Goal: Task Accomplishment & Management: Complete application form

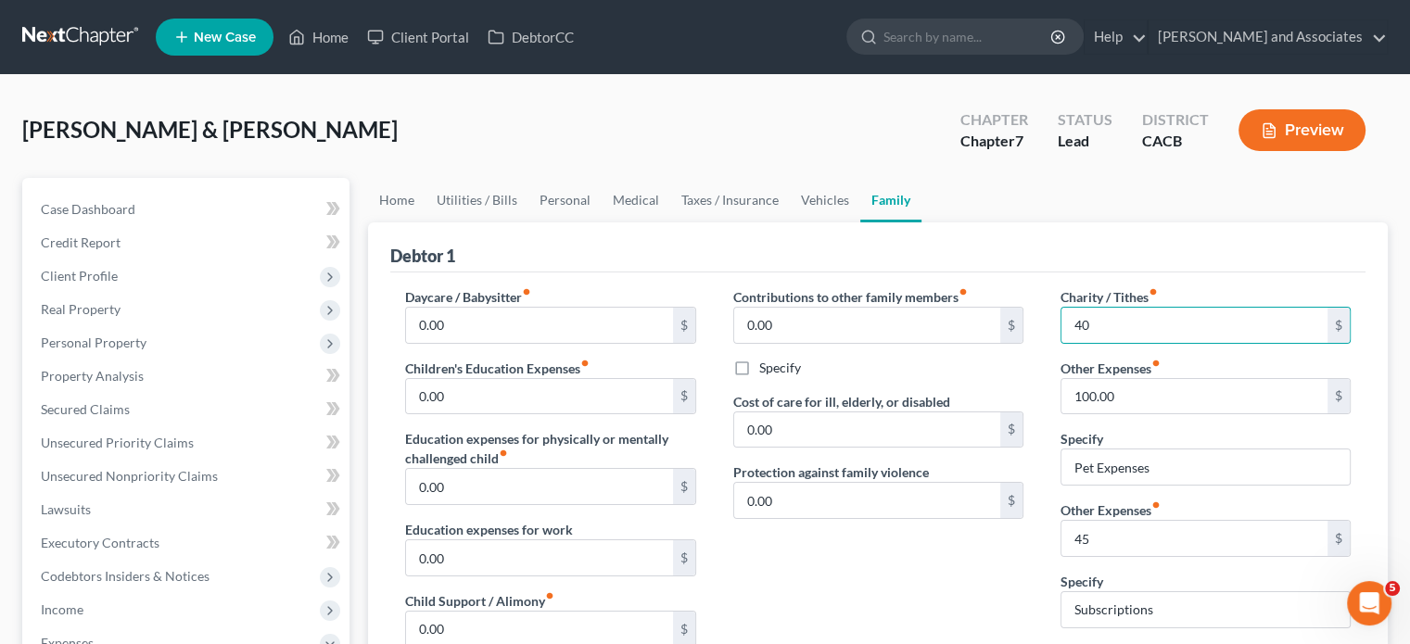
click at [643, 237] on div "Debtor 1" at bounding box center [877, 247] width 975 height 50
click at [51, 0] on nav "Home New Case Client Portal DebtorCC Michael B. Clayton and Associates daisy@we…" at bounding box center [705, 37] width 1410 height 74
click at [60, 49] on link at bounding box center [81, 36] width 119 height 33
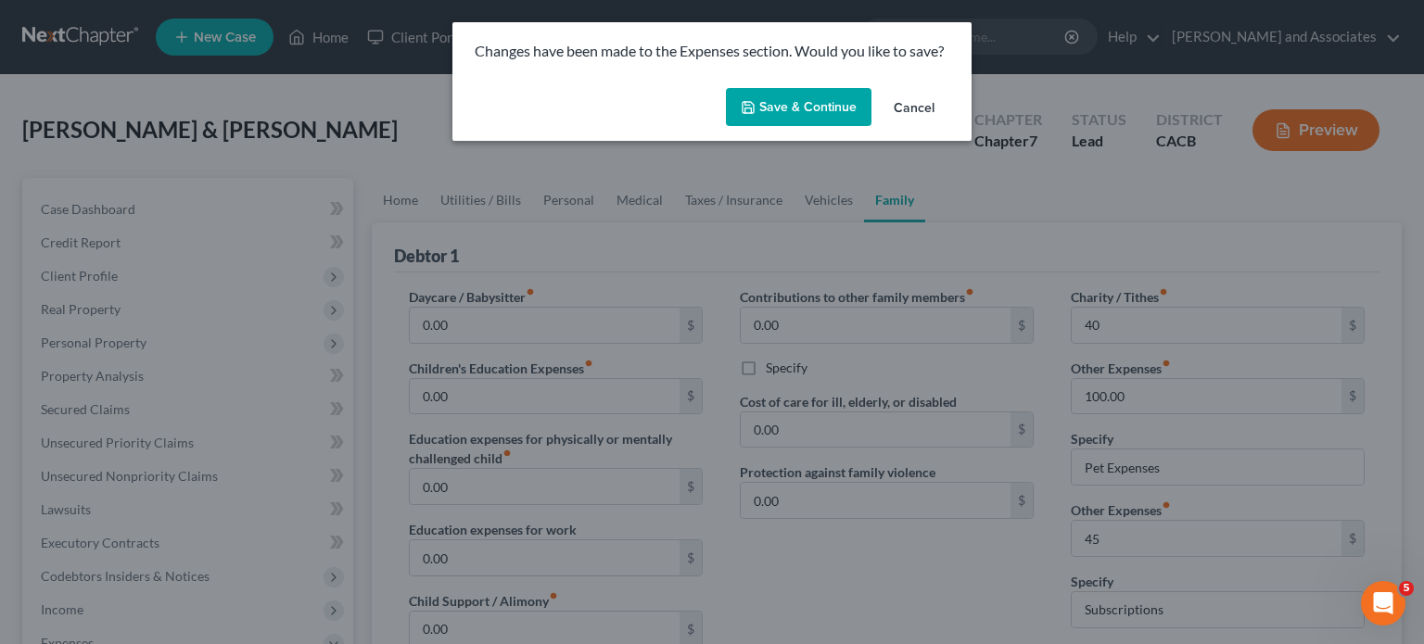
click at [784, 88] on button "Save & Continue" at bounding box center [799, 107] width 146 height 39
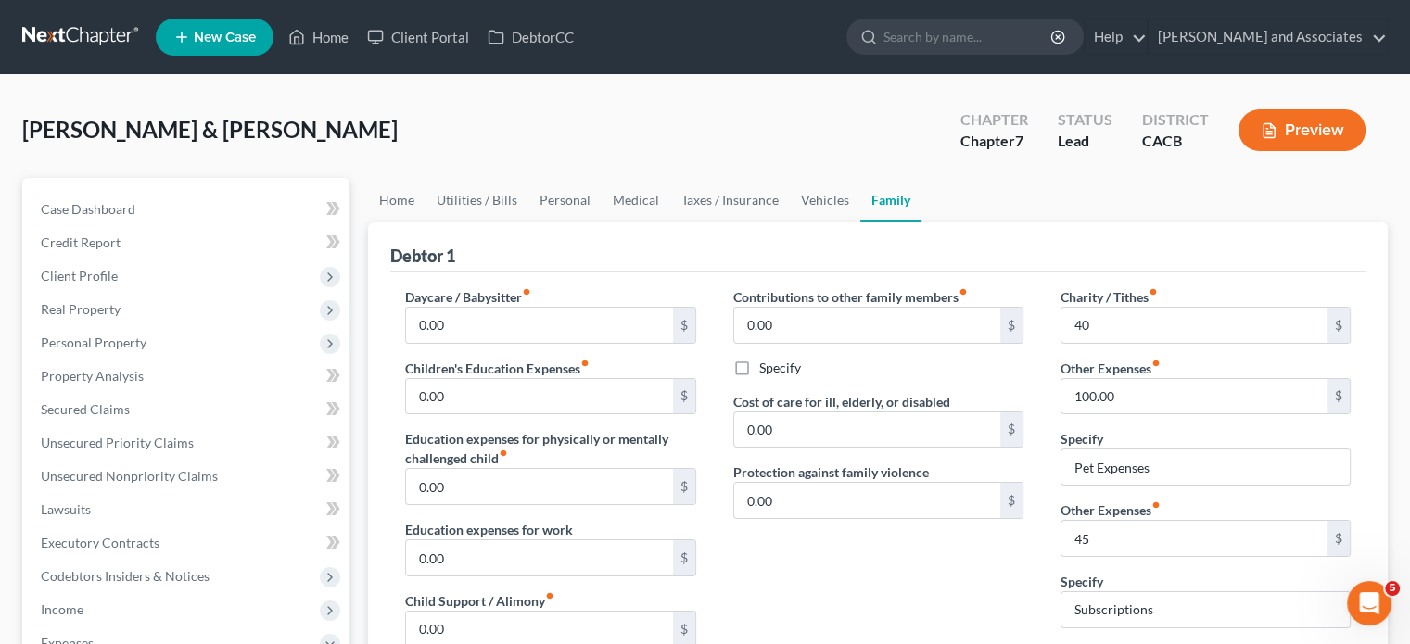
type input "40.00"
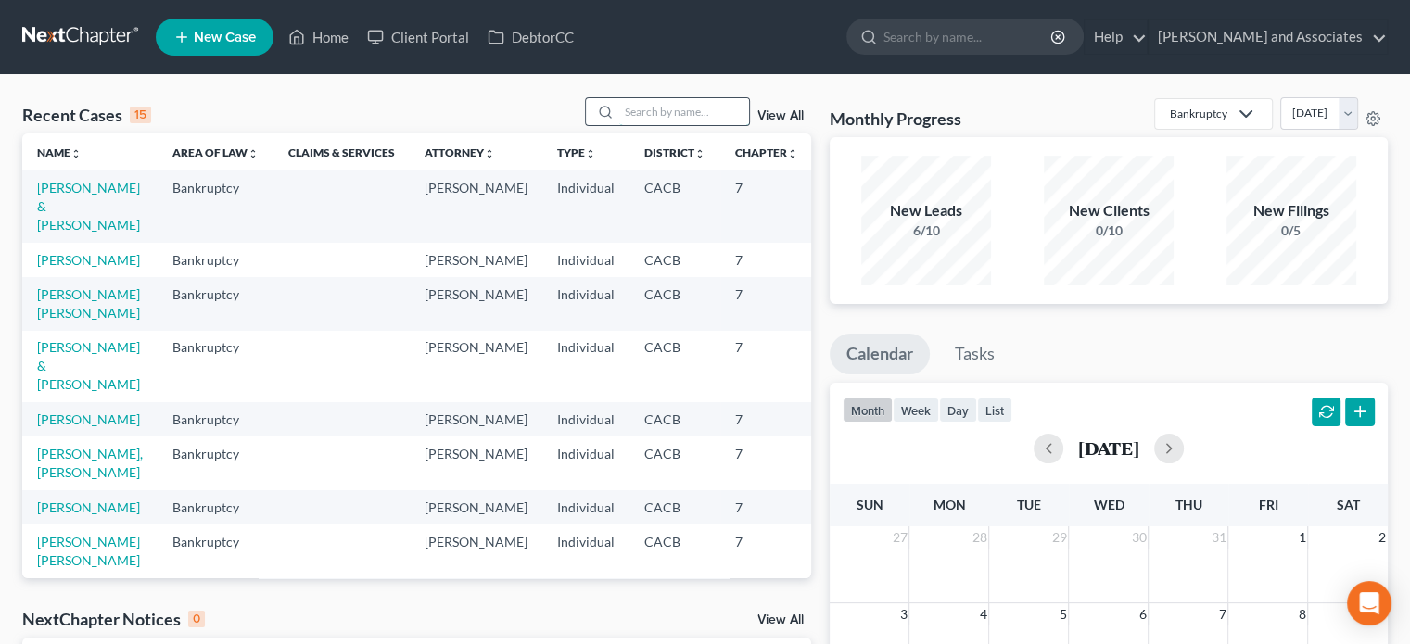
click at [689, 116] on input "search" at bounding box center [684, 111] width 130 height 27
type input "[PERSON_NAME]"
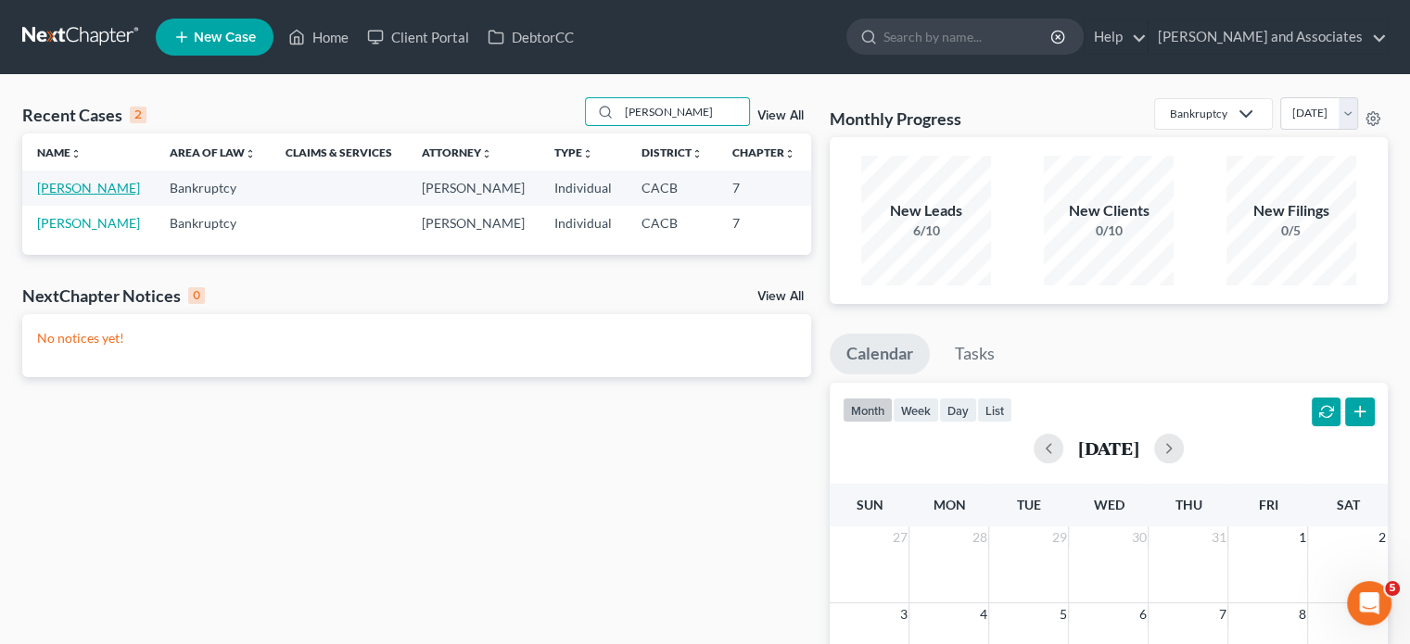
click at [57, 196] on link "[PERSON_NAME]" at bounding box center [88, 188] width 103 height 16
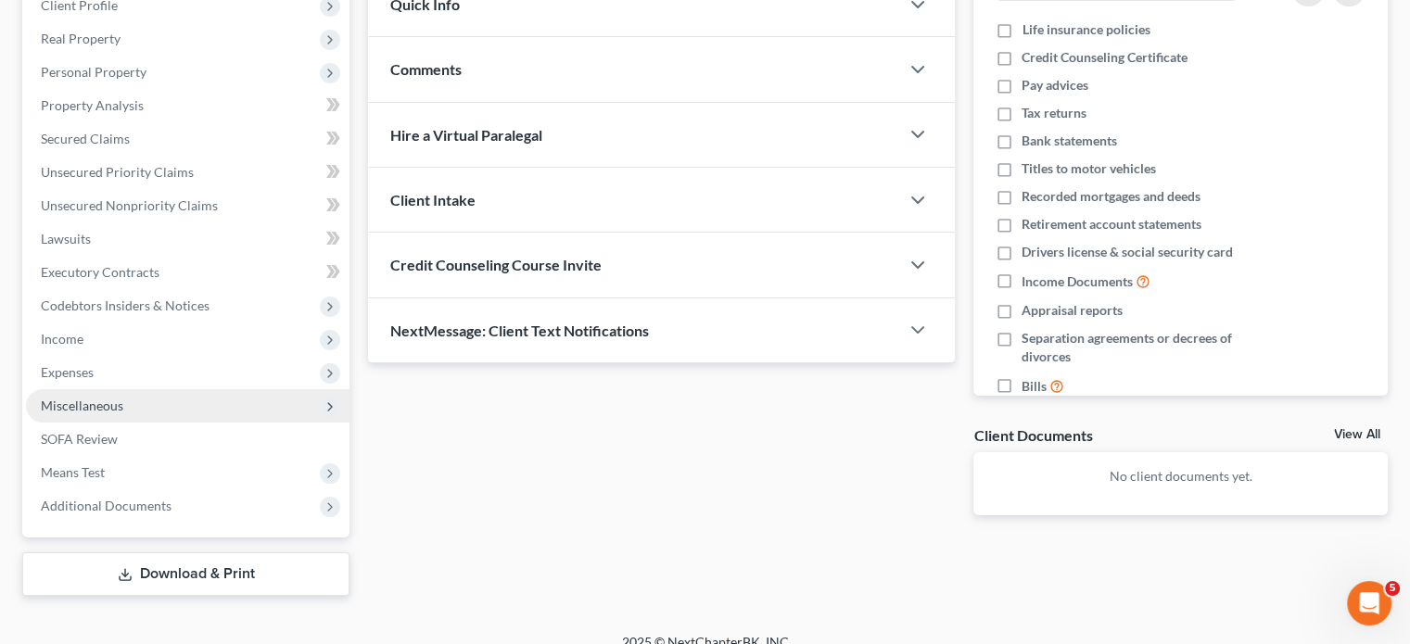
scroll to position [291, 0]
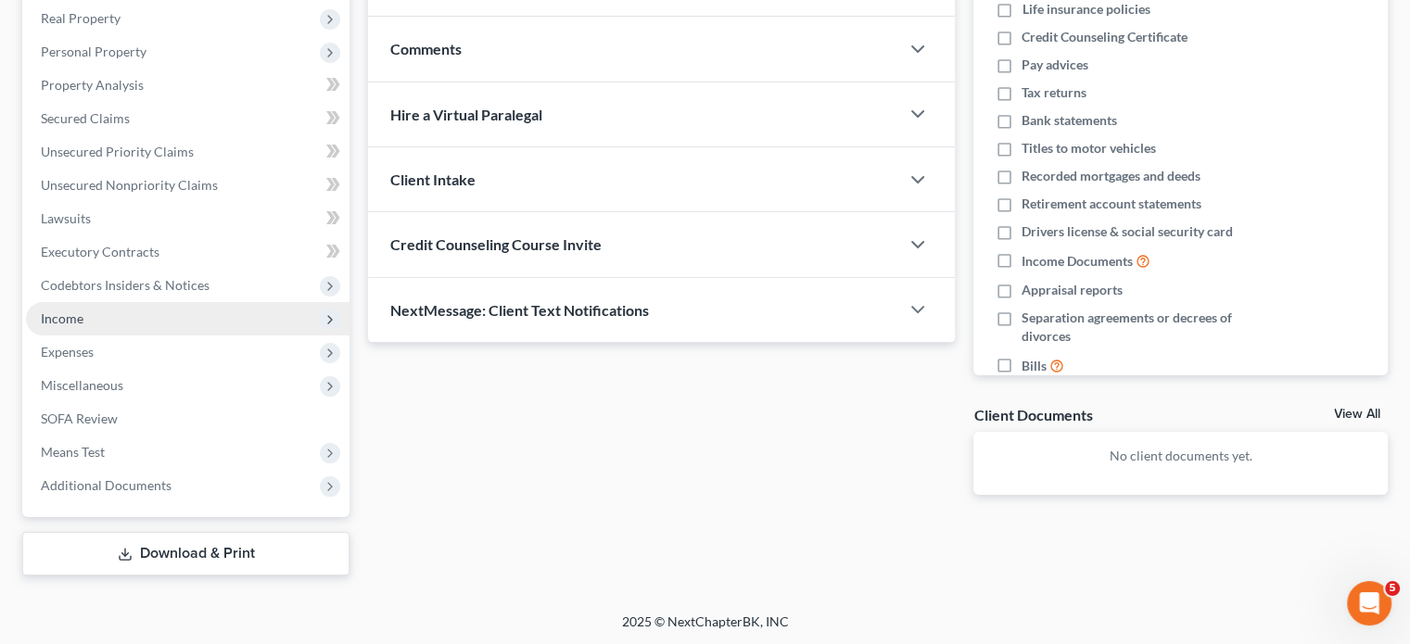
click at [148, 325] on span "Income" at bounding box center [188, 318] width 324 height 33
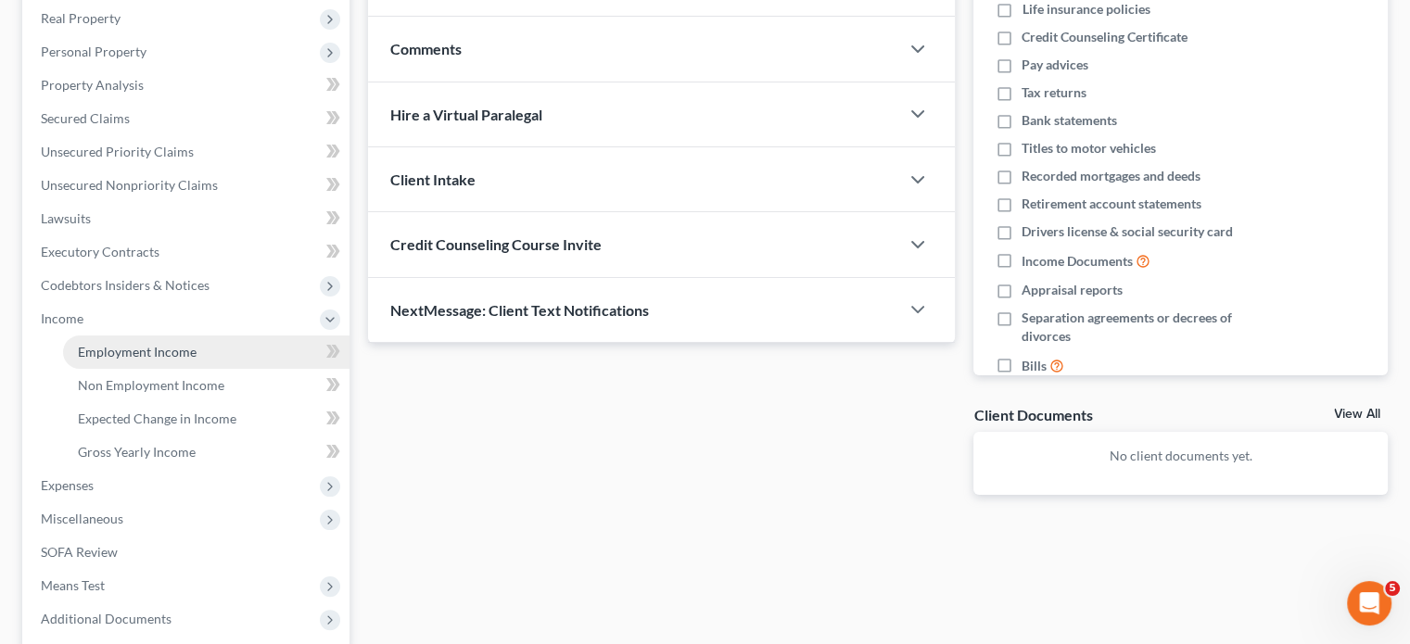
click at [161, 355] on span "Employment Income" at bounding box center [137, 352] width 119 height 16
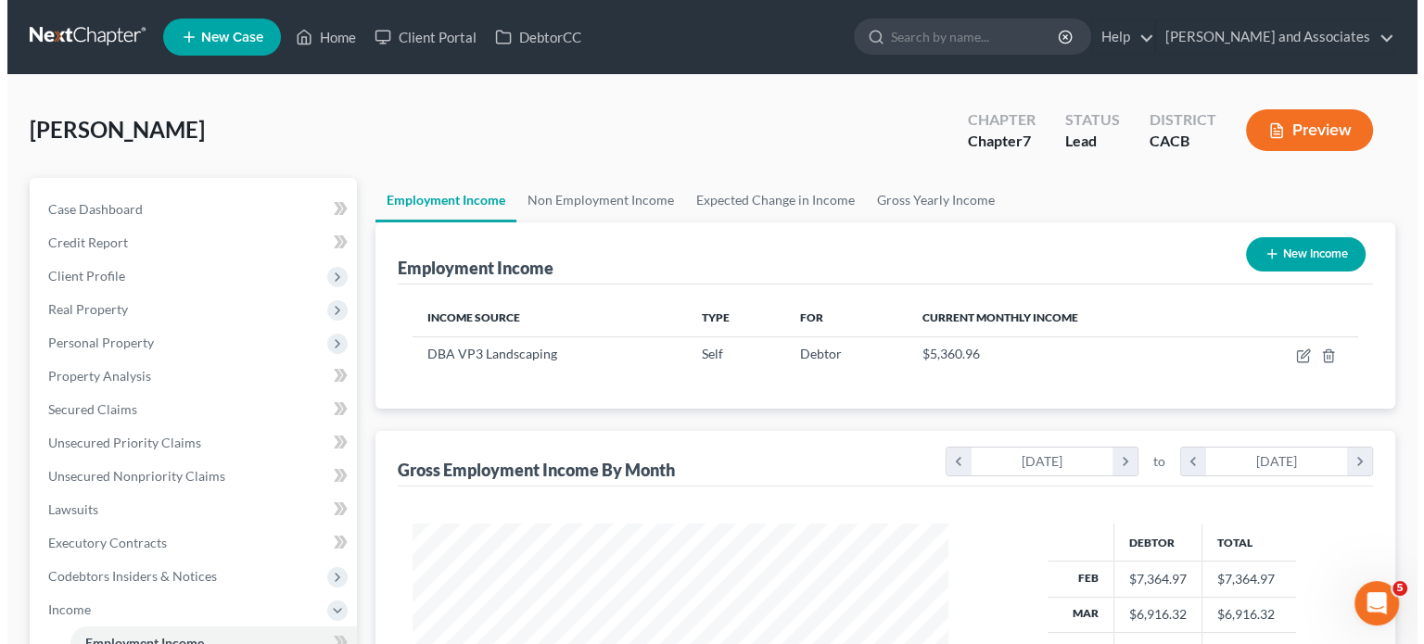
scroll to position [330, 572]
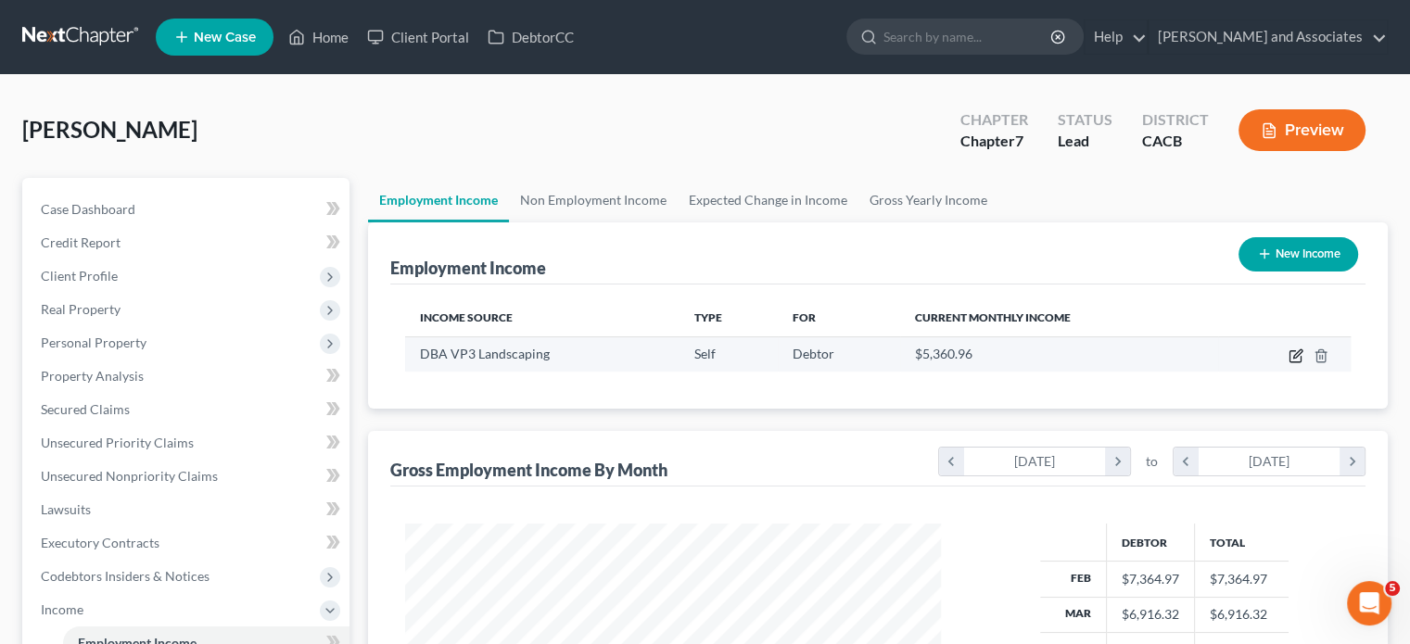
click at [1289, 349] on icon "button" at bounding box center [1296, 356] width 15 height 15
select select "1"
select select "4"
select select "2"
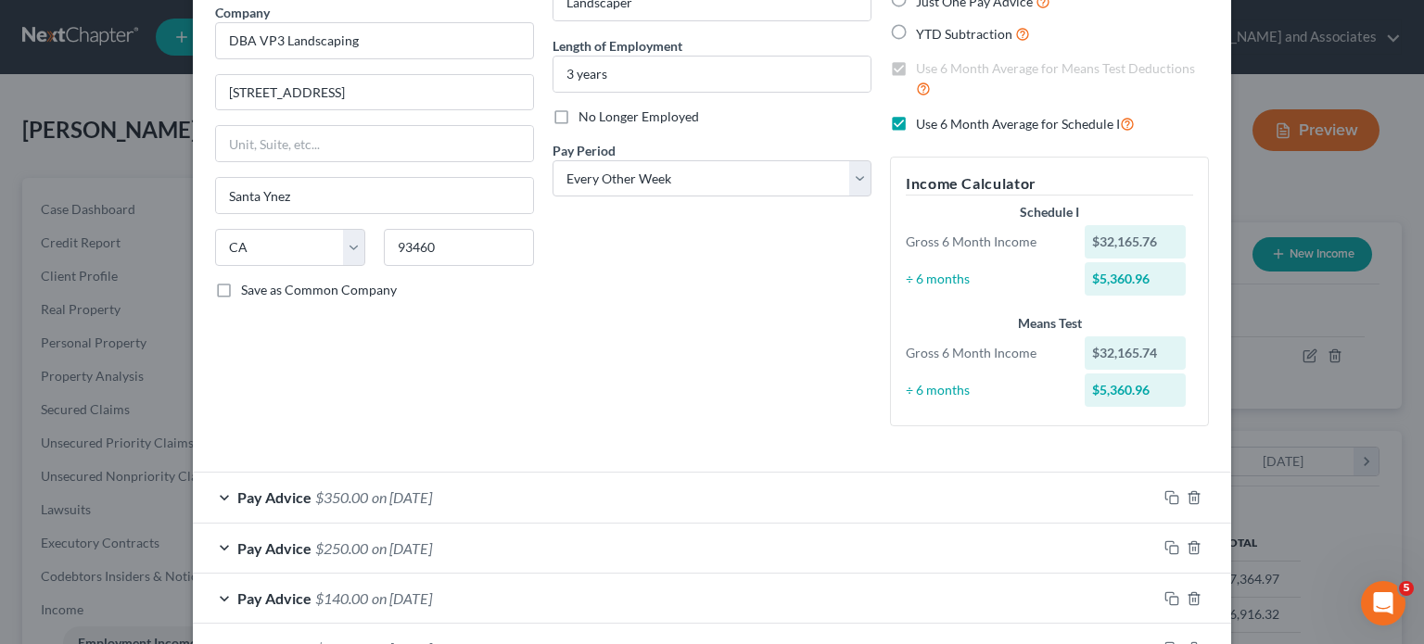
scroll to position [185, 0]
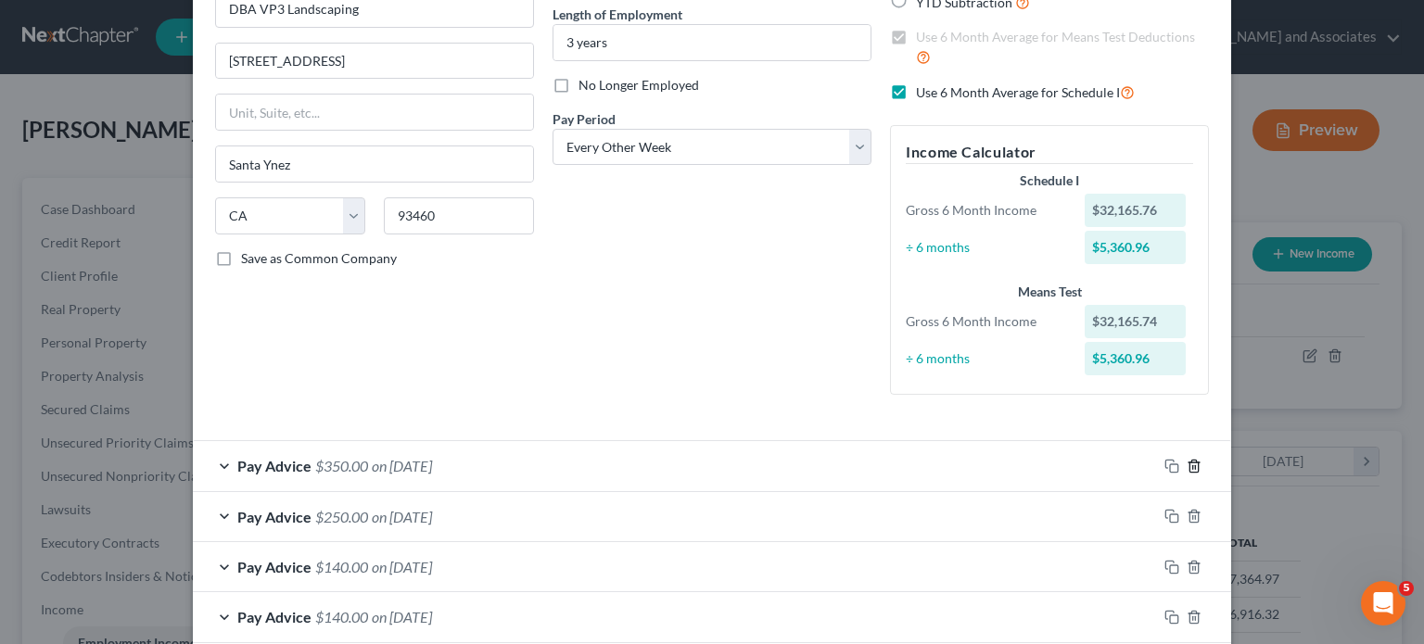
click at [1187, 468] on icon "button" at bounding box center [1194, 466] width 15 height 15
click at [1187, 509] on icon "button" at bounding box center [1194, 516] width 15 height 15
click at [1187, 468] on icon "button" at bounding box center [1194, 466] width 15 height 15
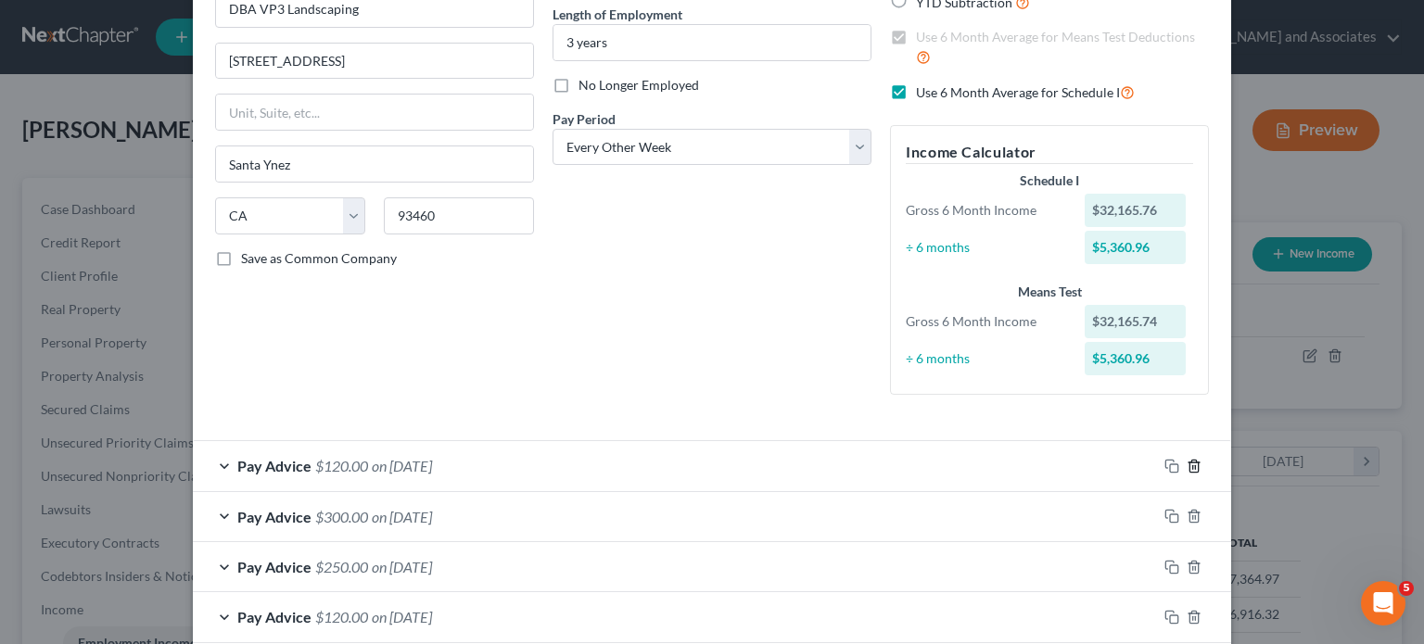
click at [1187, 468] on icon "button" at bounding box center [1194, 466] width 15 height 15
click at [1187, 509] on icon "button" at bounding box center [1194, 516] width 15 height 15
click at [1187, 468] on icon "button" at bounding box center [1194, 466] width 15 height 15
click at [1187, 509] on icon "button" at bounding box center [1194, 516] width 15 height 15
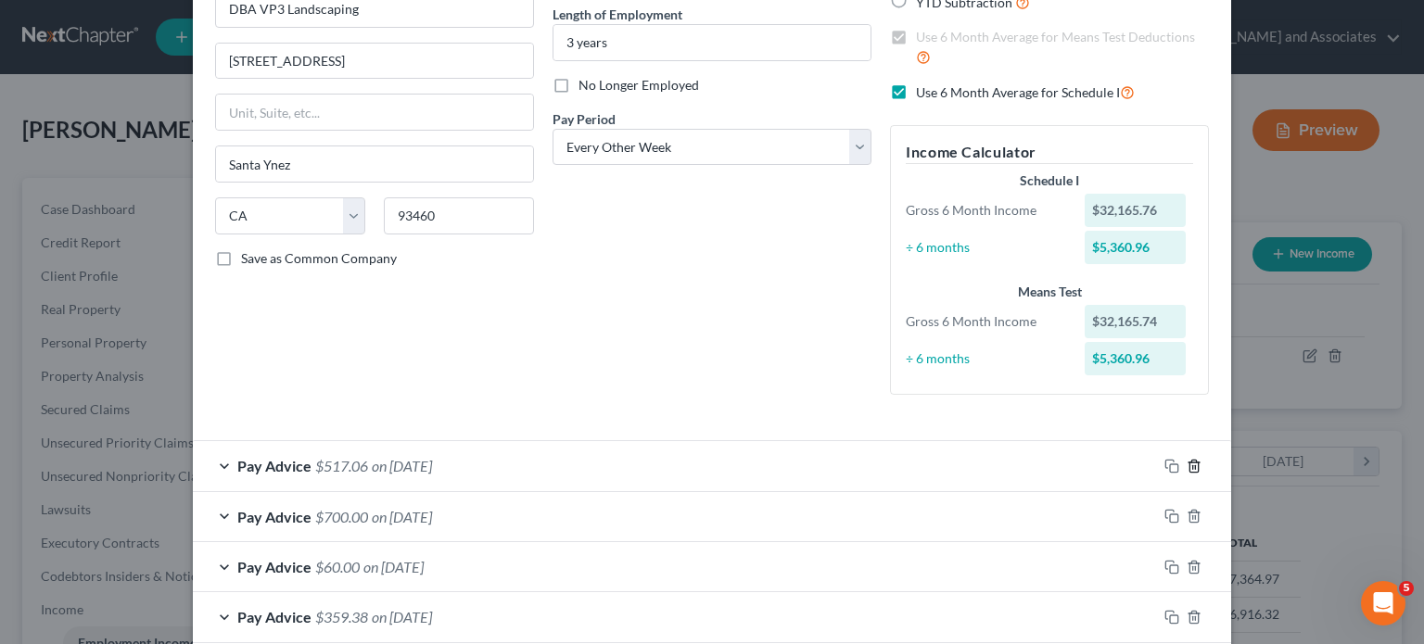
click at [1187, 468] on icon "button" at bounding box center [1194, 466] width 15 height 15
click at [1187, 509] on icon "button" at bounding box center [1194, 516] width 15 height 15
click at [1187, 468] on icon "button" at bounding box center [1194, 466] width 15 height 15
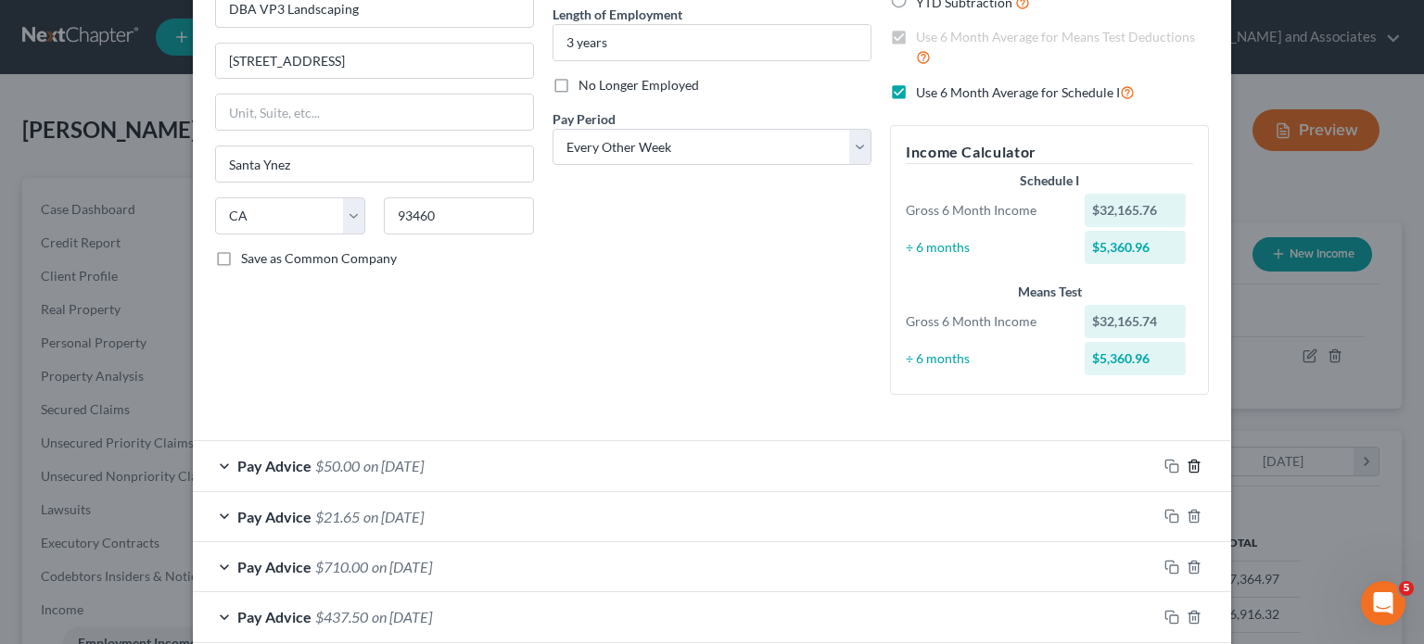
click at [1187, 468] on icon "button" at bounding box center [1194, 466] width 15 height 15
click at [1187, 509] on icon "button" at bounding box center [1194, 516] width 15 height 15
click at [1187, 468] on icon "button" at bounding box center [1194, 466] width 15 height 15
click at [1187, 509] on icon "button" at bounding box center [1194, 516] width 15 height 15
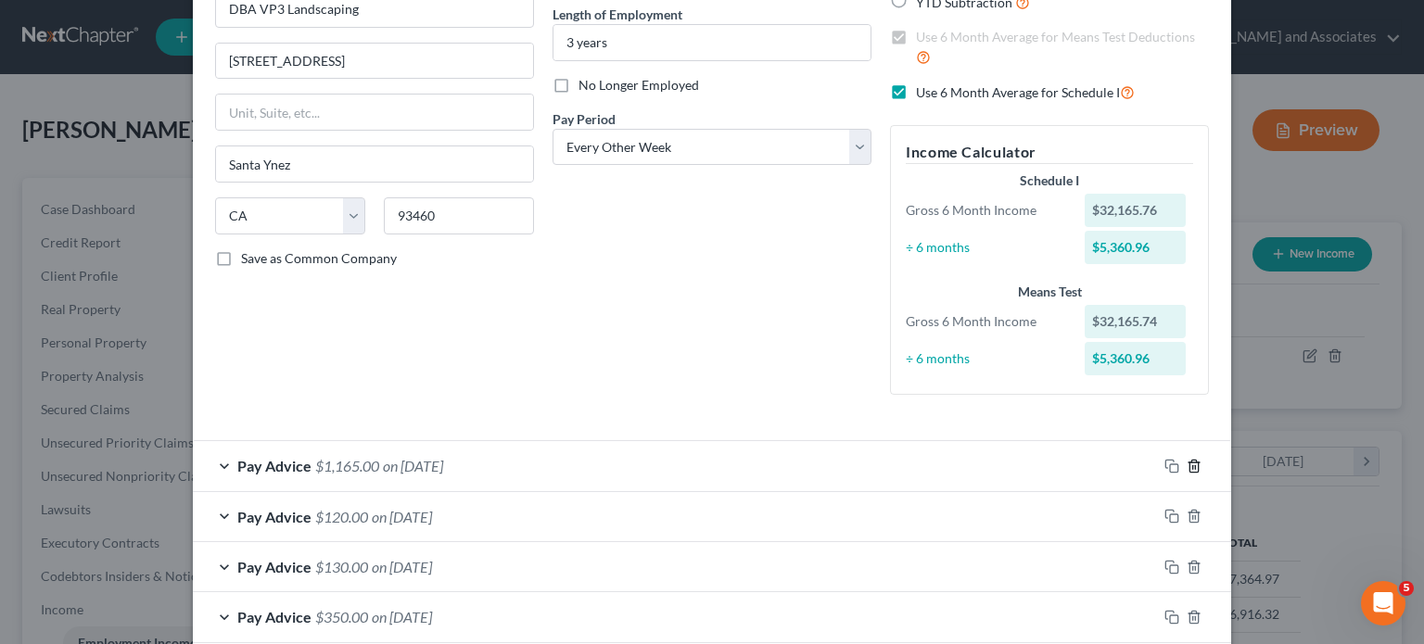
click at [1187, 468] on icon "button" at bounding box center [1194, 466] width 15 height 15
click at [1187, 509] on icon "button" at bounding box center [1194, 516] width 15 height 15
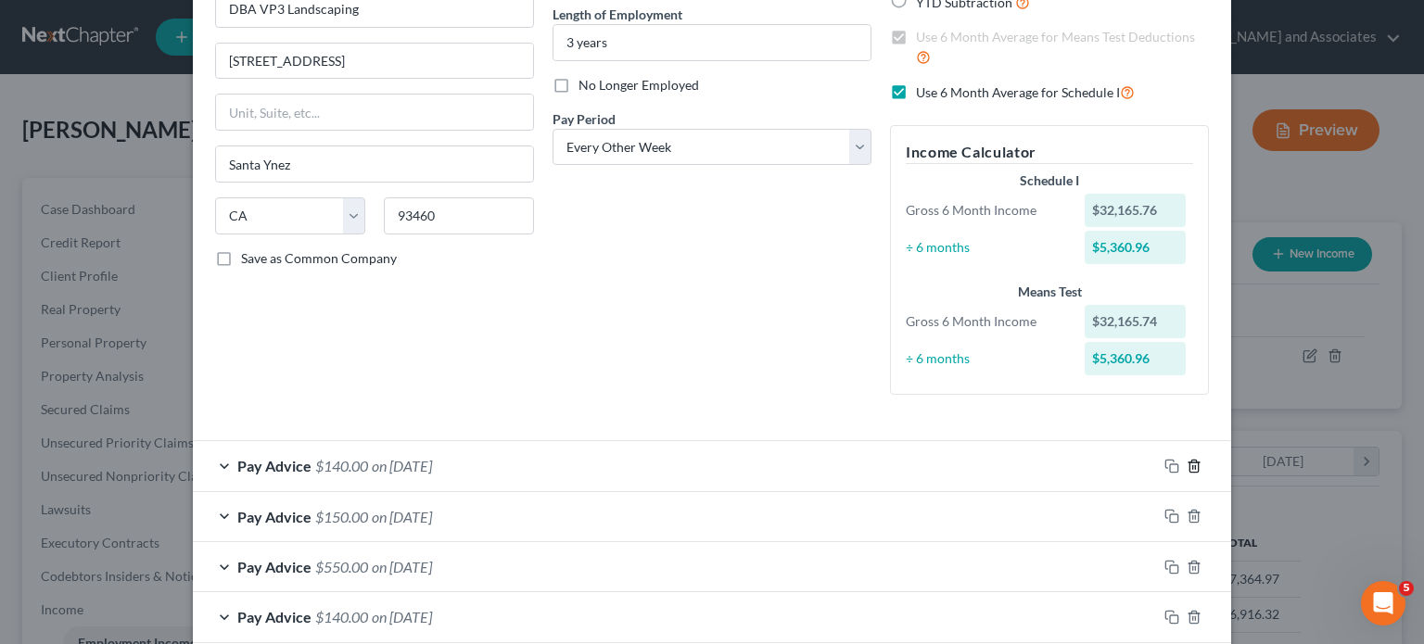
click at [1187, 468] on icon "button" at bounding box center [1194, 466] width 15 height 15
click at [1187, 509] on icon "button" at bounding box center [1194, 516] width 15 height 15
click at [1187, 468] on icon "button" at bounding box center [1194, 466] width 15 height 15
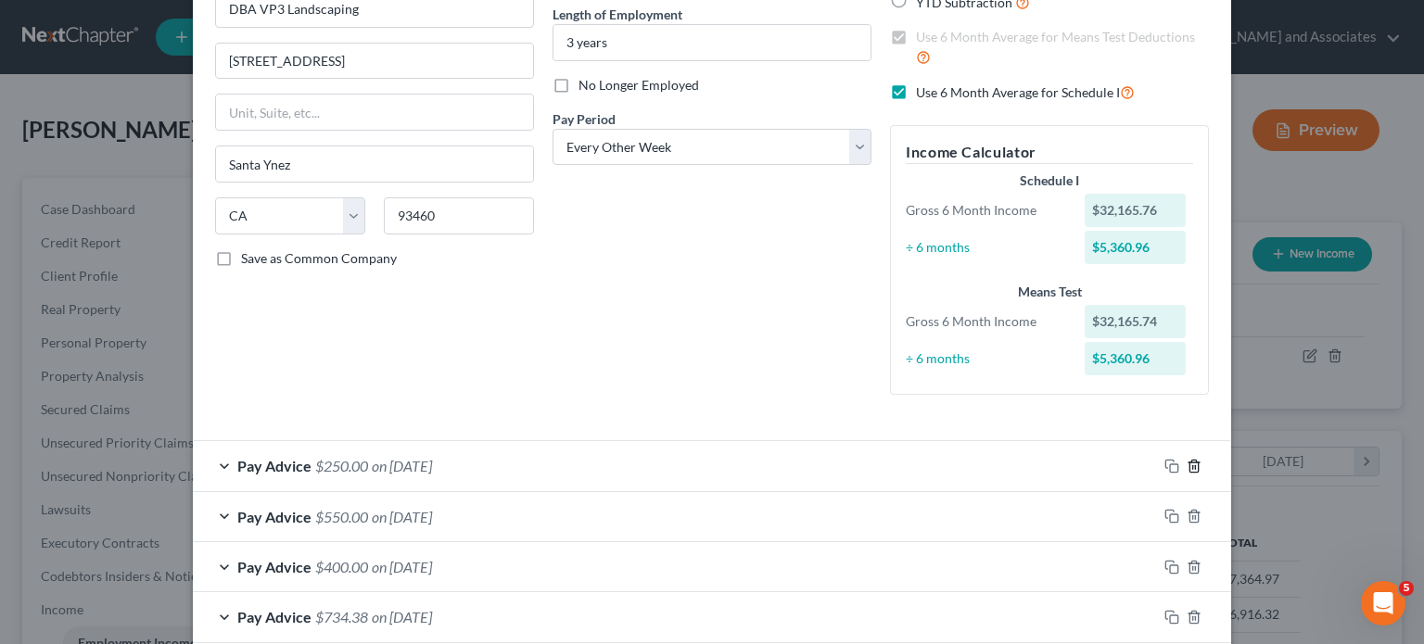
click at [1187, 468] on icon "button" at bounding box center [1194, 466] width 15 height 15
click at [1187, 509] on icon "button" at bounding box center [1194, 516] width 15 height 15
click at [1187, 468] on icon "button" at bounding box center [1194, 466] width 15 height 15
click at [1187, 509] on icon "button" at bounding box center [1194, 516] width 15 height 15
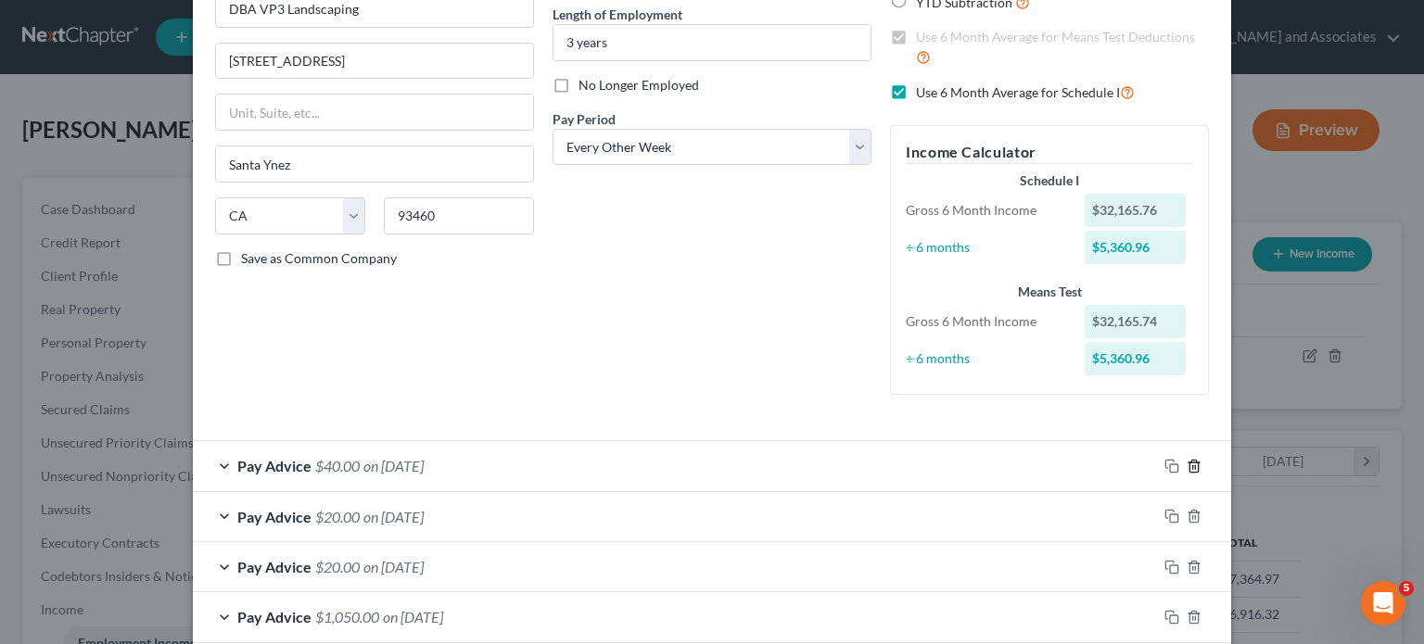
click at [1187, 468] on icon "button" at bounding box center [1194, 466] width 15 height 15
click at [1187, 509] on icon "button" at bounding box center [1194, 516] width 15 height 15
click at [1187, 468] on icon "button" at bounding box center [1194, 466] width 15 height 15
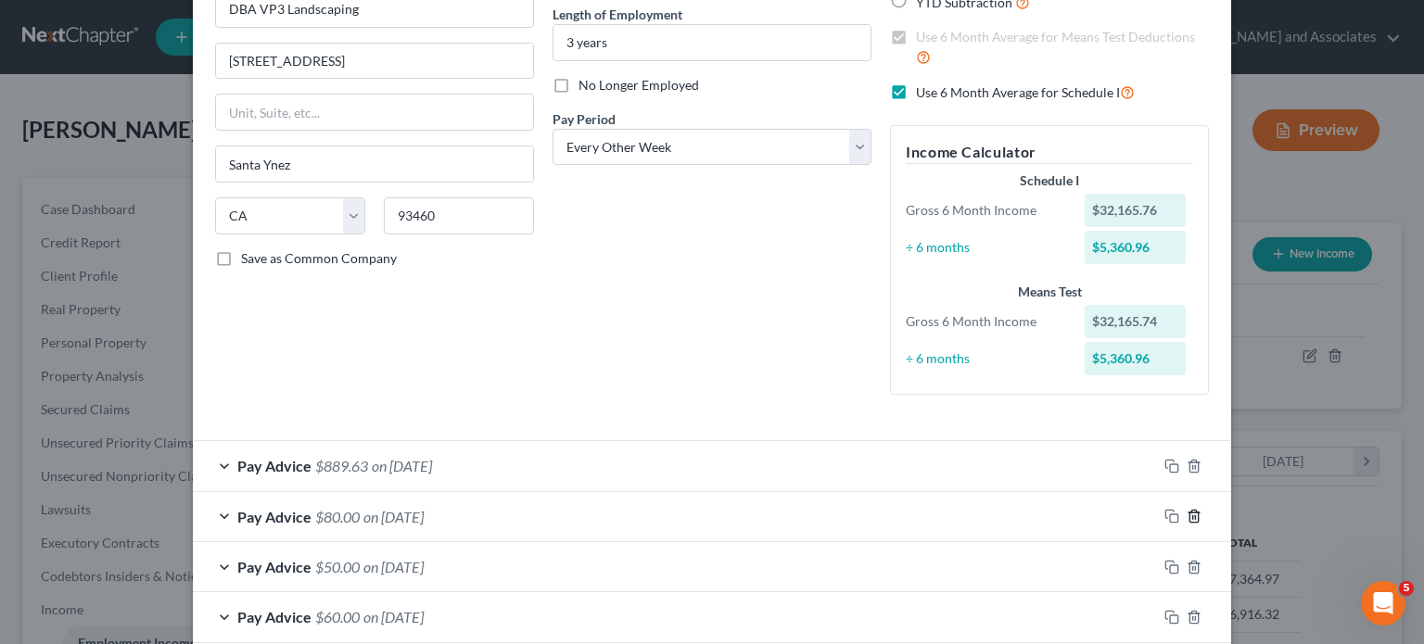
click at [1187, 509] on icon "button" at bounding box center [1194, 516] width 15 height 15
click at [1187, 468] on icon "button" at bounding box center [1194, 466] width 15 height 15
click at [1187, 509] on icon "button" at bounding box center [1194, 516] width 15 height 15
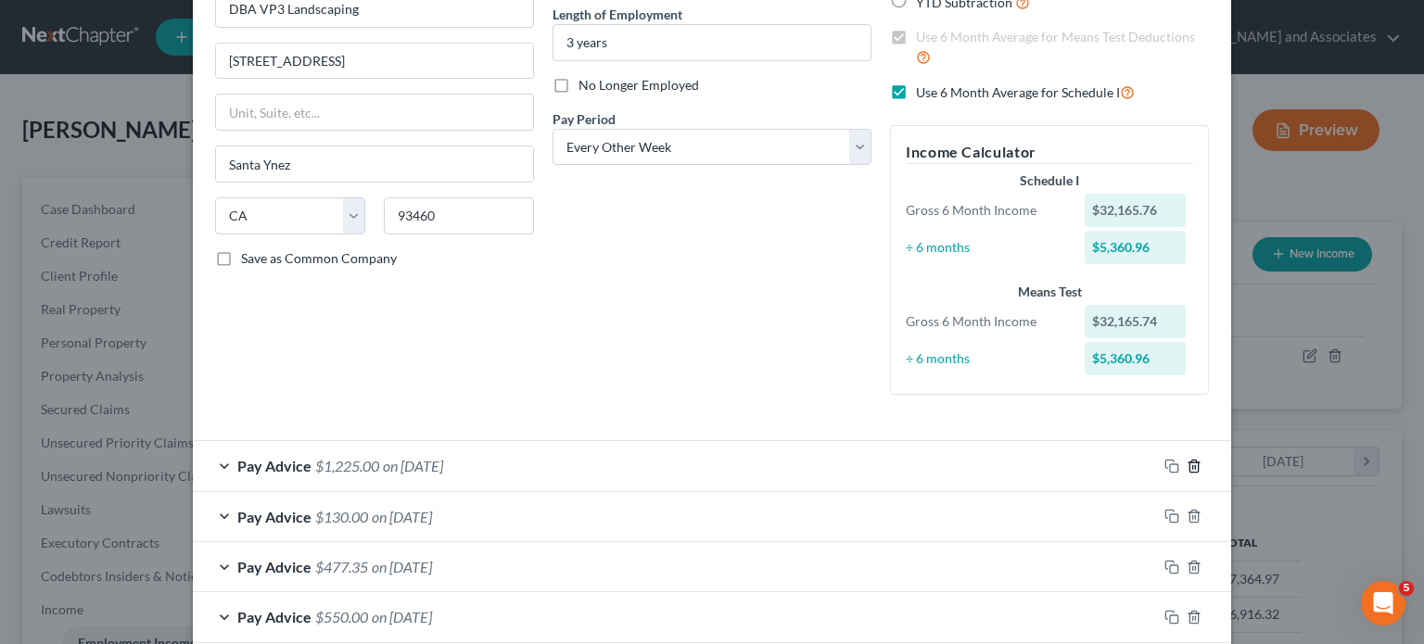
click at [1187, 468] on icon "button" at bounding box center [1194, 466] width 15 height 15
click at [1187, 509] on icon "button" at bounding box center [1194, 516] width 15 height 15
click at [1187, 468] on icon "button" at bounding box center [1194, 466] width 15 height 15
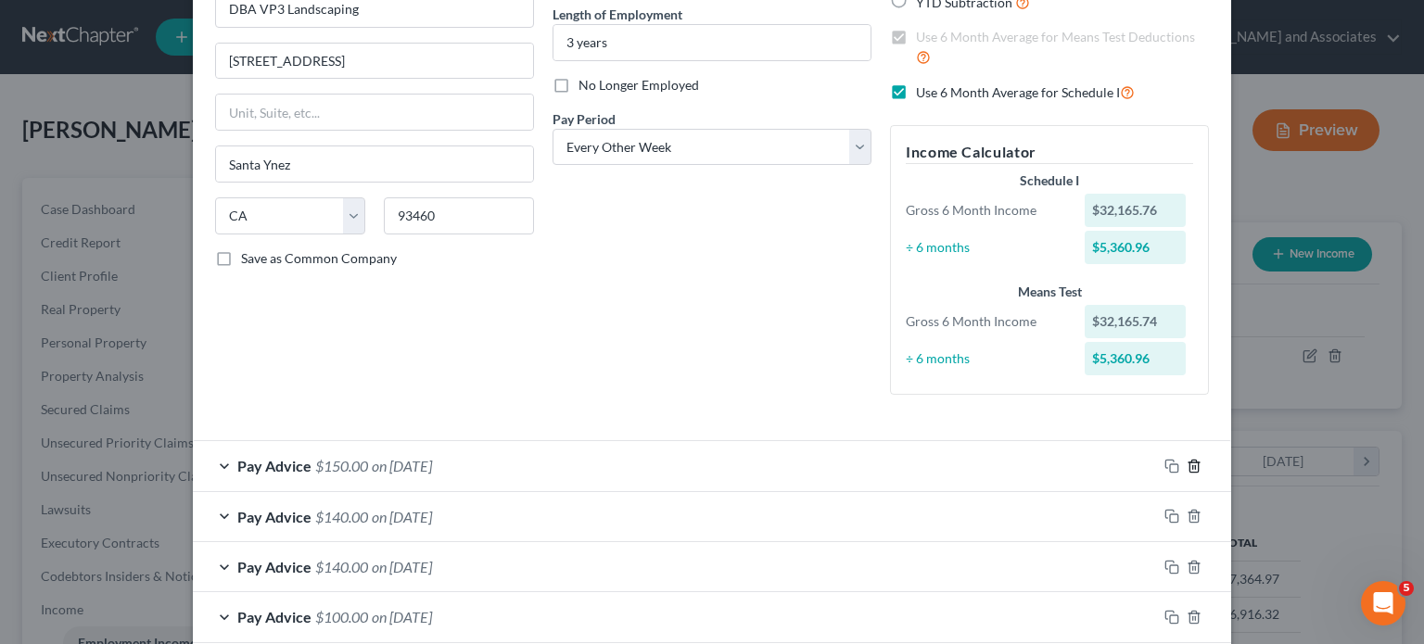
click at [1187, 468] on icon "button" at bounding box center [1194, 466] width 15 height 15
click at [1187, 509] on icon "button" at bounding box center [1194, 516] width 15 height 15
click at [1187, 468] on icon "button" at bounding box center [1194, 466] width 15 height 15
click at [1187, 509] on icon "button" at bounding box center [1194, 516] width 15 height 15
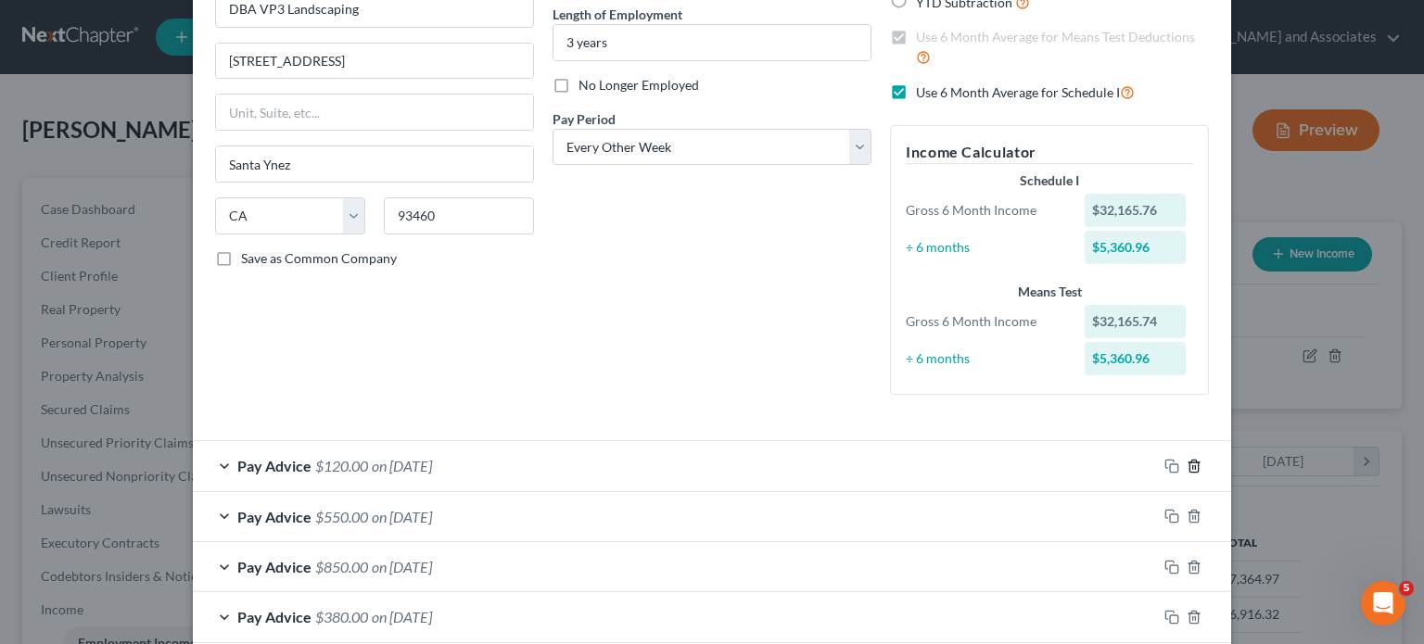
click at [1187, 468] on icon "button" at bounding box center [1194, 466] width 15 height 15
click at [1187, 509] on icon "button" at bounding box center [1194, 516] width 15 height 15
click at [1187, 468] on icon "button" at bounding box center [1194, 466] width 15 height 15
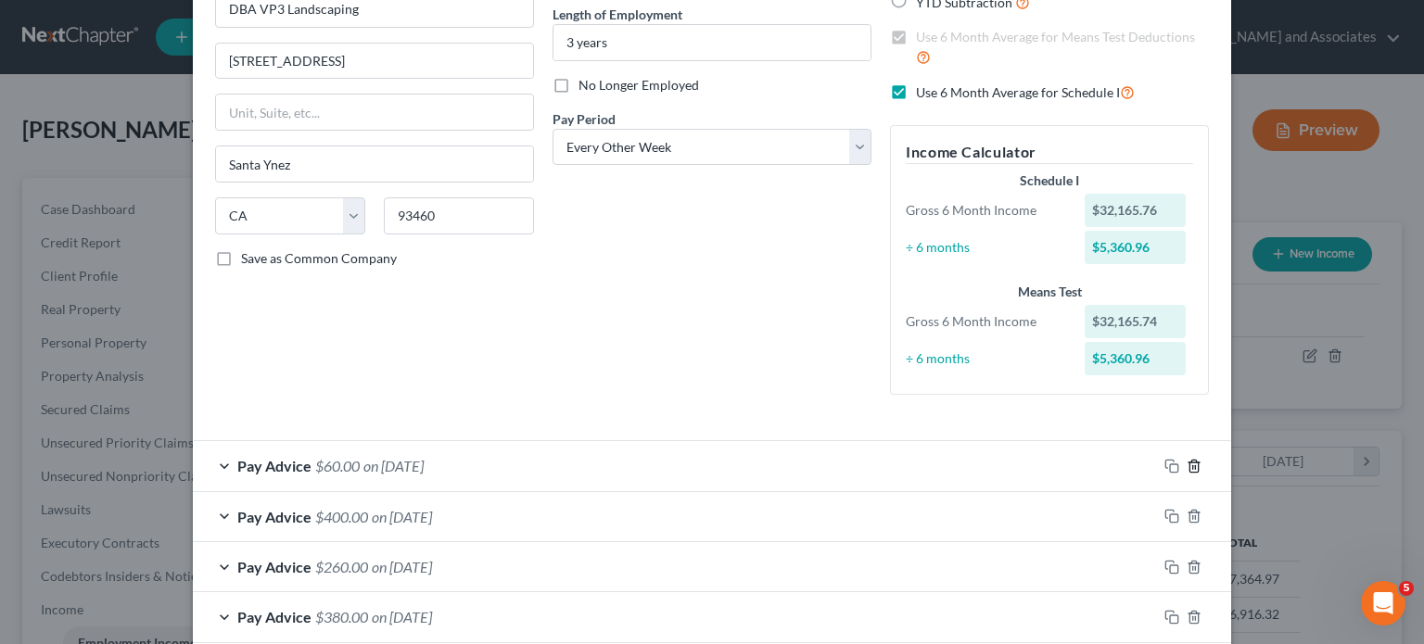
click at [1187, 468] on icon "button" at bounding box center [1194, 466] width 15 height 15
click at [1187, 509] on icon "button" at bounding box center [1194, 516] width 15 height 15
click at [1187, 468] on icon "button" at bounding box center [1194, 466] width 15 height 15
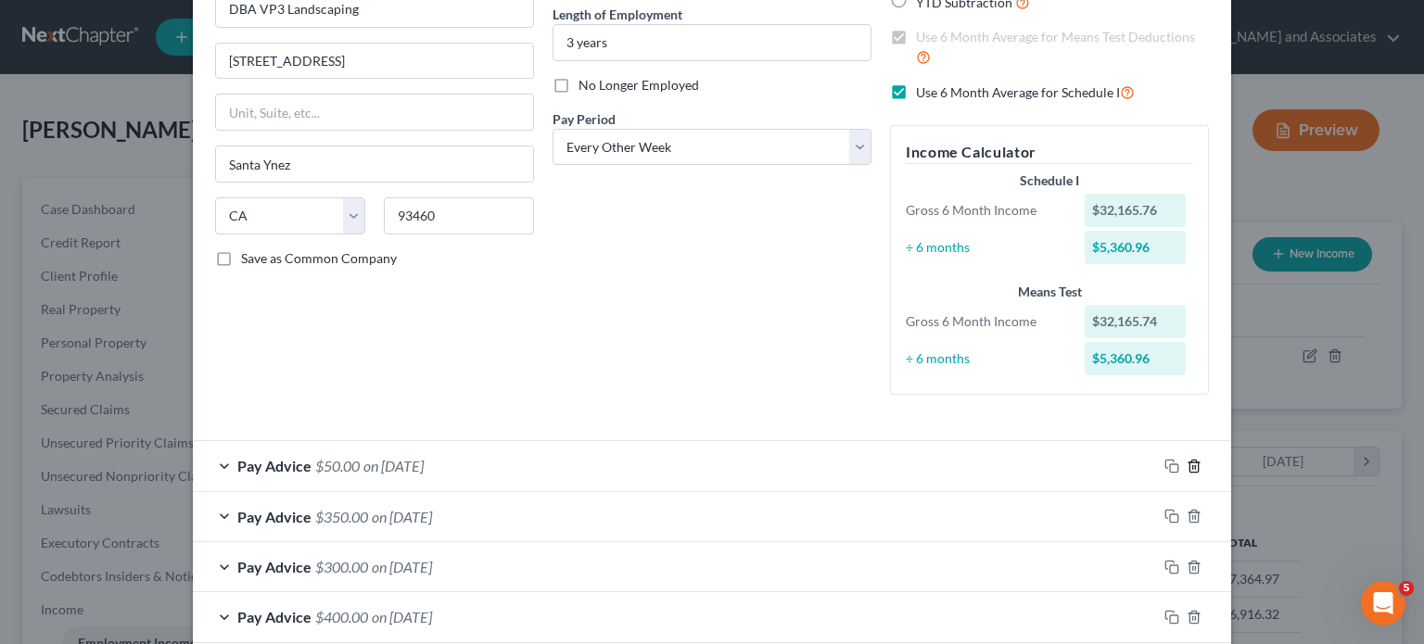
click at [1187, 468] on icon "button" at bounding box center [1194, 466] width 15 height 15
click at [1187, 509] on icon "button" at bounding box center [1194, 516] width 15 height 15
click at [1187, 468] on icon "button" at bounding box center [1194, 466] width 15 height 15
click at [1187, 509] on icon "button" at bounding box center [1194, 516] width 15 height 15
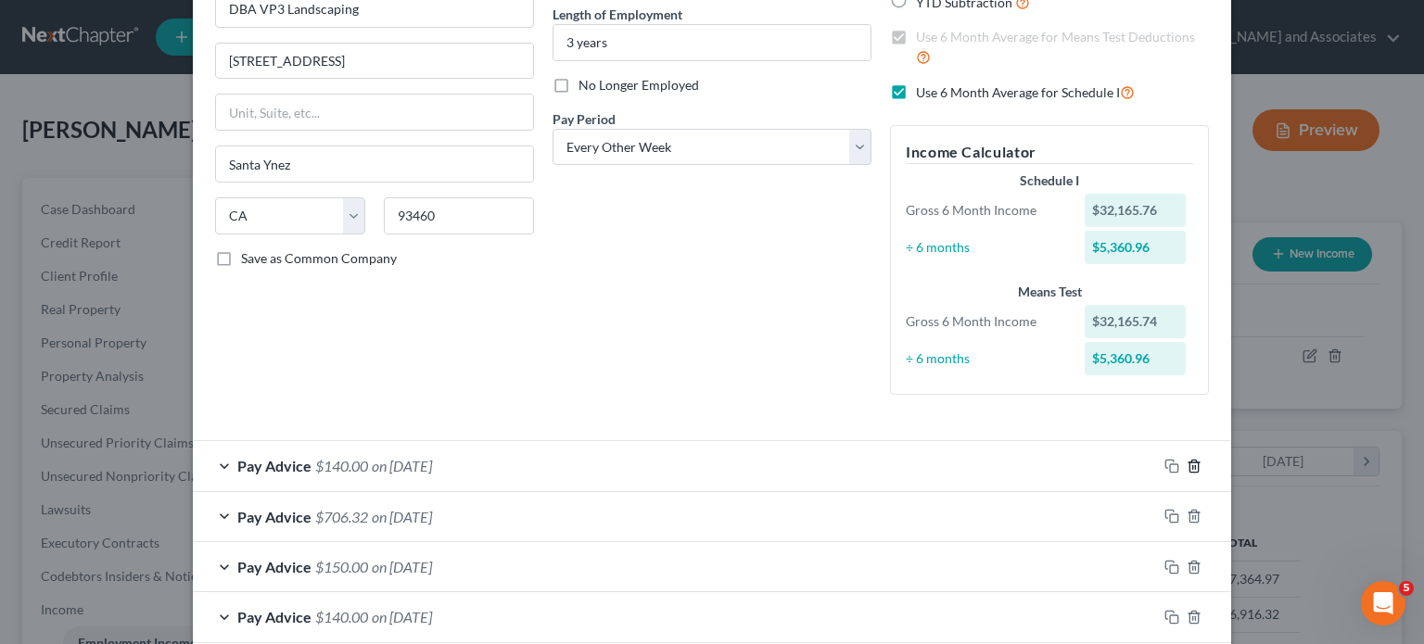
click at [1187, 468] on icon "button" at bounding box center [1194, 466] width 15 height 15
click at [1187, 509] on icon "button" at bounding box center [1194, 516] width 15 height 15
click at [1187, 468] on icon "button" at bounding box center [1194, 466] width 15 height 15
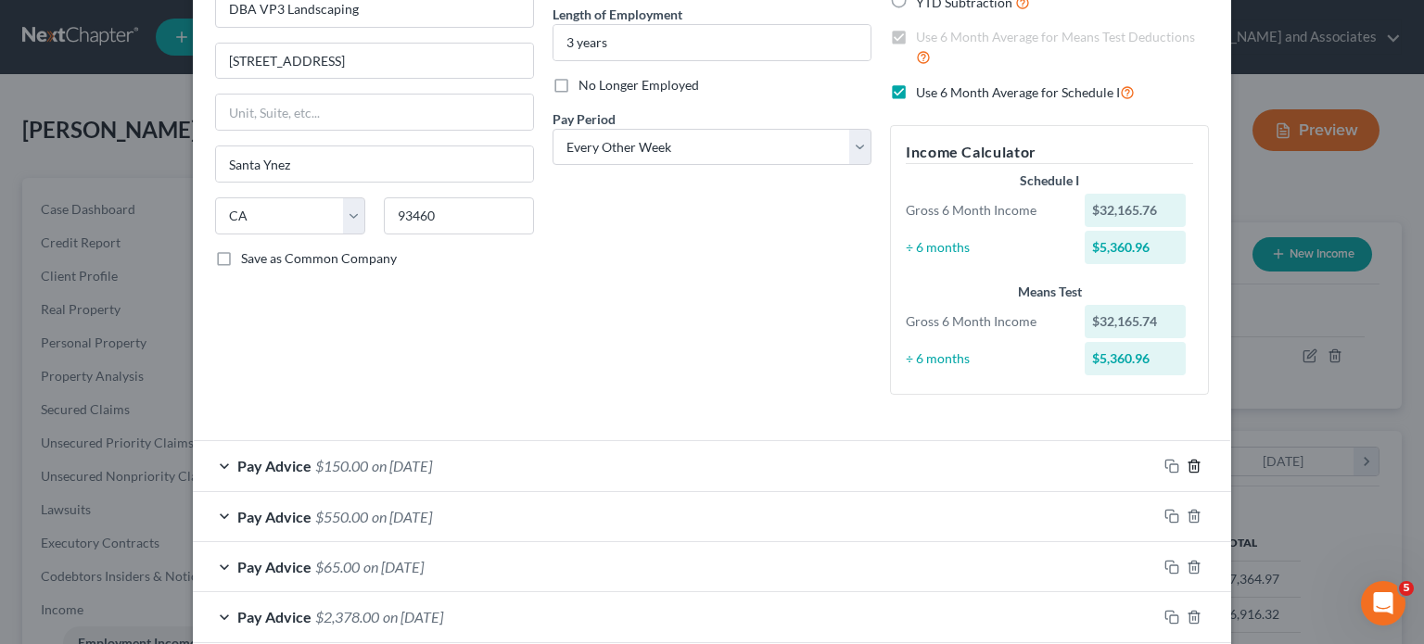
click at [1187, 468] on icon "button" at bounding box center [1194, 466] width 15 height 15
click at [1187, 509] on icon "button" at bounding box center [1194, 516] width 15 height 15
click at [1187, 468] on icon "button" at bounding box center [1194, 466] width 15 height 15
click at [1187, 509] on icon "button" at bounding box center [1194, 516] width 15 height 15
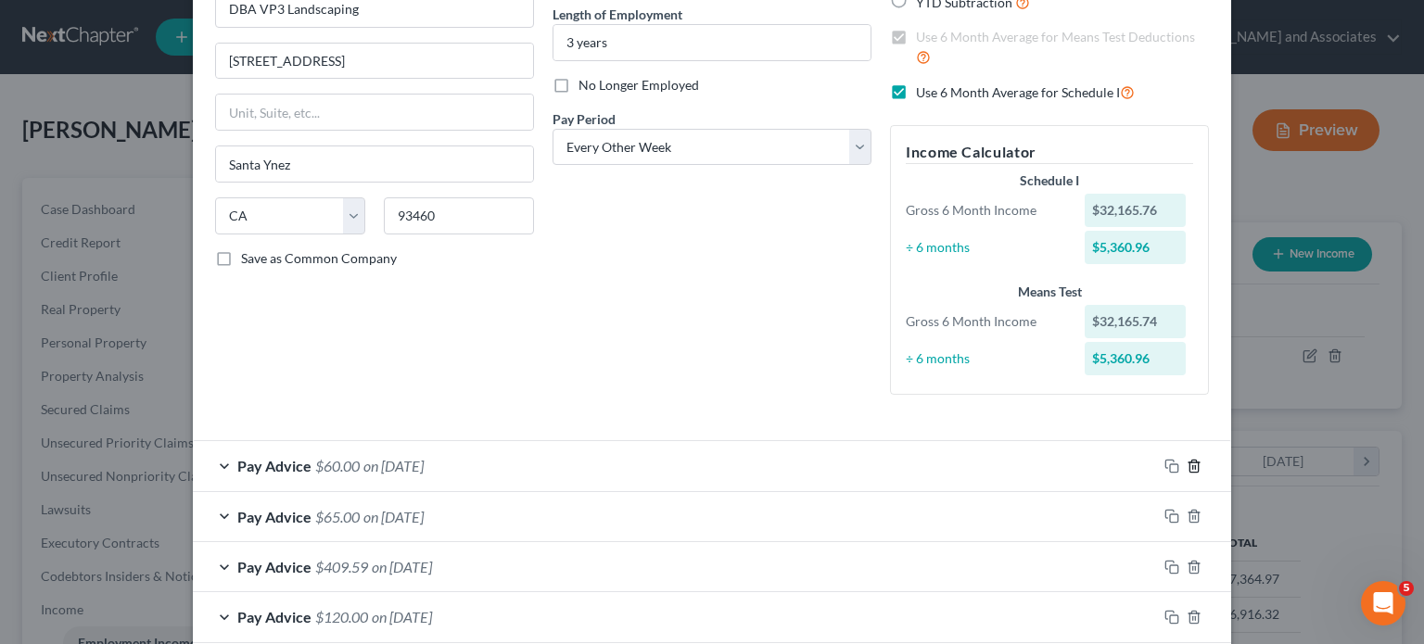
click at [1187, 468] on icon "button" at bounding box center [1194, 466] width 15 height 15
click at [1187, 509] on icon "button" at bounding box center [1194, 516] width 15 height 15
click at [1187, 468] on icon "button" at bounding box center [1194, 466] width 15 height 15
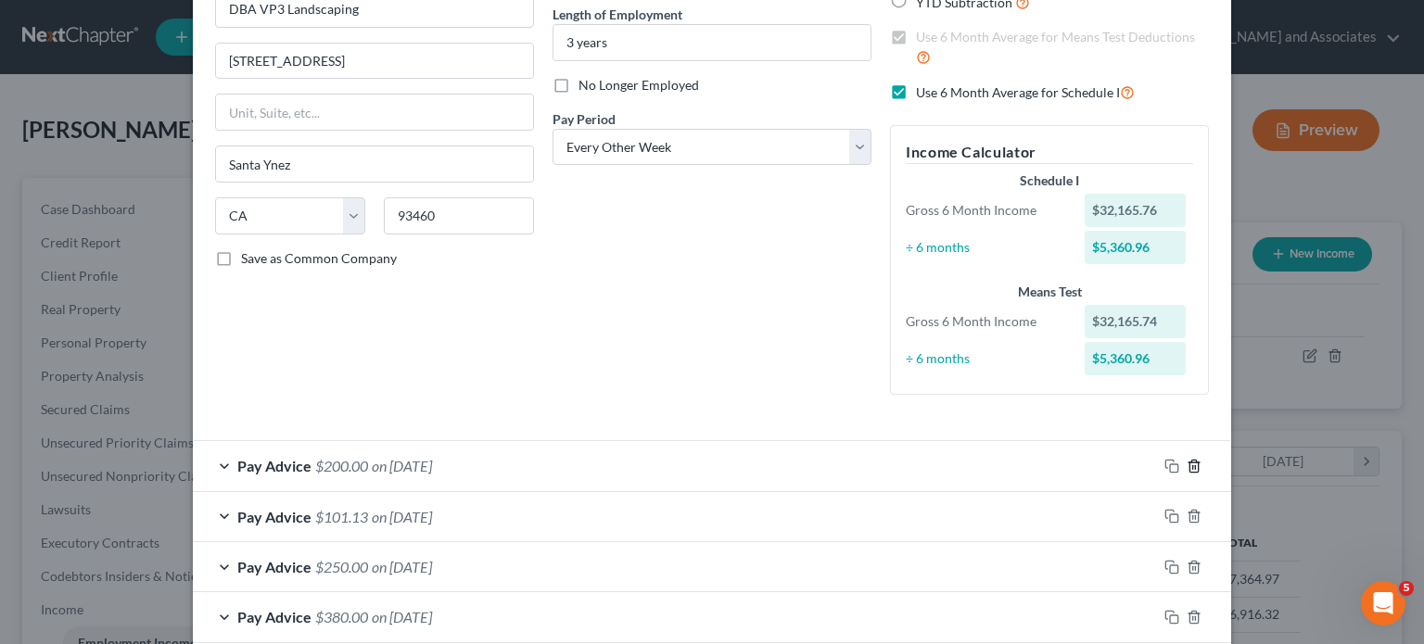
click at [1187, 468] on icon "button" at bounding box center [1194, 466] width 15 height 15
click at [1187, 509] on icon "button" at bounding box center [1194, 516] width 15 height 15
click at [1187, 468] on icon "button" at bounding box center [1194, 466] width 15 height 15
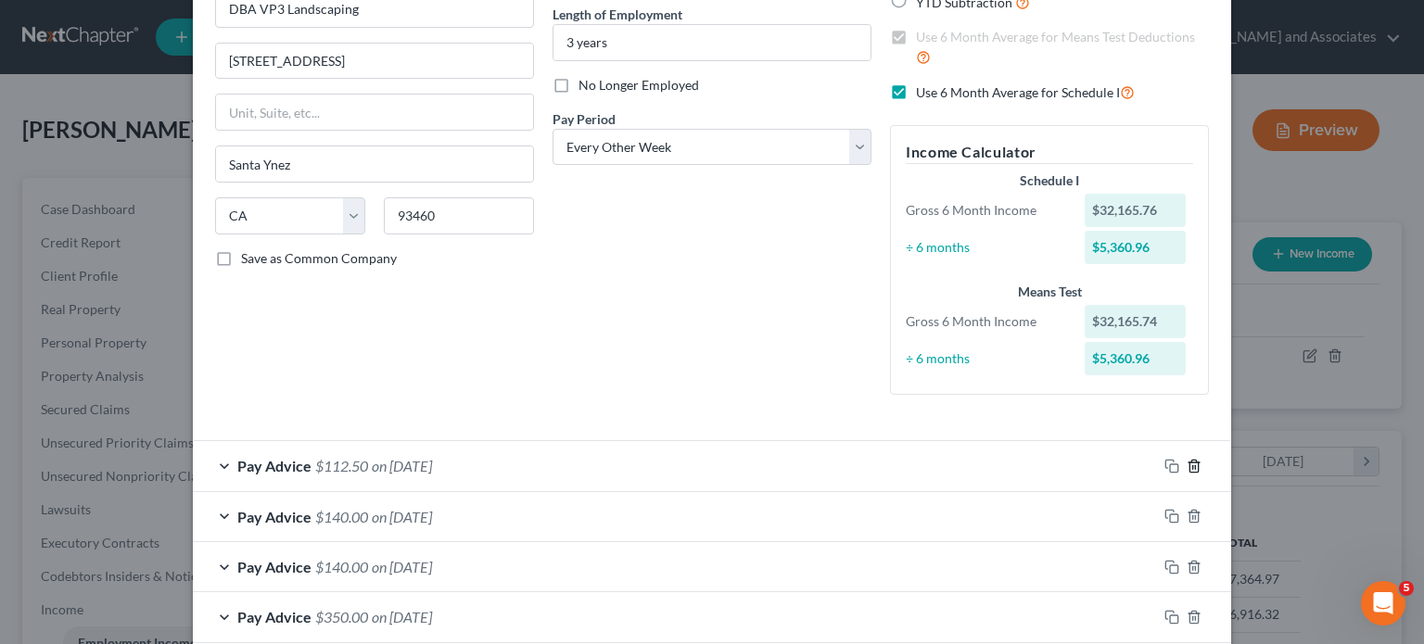
click at [1187, 468] on icon "button" at bounding box center [1194, 466] width 15 height 15
click at [1187, 509] on icon "button" at bounding box center [1194, 516] width 15 height 15
click at [1187, 468] on icon "button" at bounding box center [1194, 466] width 15 height 15
click at [1187, 466] on icon "button" at bounding box center [1194, 466] width 15 height 15
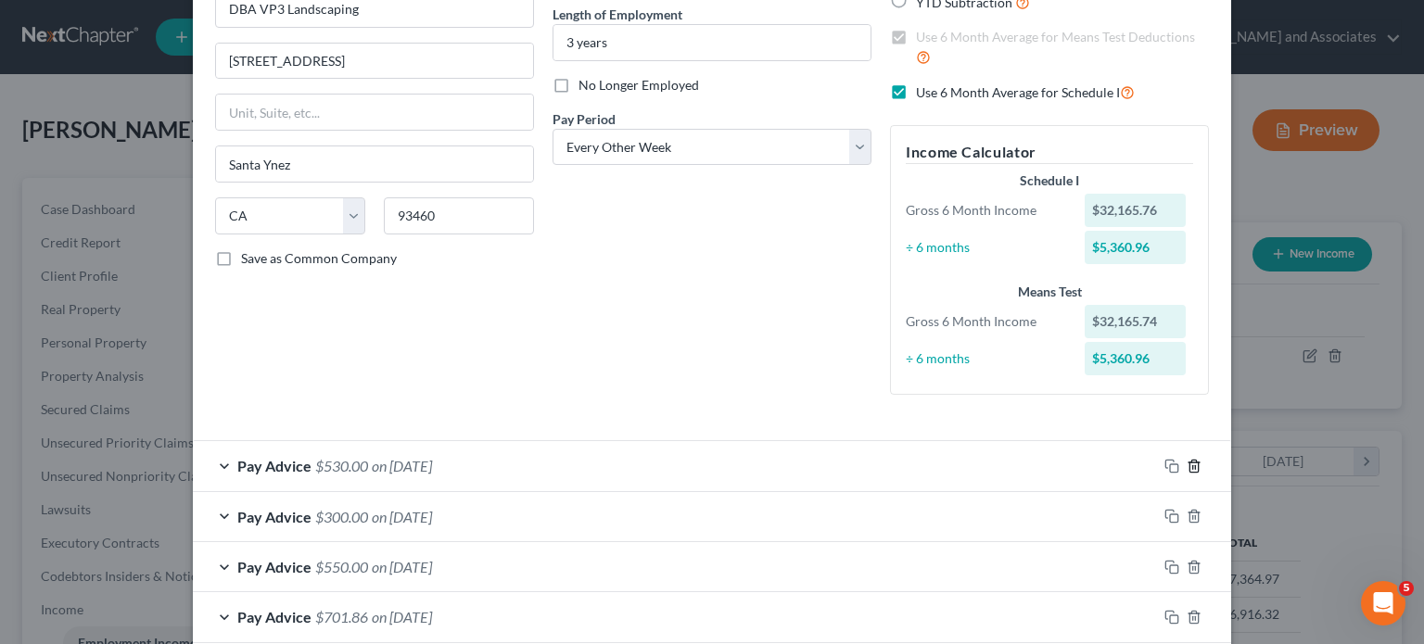
click at [1187, 466] on icon "button" at bounding box center [1194, 466] width 15 height 15
click at [1187, 509] on icon "button" at bounding box center [1194, 516] width 15 height 15
click at [1187, 466] on icon "button" at bounding box center [1194, 466] width 15 height 15
click at [1187, 465] on icon "button" at bounding box center [1194, 466] width 15 height 15
click at [1187, 464] on icon "button" at bounding box center [1194, 466] width 15 height 15
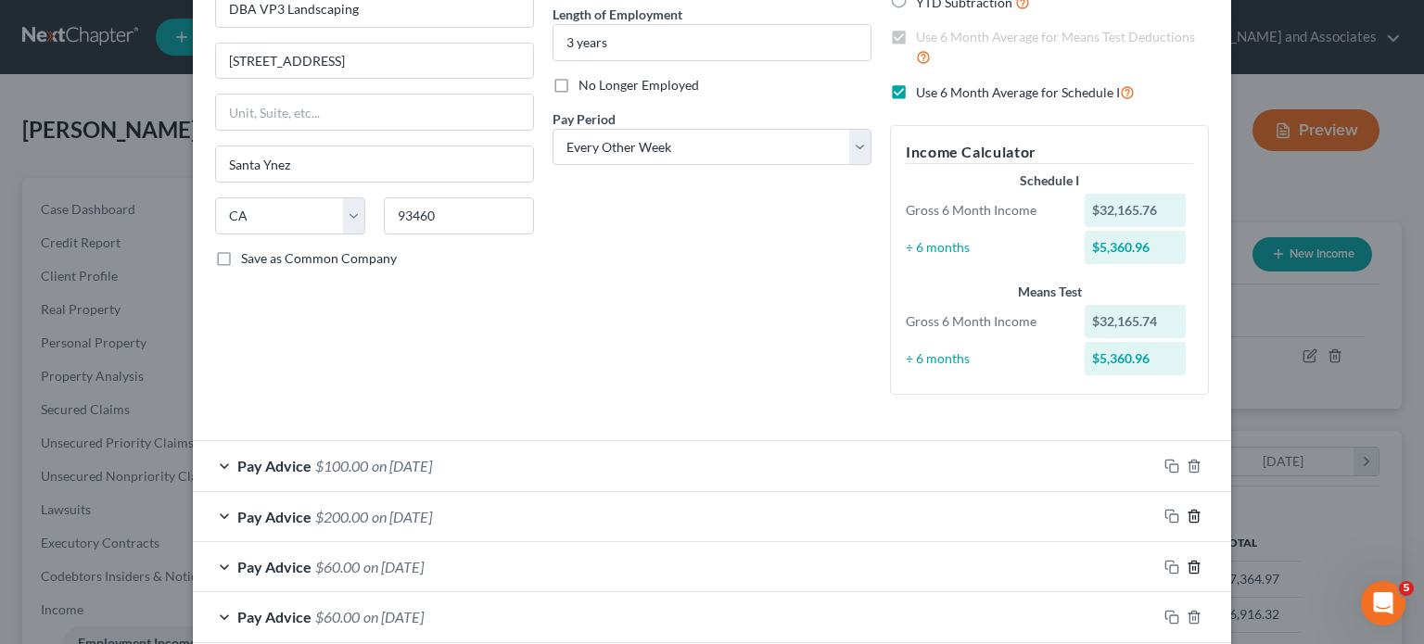
click at [1187, 509] on icon "button" at bounding box center [1194, 516] width 15 height 15
click at [1187, 460] on icon "button" at bounding box center [1194, 466] width 15 height 15
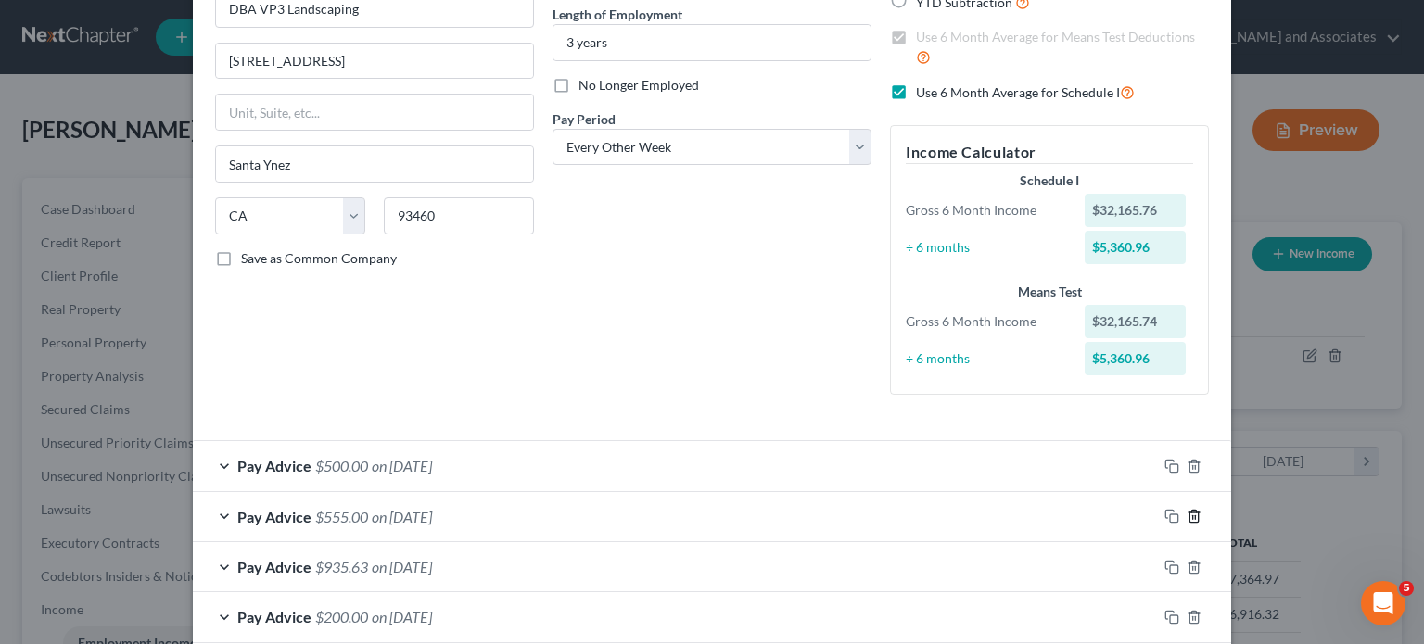
click at [1187, 509] on icon "button" at bounding box center [1194, 516] width 15 height 15
click at [1187, 460] on icon "button" at bounding box center [1194, 466] width 15 height 15
click at [1187, 509] on icon "button" at bounding box center [1194, 516] width 15 height 15
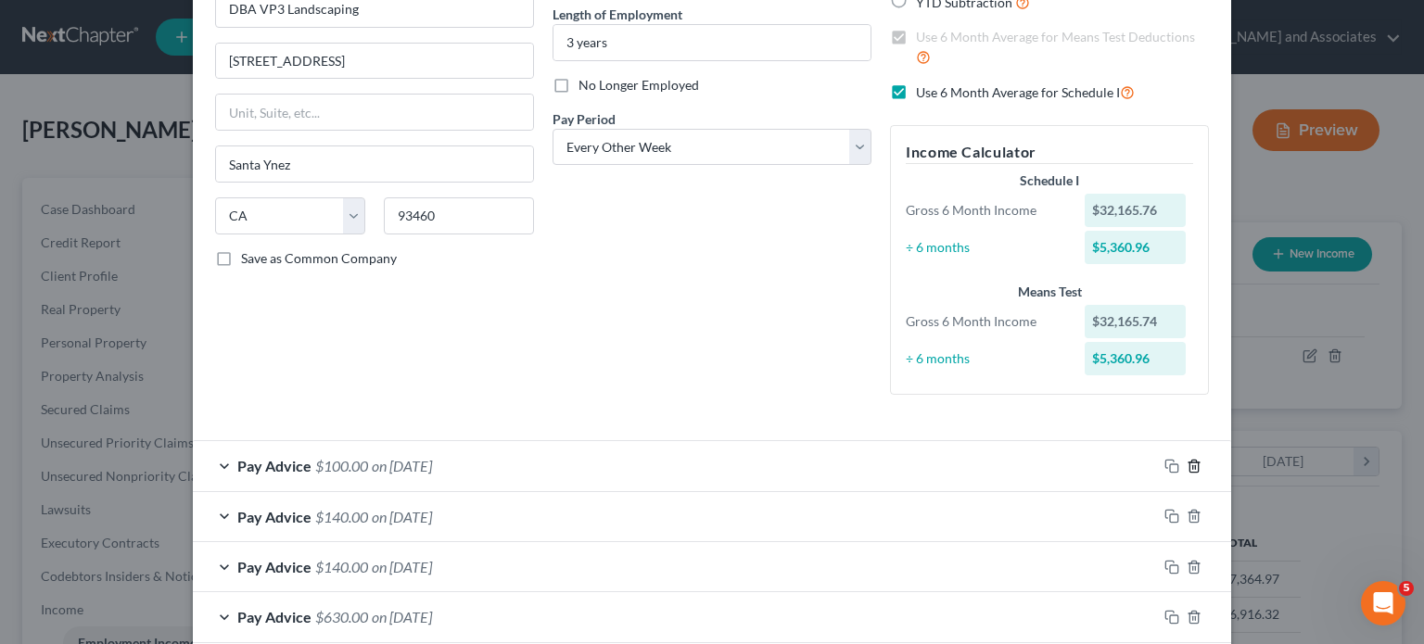
click at [1187, 460] on icon "button" at bounding box center [1194, 466] width 15 height 15
click at [1187, 509] on icon "button" at bounding box center [1194, 516] width 15 height 15
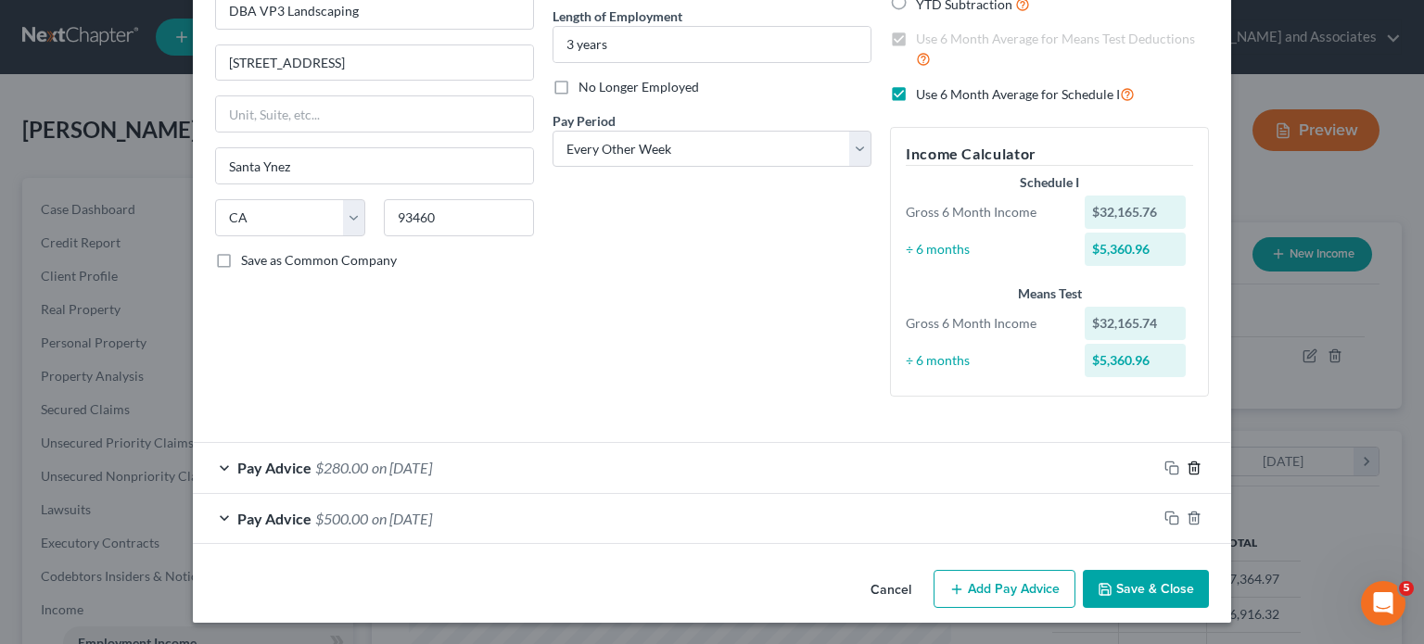
click at [1189, 462] on icon "button" at bounding box center [1193, 468] width 8 height 12
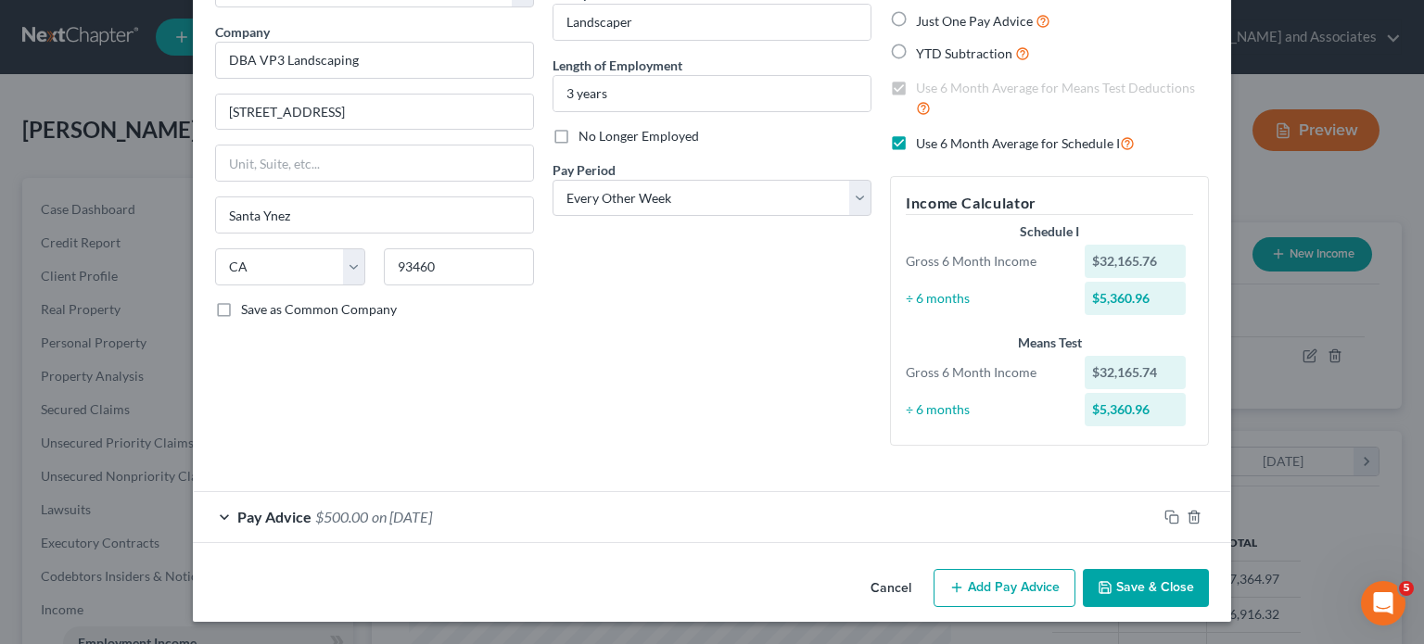
scroll to position [133, 0]
click at [1187, 460] on div "How would you like to enter income? All Pay Advices Just One Pay Advice YTD Sub…" at bounding box center [1049, 207] width 337 height 510
click at [1177, 518] on div at bounding box center [1194, 518] width 74 height 30
click at [1187, 517] on icon "button" at bounding box center [1194, 518] width 15 height 15
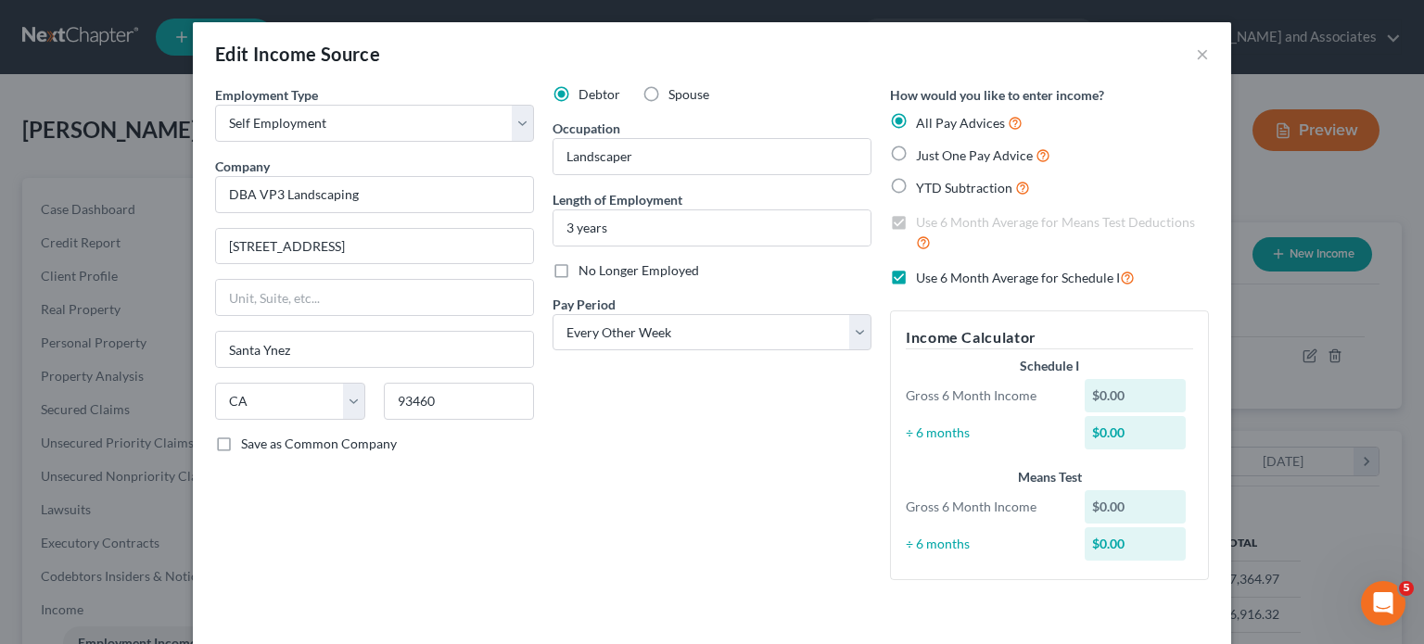
scroll to position [82, 0]
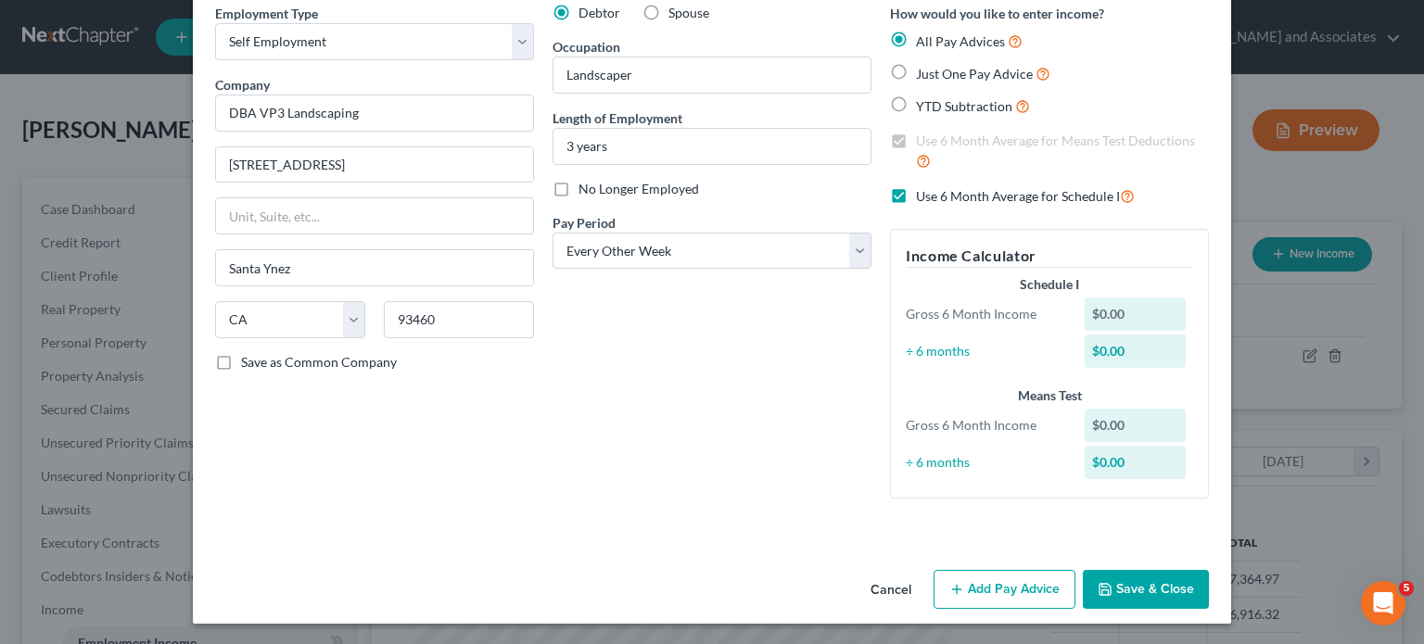
click at [970, 584] on button "Add Pay Advice" at bounding box center [1005, 589] width 142 height 39
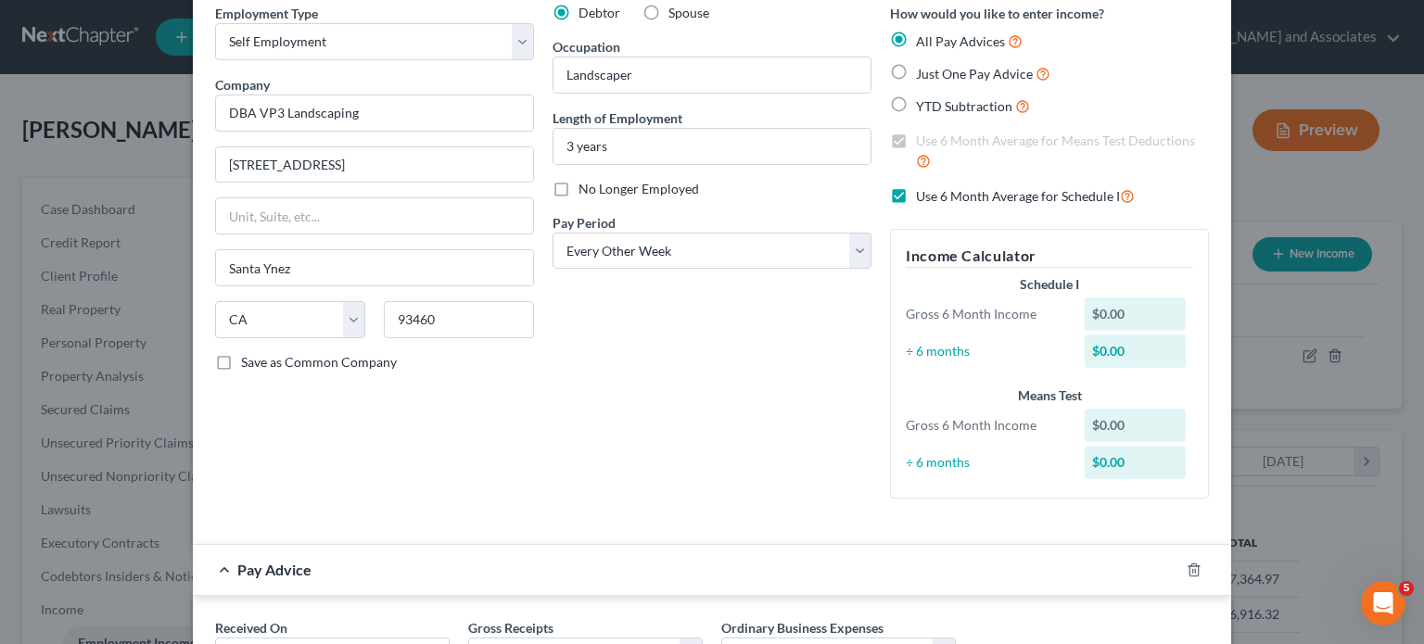
scroll to position [241, 0]
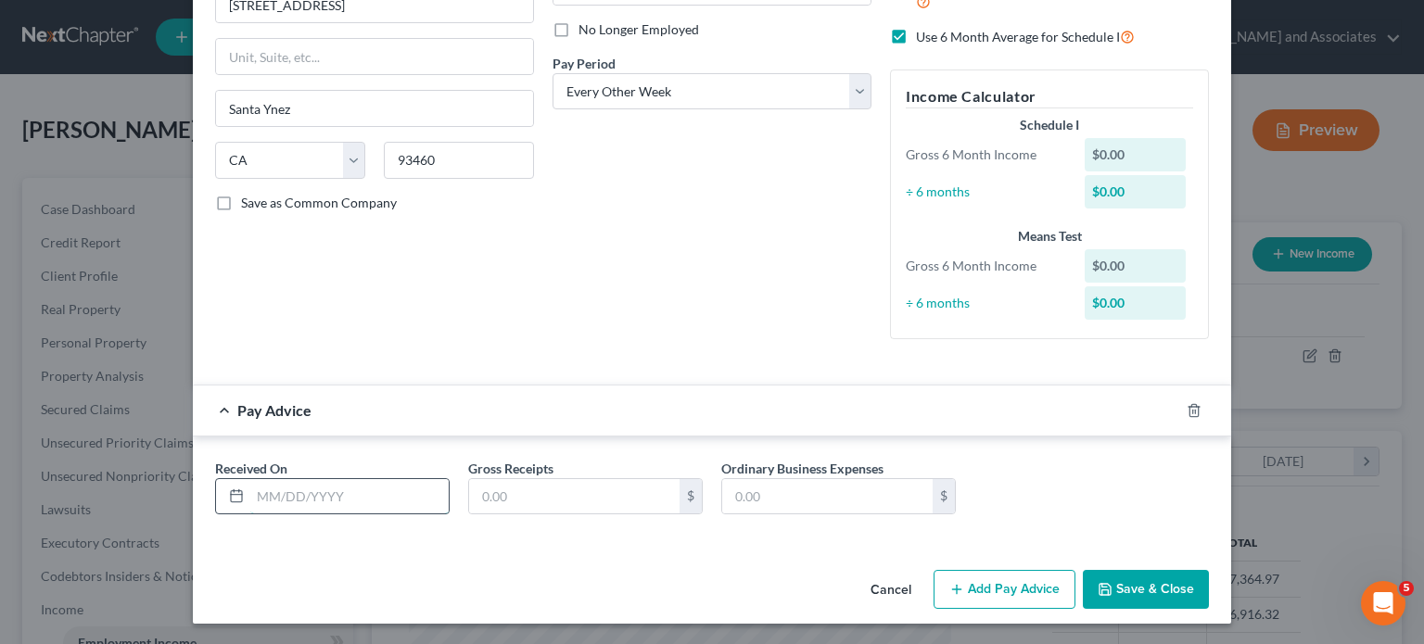
click at [315, 492] on input "text" at bounding box center [349, 496] width 198 height 35
click at [373, 496] on input "02" at bounding box center [349, 496] width 198 height 35
type input "[DATE]"
click at [530, 501] on input "text" at bounding box center [574, 496] width 210 height 35
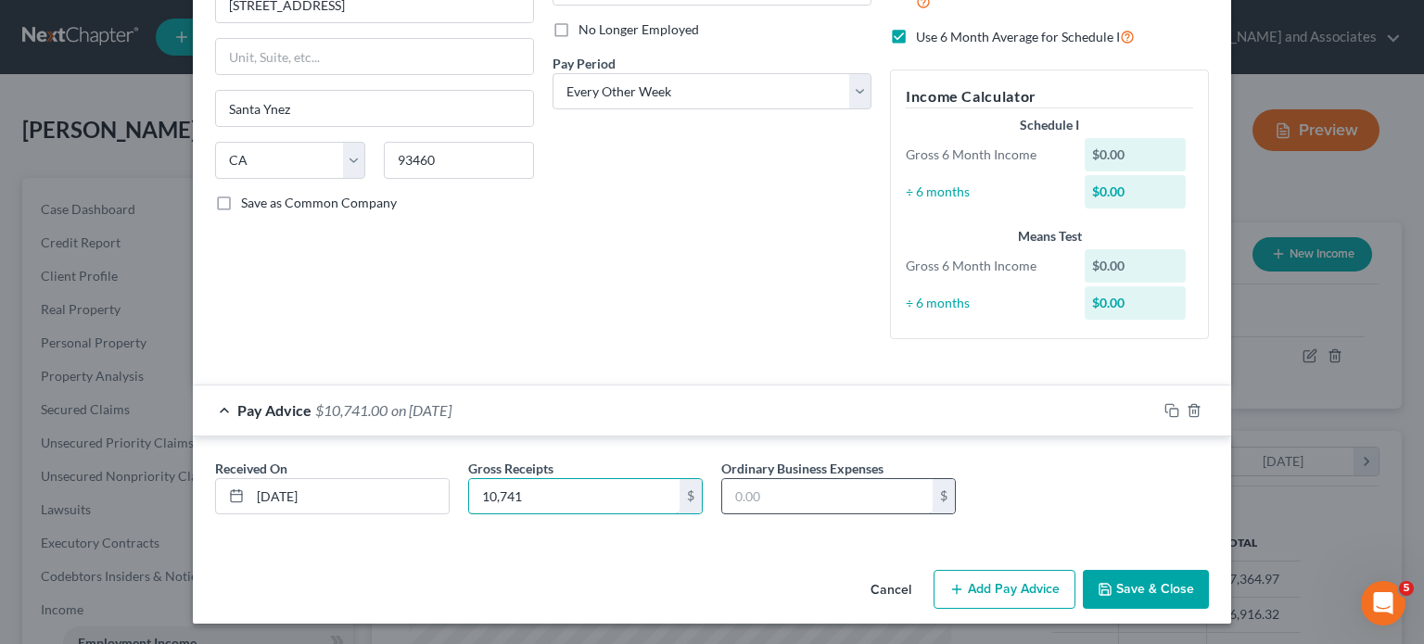
type input "10,741"
click at [782, 497] on input "text" at bounding box center [827, 496] width 210 height 35
type input "7,942.13"
click at [315, 408] on span "$2,798.87" at bounding box center [347, 410] width 64 height 18
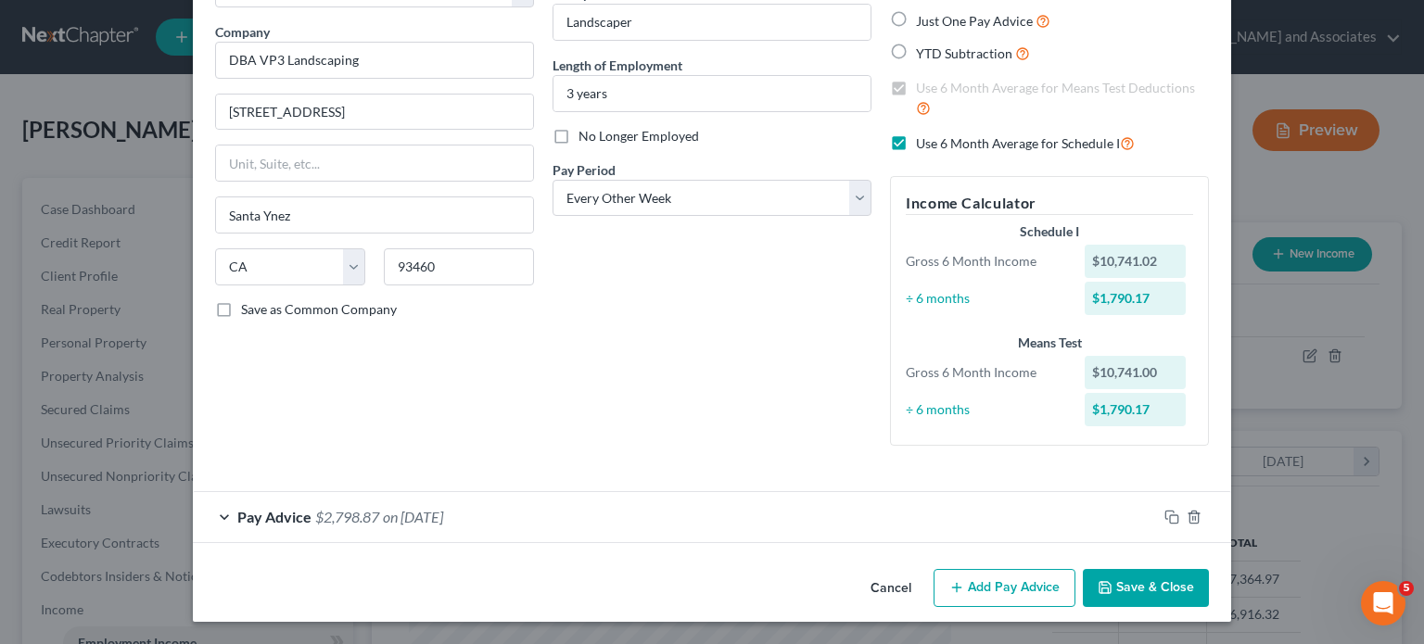
scroll to position [133, 0]
click at [994, 590] on button "Add Pay Advice" at bounding box center [1005, 589] width 142 height 39
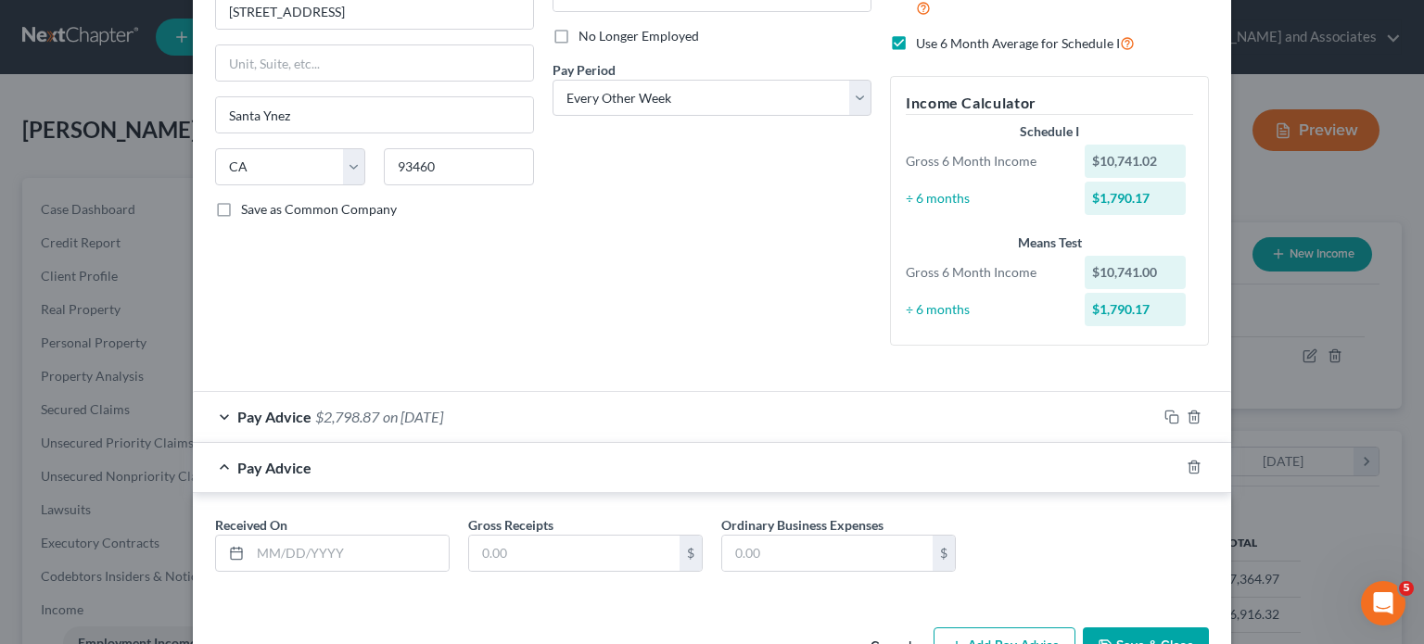
scroll to position [291, 0]
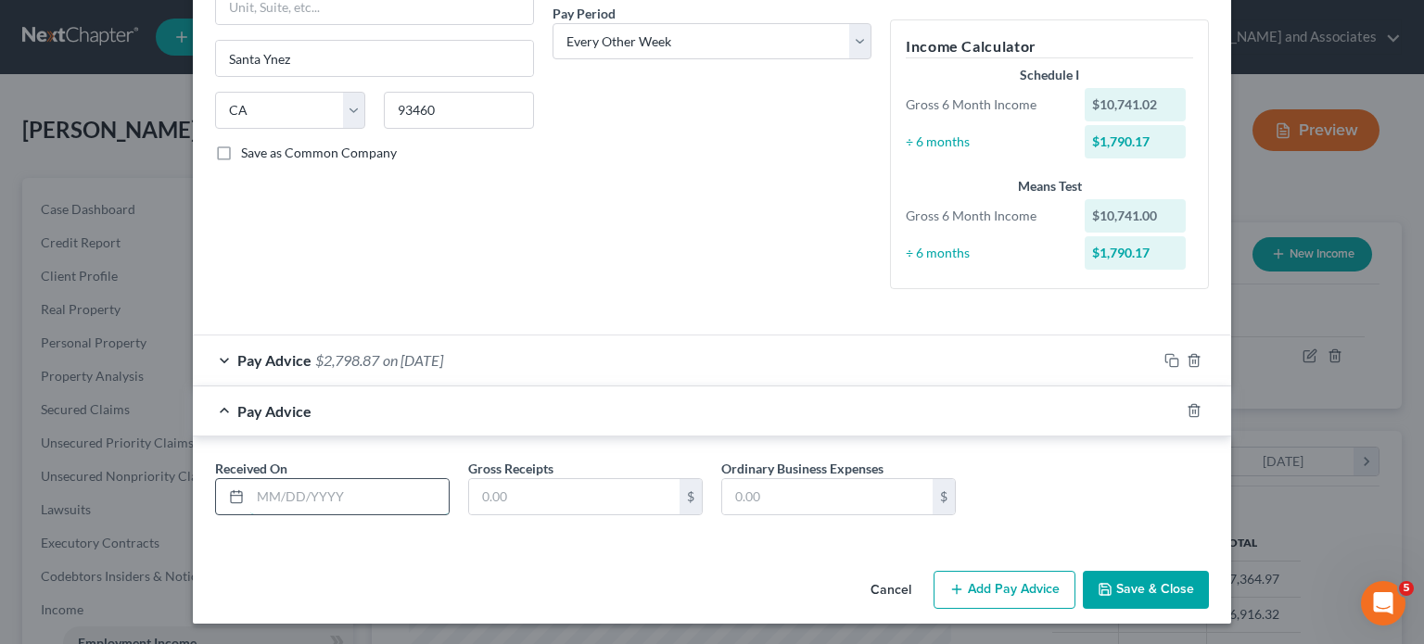
click at [330, 500] on input "text" at bounding box center [349, 496] width 198 height 35
click at [373, 492] on input "03/" at bounding box center [349, 496] width 198 height 35
type input "[DATE]"
click at [572, 493] on input "text" at bounding box center [574, 496] width 210 height 35
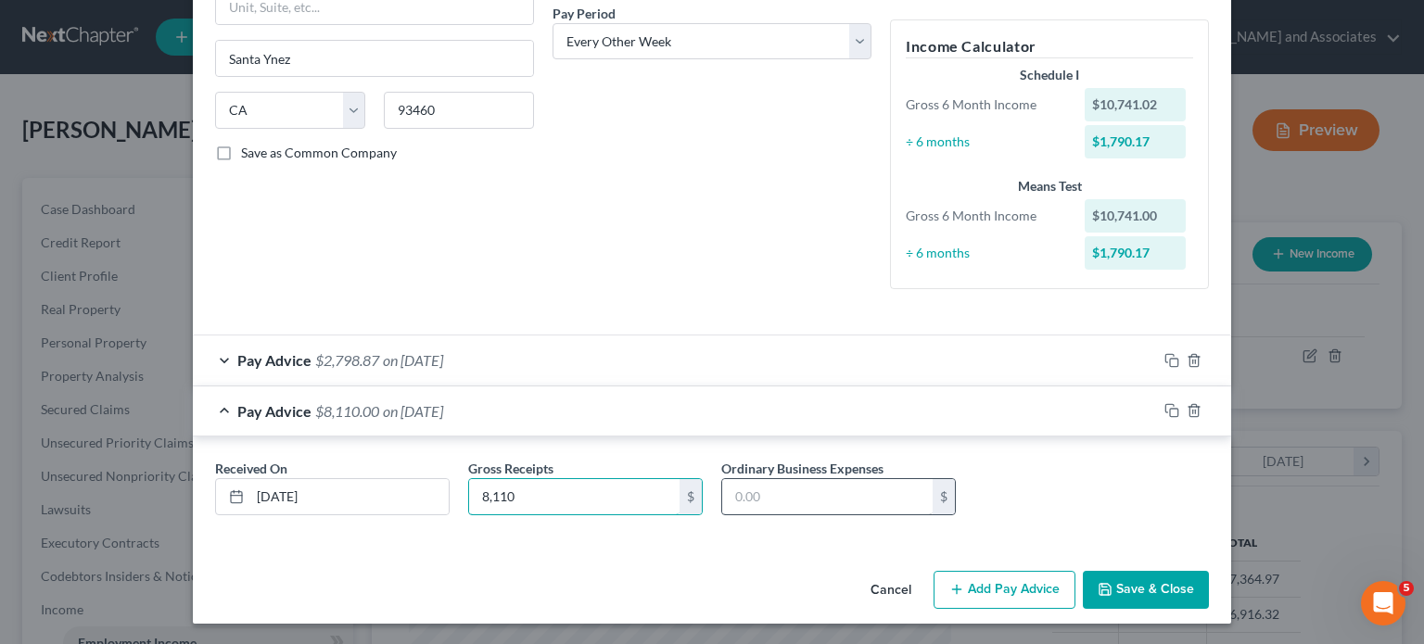
type input "8,110"
click at [760, 503] on input "text" at bounding box center [827, 496] width 210 height 35
type input "7,167.57"
click at [404, 427] on div "Pay Advice $942.43 on [DATE]" at bounding box center [675, 411] width 964 height 49
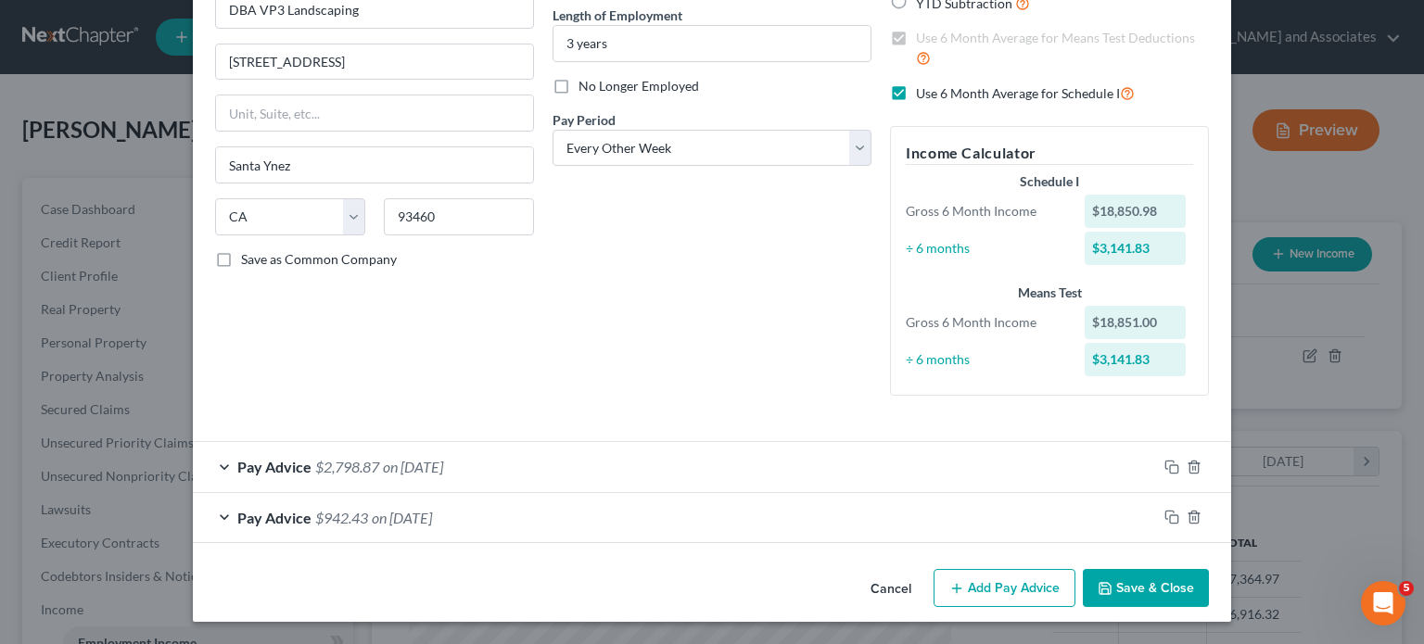
scroll to position [184, 0]
click at [1005, 586] on button "Add Pay Advice" at bounding box center [1005, 589] width 142 height 39
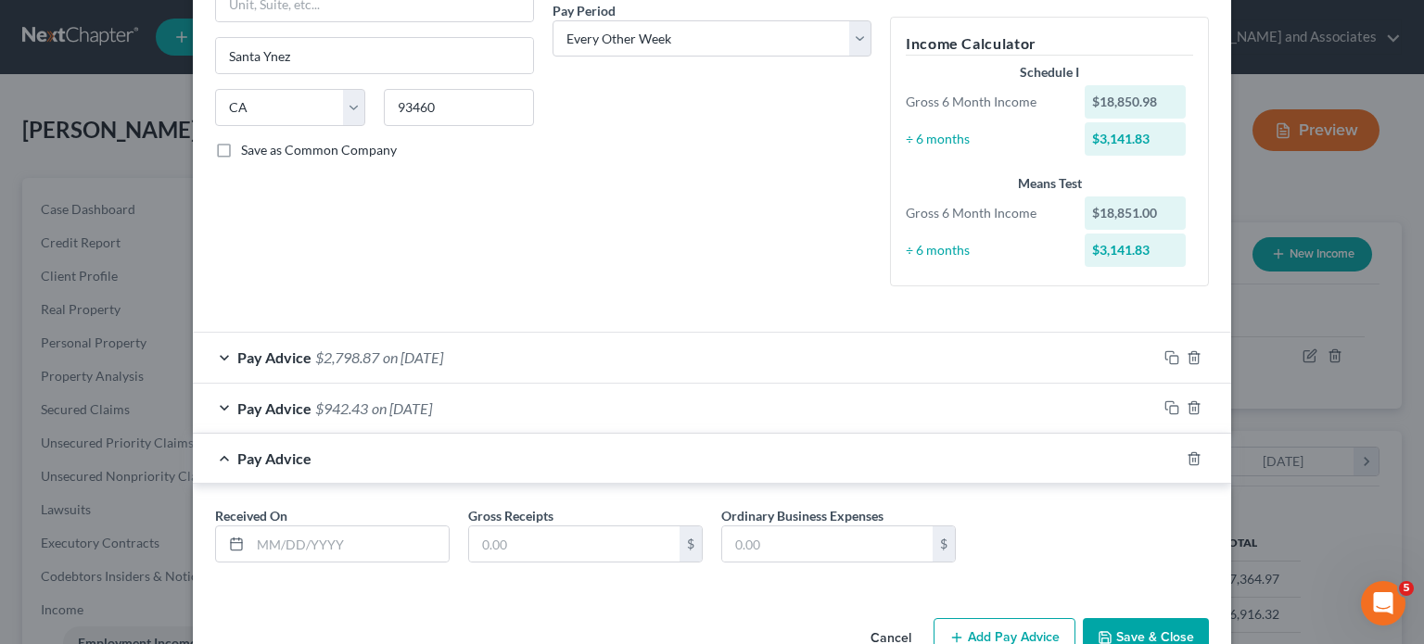
scroll to position [341, 0]
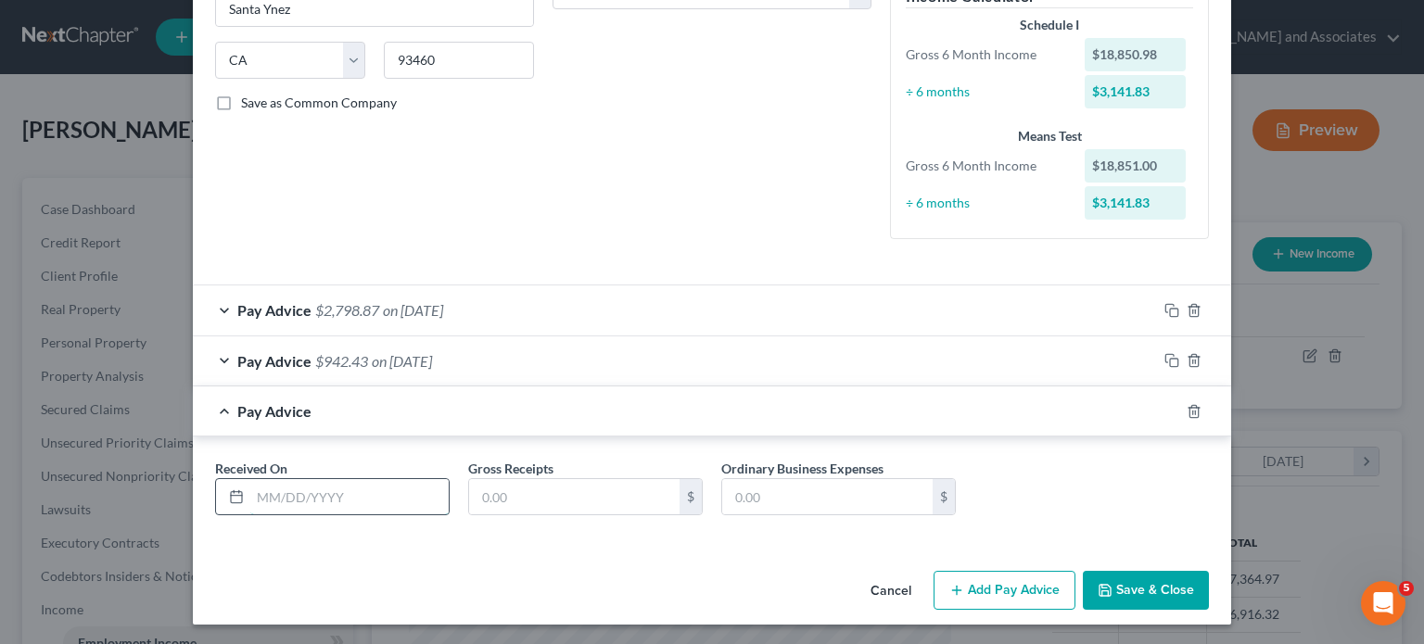
click at [383, 492] on input "text" at bounding box center [349, 496] width 198 height 35
click at [384, 496] on input "04/" at bounding box center [349, 496] width 198 height 35
type input "[DATE]"
click at [575, 511] on input "text" at bounding box center [574, 496] width 210 height 35
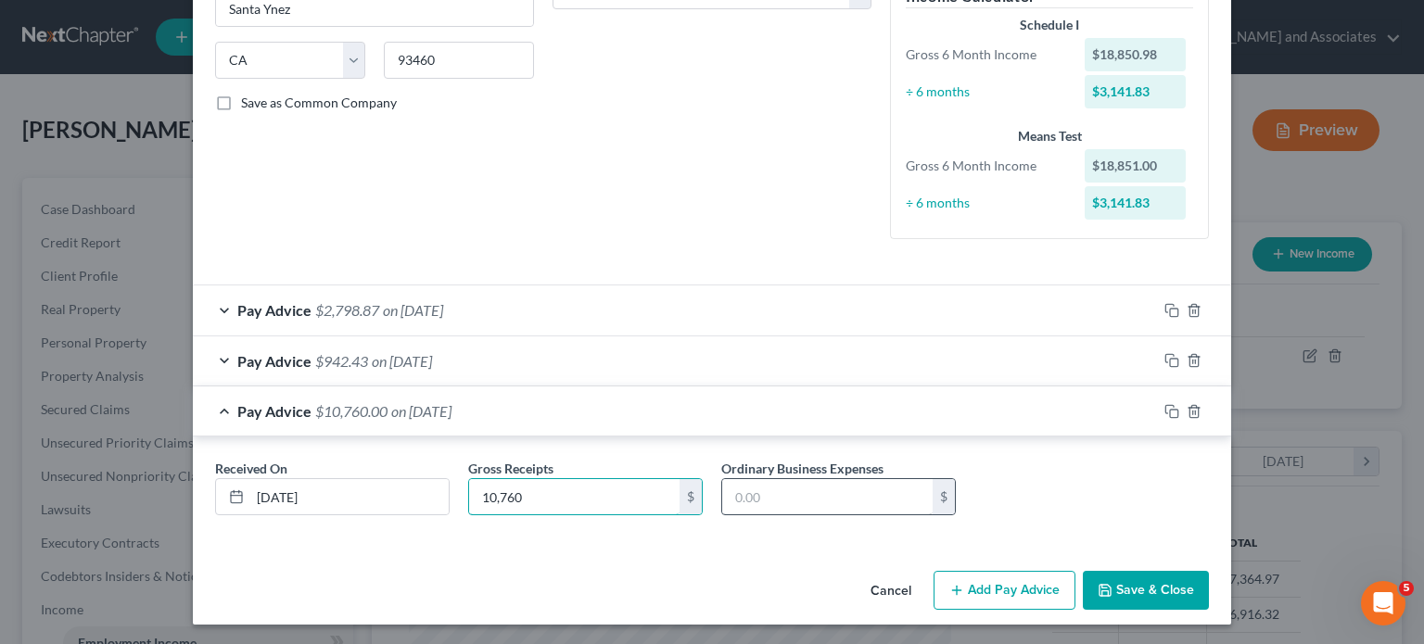
type input "10,760"
click at [753, 492] on input "text" at bounding box center [827, 496] width 210 height 35
type input "9,858.81"
click at [289, 411] on span "Pay Advice" at bounding box center [274, 411] width 74 height 18
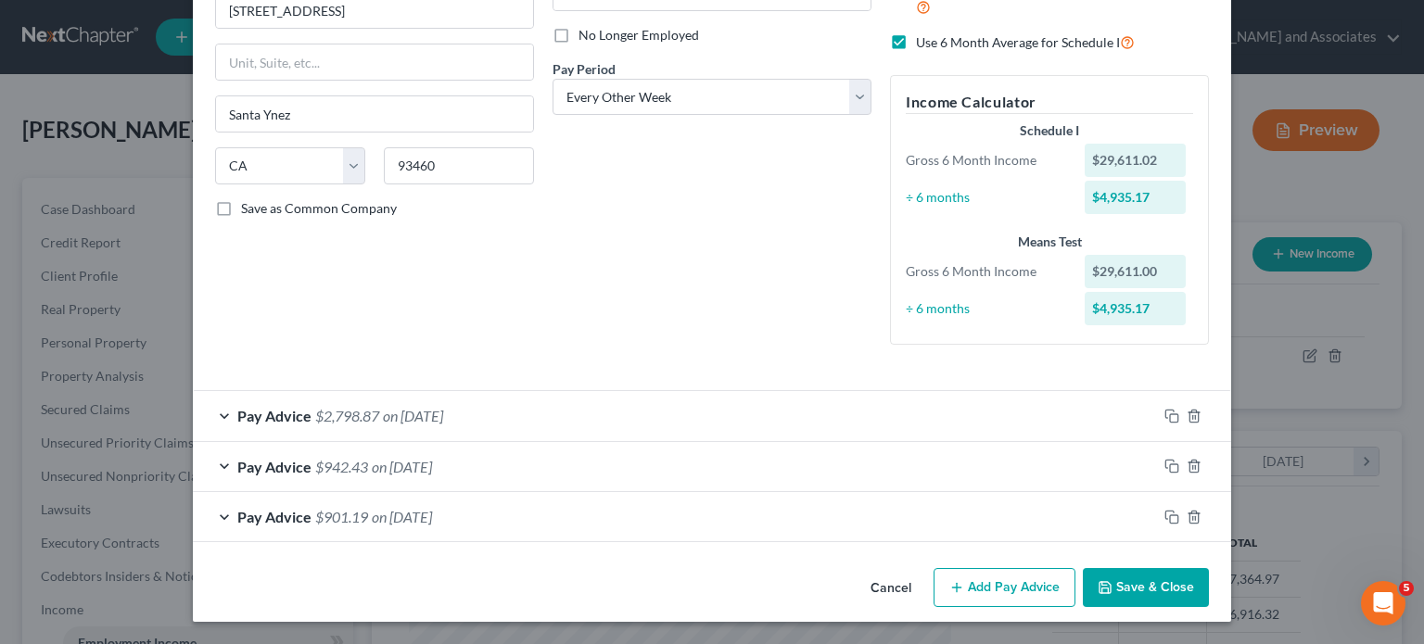
scroll to position [234, 0]
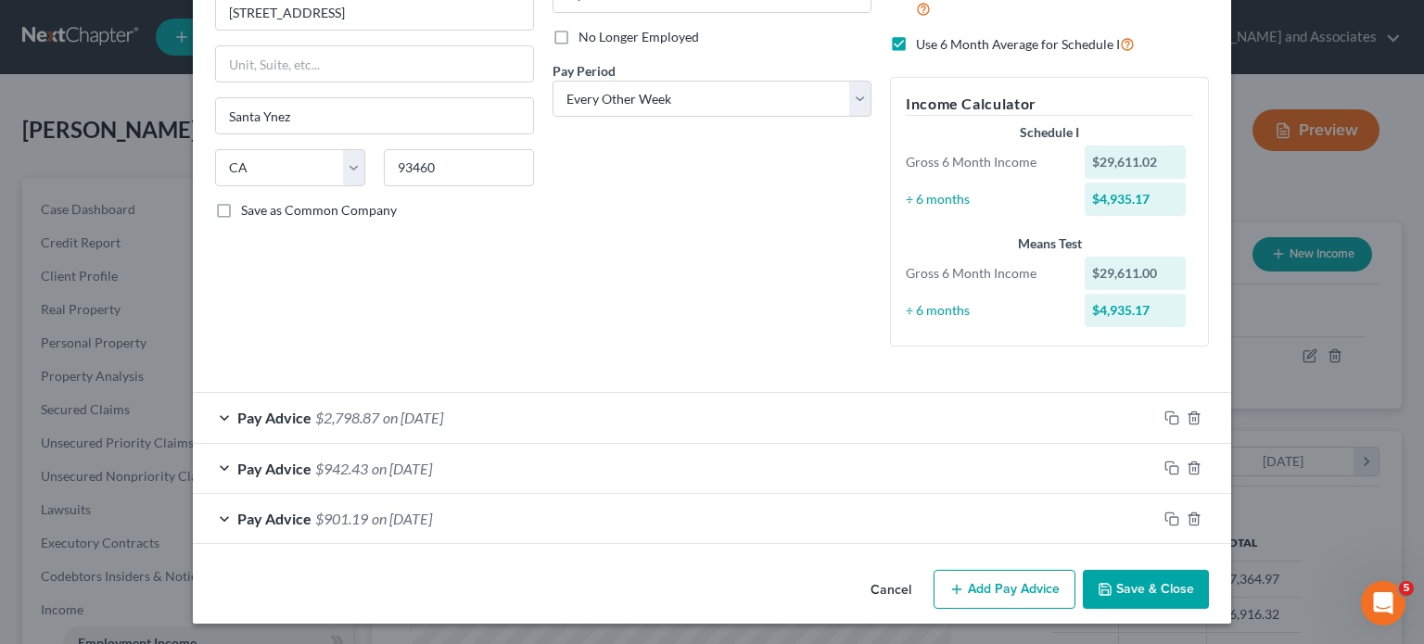
click at [986, 587] on button "Add Pay Advice" at bounding box center [1005, 589] width 142 height 39
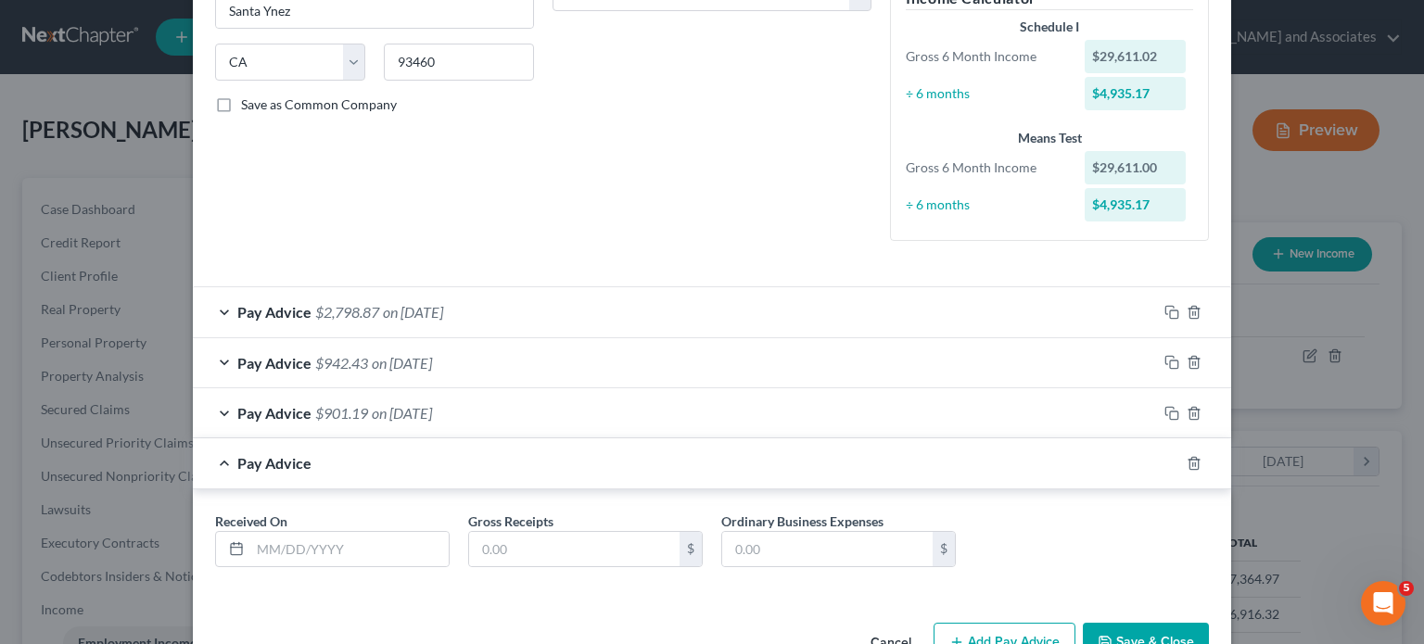
scroll to position [391, 0]
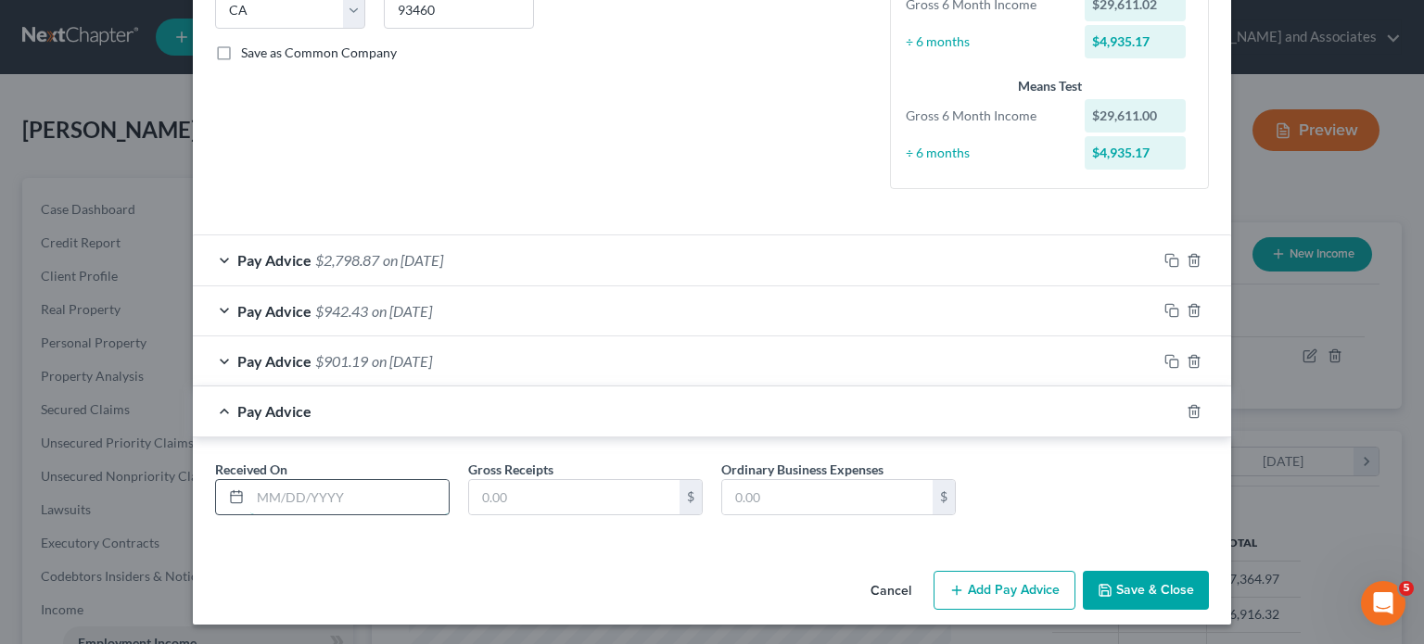
click at [362, 492] on input "text" at bounding box center [349, 497] width 198 height 35
type input "[DATE]"
click at [518, 485] on input "text" at bounding box center [574, 497] width 210 height 35
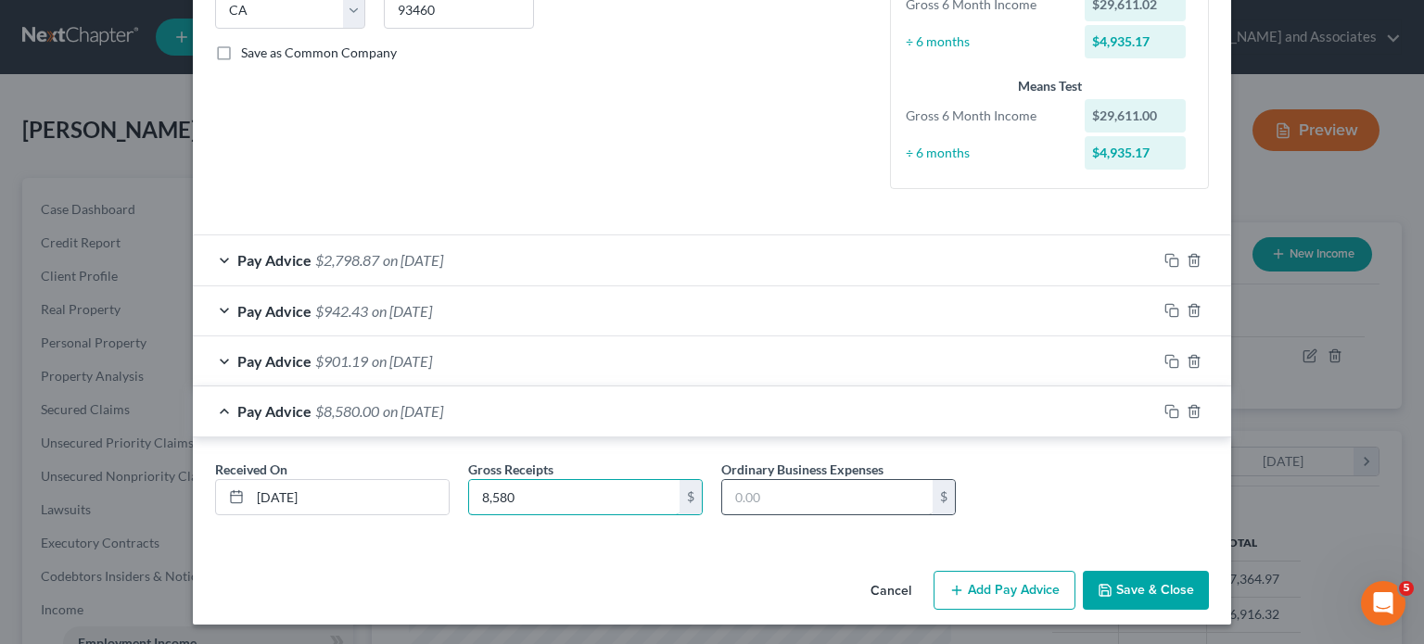
type input "8,580"
click at [779, 501] on input "text" at bounding box center [827, 497] width 210 height 35
type input "7,597.87"
click at [245, 417] on span "Pay Advice" at bounding box center [274, 411] width 74 height 18
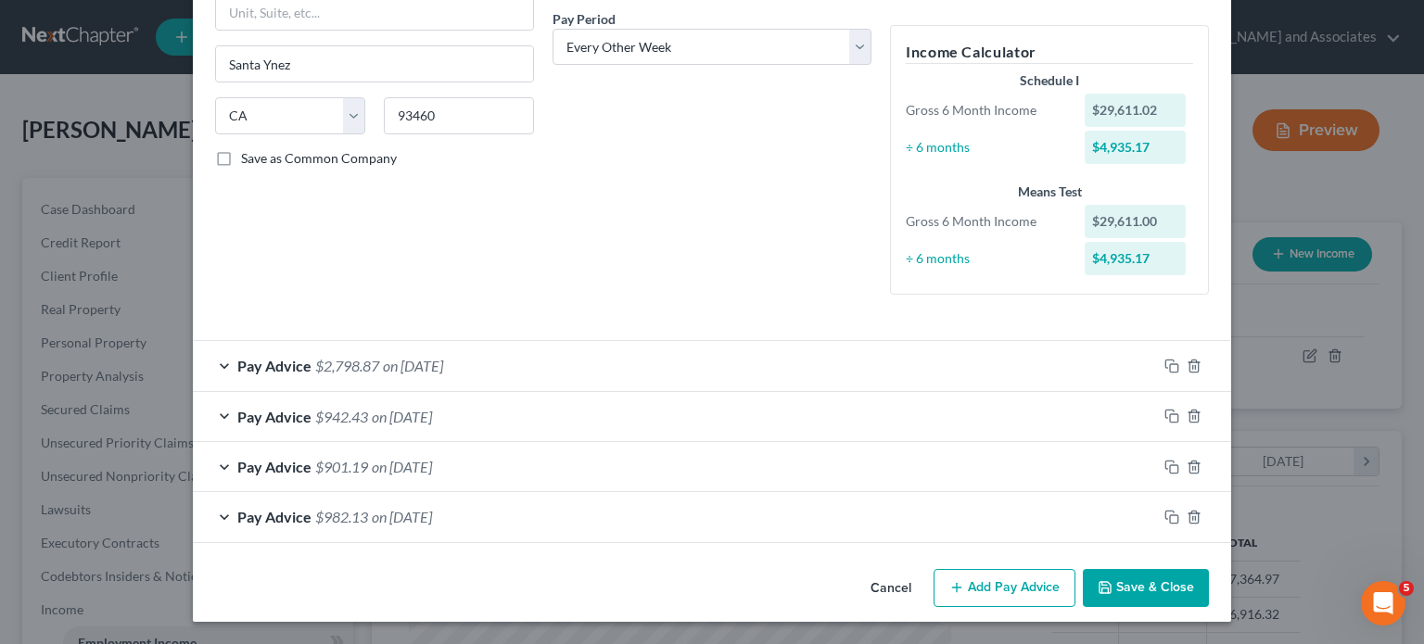
scroll to position [284, 0]
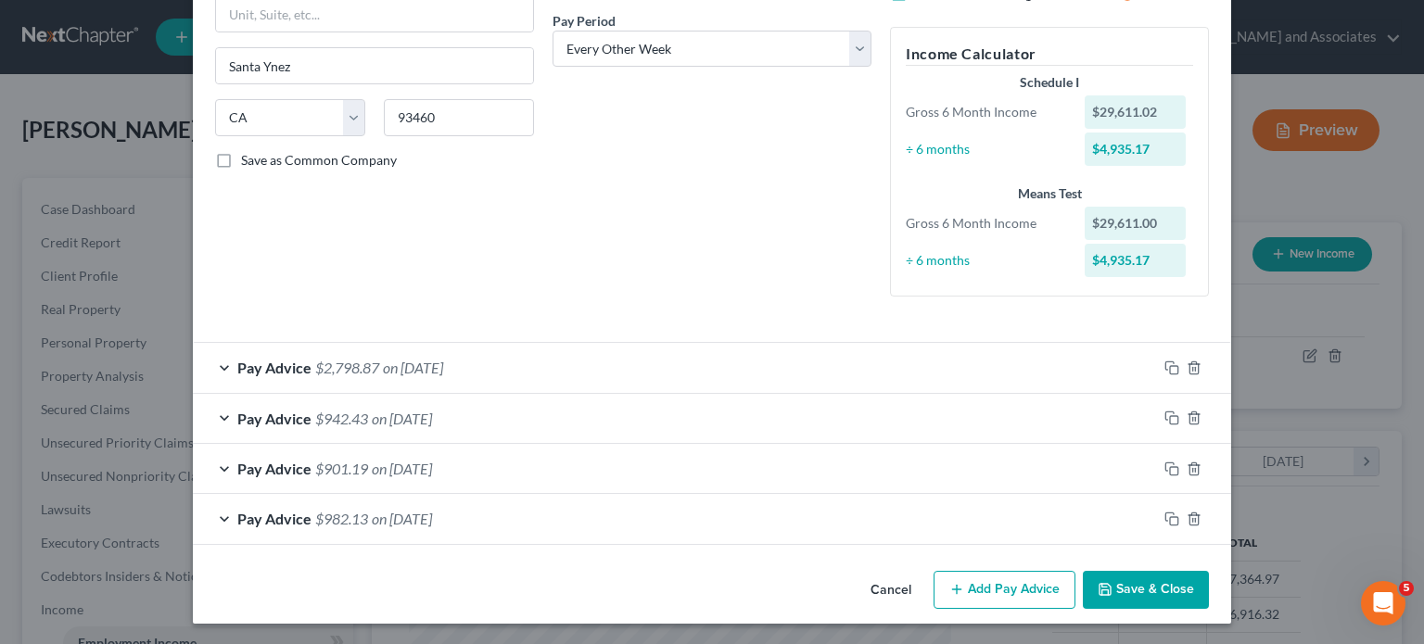
click at [989, 583] on button "Add Pay Advice" at bounding box center [1005, 590] width 142 height 39
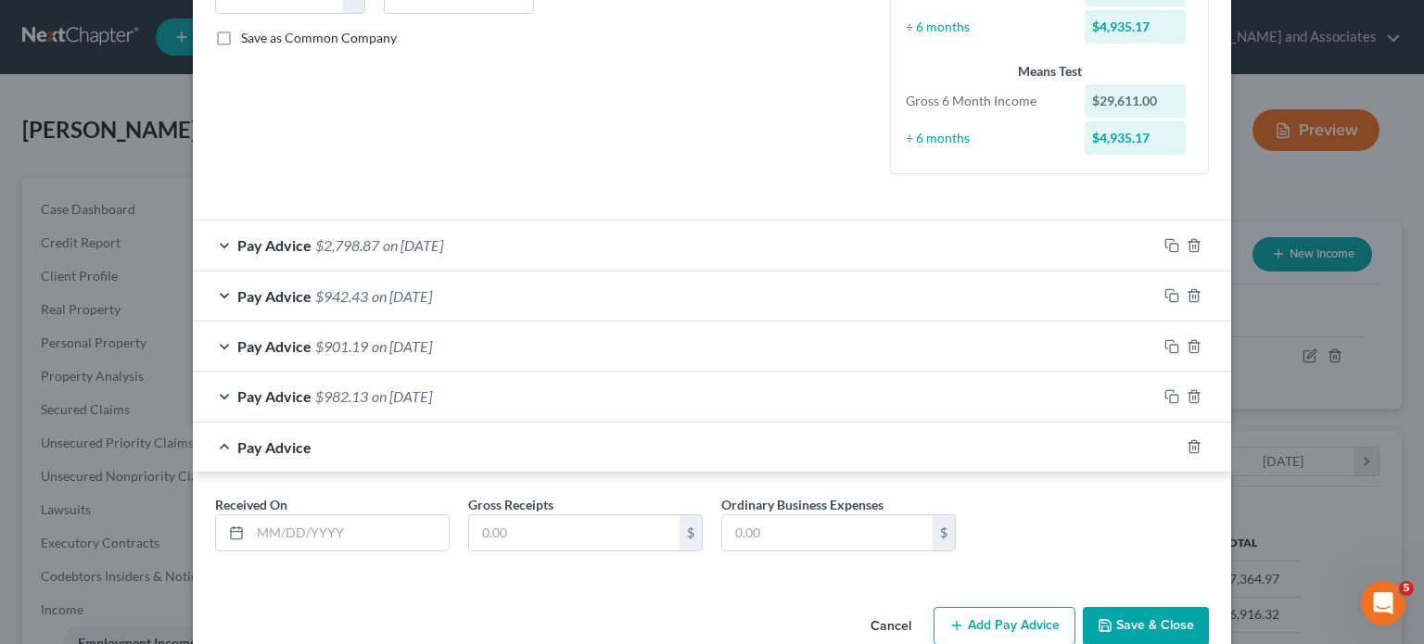
scroll to position [441, 0]
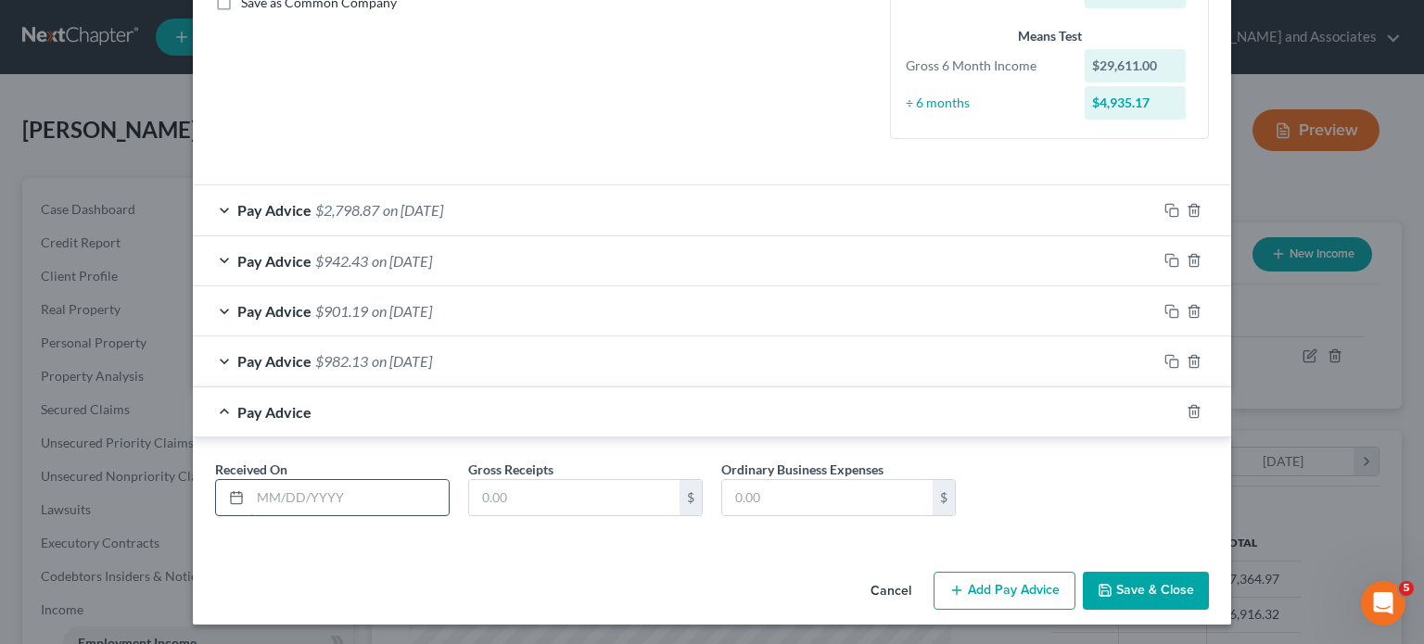
click at [371, 493] on input "text" at bounding box center [349, 497] width 198 height 35
type input "[DATE]"
click at [510, 496] on input "text" at bounding box center [574, 497] width 210 height 35
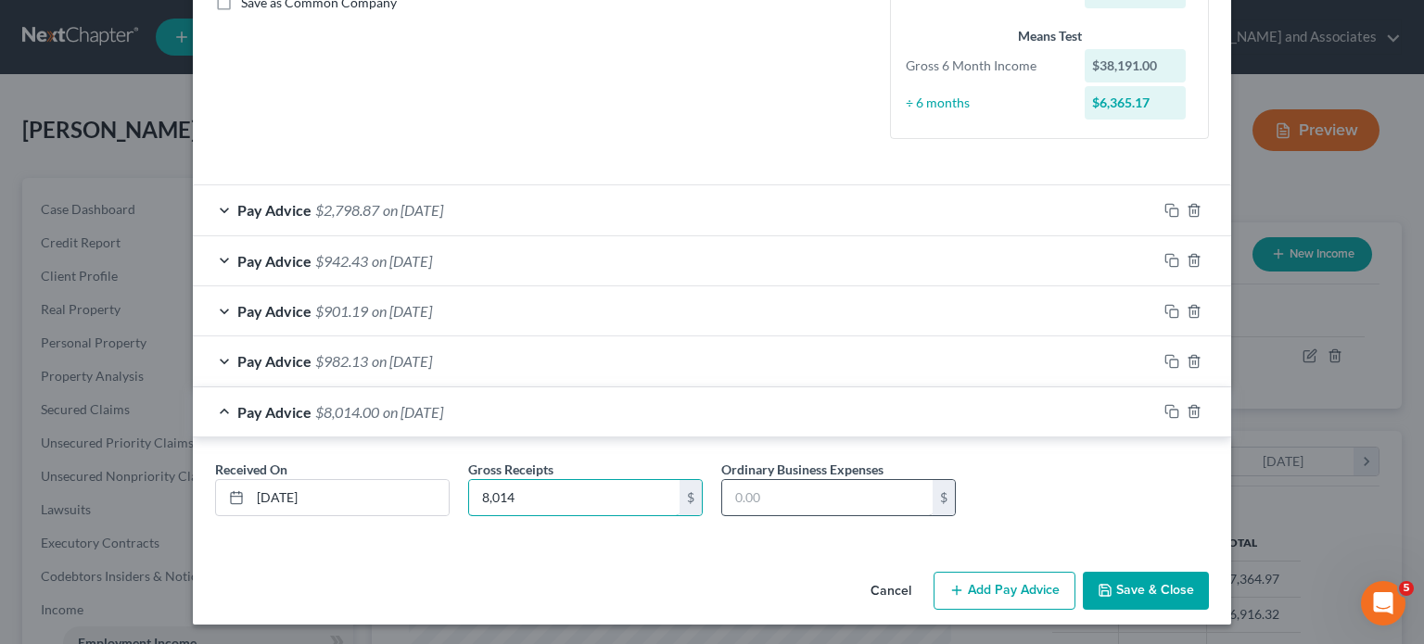
type input "8,014"
click at [770, 486] on input "text" at bounding box center [827, 497] width 210 height 35
type input "7,159.45"
click at [360, 422] on div "Pay Advice $854.55 on [DATE]" at bounding box center [675, 412] width 964 height 49
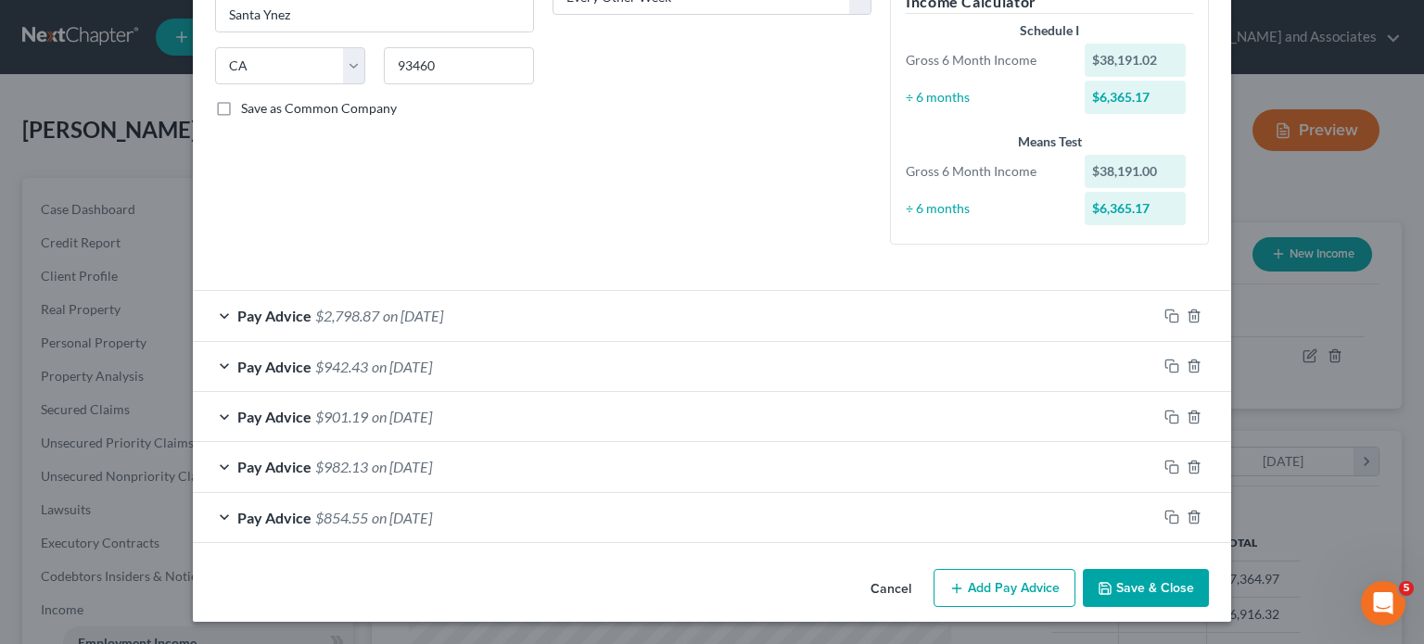
scroll to position [334, 0]
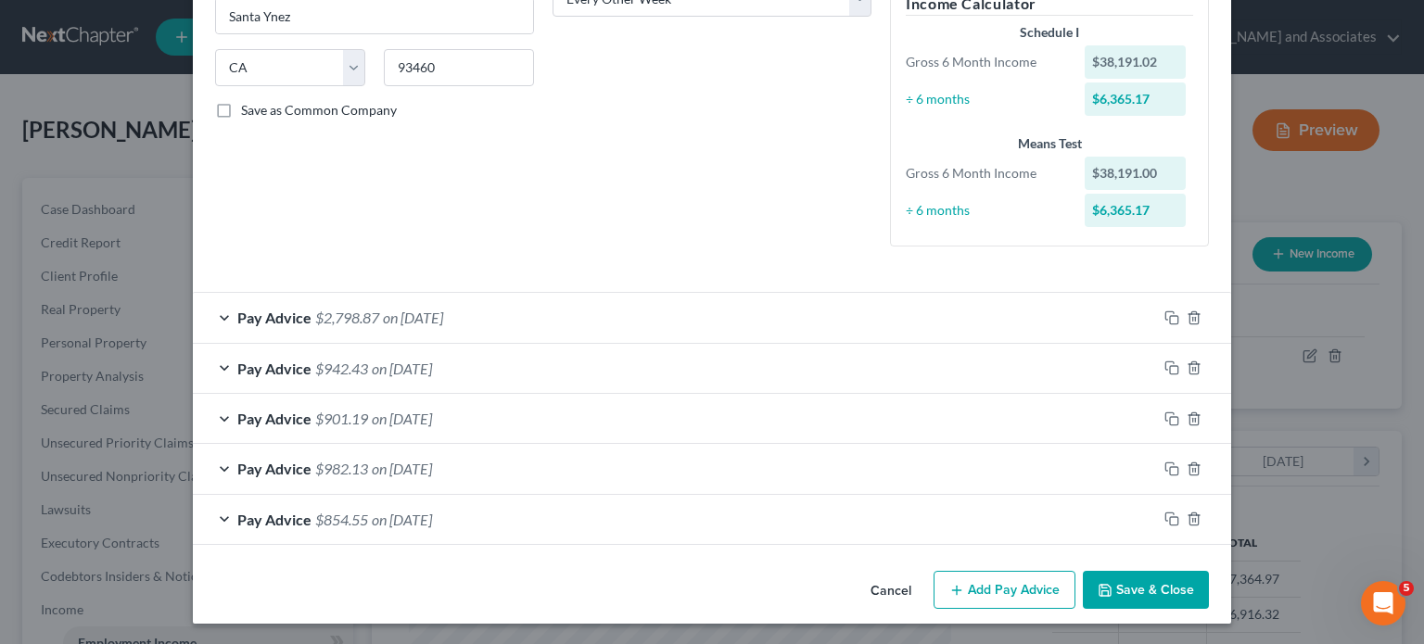
click at [985, 585] on button "Add Pay Advice" at bounding box center [1005, 590] width 142 height 39
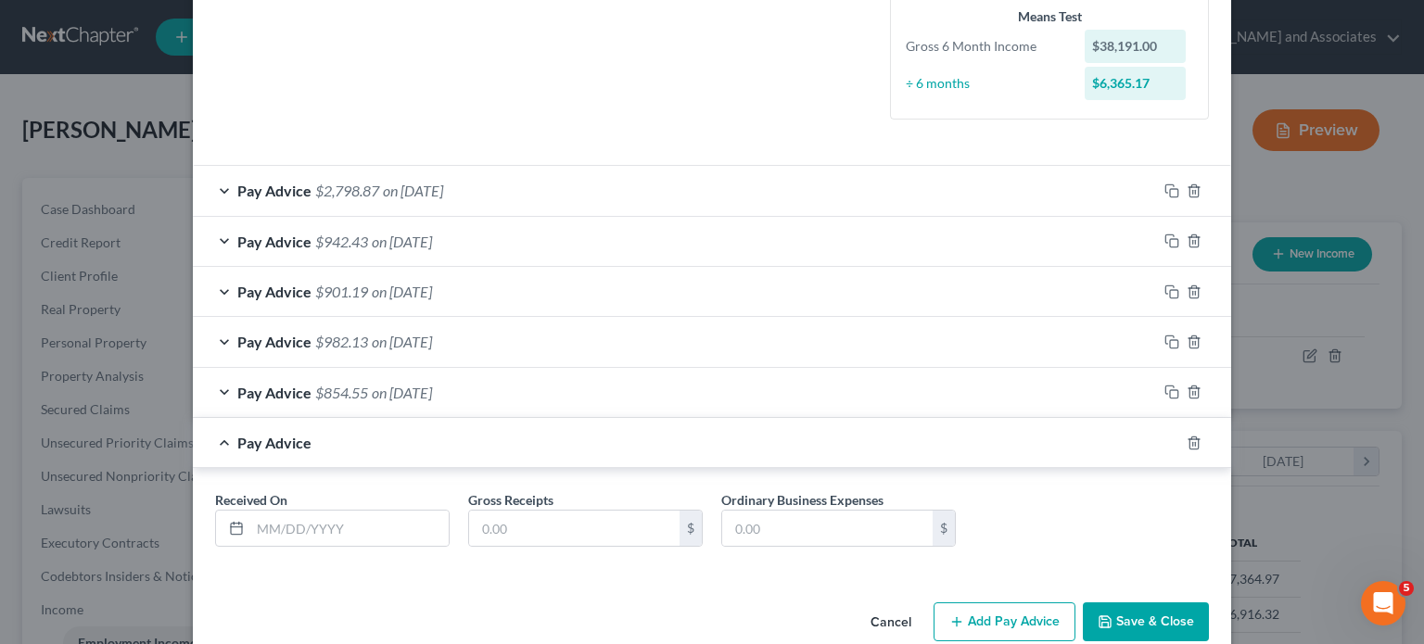
scroll to position [492, 0]
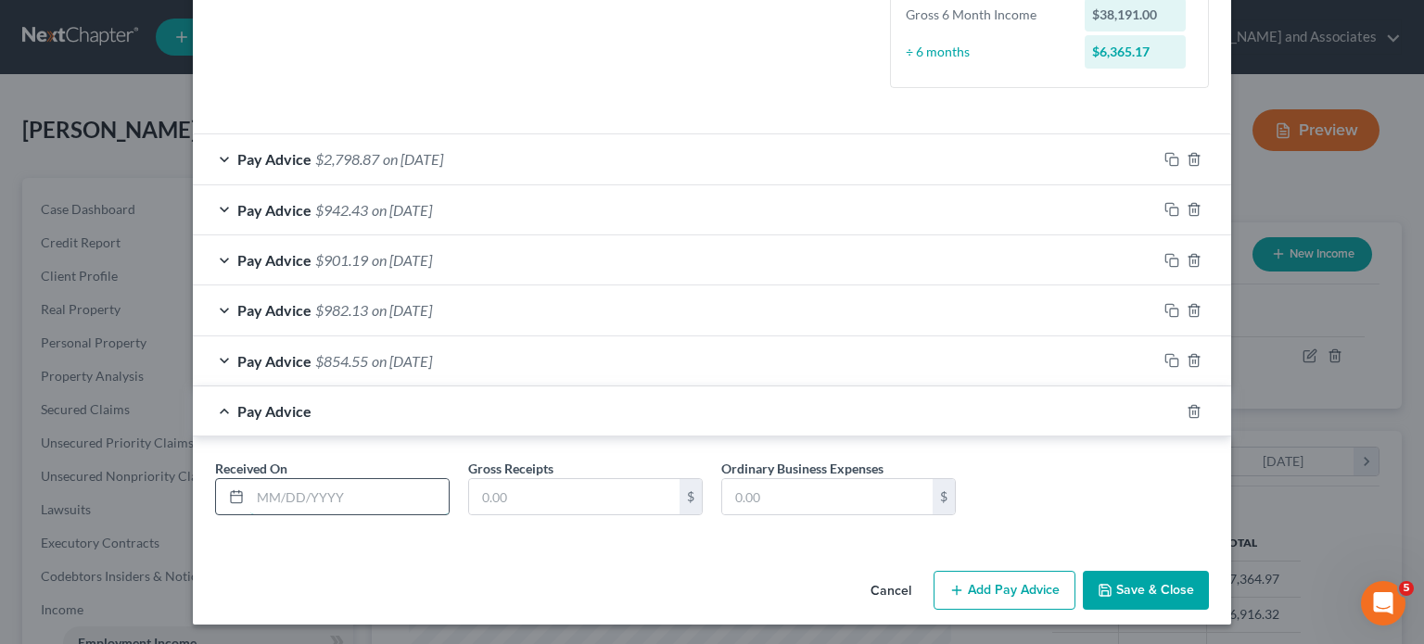
click at [372, 499] on input "text" at bounding box center [349, 496] width 198 height 35
type input "[DATE]"
click at [513, 500] on input "text" at bounding box center [574, 496] width 210 height 35
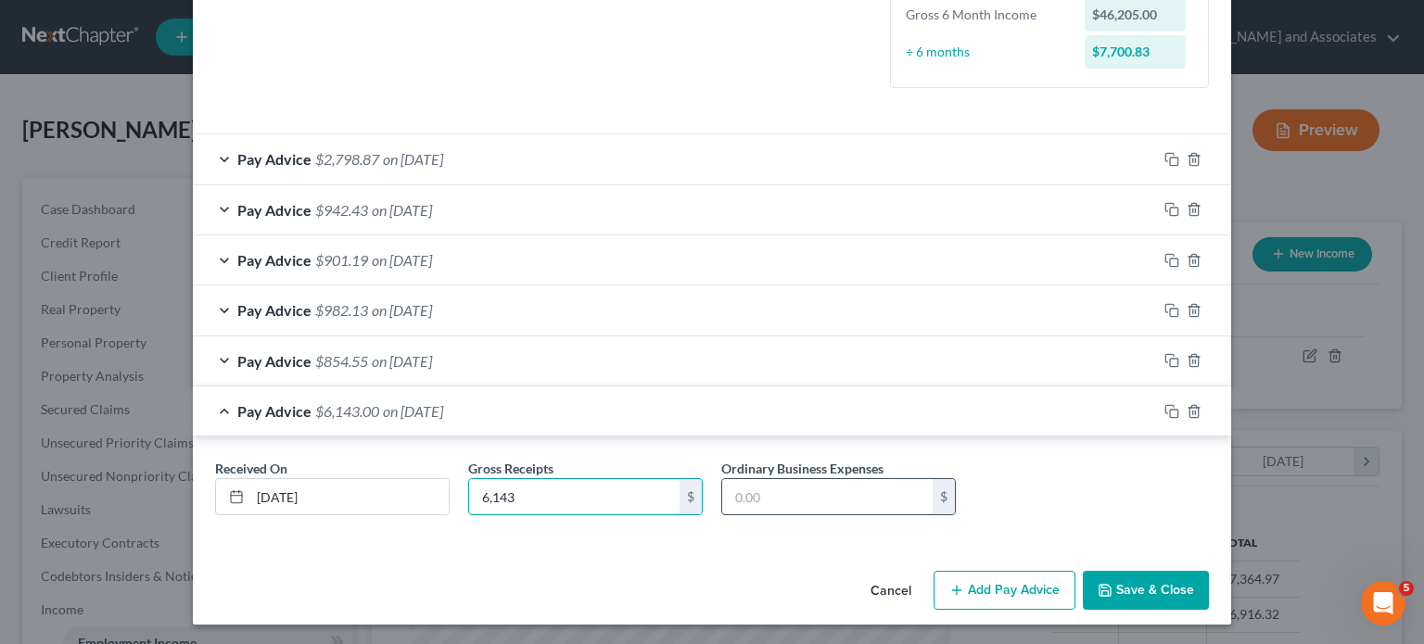
type input "6,143"
click at [779, 502] on input "text" at bounding box center [827, 496] width 210 height 35
type input "5,967.68"
click at [297, 413] on span "Pay Advice" at bounding box center [274, 411] width 74 height 18
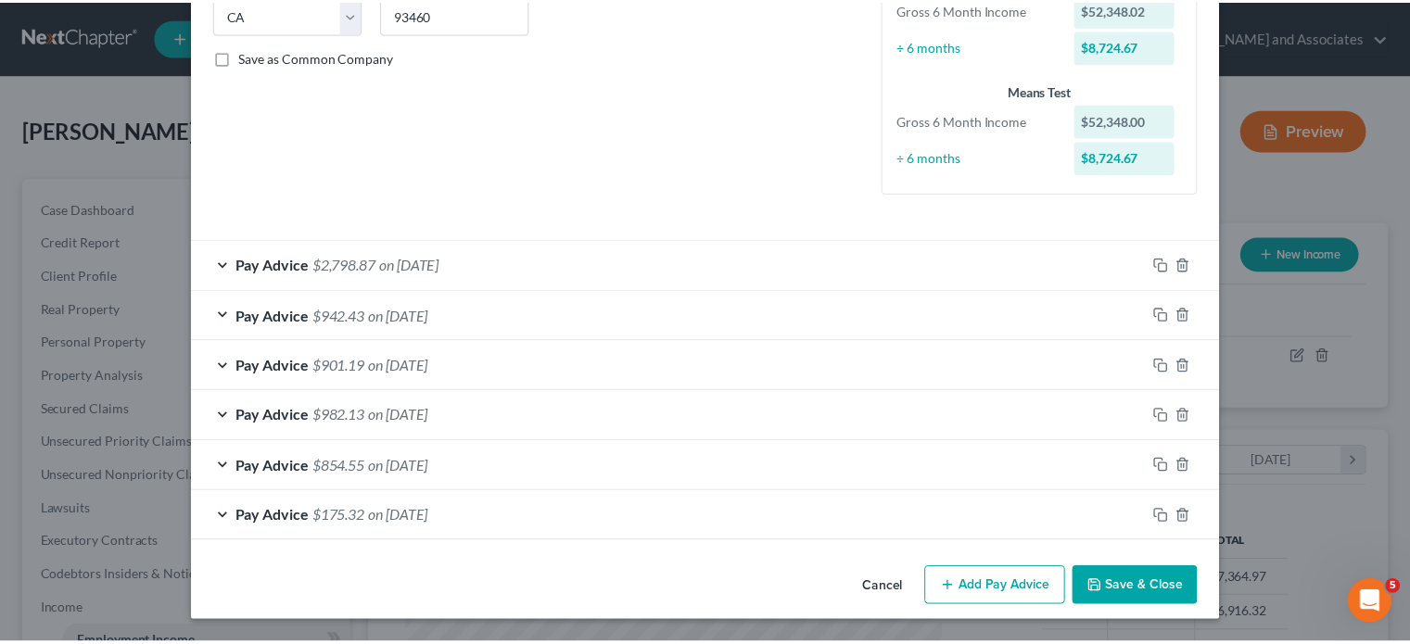
scroll to position [384, 0]
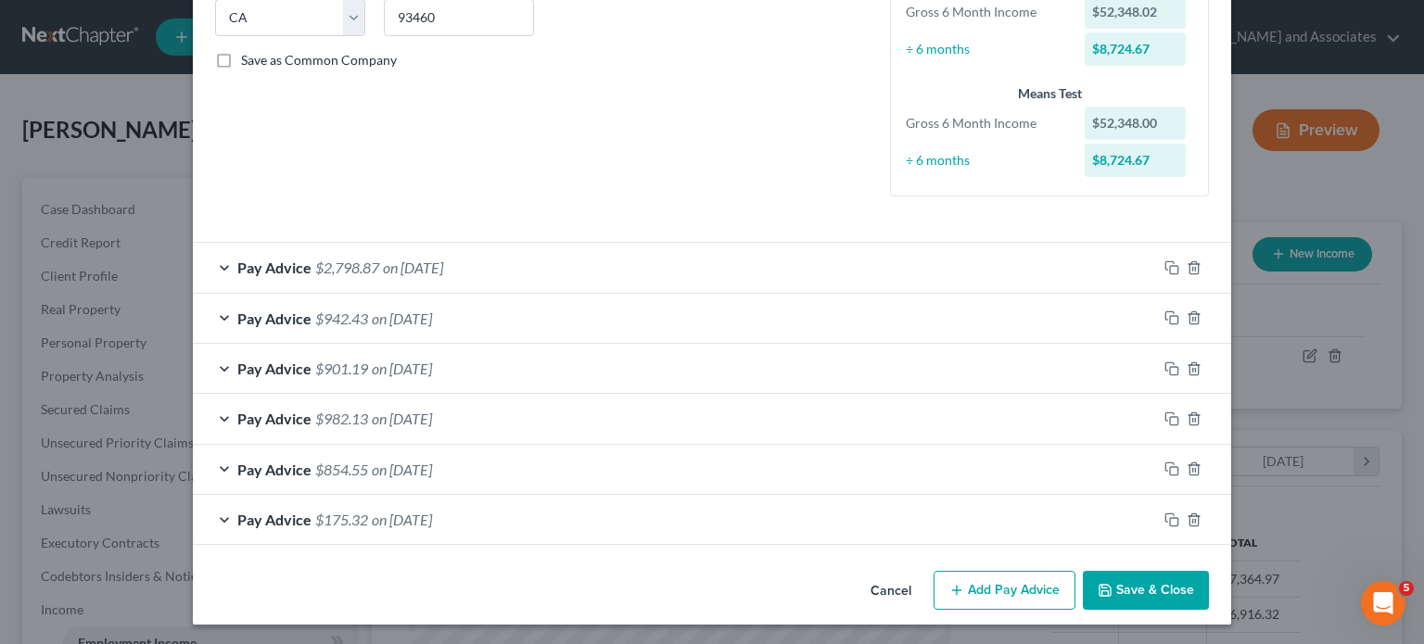
click at [1134, 591] on button "Save & Close" at bounding box center [1146, 590] width 126 height 39
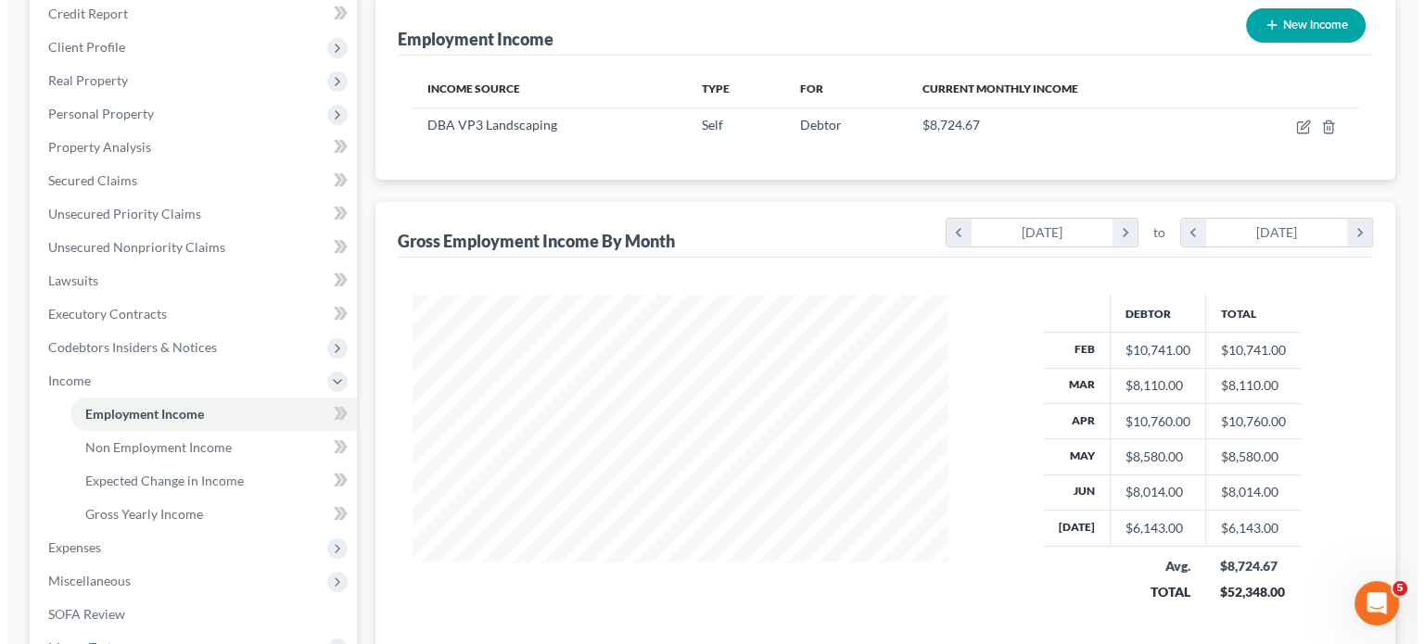
scroll to position [0, 0]
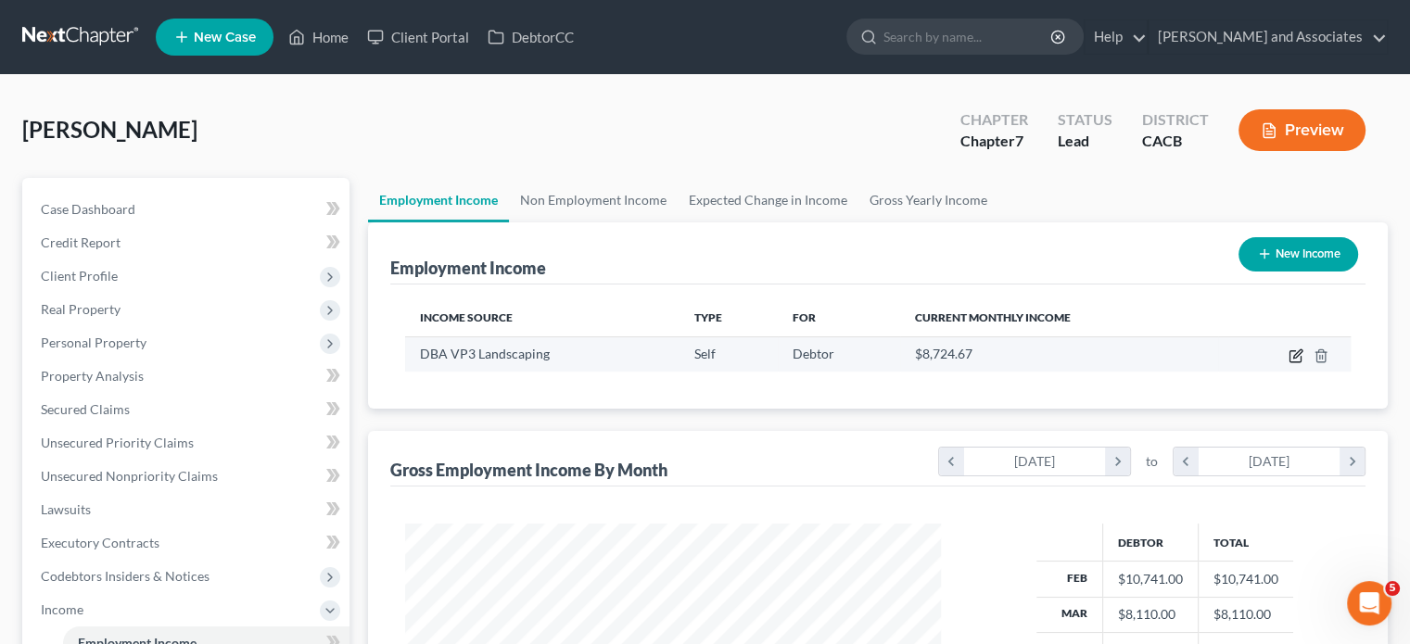
click at [1296, 355] on icon "button" at bounding box center [1297, 354] width 8 height 8
select select "1"
select select "4"
select select "2"
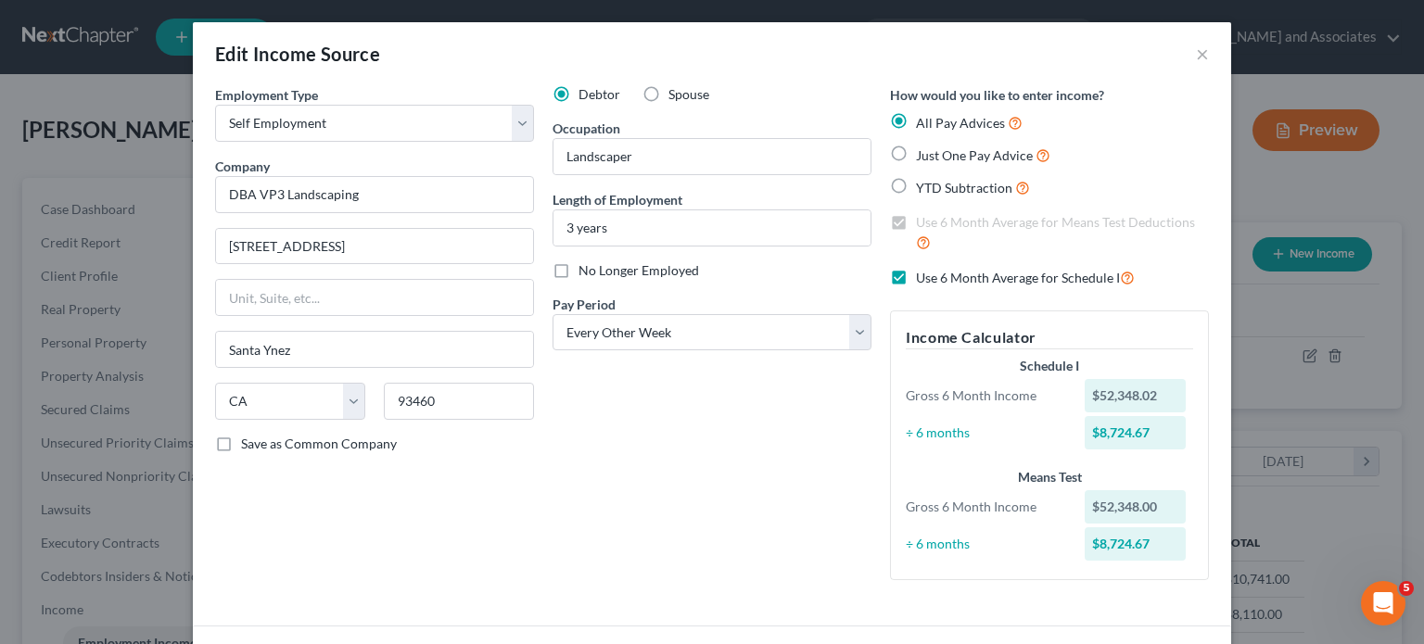
click at [916, 277] on label "Use 6 Month Average for Schedule I" at bounding box center [1025, 277] width 219 height 21
click at [923, 277] on input "Use 6 Month Average for Schedule I" at bounding box center [929, 273] width 12 height 12
checkbox input "false"
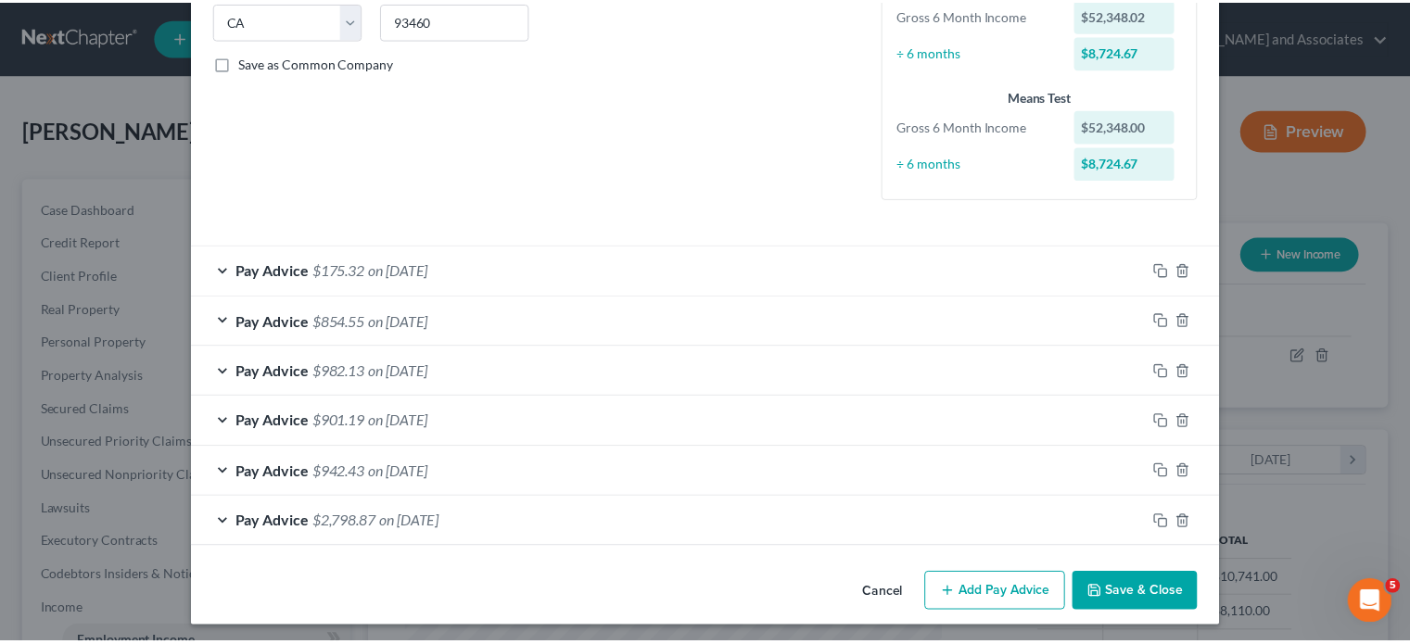
scroll to position [384, 0]
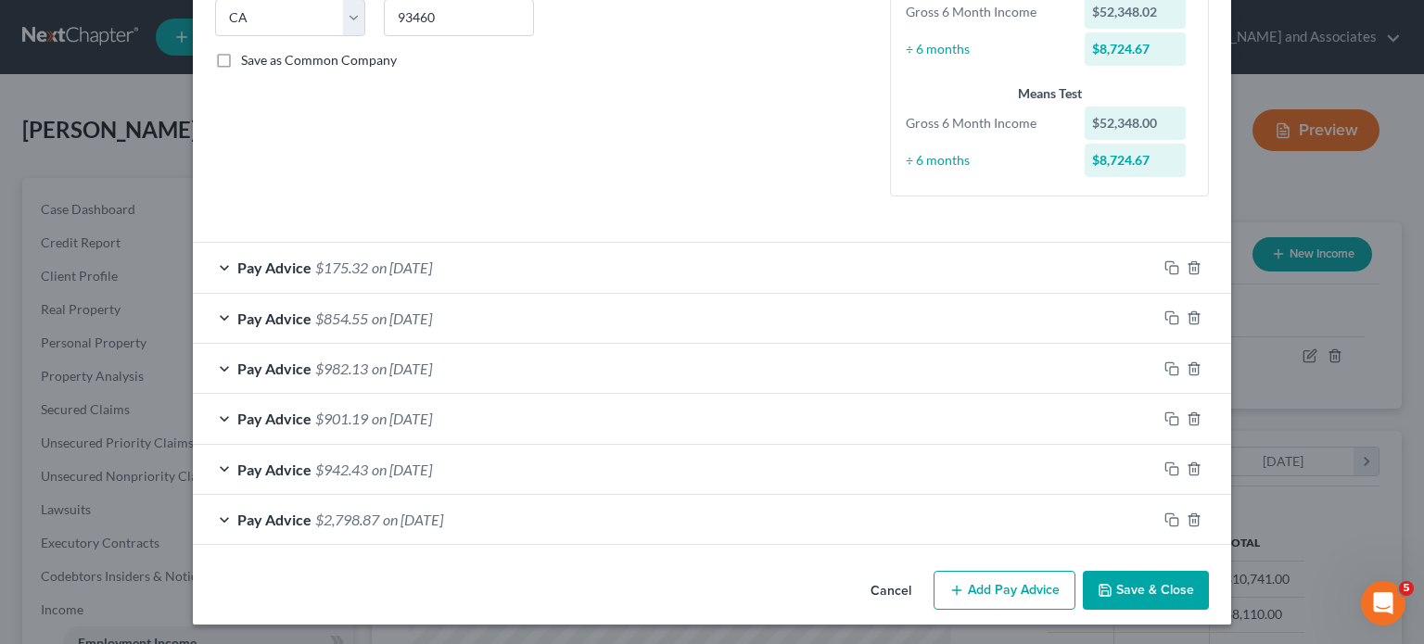
click at [1168, 596] on button "Save & Close" at bounding box center [1146, 590] width 126 height 39
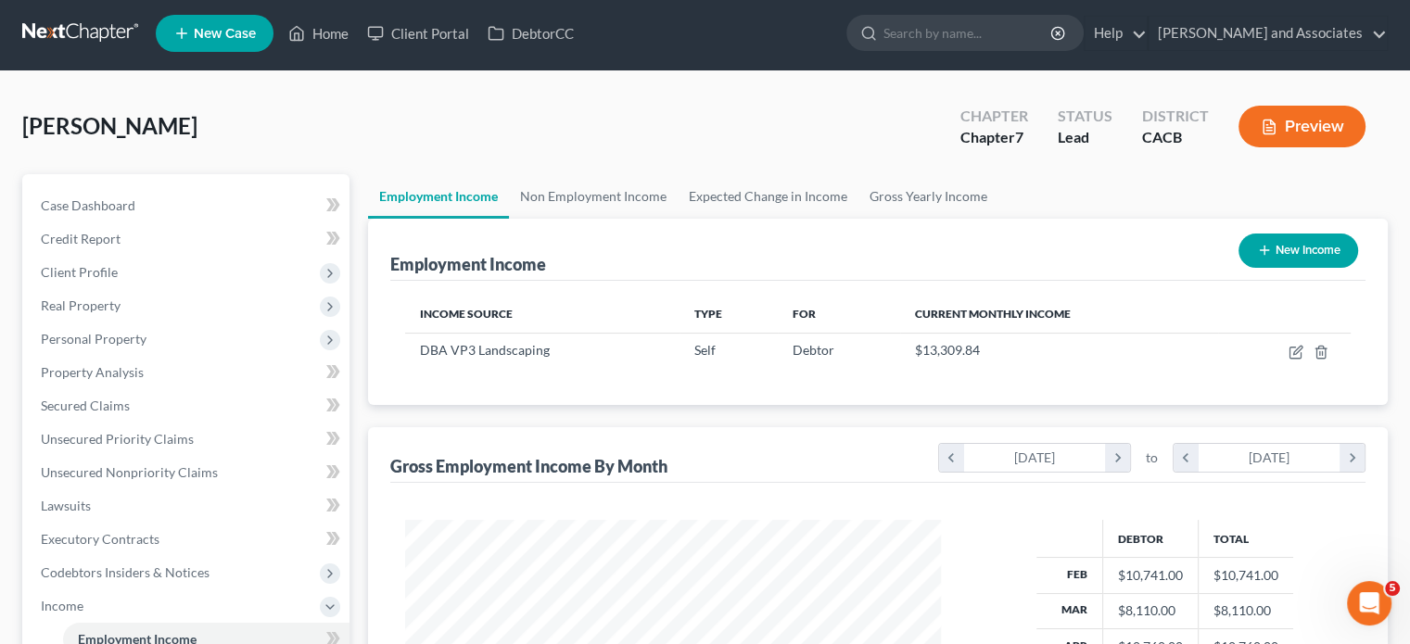
scroll to position [425, 0]
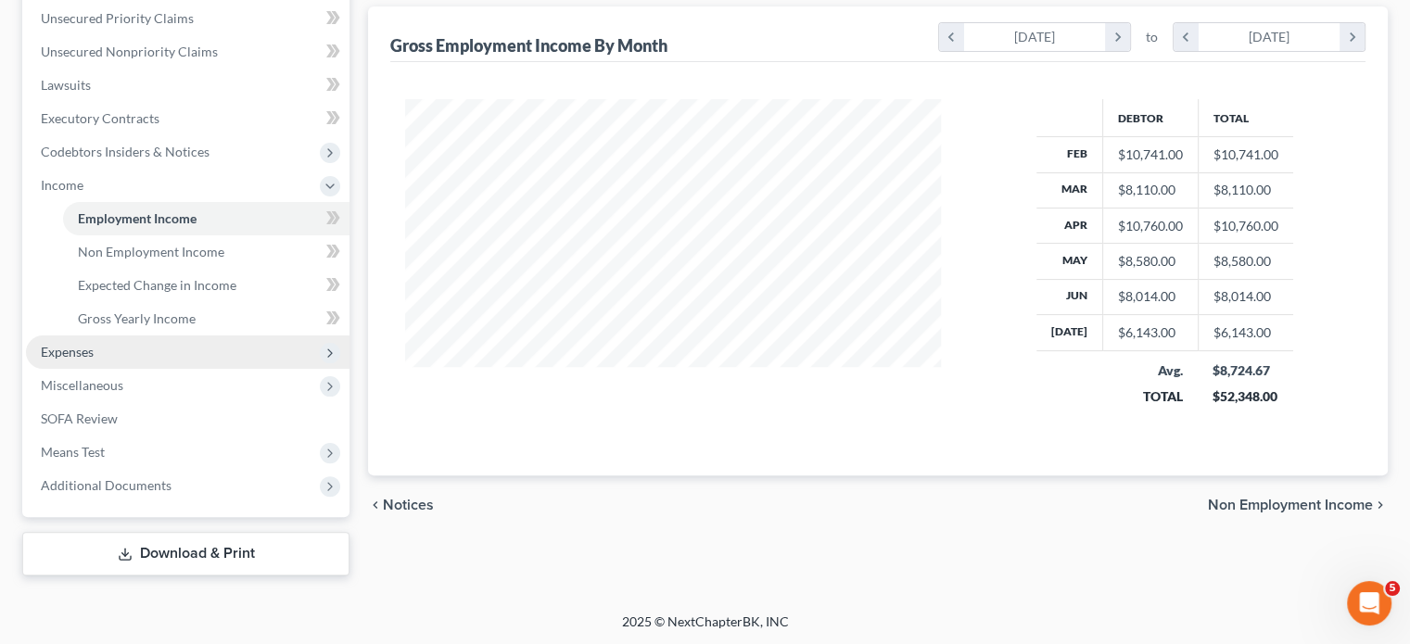
click at [172, 353] on span "Expenses" at bounding box center [188, 352] width 324 height 33
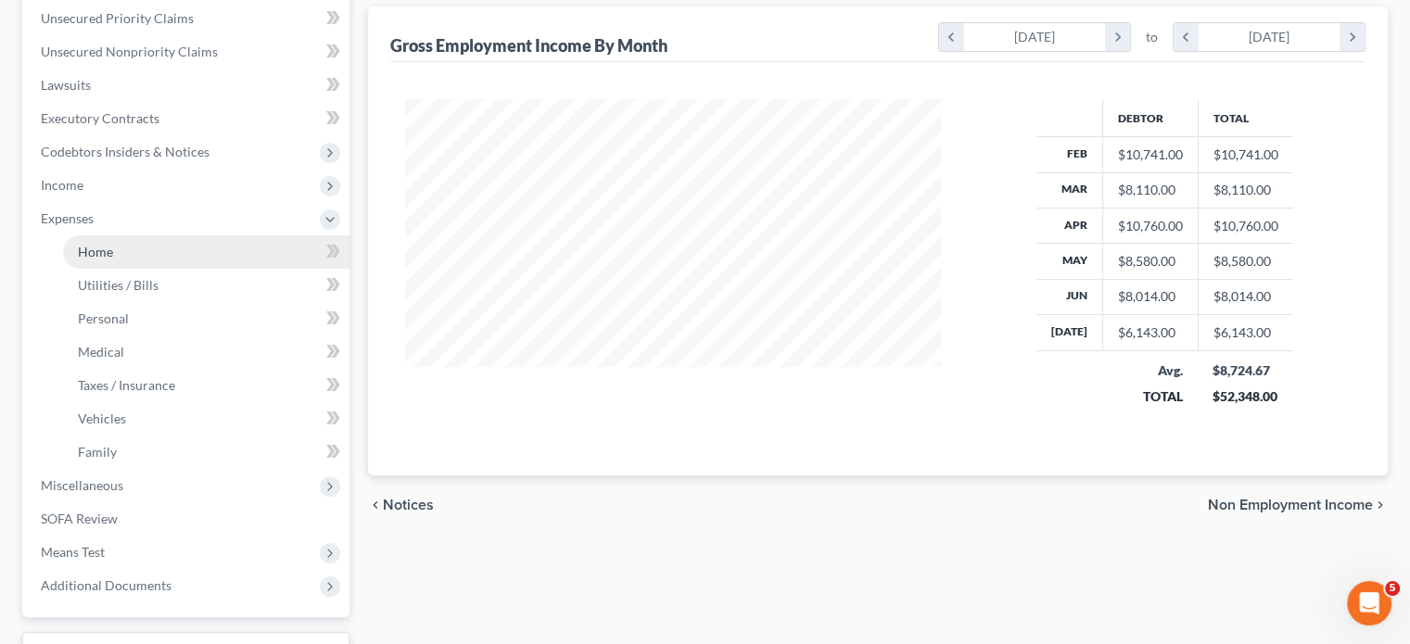
click at [163, 245] on link "Home" at bounding box center [206, 251] width 286 height 33
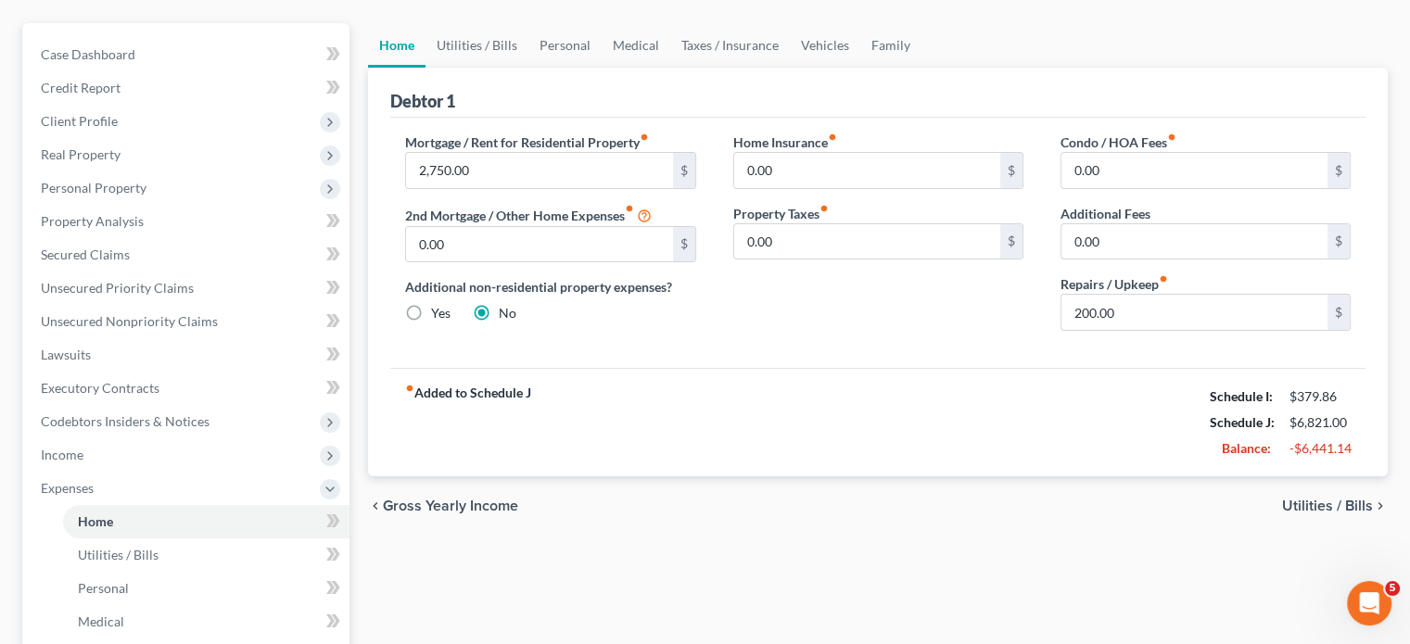
scroll to position [185, 0]
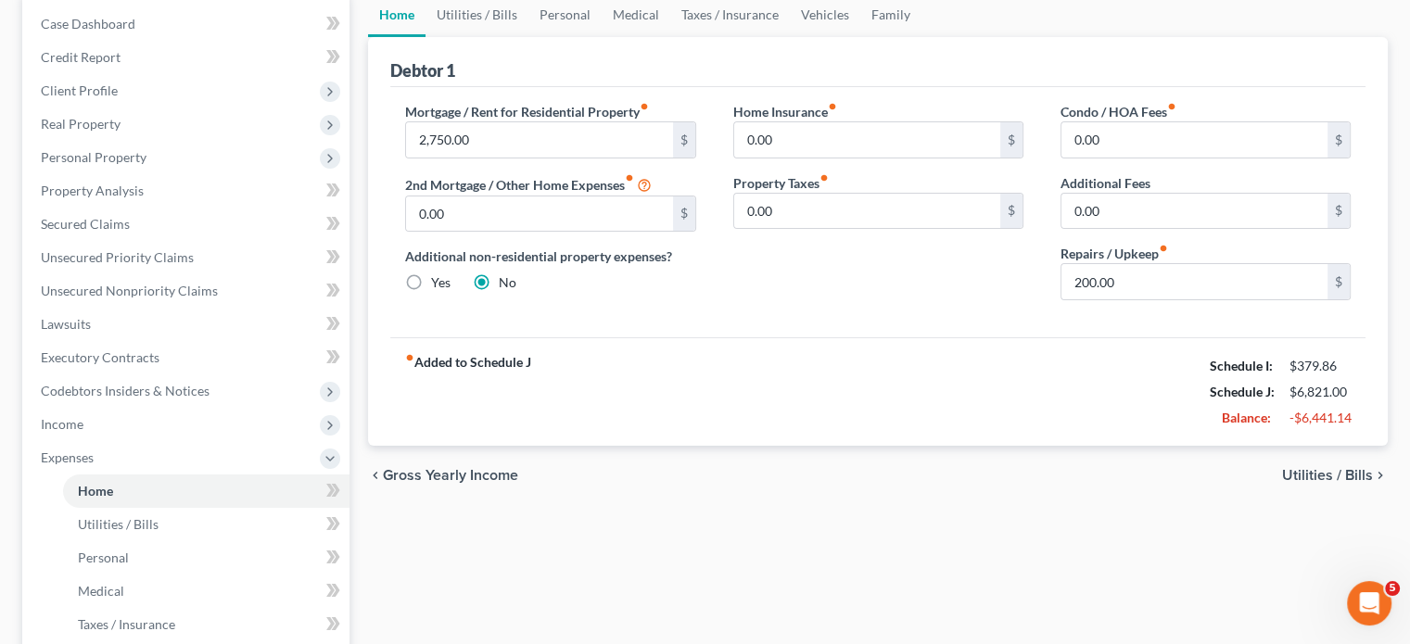
click at [871, 357] on div "fiber_manual_record Added to Schedule J Schedule I: $379.86 Schedule J: $6,821.…" at bounding box center [877, 391] width 975 height 108
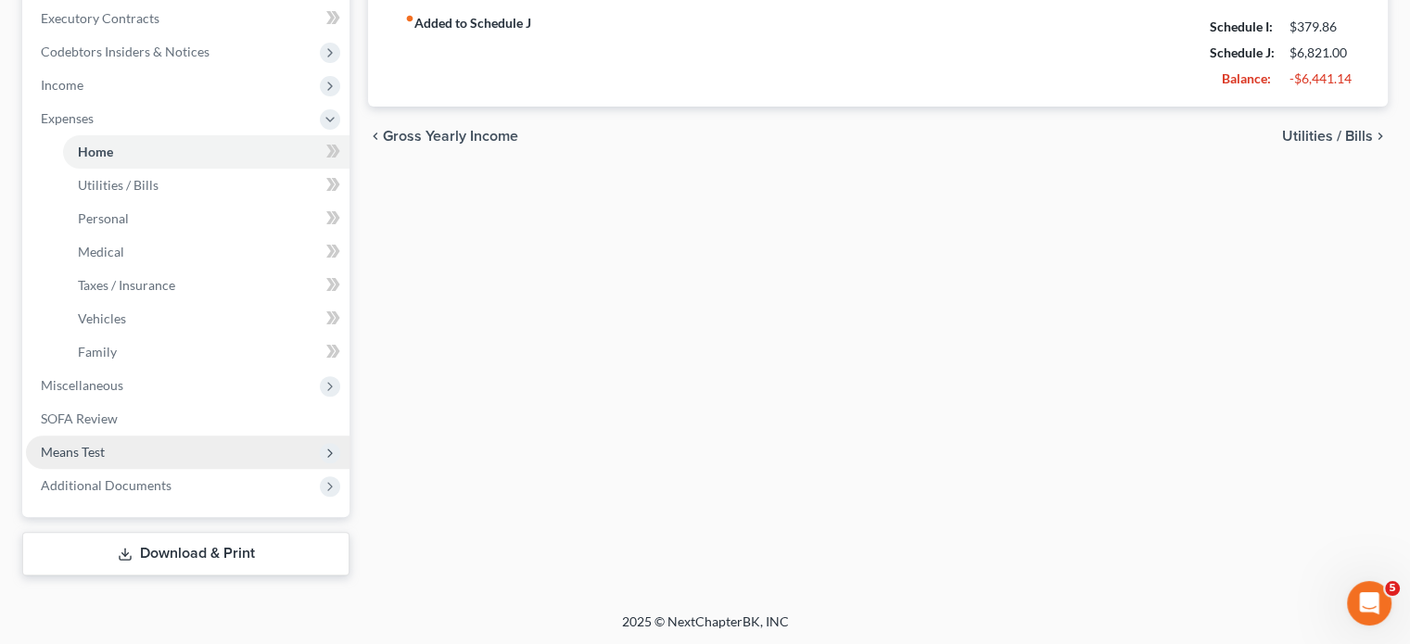
click at [143, 442] on span "Means Test" at bounding box center [188, 452] width 324 height 33
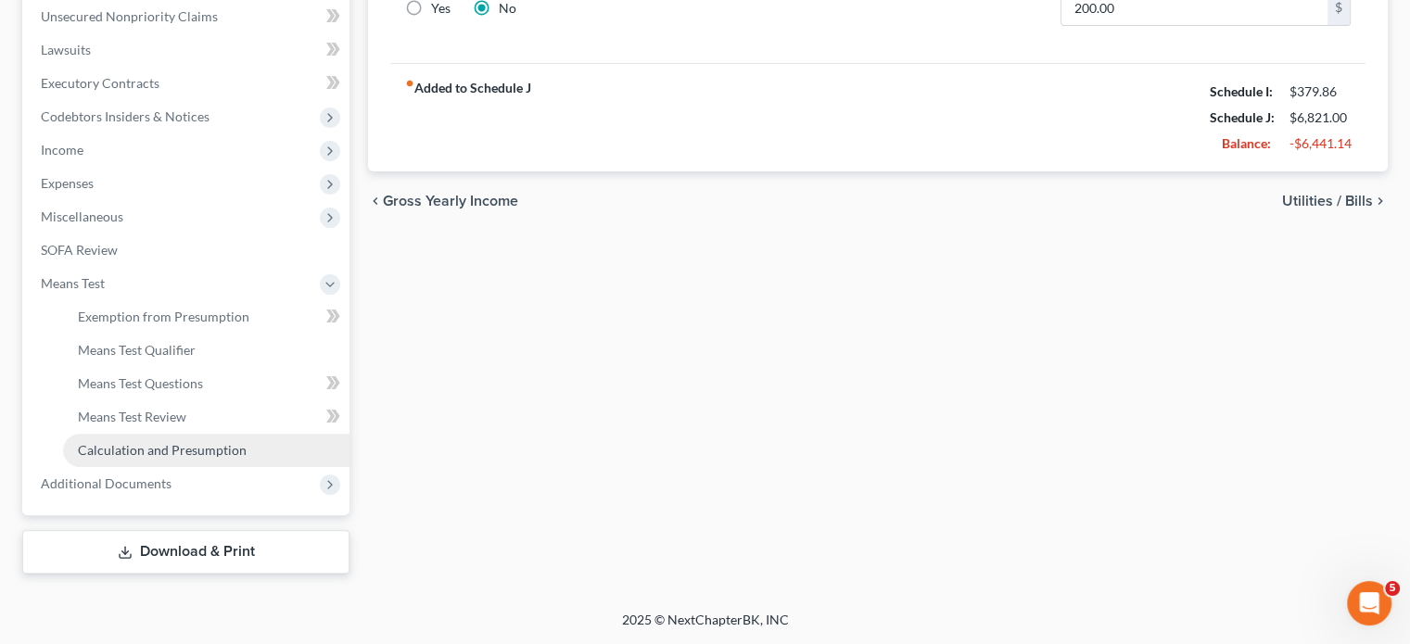
scroll to position [458, 0]
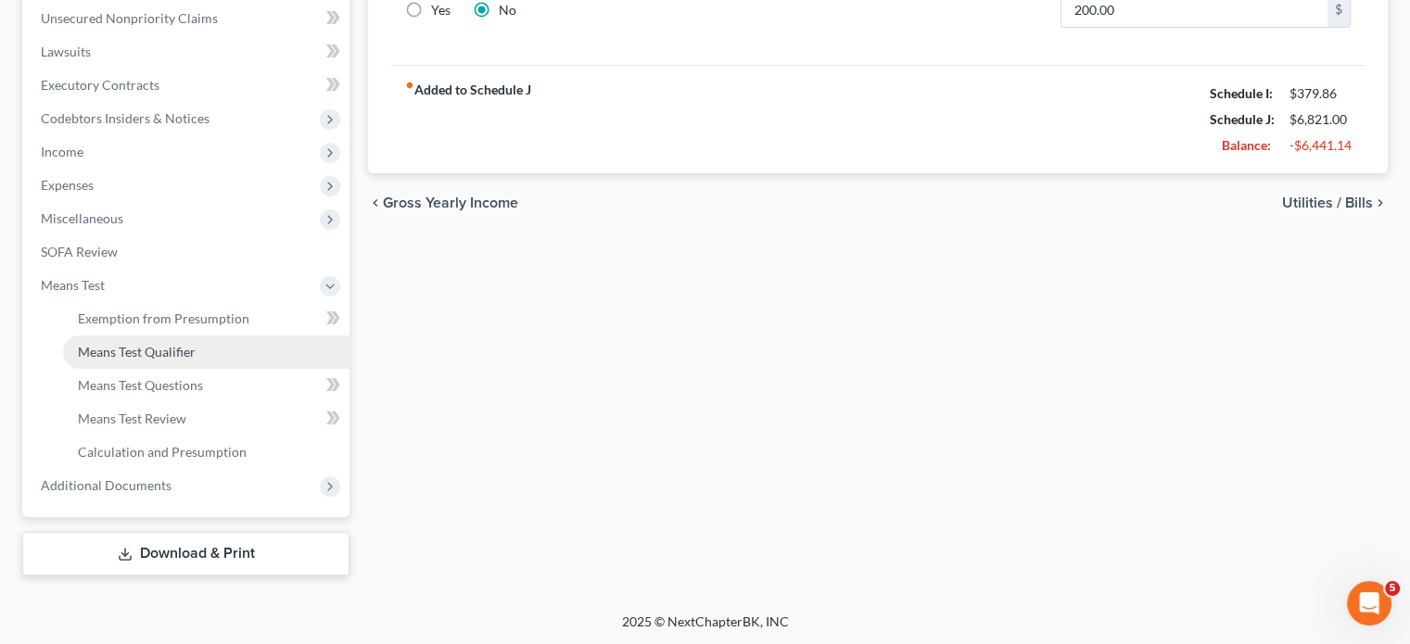
click at [226, 362] on link "Means Test Qualifier" at bounding box center [206, 352] width 286 height 33
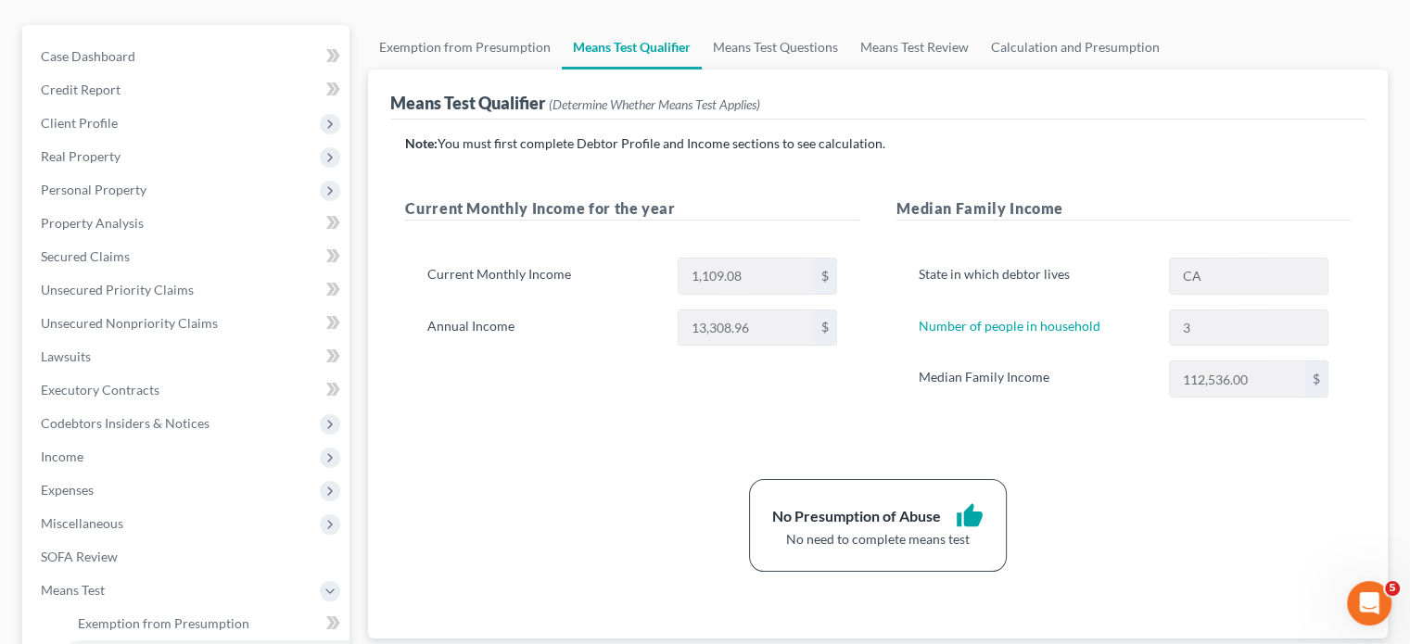
scroll to position [185, 0]
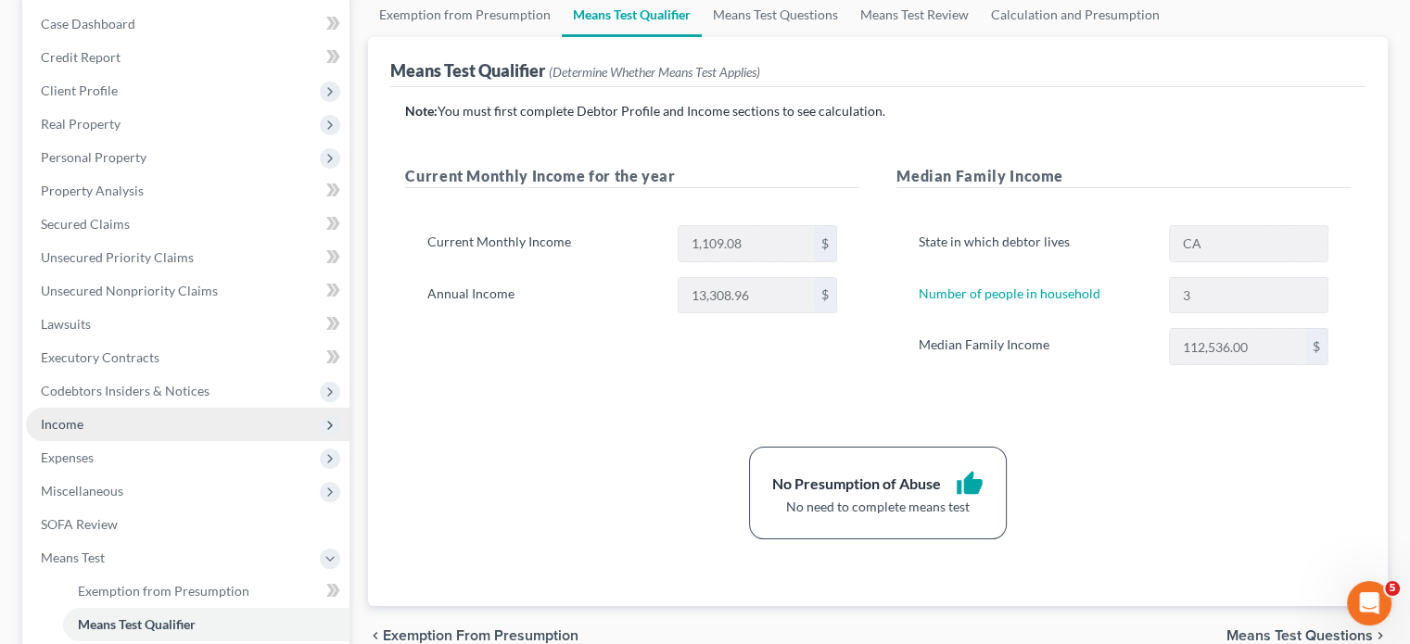
click at [140, 418] on span "Income" at bounding box center [188, 424] width 324 height 33
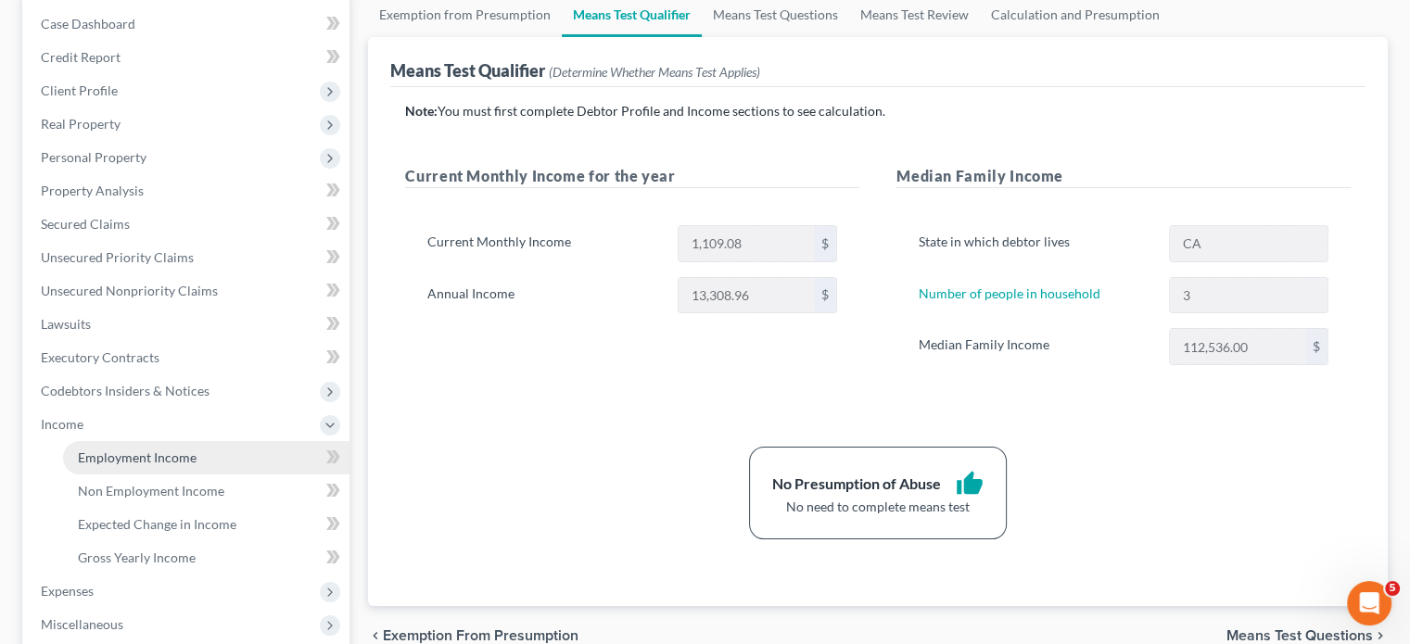
click at [156, 443] on link "Employment Income" at bounding box center [206, 457] width 286 height 33
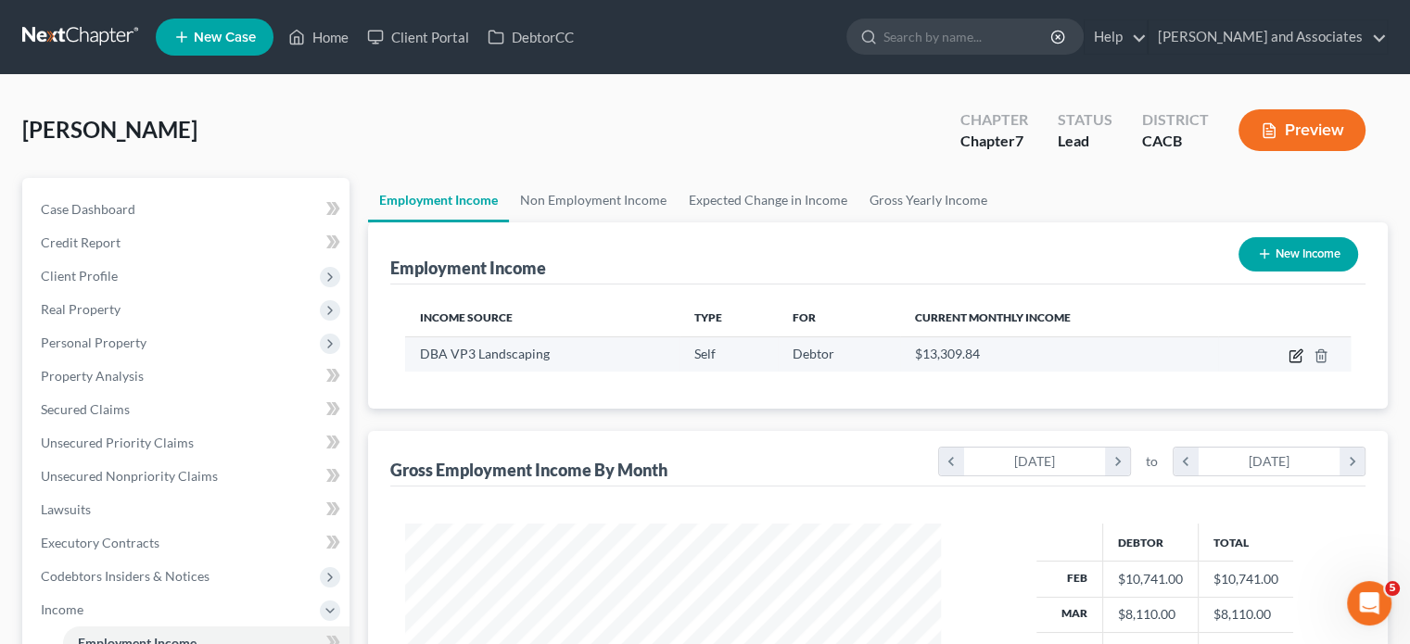
click at [1298, 356] on icon "button" at bounding box center [1296, 356] width 15 height 15
select select "1"
select select "4"
select select "2"
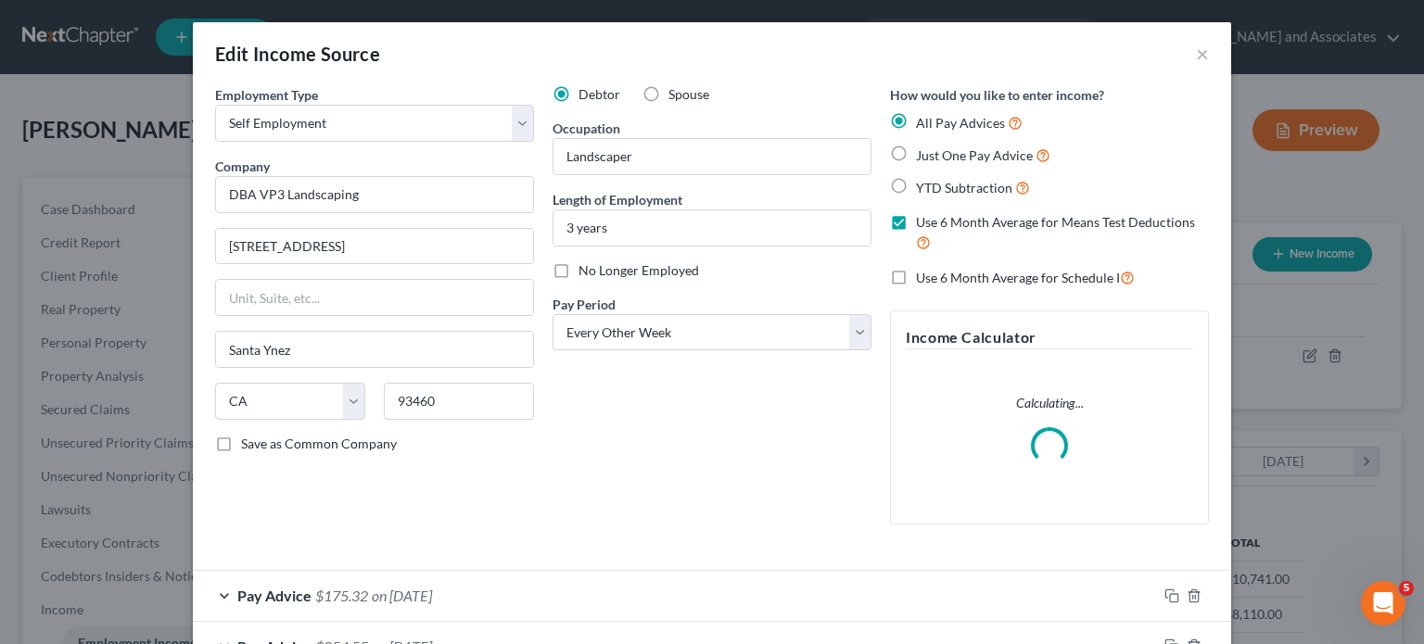
click at [916, 268] on label "Use 6 Month Average for Schedule I" at bounding box center [1025, 277] width 219 height 21
click at [923, 268] on input "Use 6 Month Average for Schedule I" at bounding box center [929, 273] width 12 height 12
checkbox input "true"
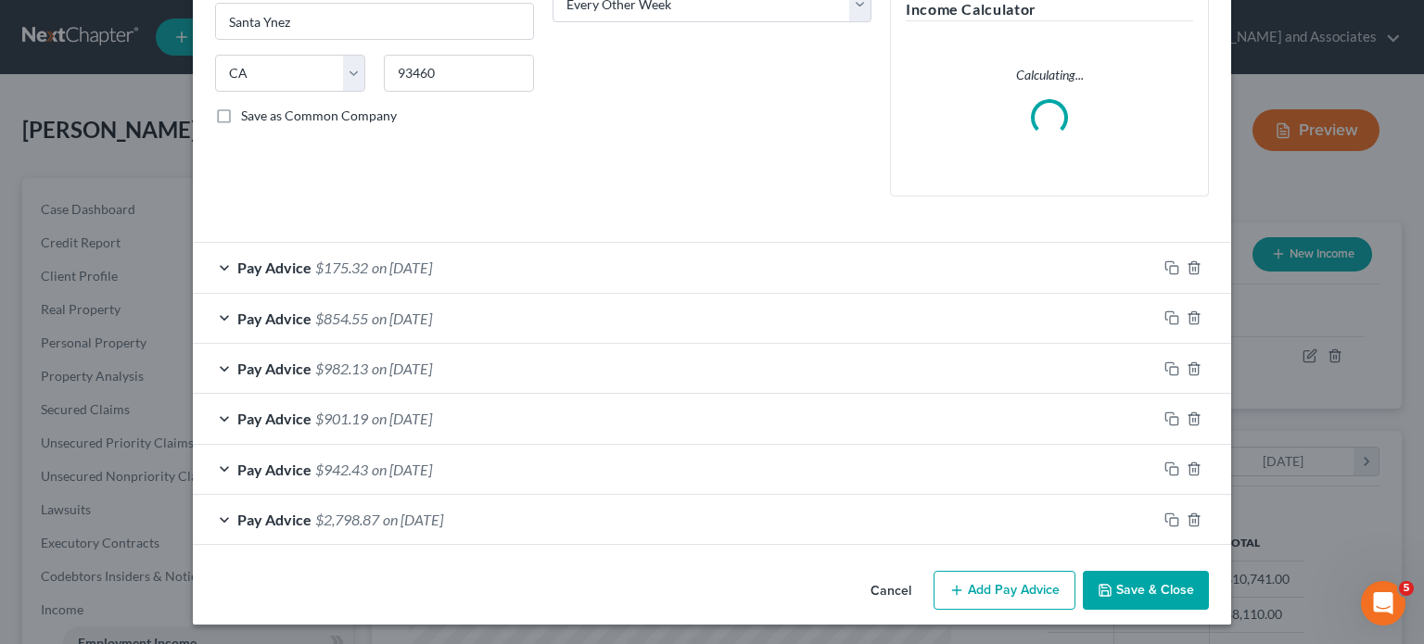
click at [1160, 607] on button "Save & Close" at bounding box center [1146, 590] width 126 height 39
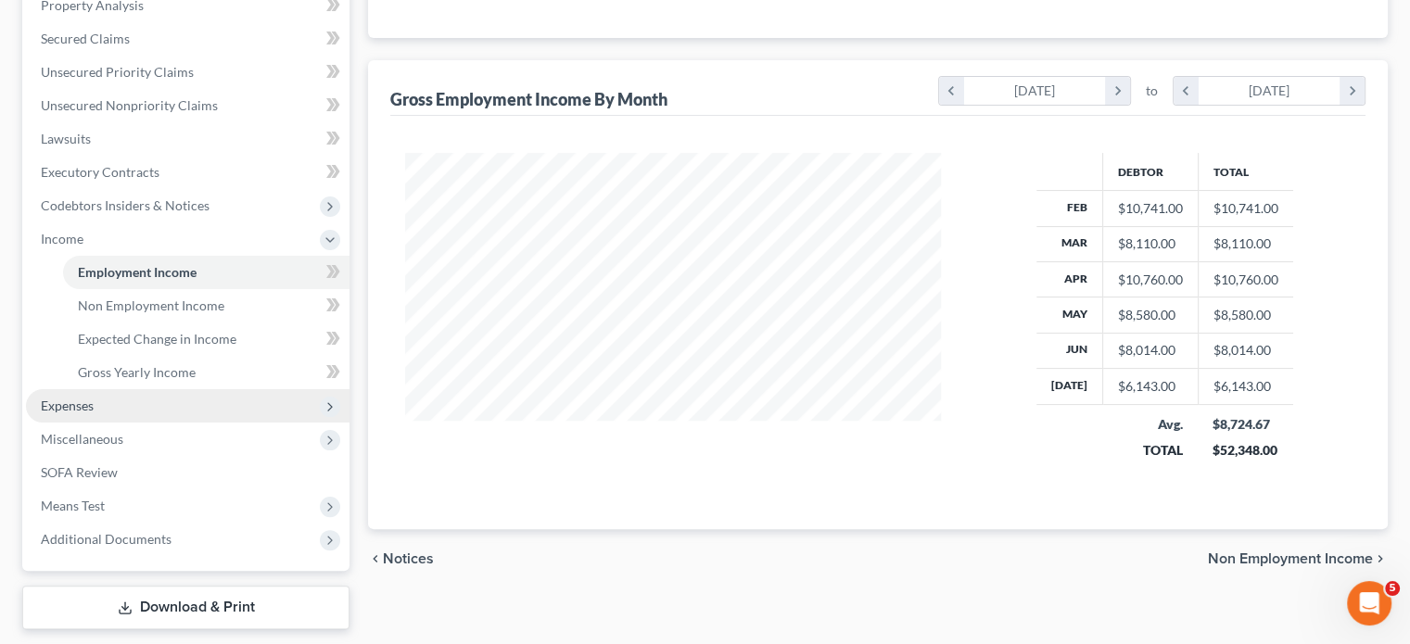
click at [156, 403] on span "Expenses" at bounding box center [188, 405] width 324 height 33
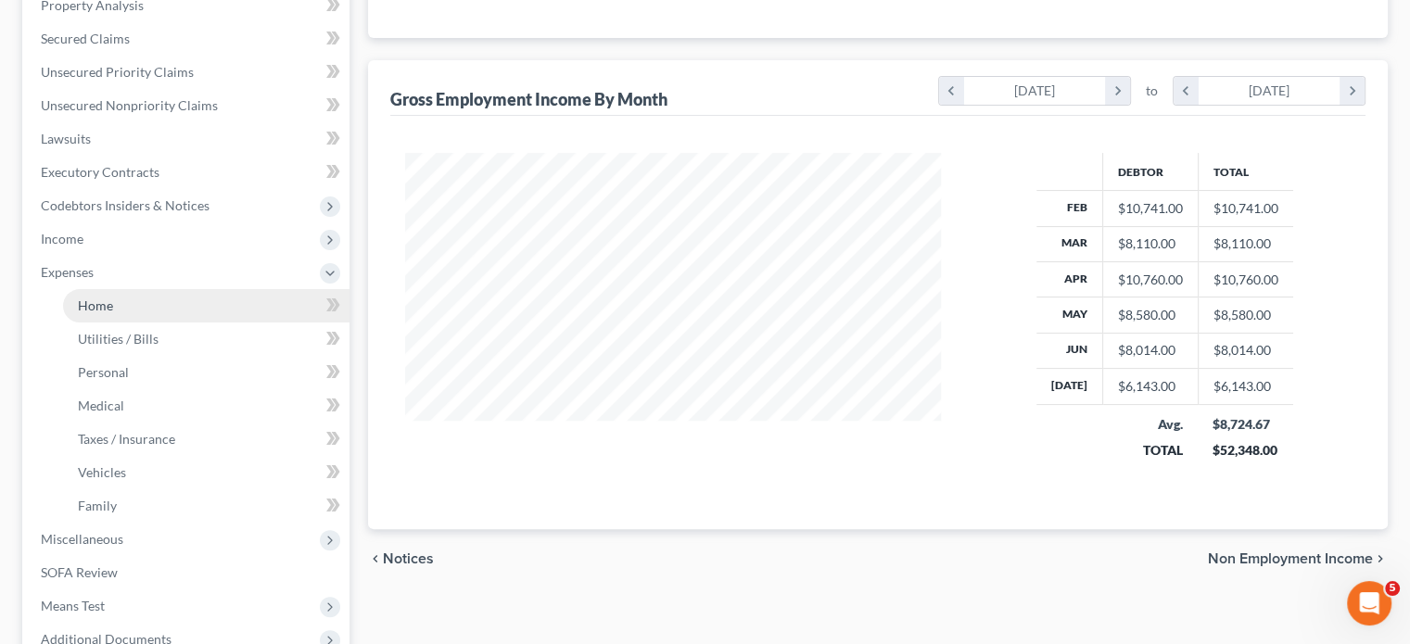
click at [174, 305] on link "Home" at bounding box center [206, 305] width 286 height 33
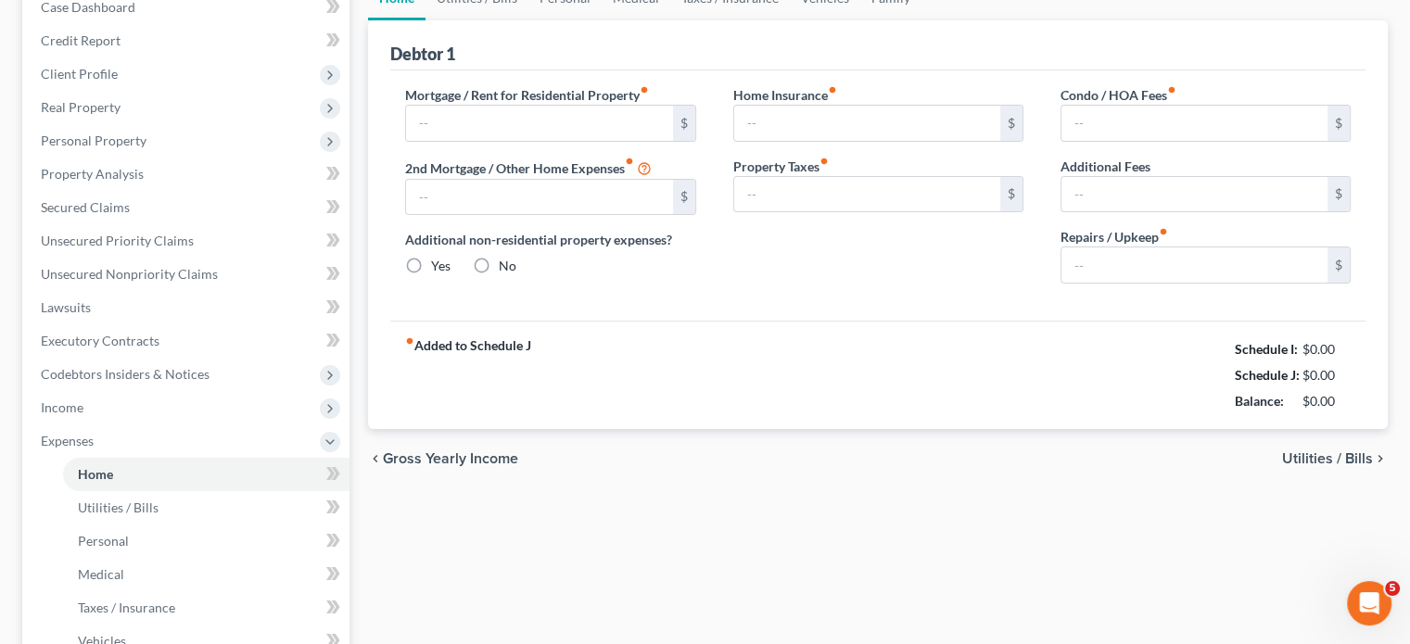
type input "2,750.00"
type input "0.00"
radio input "true"
type input "0.00"
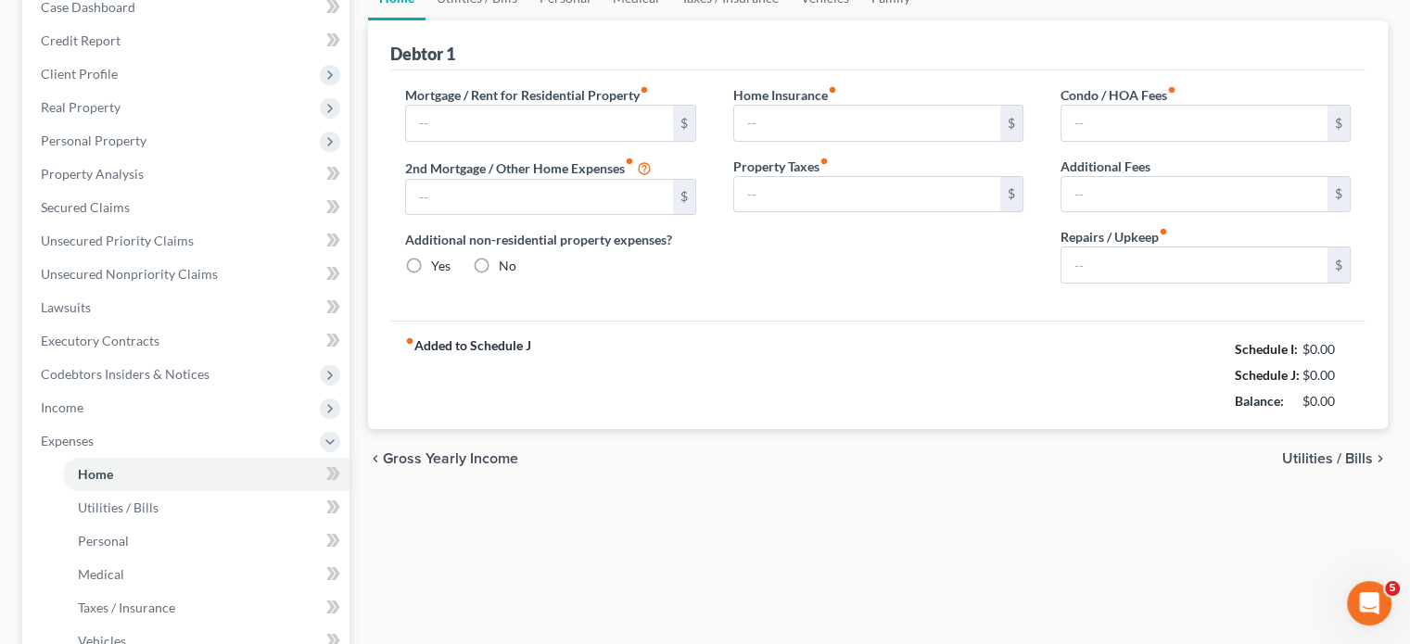
type input "0.00"
type input "200.00"
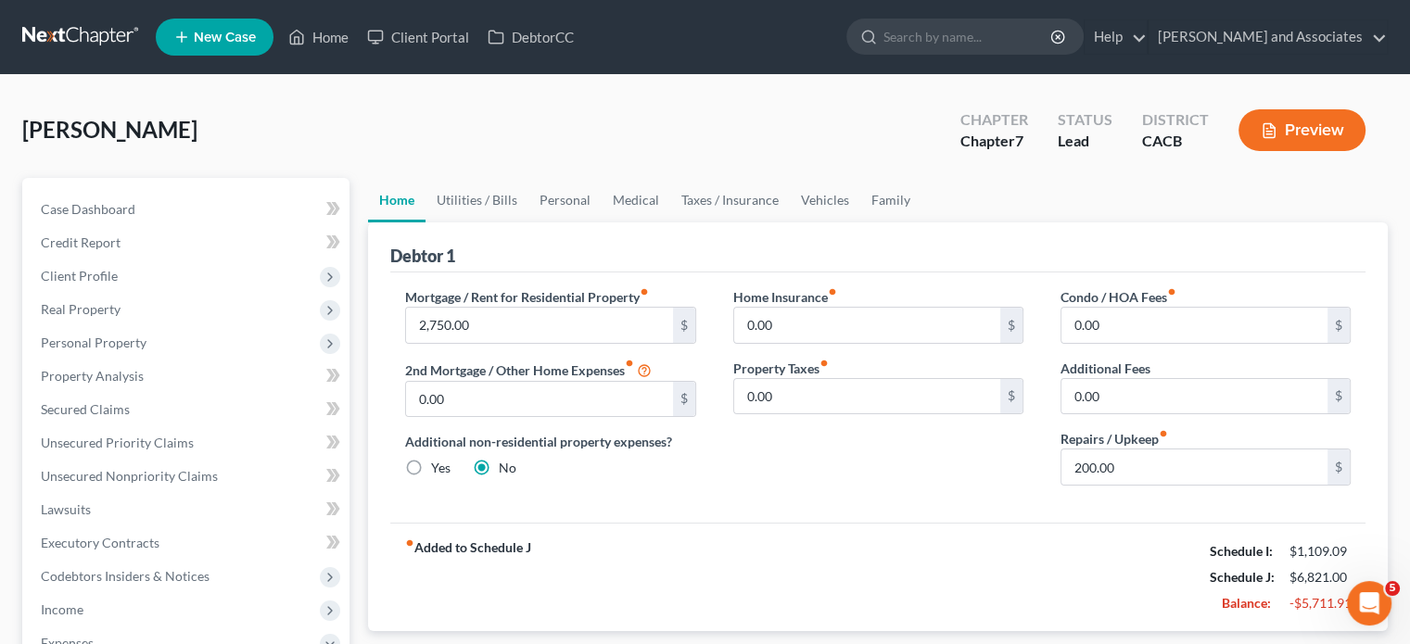
click at [880, 496] on div "Home Insurance fiber_manual_record 0.00 $ Property Taxes fiber_manual_record 0.…" at bounding box center [878, 393] width 327 height 213
click at [108, 303] on span "Real Property" at bounding box center [81, 309] width 80 height 16
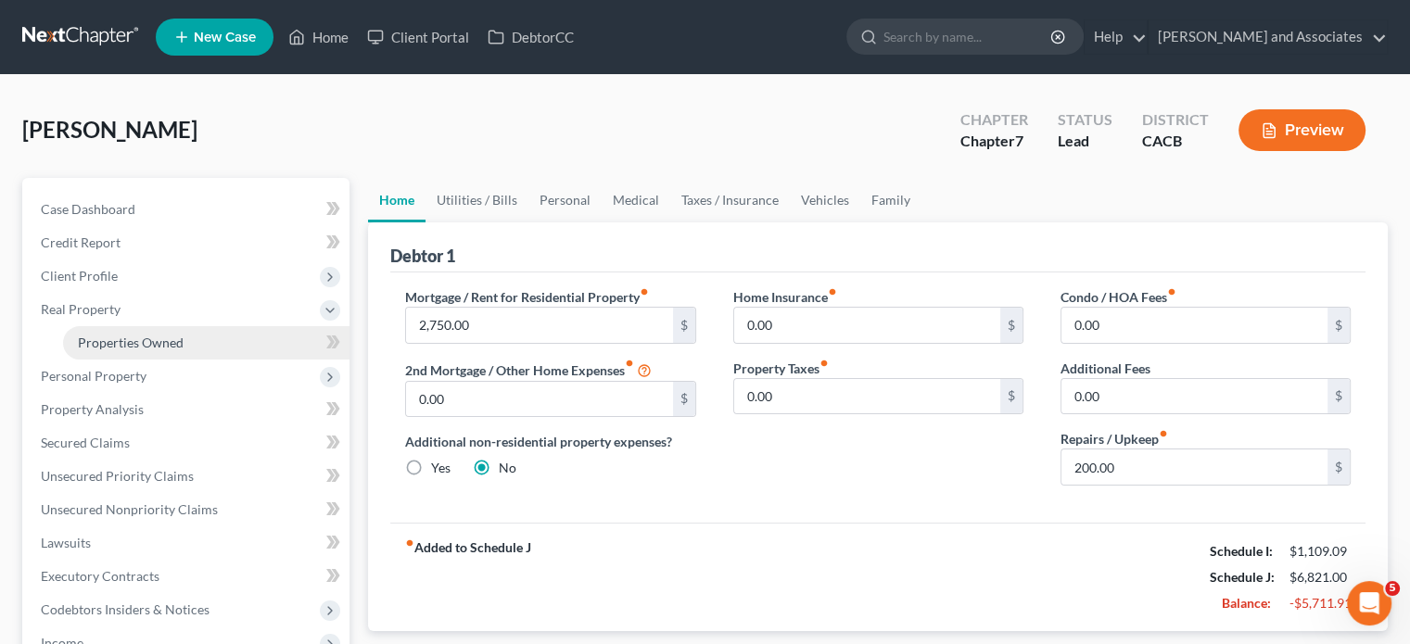
click at [197, 340] on link "Properties Owned" at bounding box center [206, 342] width 286 height 33
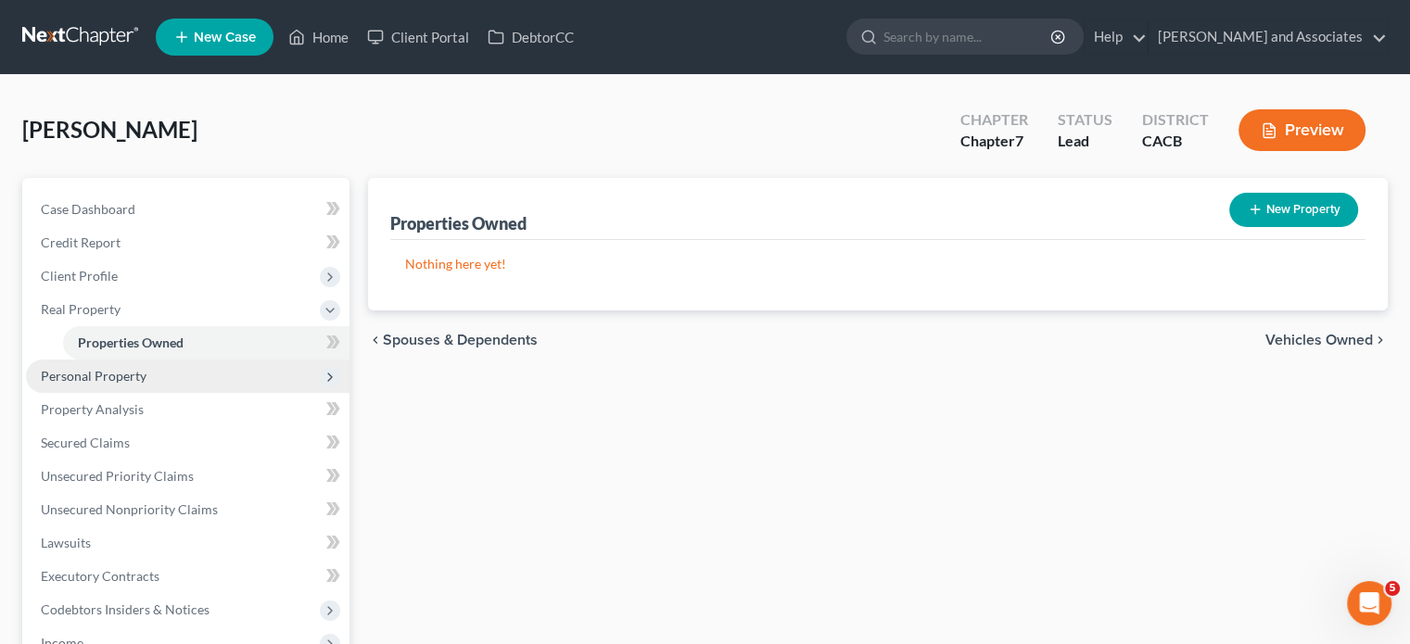
click at [213, 369] on span "Personal Property" at bounding box center [188, 376] width 324 height 33
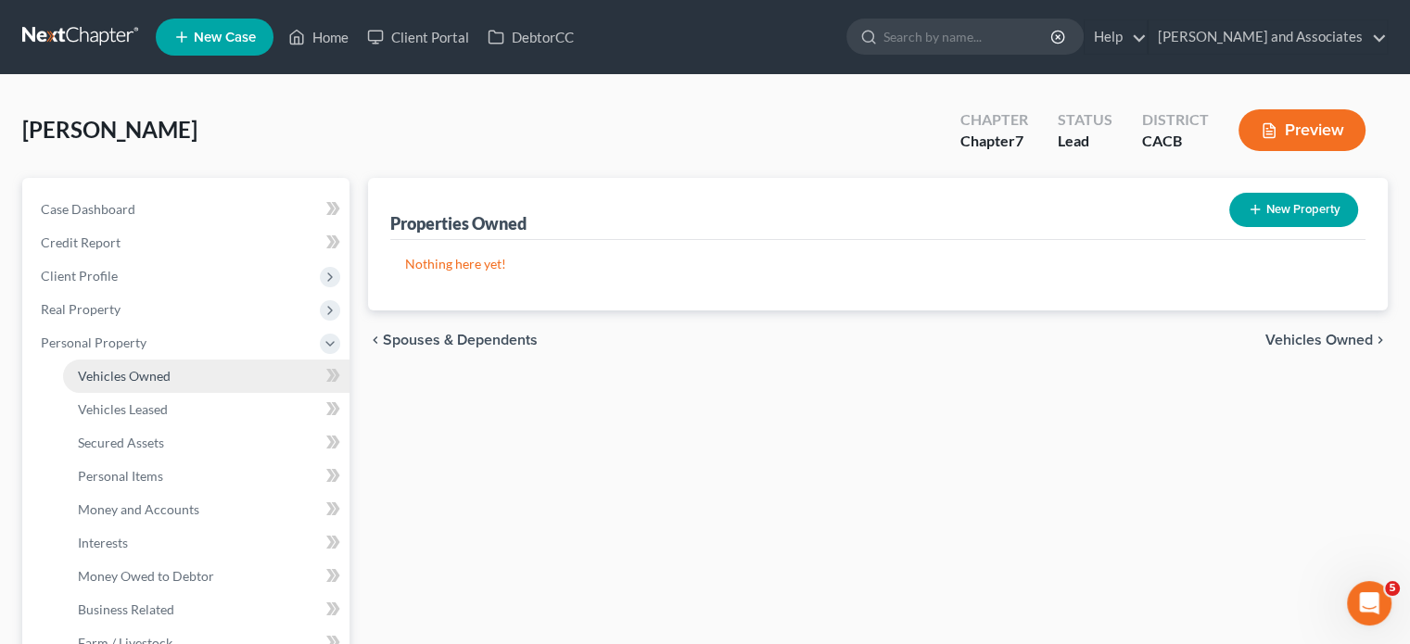
click at [195, 388] on link "Vehicles Owned" at bounding box center [206, 376] width 286 height 33
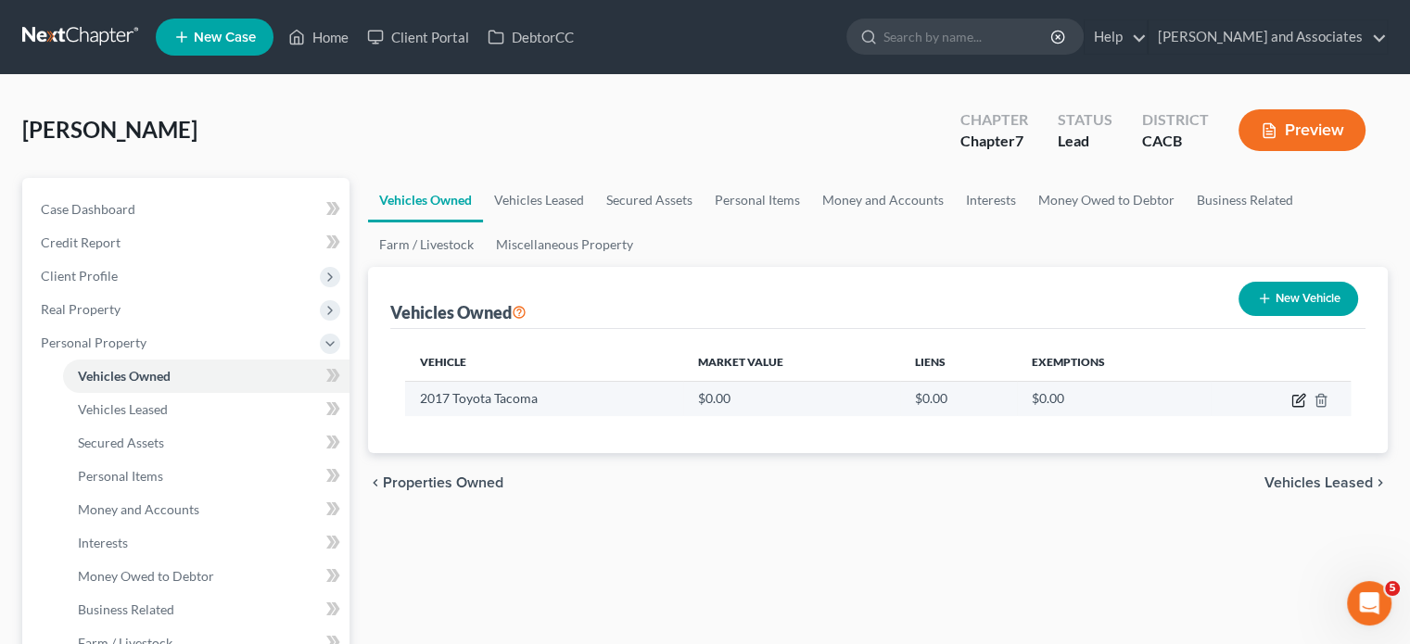
click at [1296, 400] on icon "button" at bounding box center [1300, 398] width 8 height 8
select select "0"
select select "9"
select select "3"
select select "0"
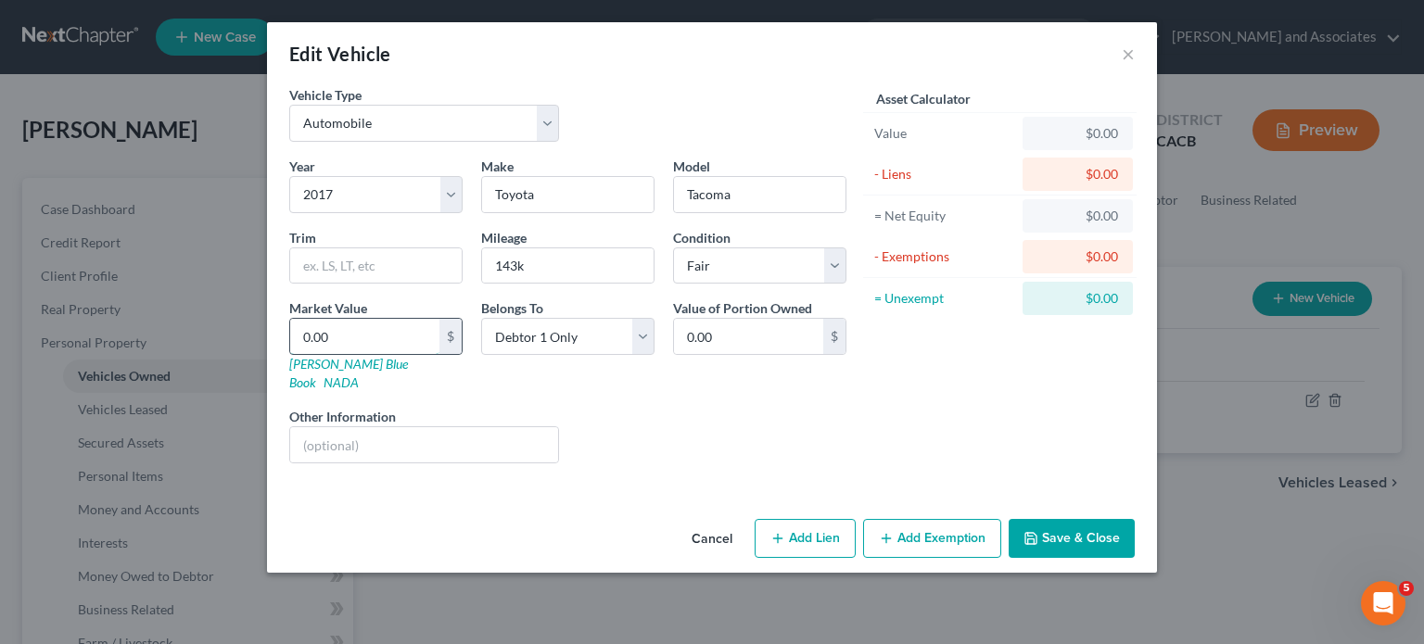
click at [376, 343] on input "0.00" at bounding box center [364, 336] width 149 height 35
type input "1"
type input "1.00"
type input "11"
type input "11.00"
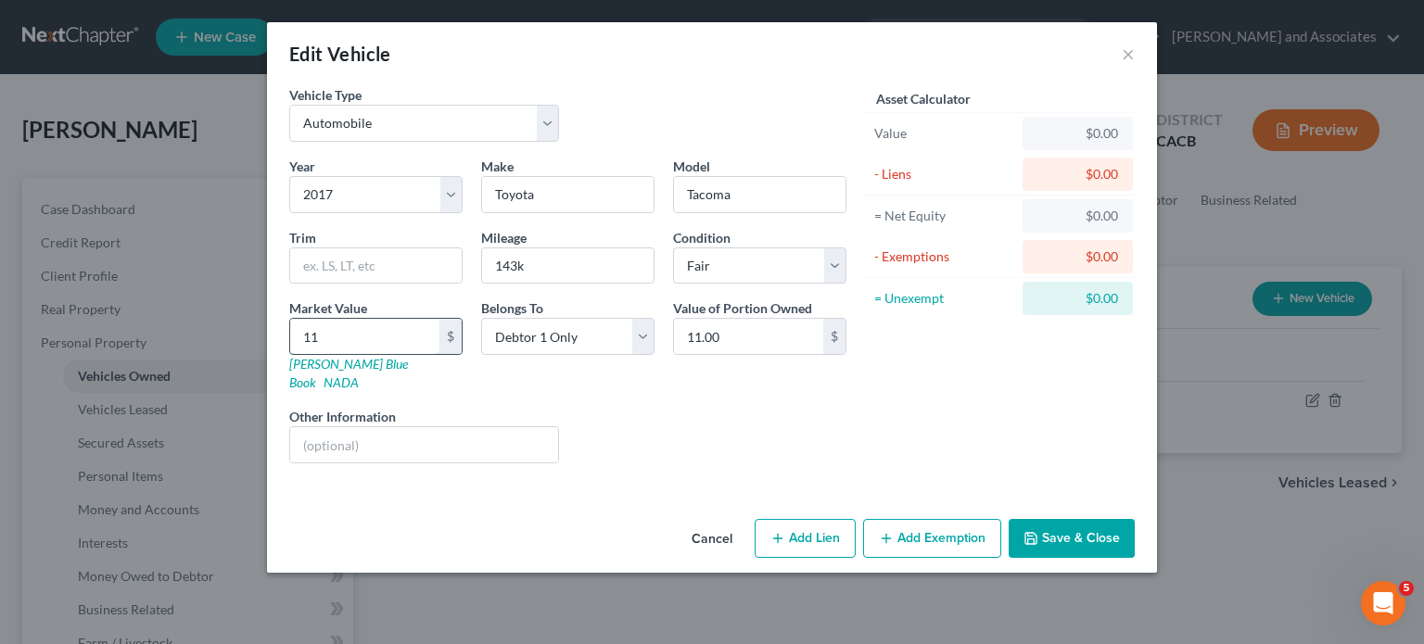
type input "112"
type input "112.00"
type input "1125"
type input "1,125.00"
type input "1,1257"
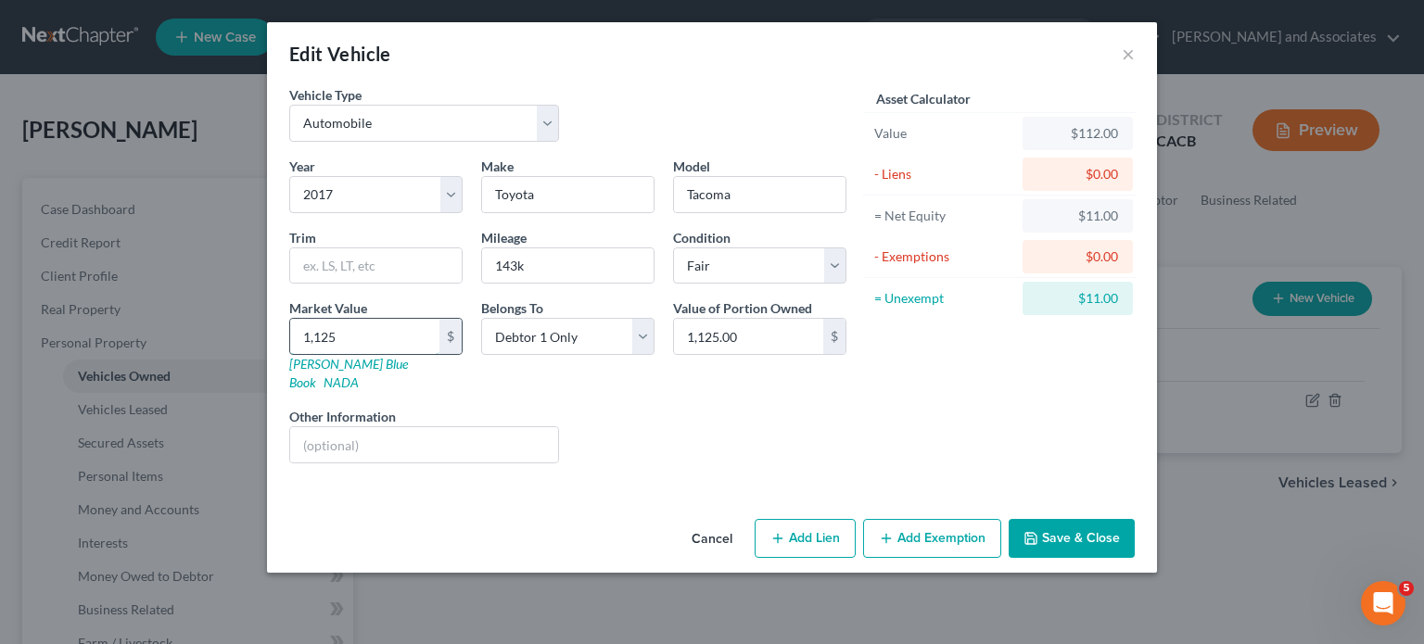
type input "11,257.00"
type input "11,257"
click at [942, 519] on button "Add Exemption" at bounding box center [932, 538] width 138 height 39
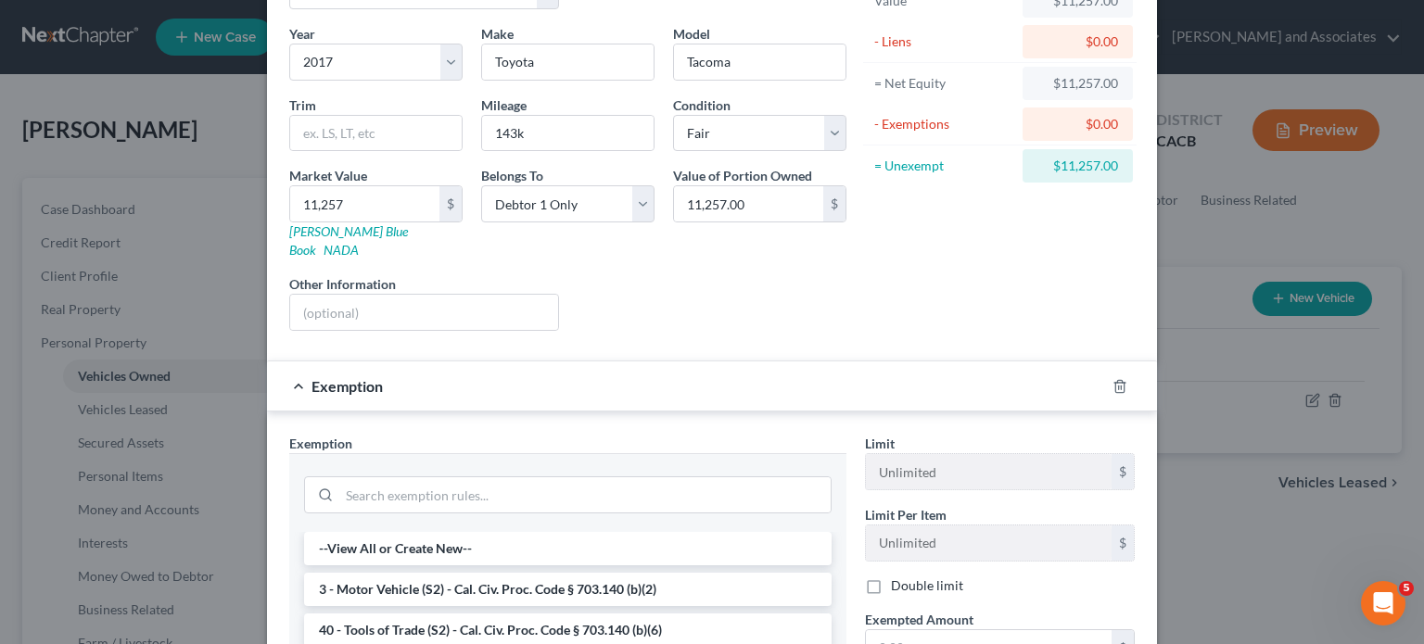
scroll to position [185, 0]
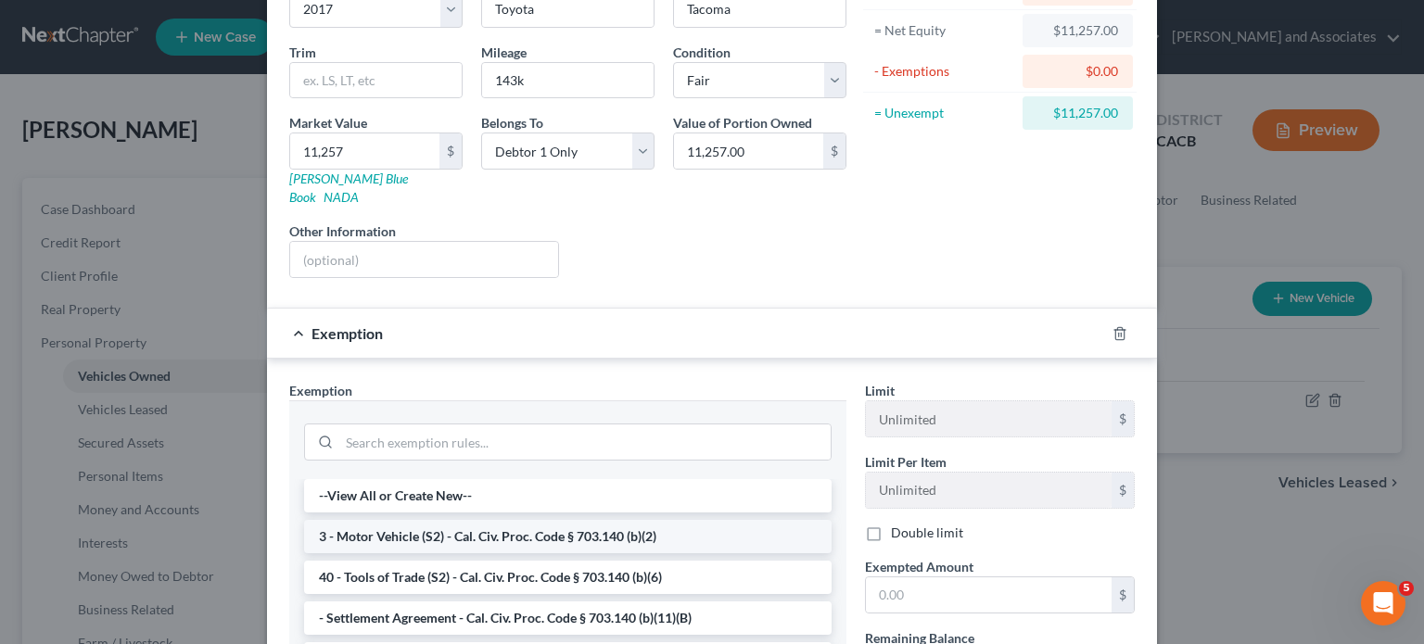
click at [582, 520] on li "3 - Motor Vehicle (S2) - Cal. Civ. Proc. Code § 703.140 (b)(2)" at bounding box center [568, 536] width 528 height 33
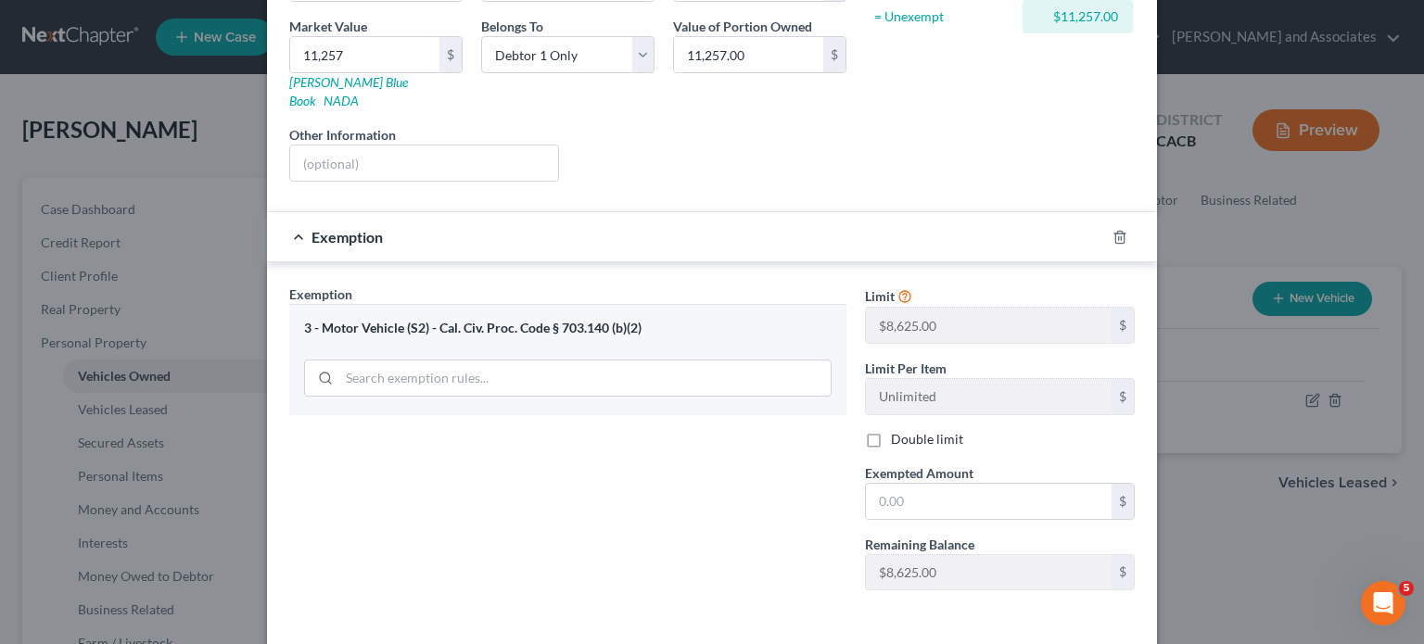
scroll to position [337, 0]
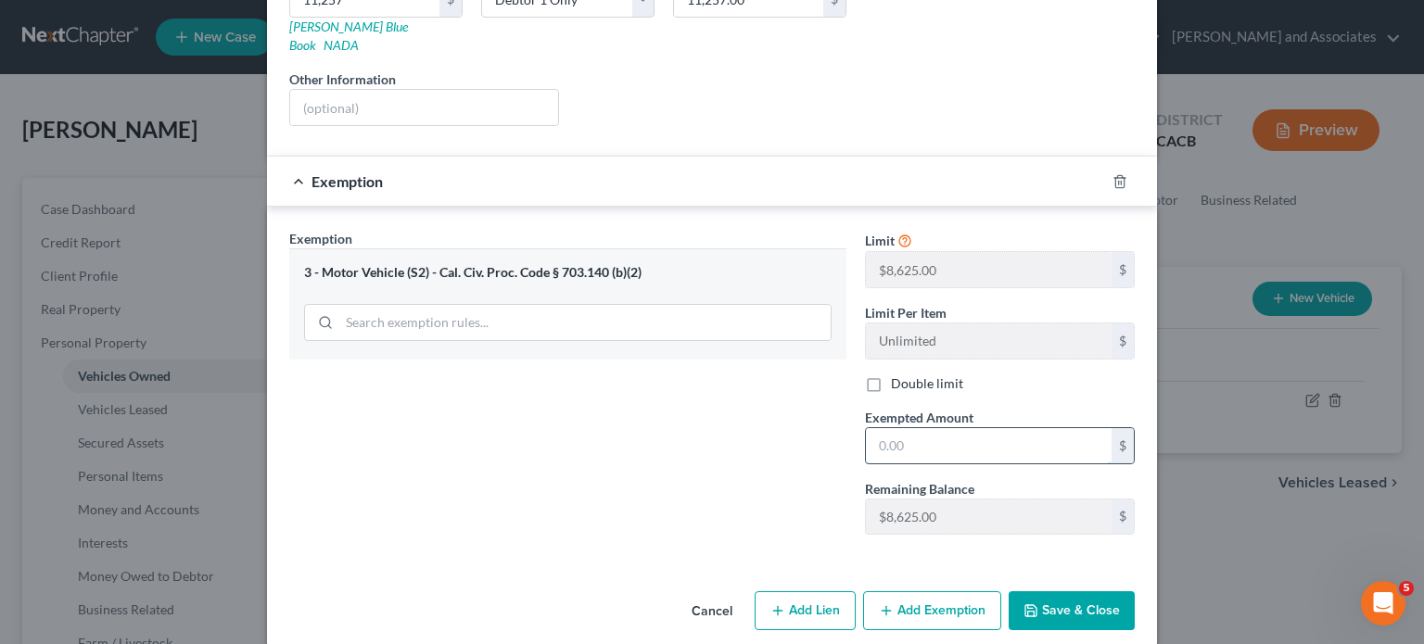
click at [973, 428] on input "text" at bounding box center [989, 445] width 246 height 35
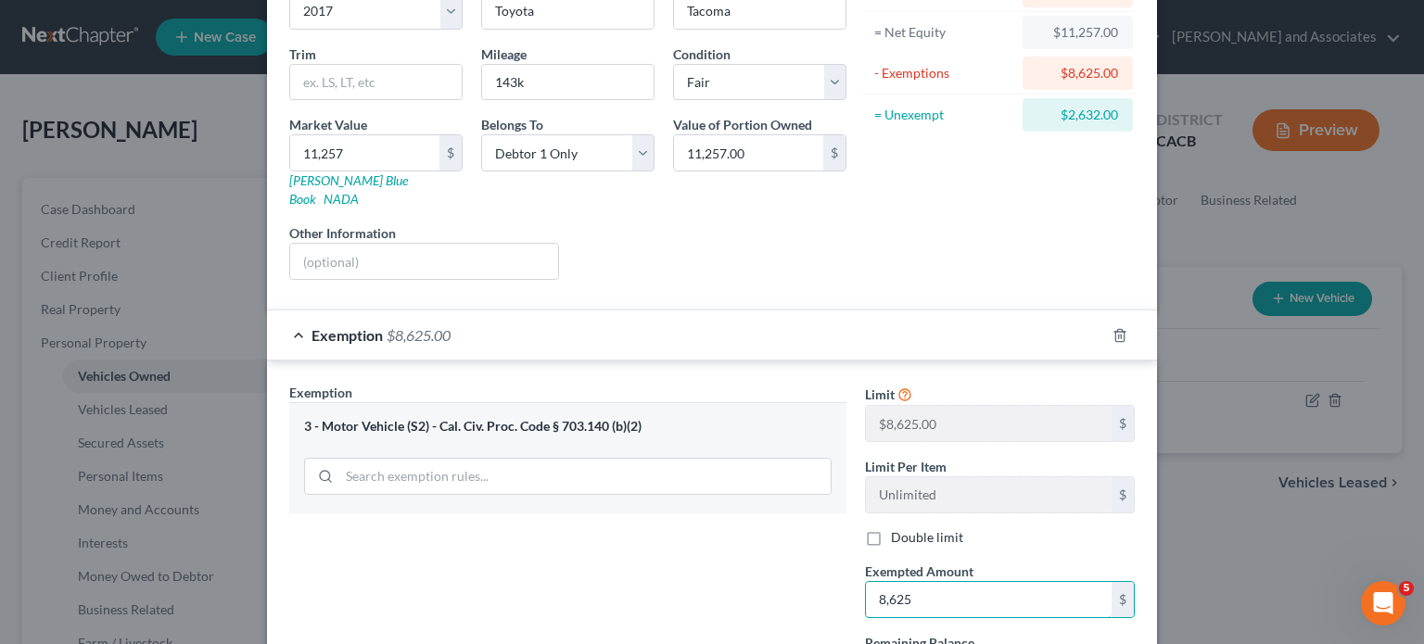
scroll to position [152, 0]
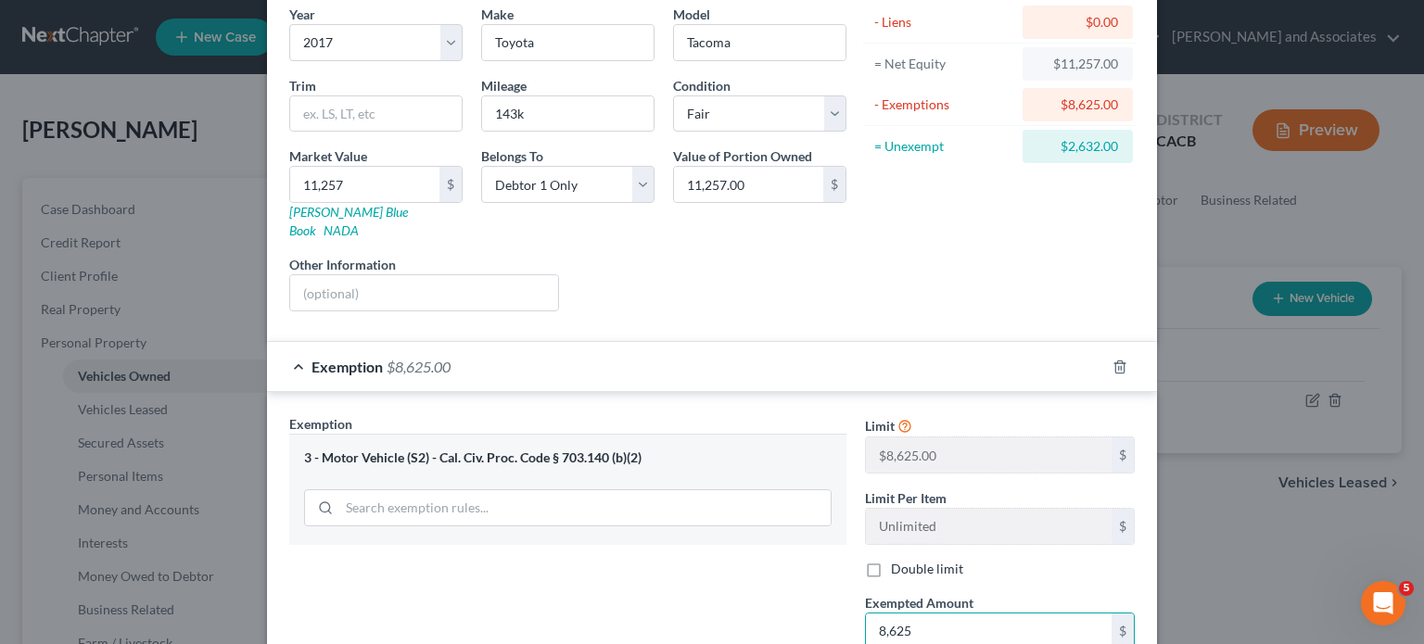
type input "8,625"
click at [324, 358] on span "Exemption" at bounding box center [346, 367] width 71 height 18
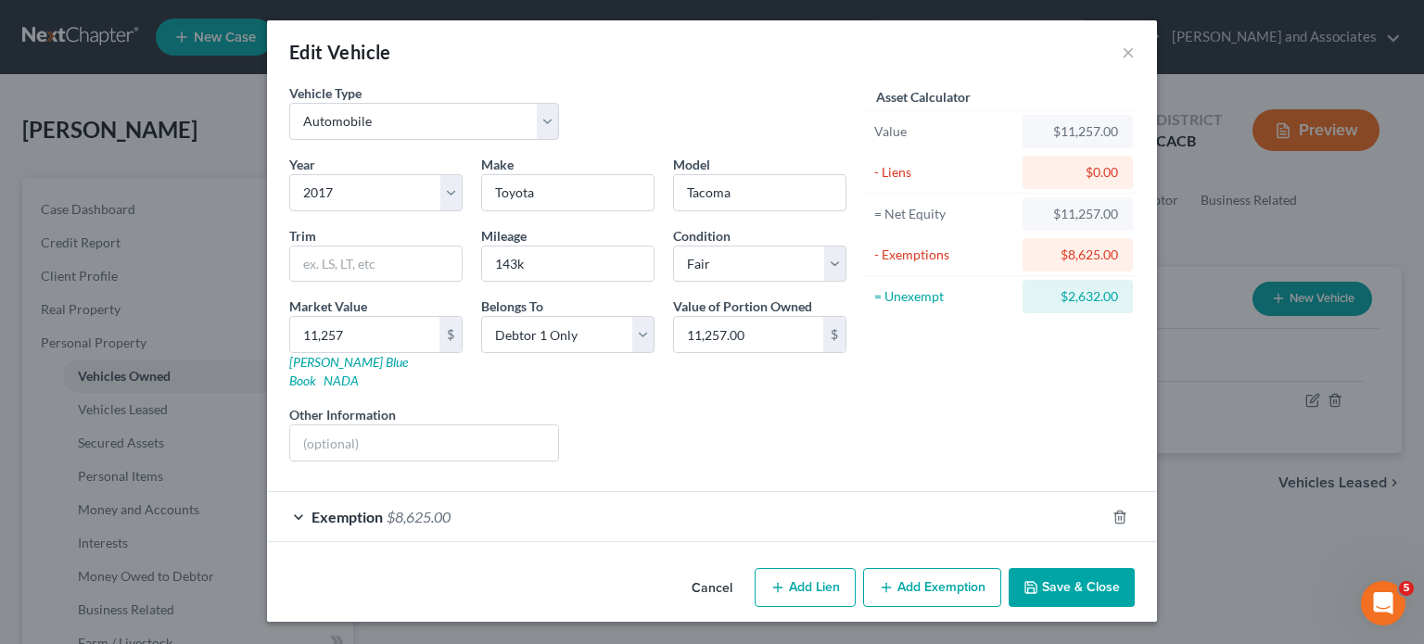
scroll to position [0, 0]
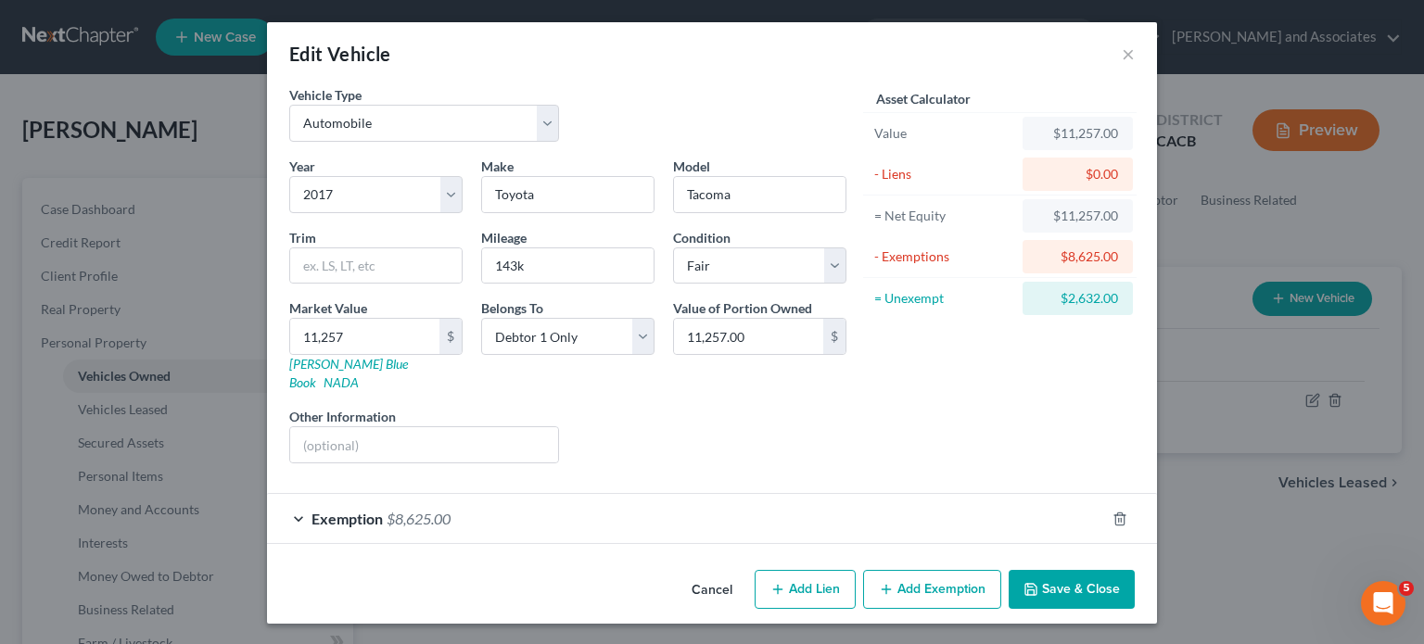
click at [938, 570] on button "Add Exemption" at bounding box center [932, 589] width 138 height 39
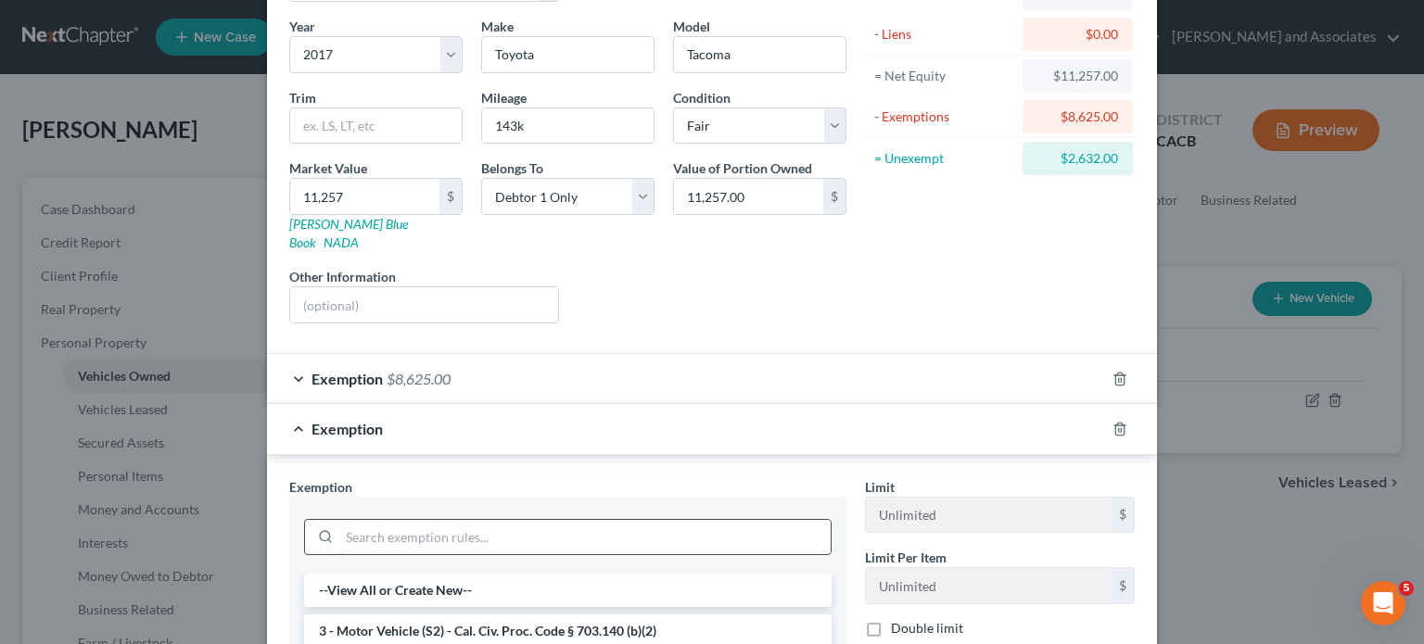
scroll to position [185, 0]
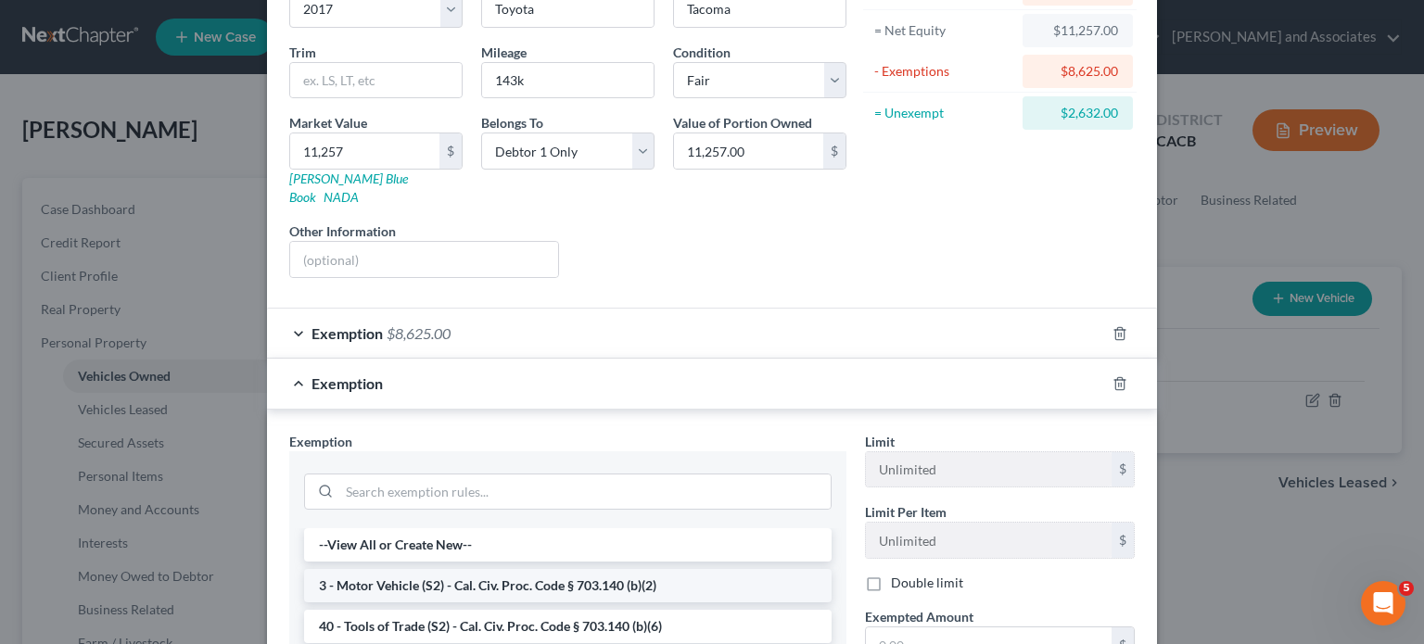
click at [526, 569] on li "3 - Motor Vehicle (S2) - Cal. Civ. Proc. Code § 703.140 (b)(2)" at bounding box center [568, 585] width 528 height 33
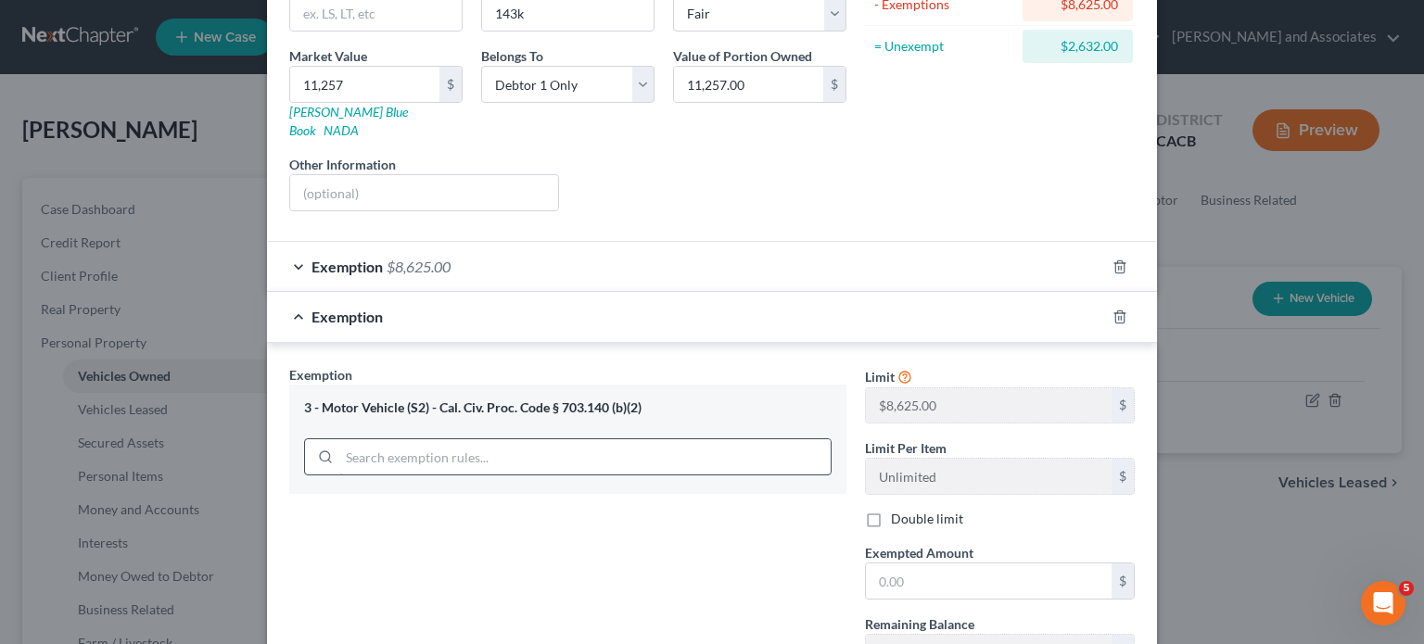
scroll to position [203, 0]
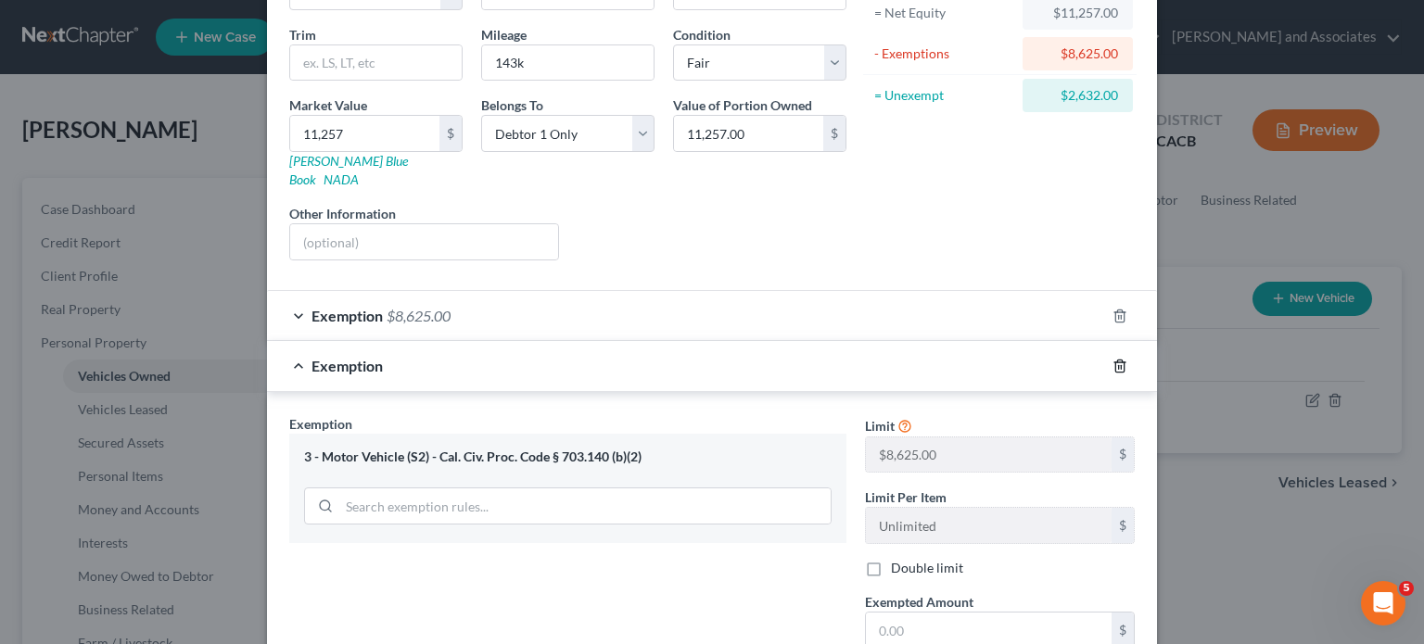
click at [1112, 359] on icon "button" at bounding box center [1119, 366] width 15 height 15
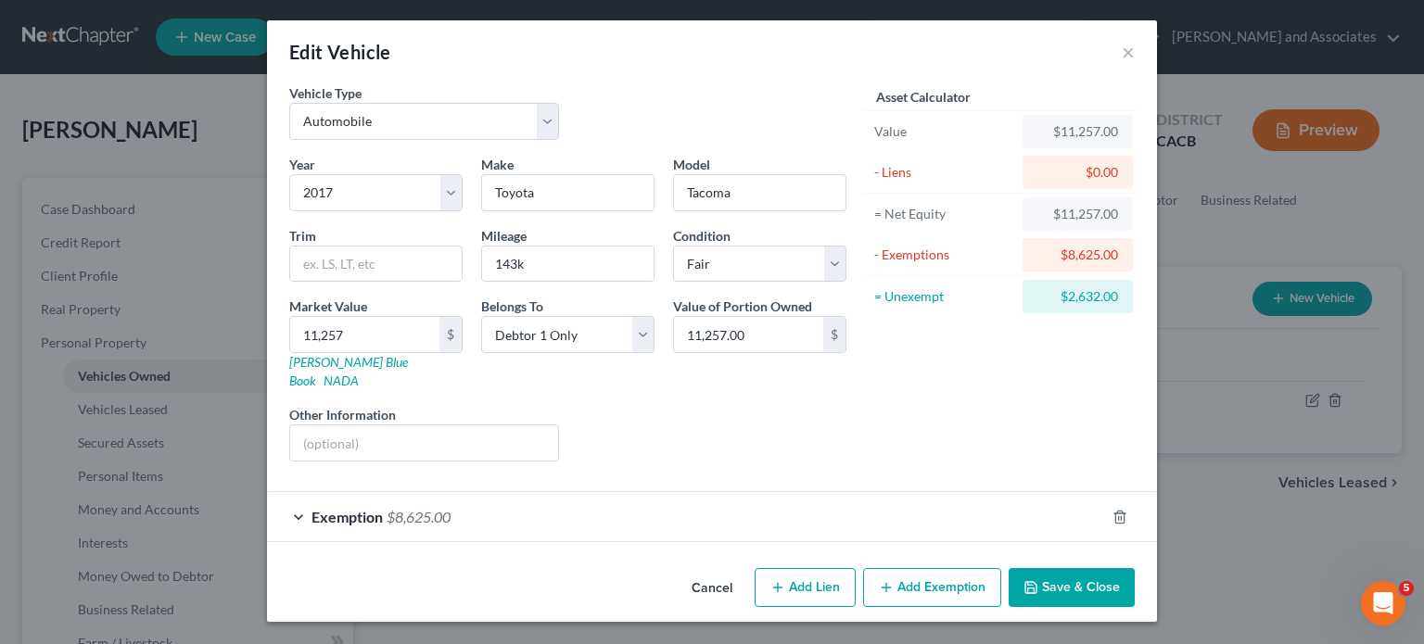
scroll to position [0, 0]
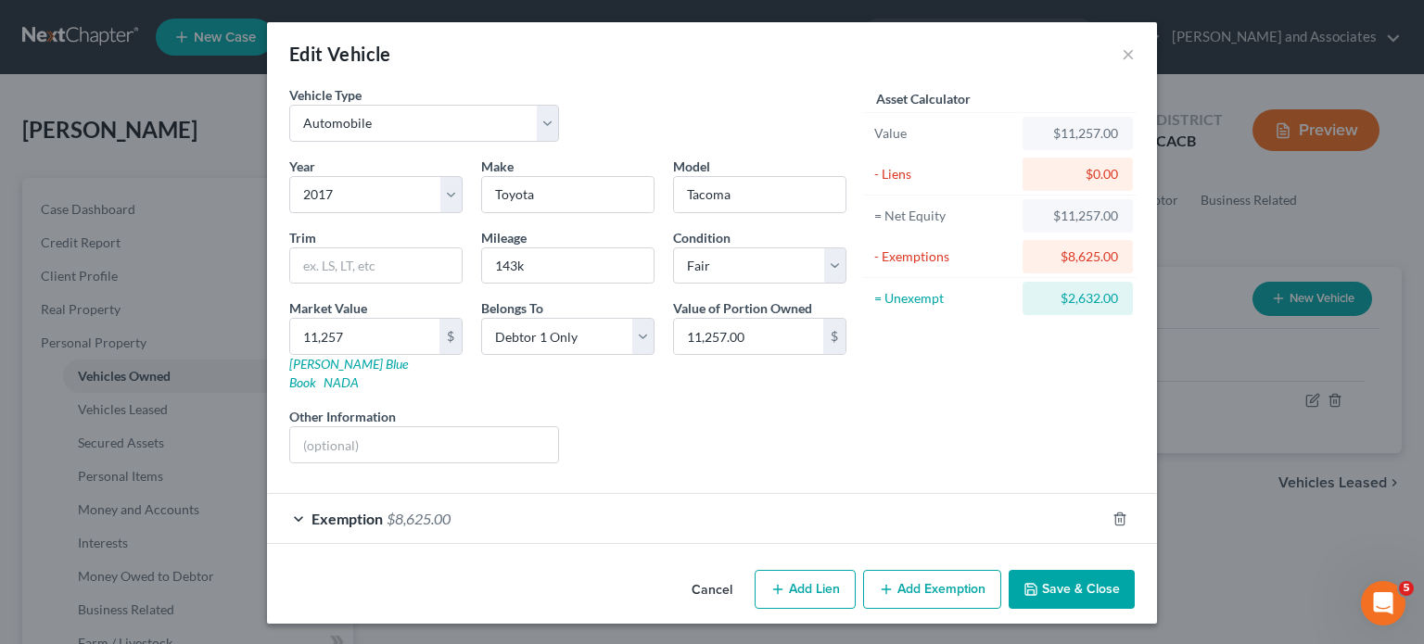
click at [1122, 570] on button "Save & Close" at bounding box center [1072, 589] width 126 height 39
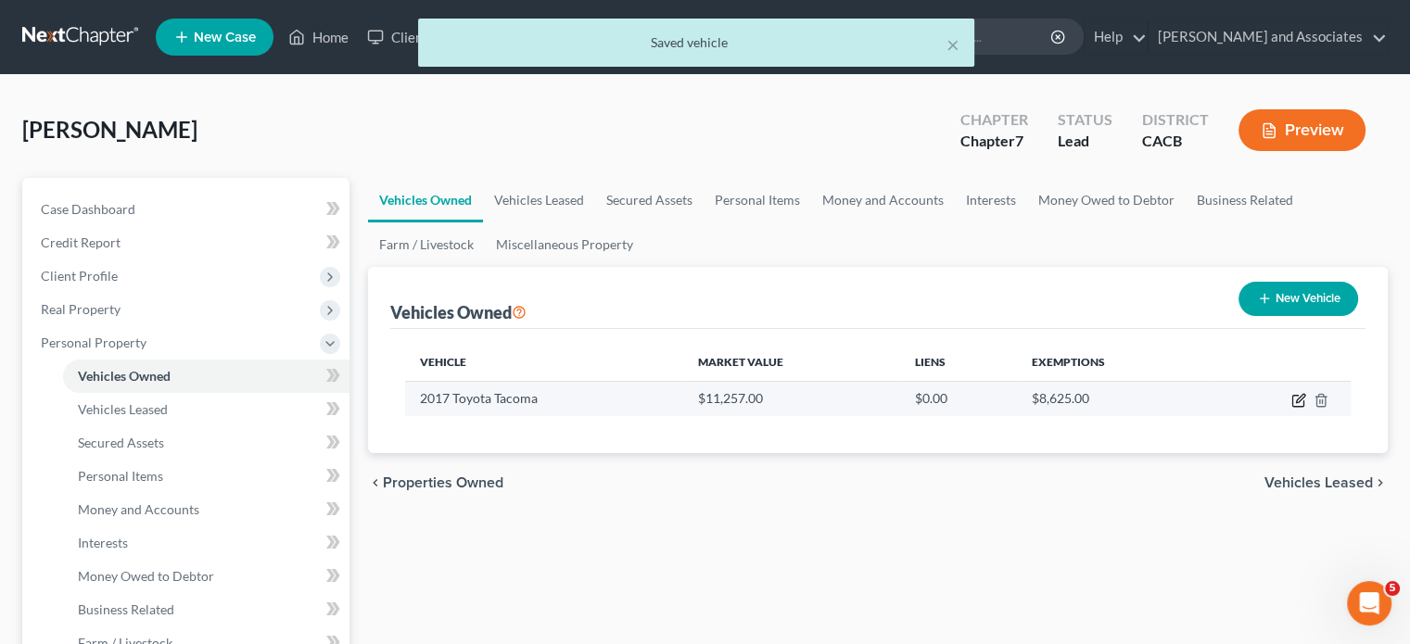
click at [1296, 400] on icon "button" at bounding box center [1300, 398] width 8 height 8
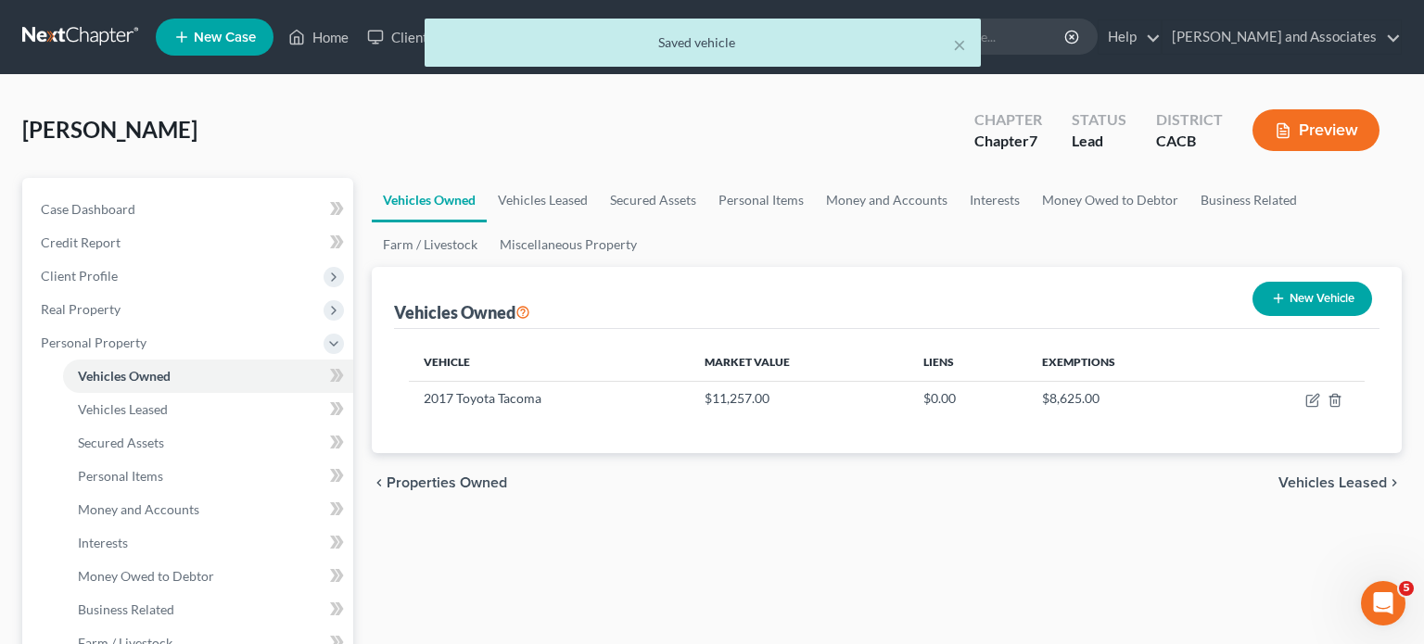
select select "0"
select select "9"
select select "3"
select select "0"
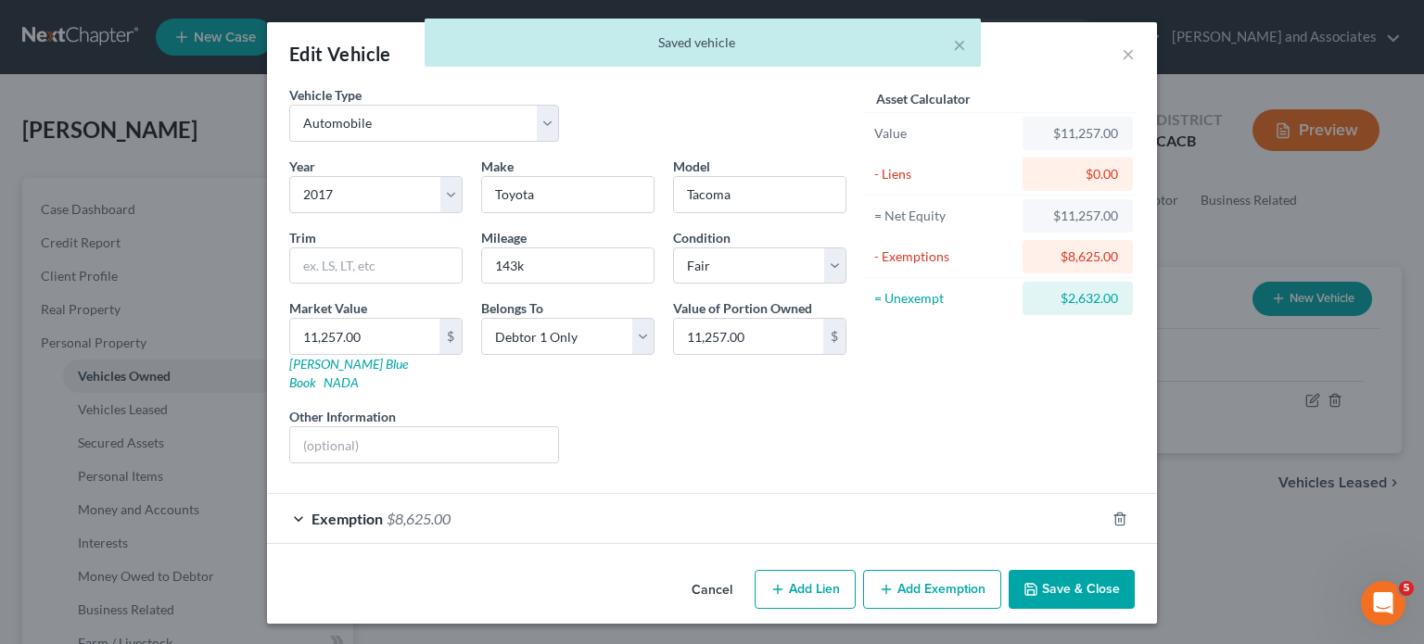
click at [472, 494] on div "Exemption $8,625.00" at bounding box center [686, 518] width 838 height 49
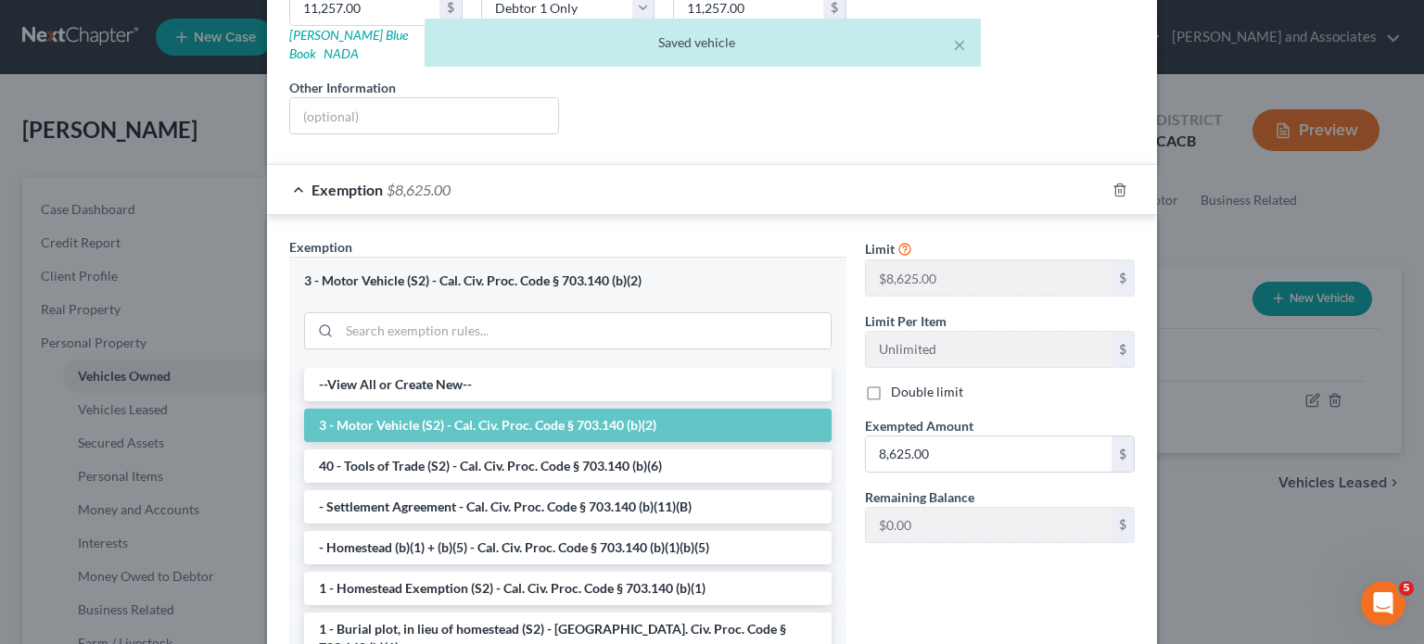
scroll to position [274, 0]
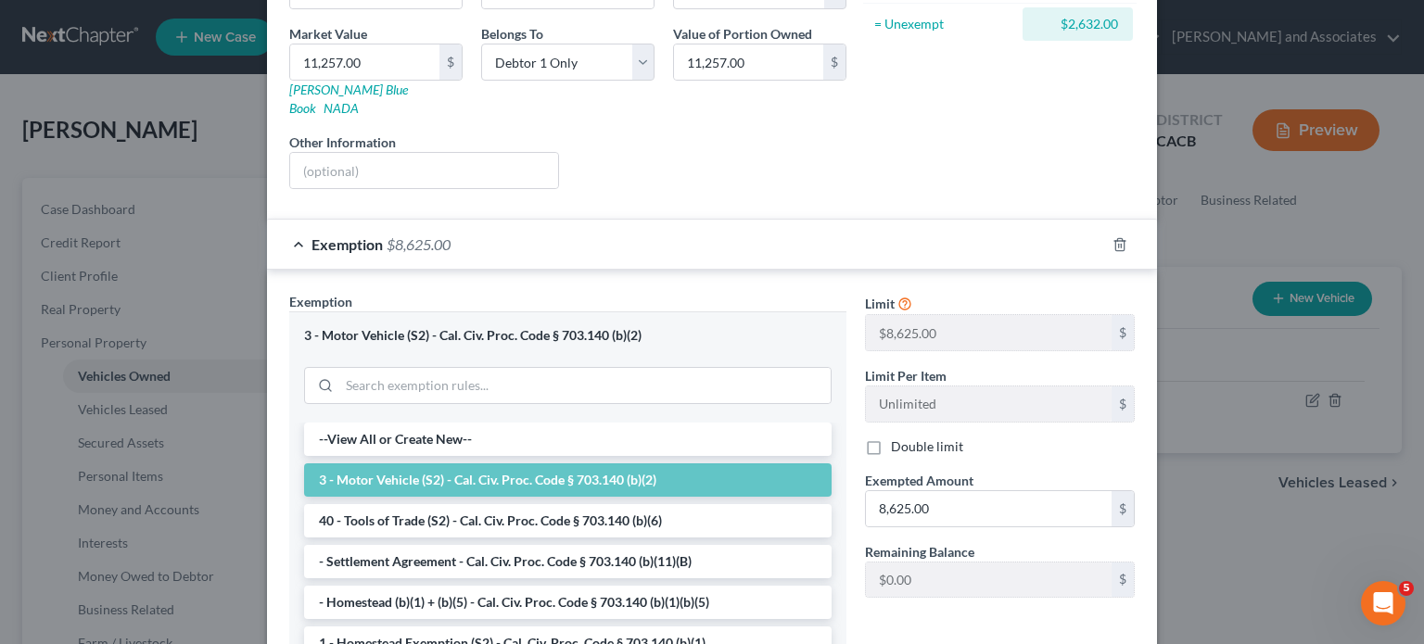
click at [350, 235] on span "Exemption" at bounding box center [346, 244] width 71 height 18
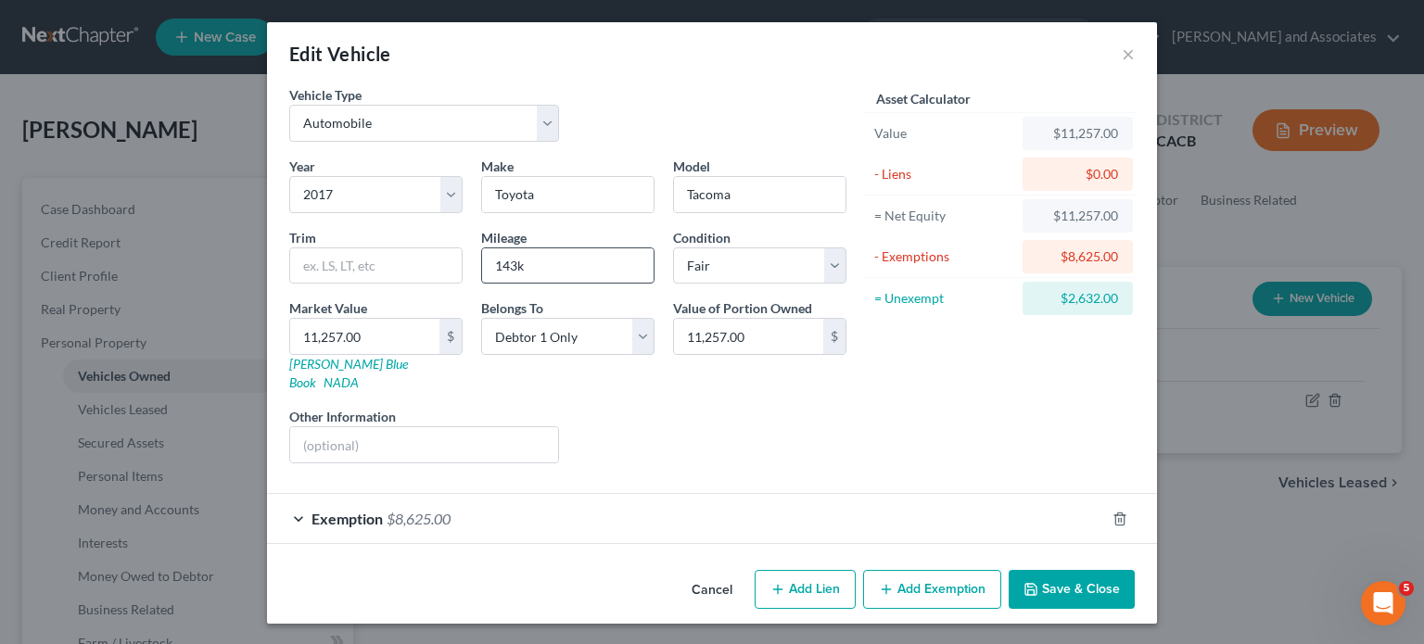
scroll to position [0, 0]
click at [904, 570] on button "Add Exemption" at bounding box center [932, 589] width 138 height 39
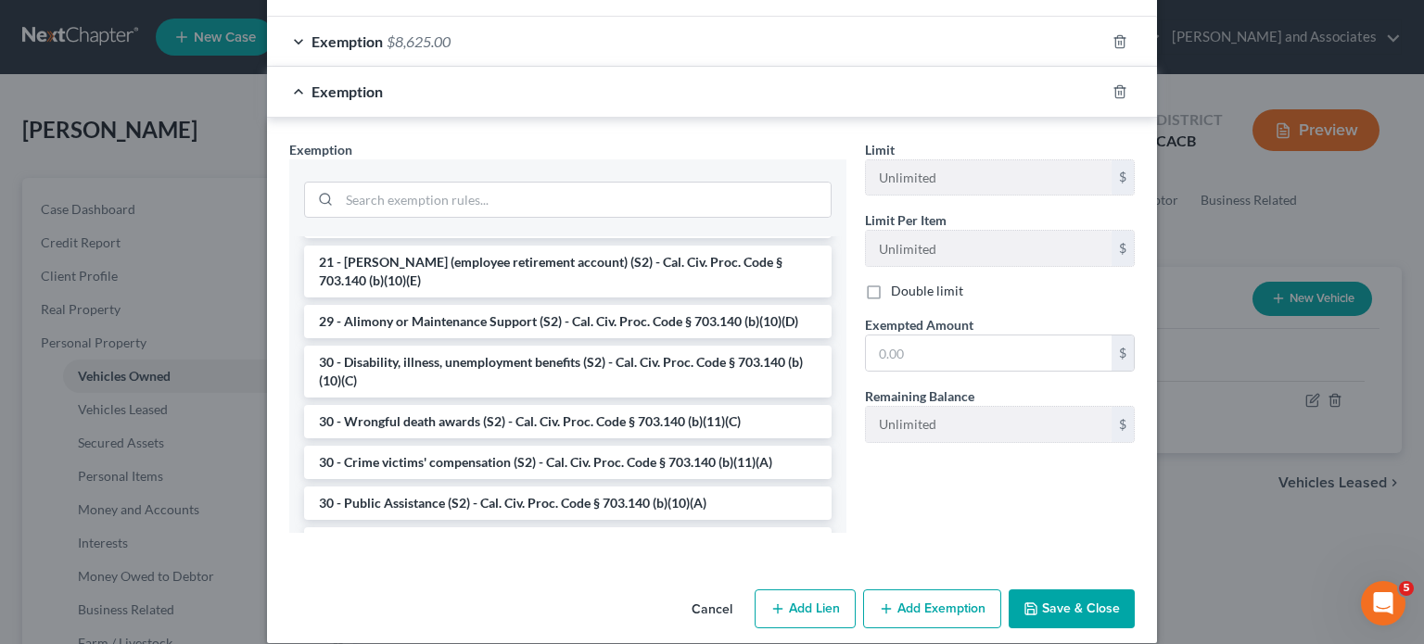
scroll to position [349, 0]
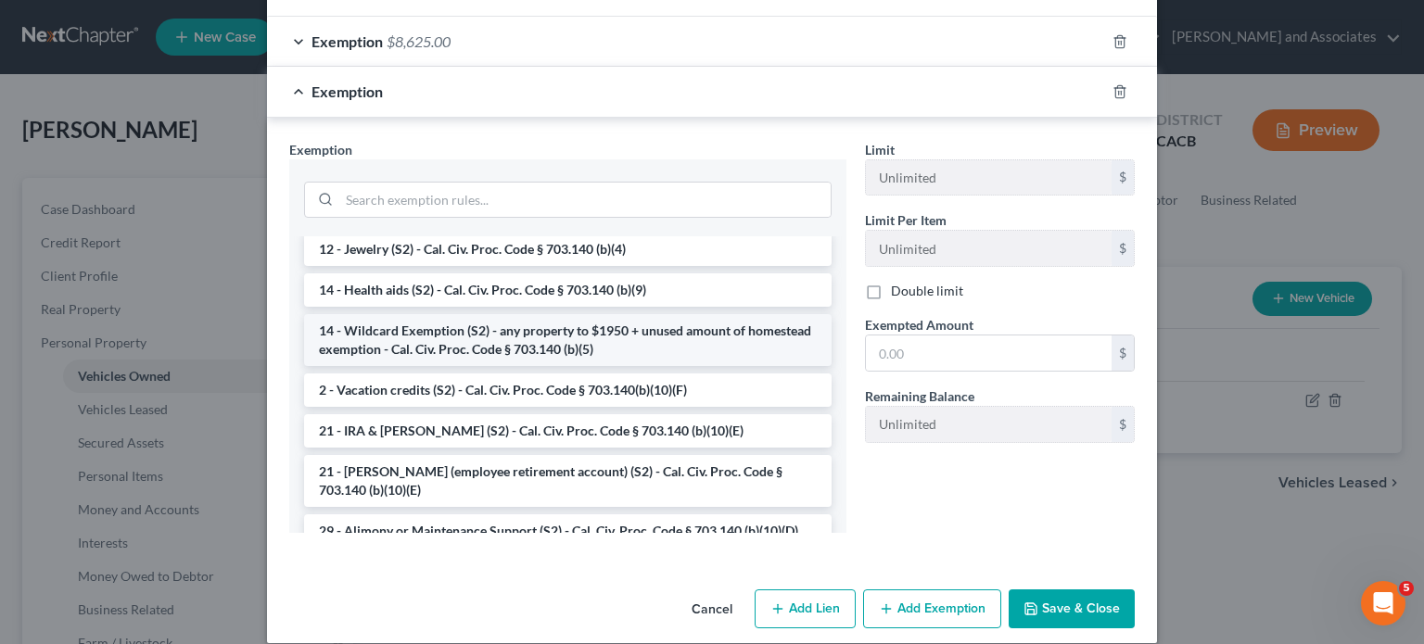
click at [565, 314] on li "14 - Wildcard Exemption (S2) - any property to $1950 + unused amount of homeste…" at bounding box center [568, 340] width 528 height 52
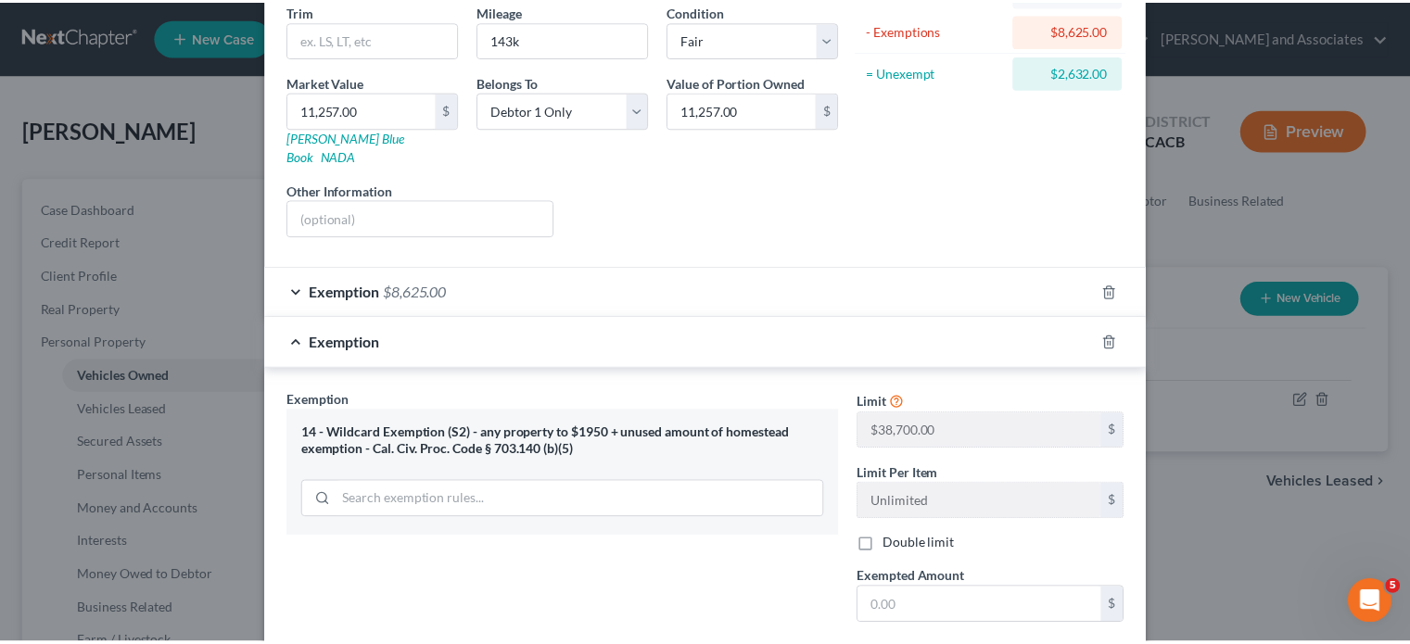
scroll to position [371, 0]
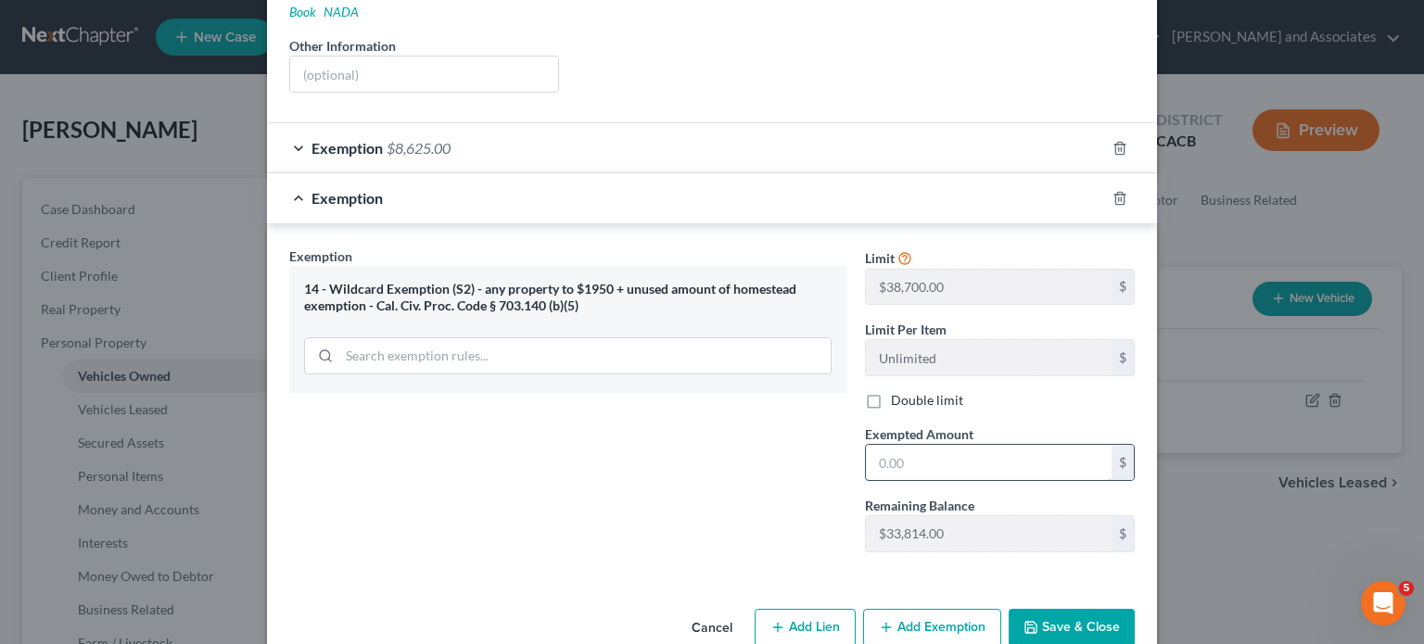
click at [991, 445] on input "text" at bounding box center [989, 462] width 246 height 35
type input "2,632"
click at [1046, 609] on button "Save & Close" at bounding box center [1072, 628] width 126 height 39
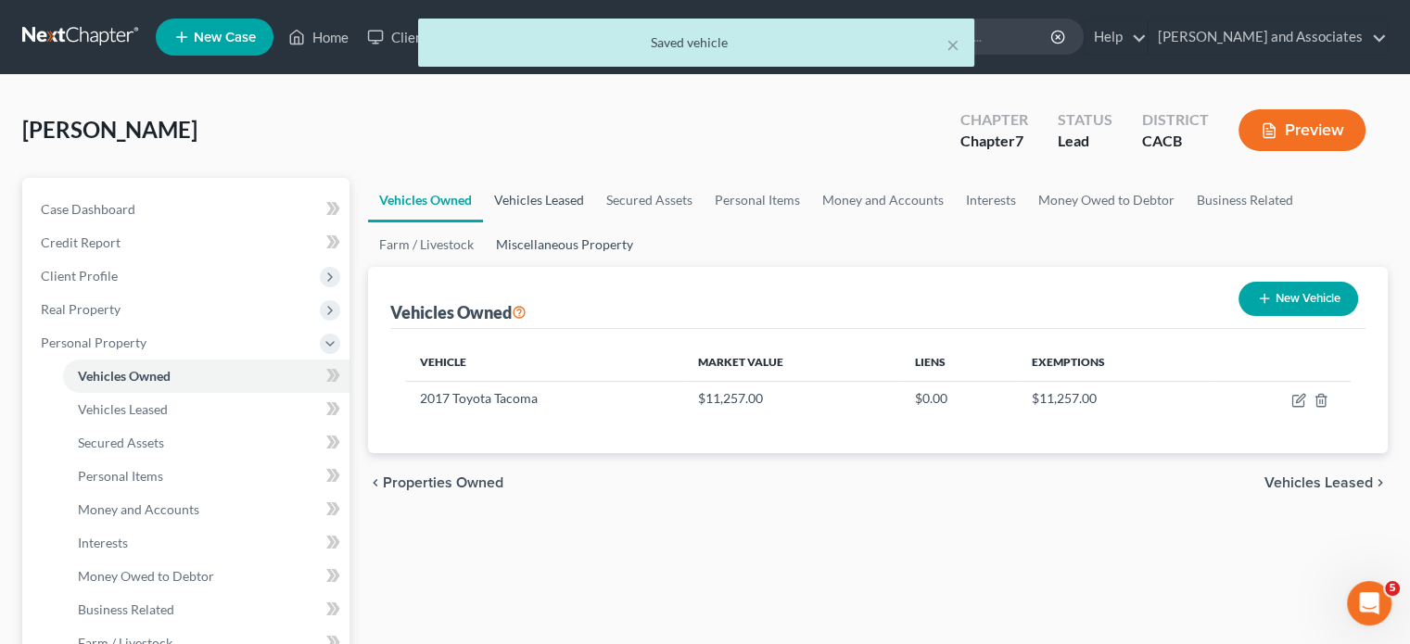
drag, startPoint x: 510, startPoint y: 224, endPoint x: 512, endPoint y: 210, distance: 14.0
click at [510, 224] on link "Miscellaneous Property" at bounding box center [564, 244] width 159 height 44
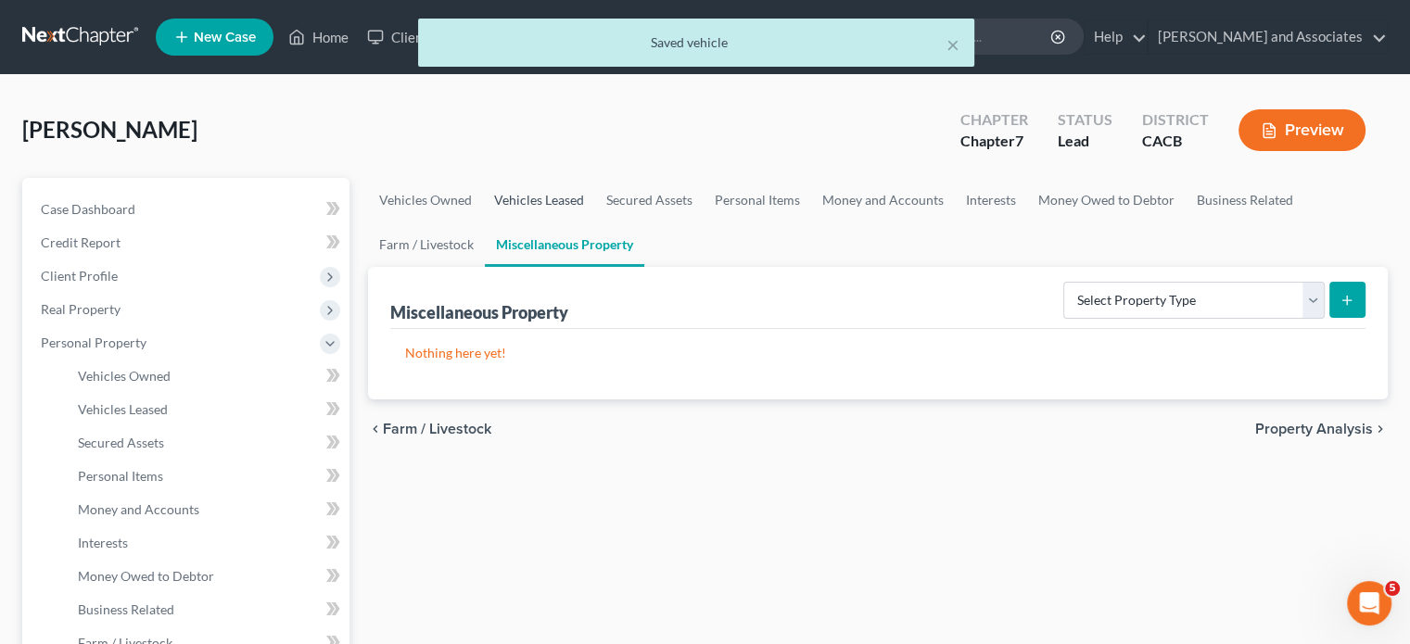
click at [530, 195] on link "Vehicles Leased" at bounding box center [539, 200] width 112 height 44
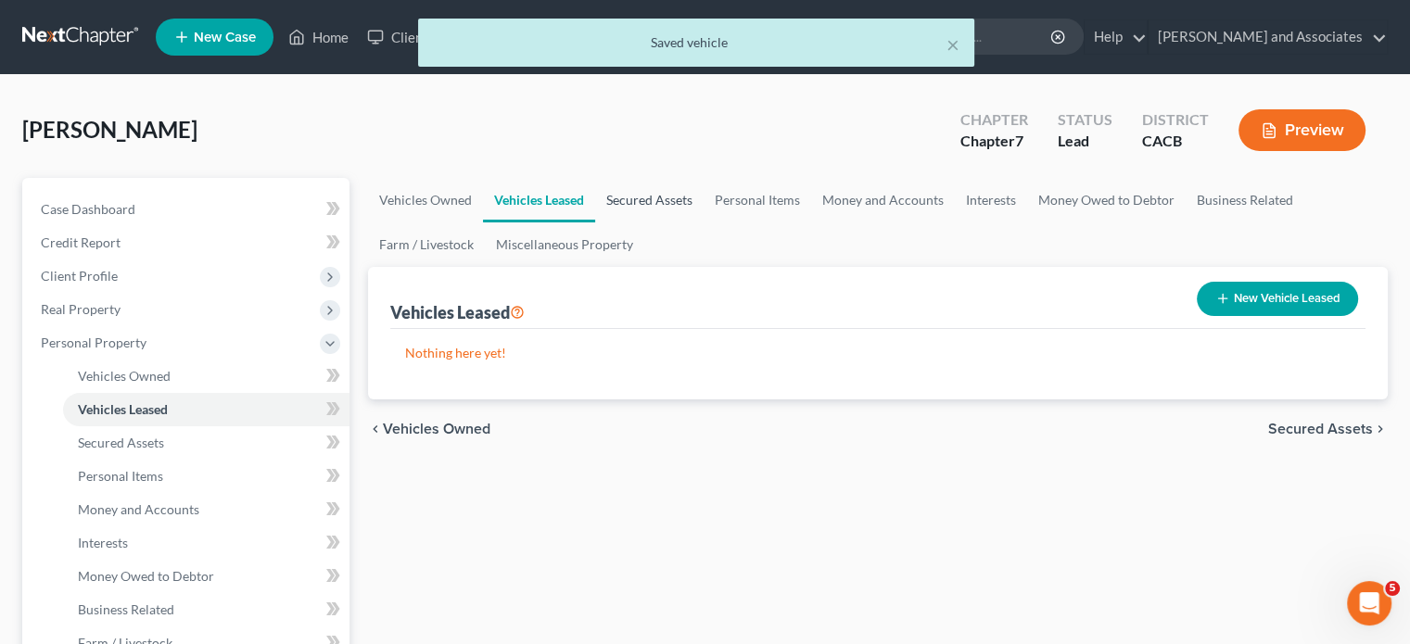
click at [660, 190] on link "Secured Assets" at bounding box center [649, 200] width 108 height 44
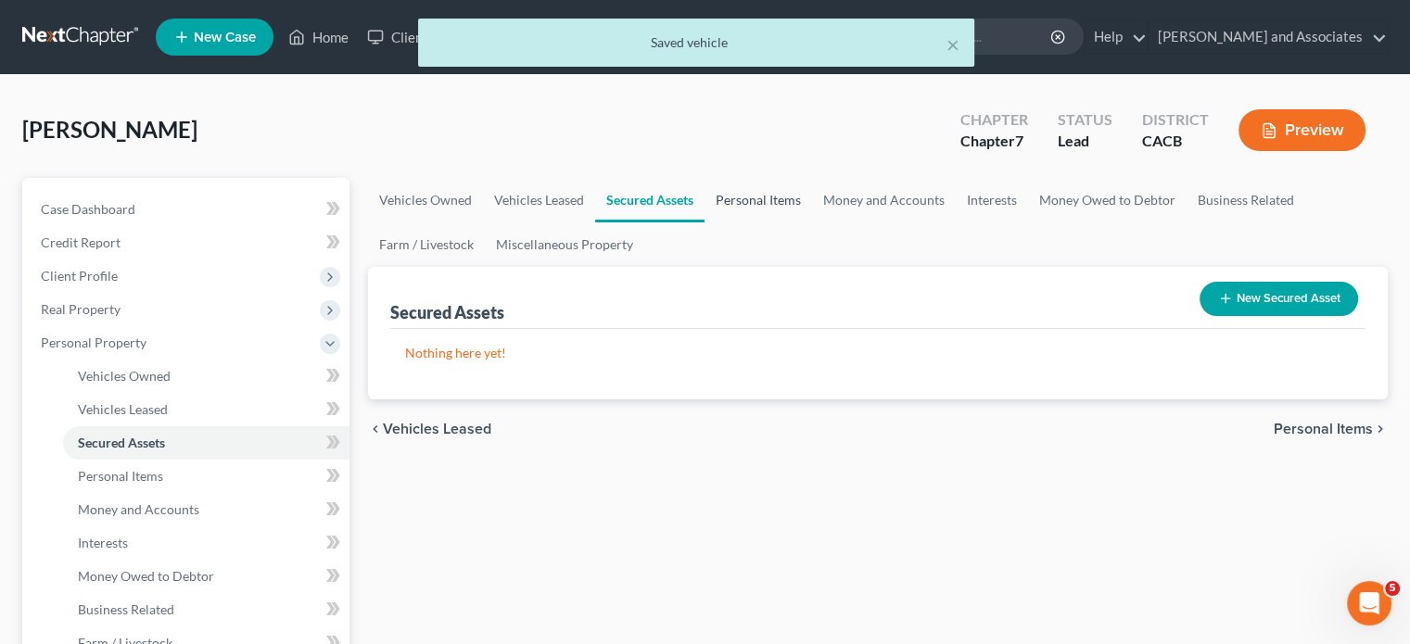
click at [757, 199] on link "Personal Items" at bounding box center [759, 200] width 108 height 44
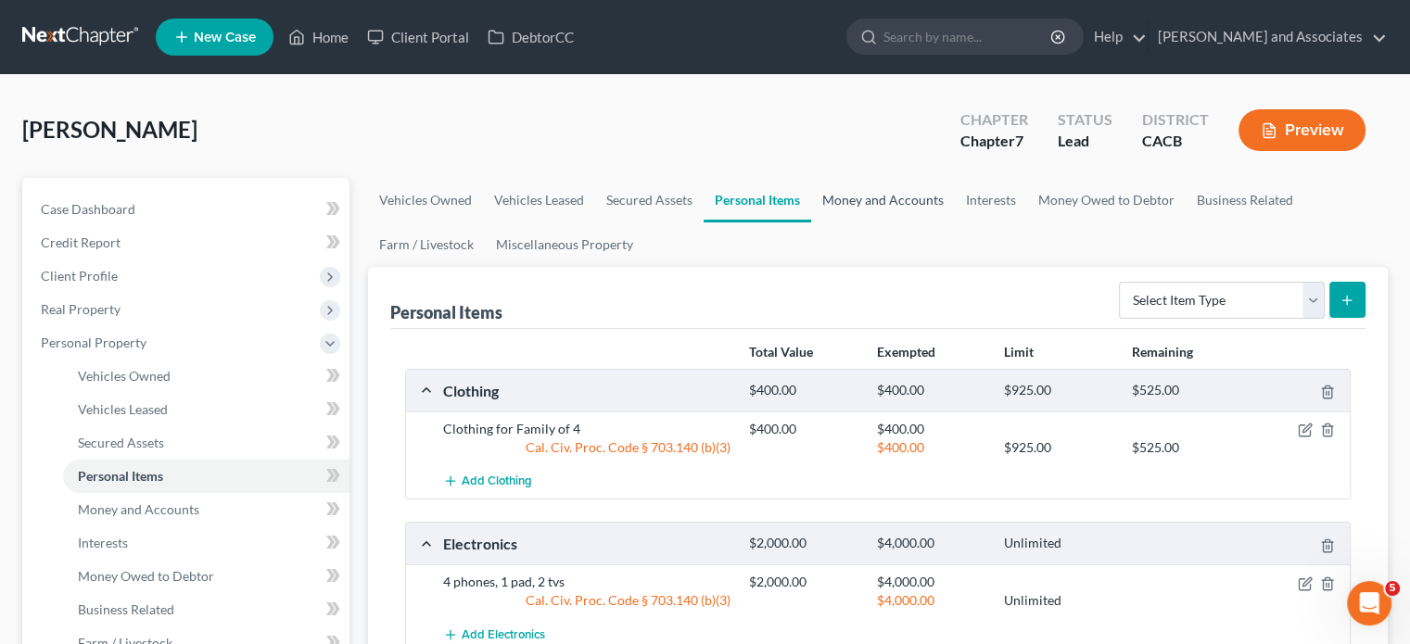
click at [897, 185] on link "Money and Accounts" at bounding box center [883, 200] width 144 height 44
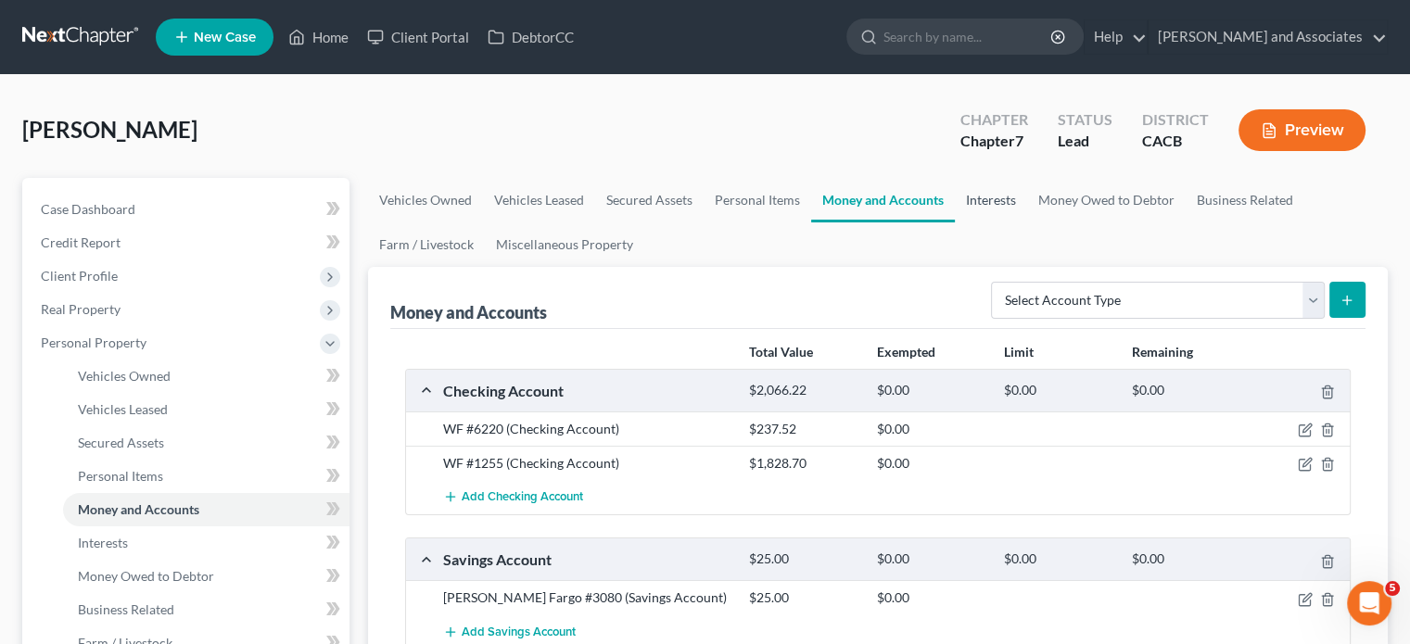
click at [1011, 207] on link "Interests" at bounding box center [991, 200] width 72 height 44
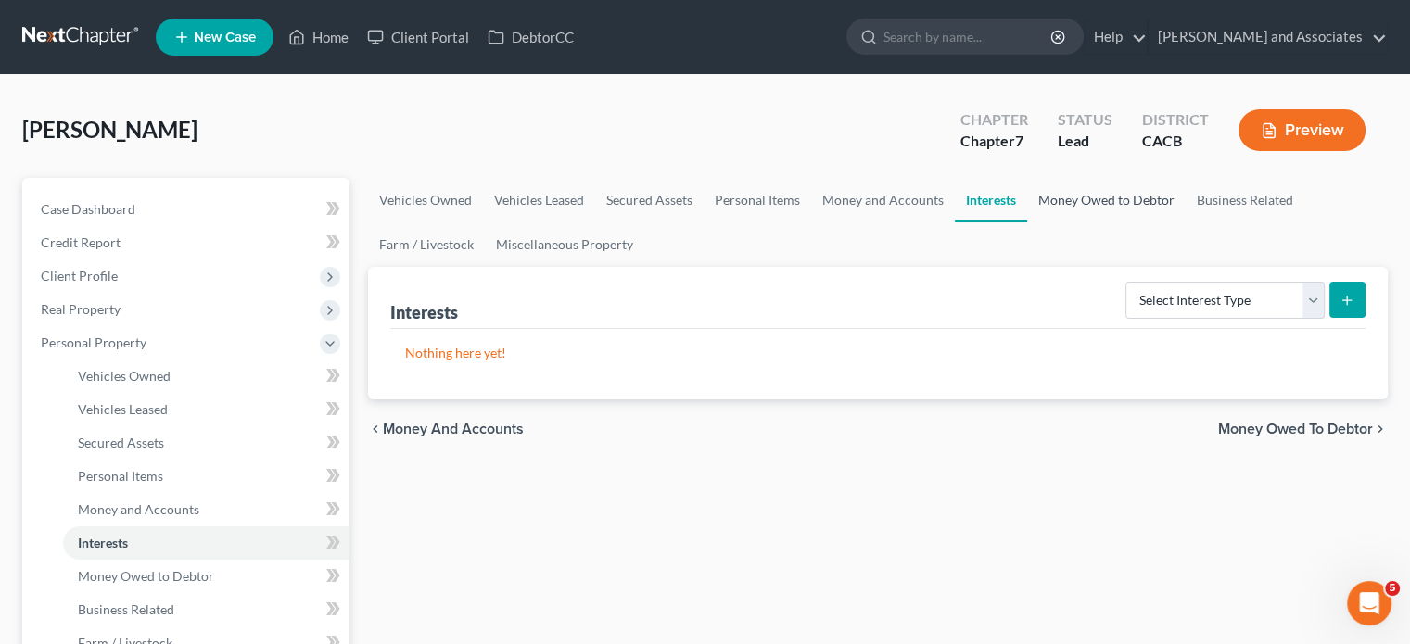
click at [1116, 207] on link "Money Owed to Debtor" at bounding box center [1106, 200] width 159 height 44
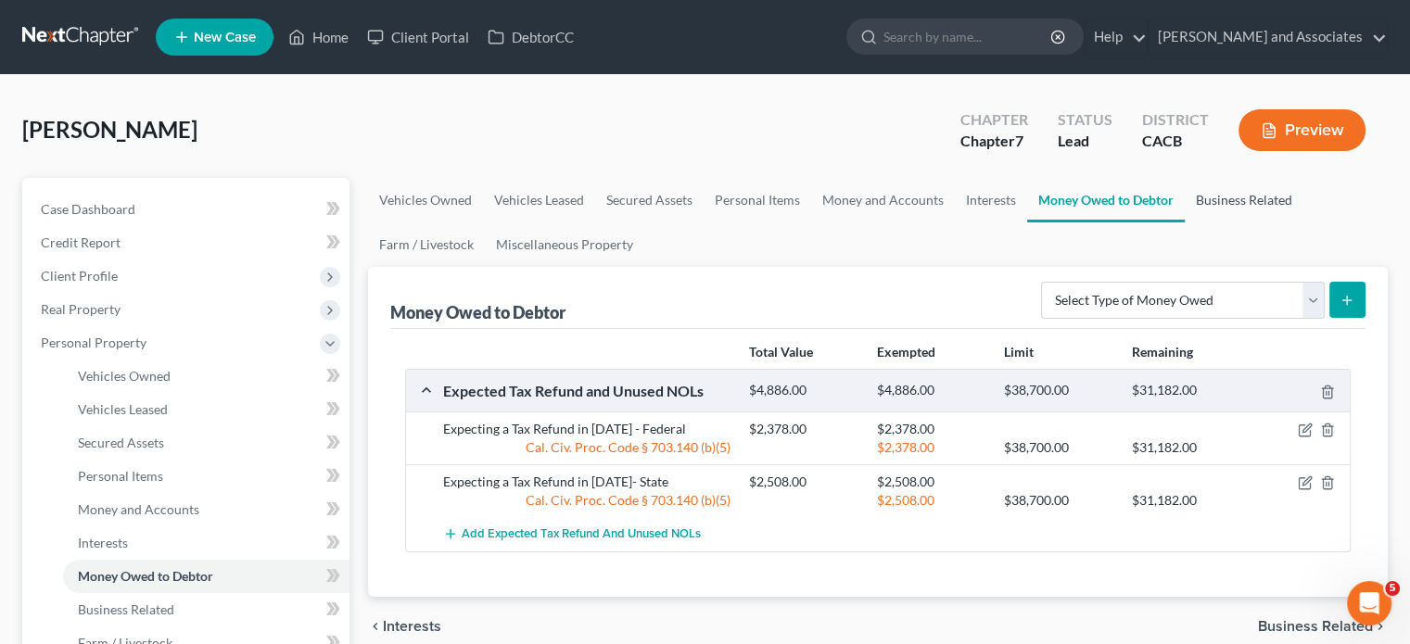
click at [1260, 185] on link "Business Related" at bounding box center [1244, 200] width 119 height 44
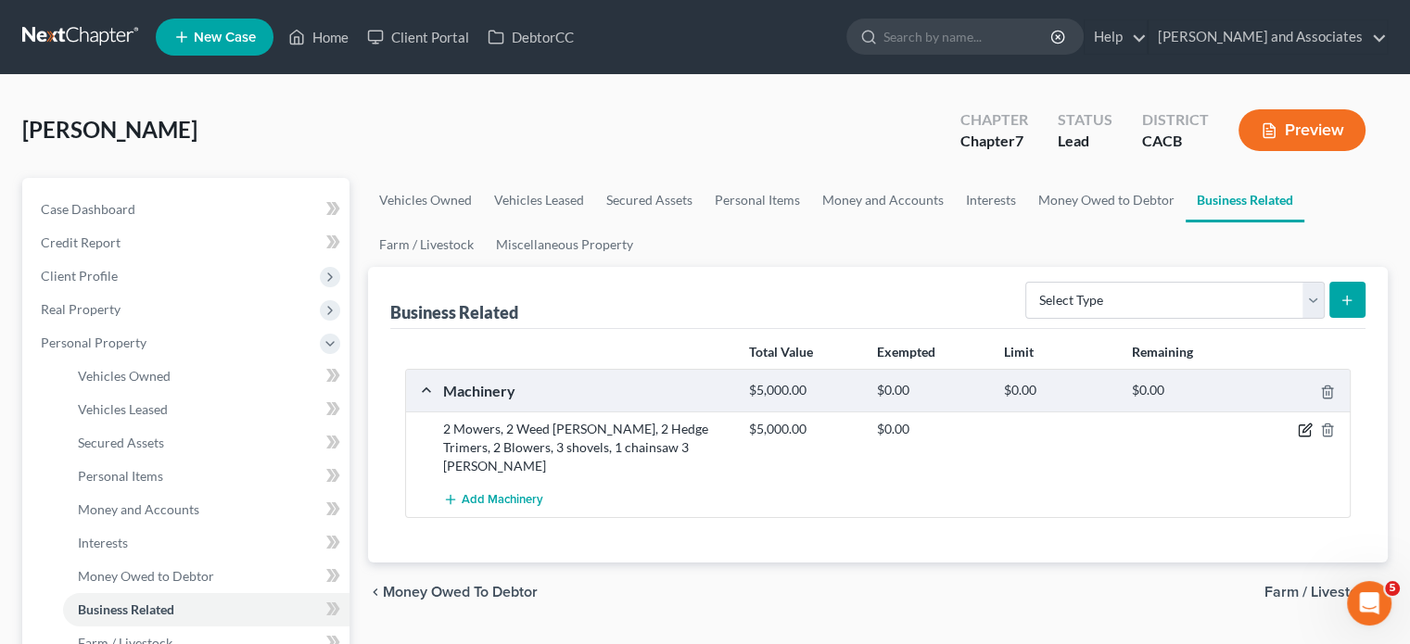
click at [1299, 426] on icon "button" at bounding box center [1304, 431] width 11 height 11
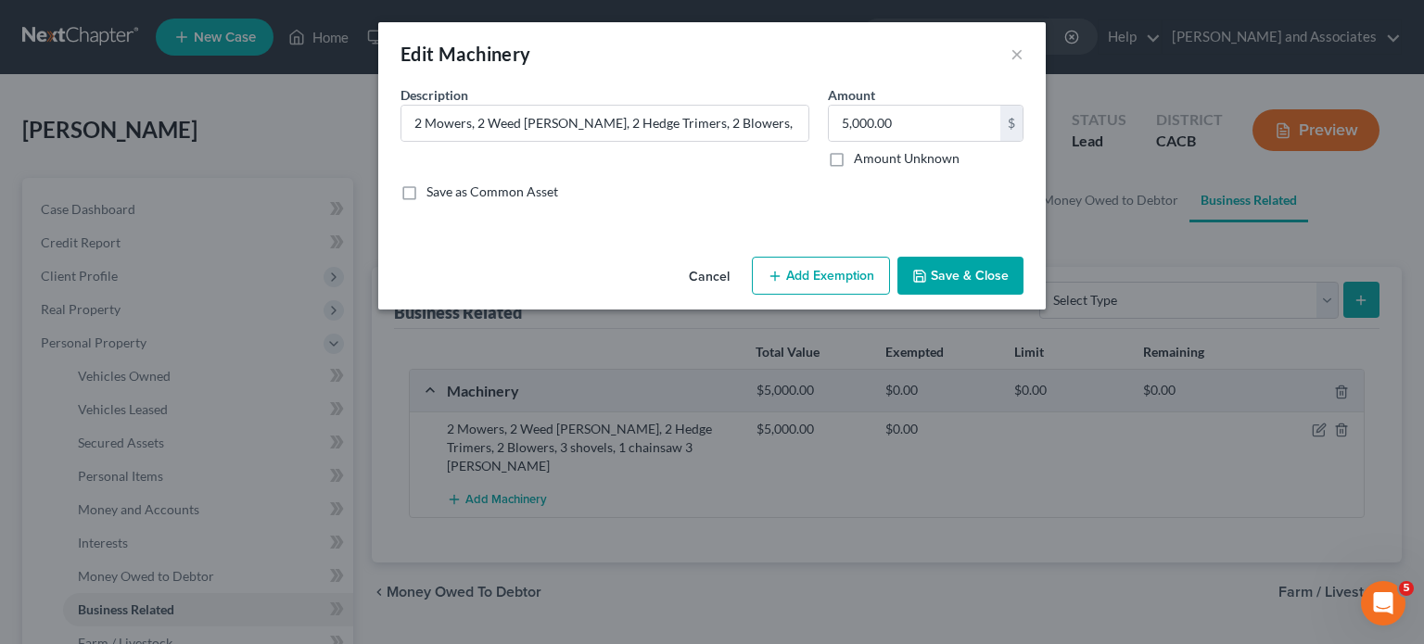
click at [826, 281] on button "Add Exemption" at bounding box center [821, 276] width 138 height 39
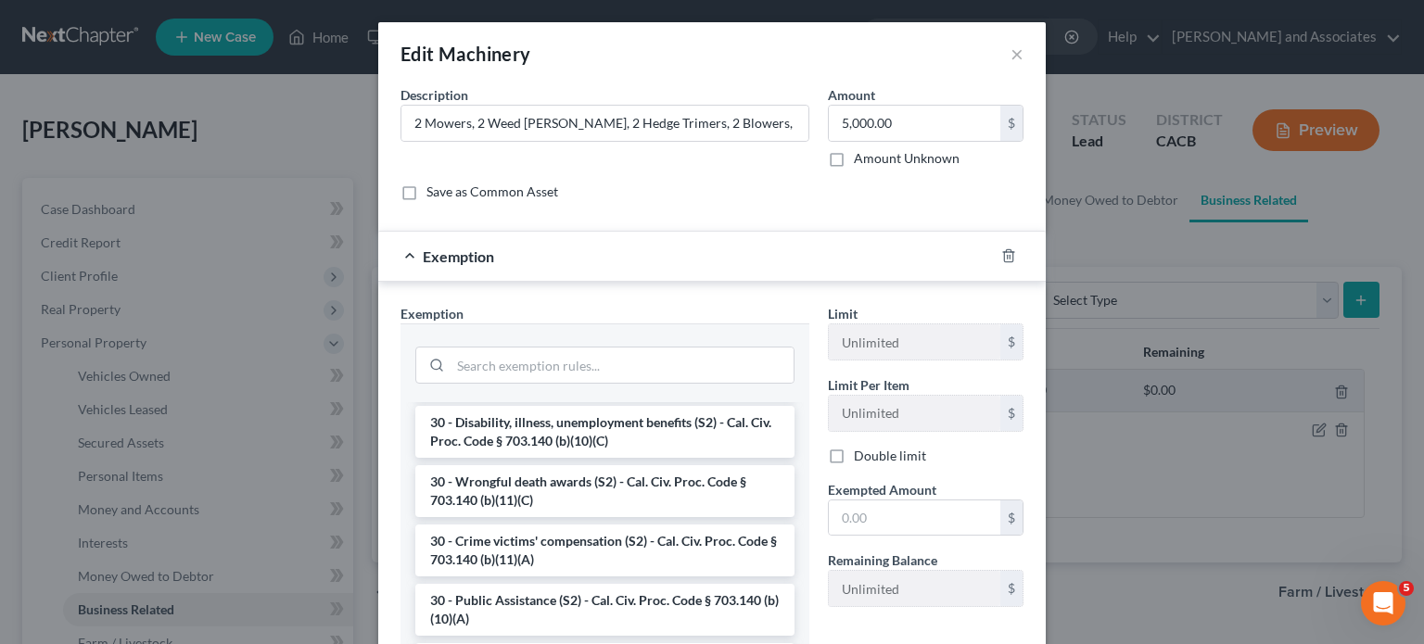
scroll to position [400, 0]
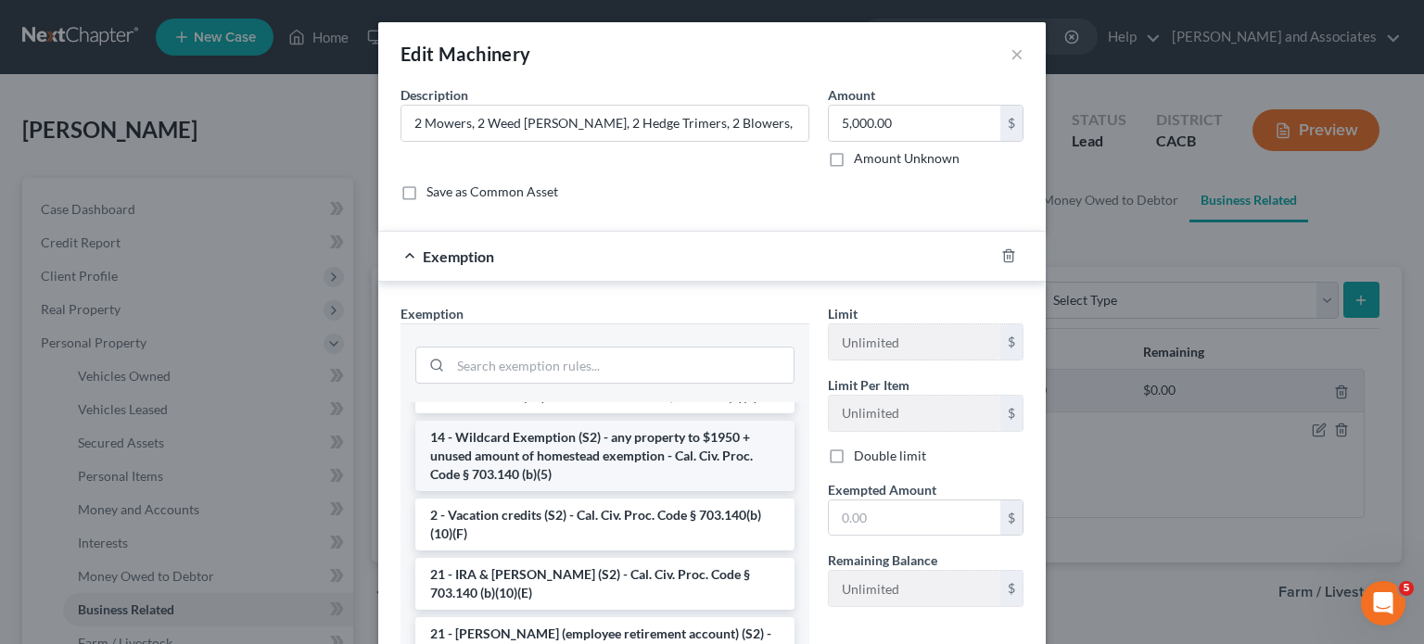
click at [523, 454] on li "14 - Wildcard Exemption (S2) - any property to $1950 + unused amount of homeste…" at bounding box center [604, 456] width 379 height 70
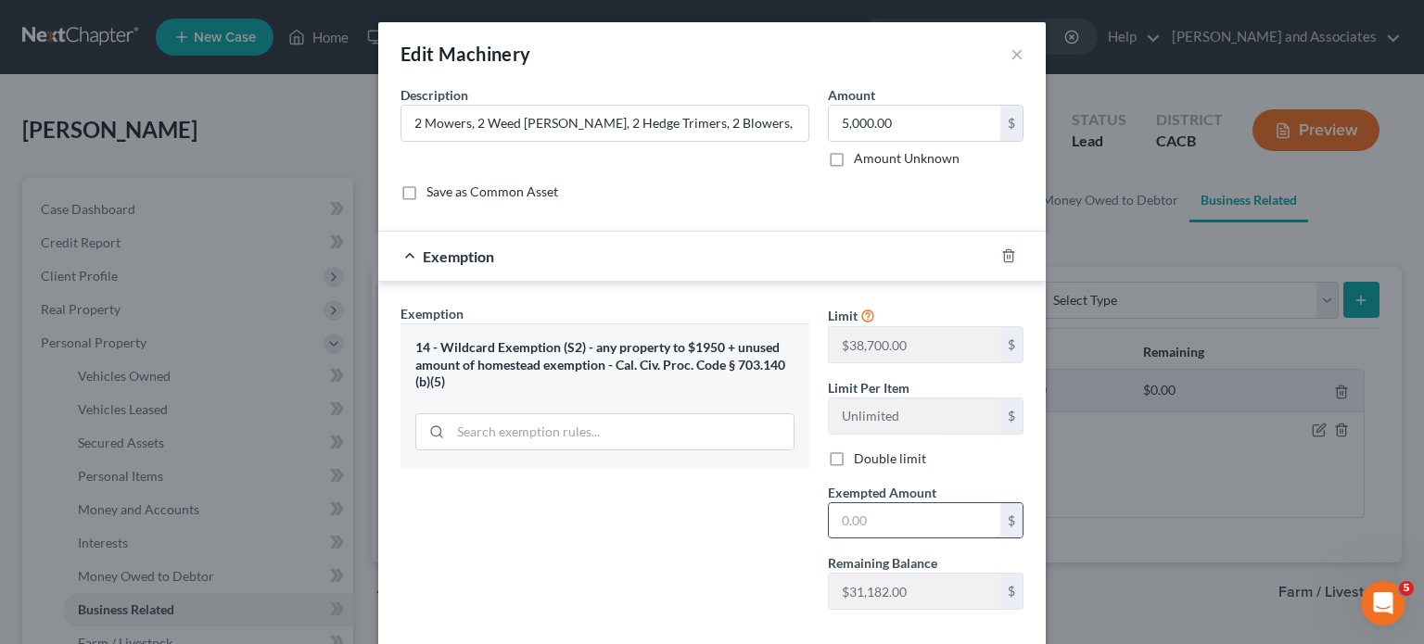
click at [891, 522] on input "text" at bounding box center [915, 520] width 172 height 35
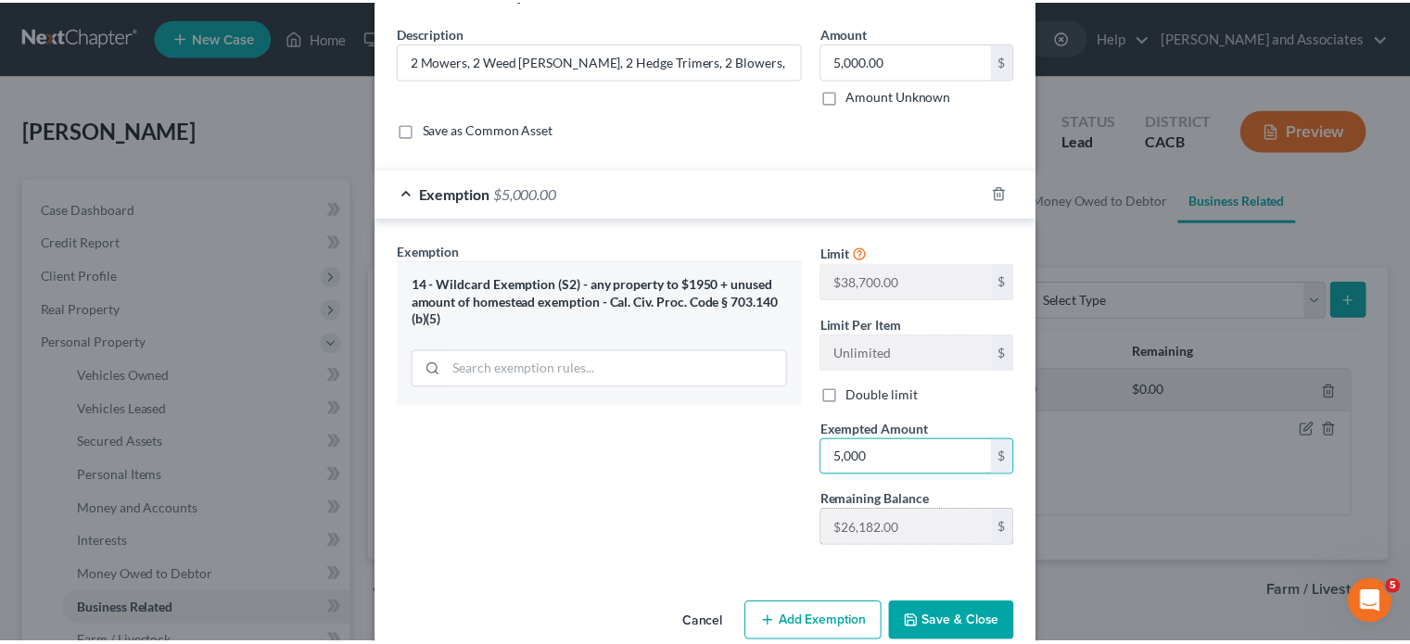
scroll to position [95, 0]
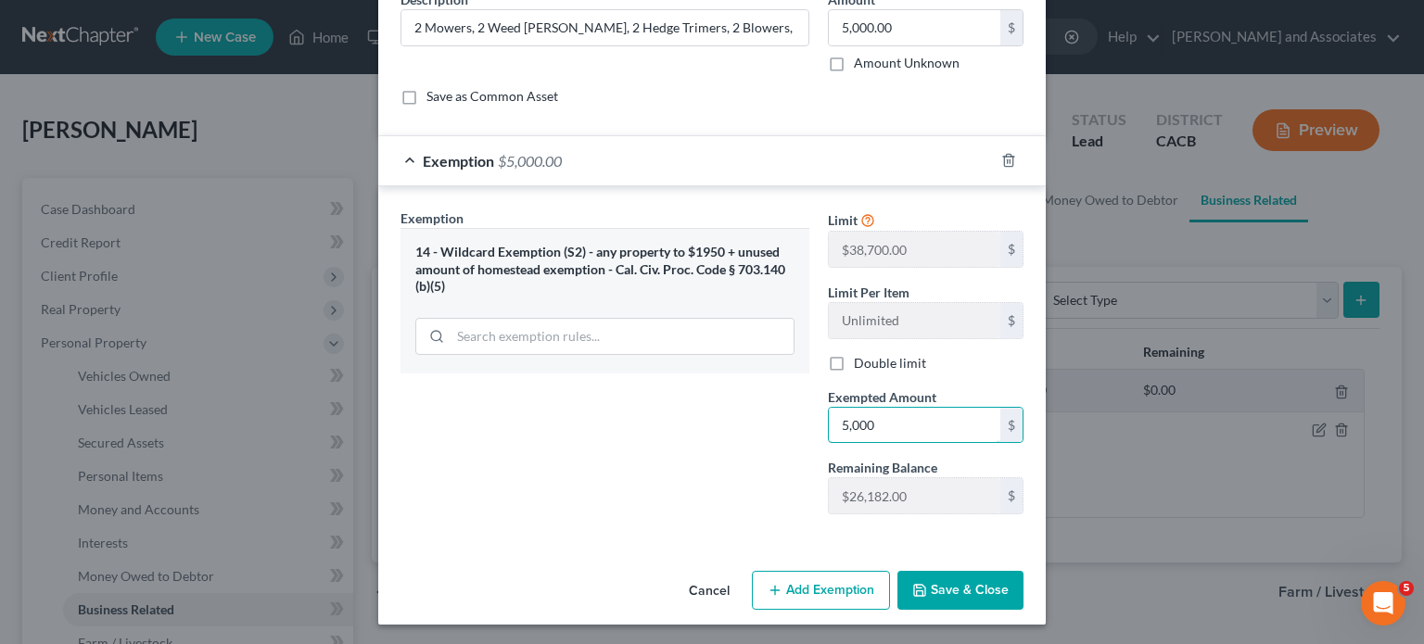
type input "5,000"
click at [963, 578] on button "Save & Close" at bounding box center [960, 590] width 126 height 39
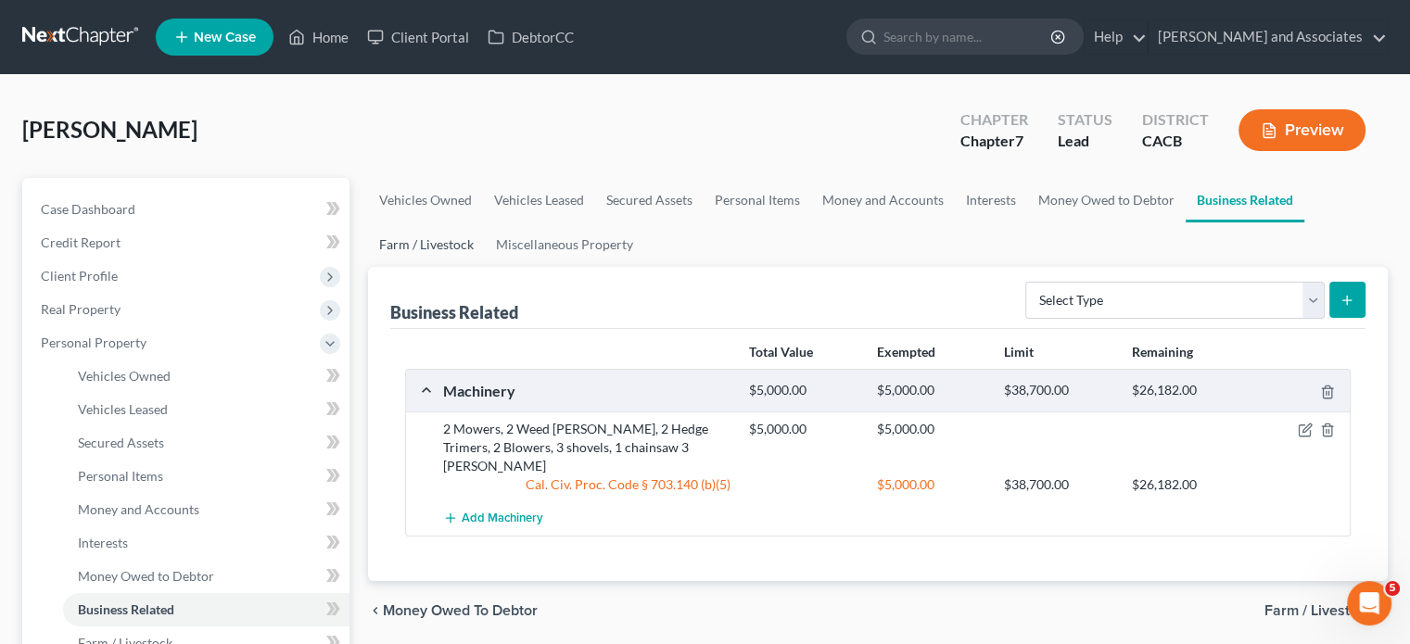
click at [450, 254] on link "Farm / Livestock" at bounding box center [426, 244] width 117 height 44
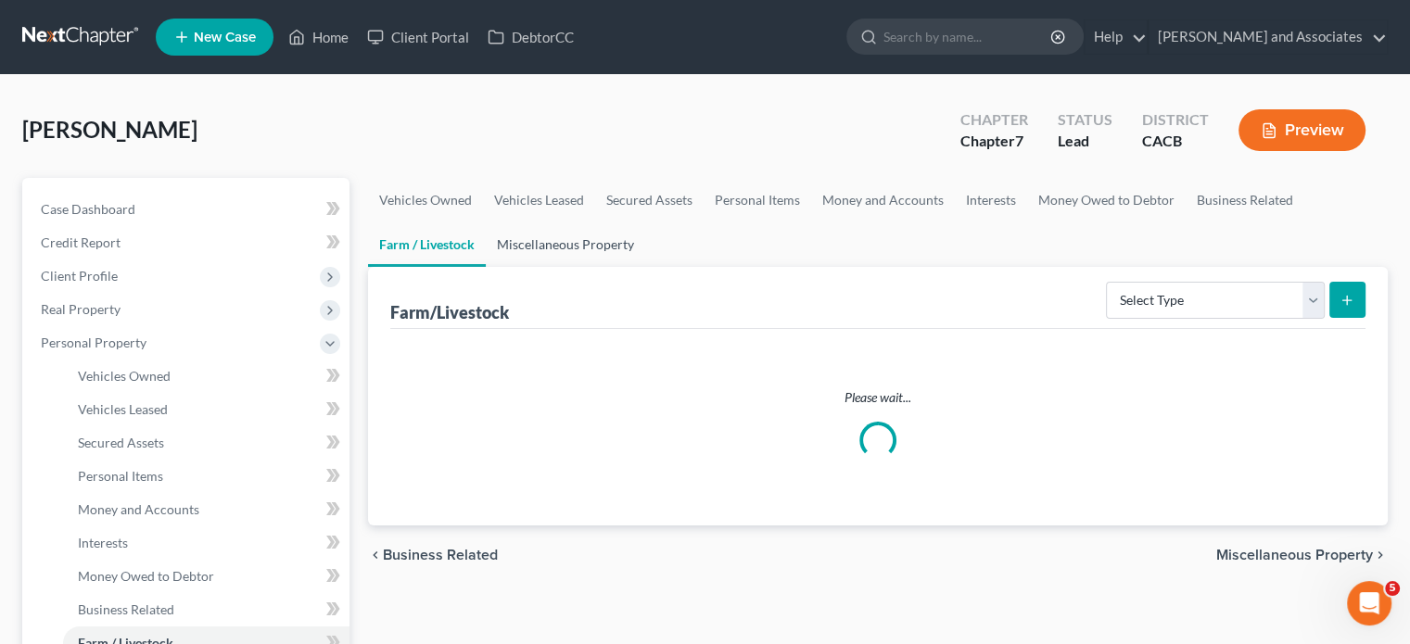
click at [535, 246] on link "Miscellaneous Property" at bounding box center [565, 244] width 159 height 44
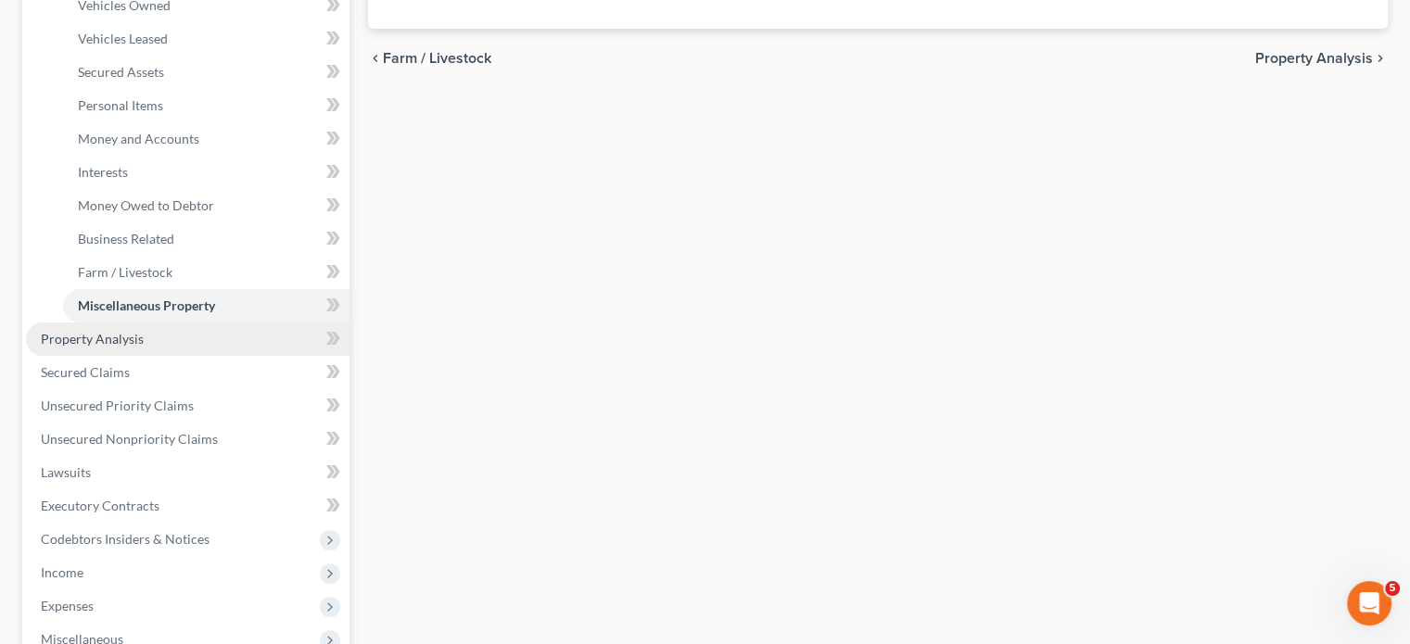
click at [179, 344] on link "Property Analysis" at bounding box center [188, 339] width 324 height 33
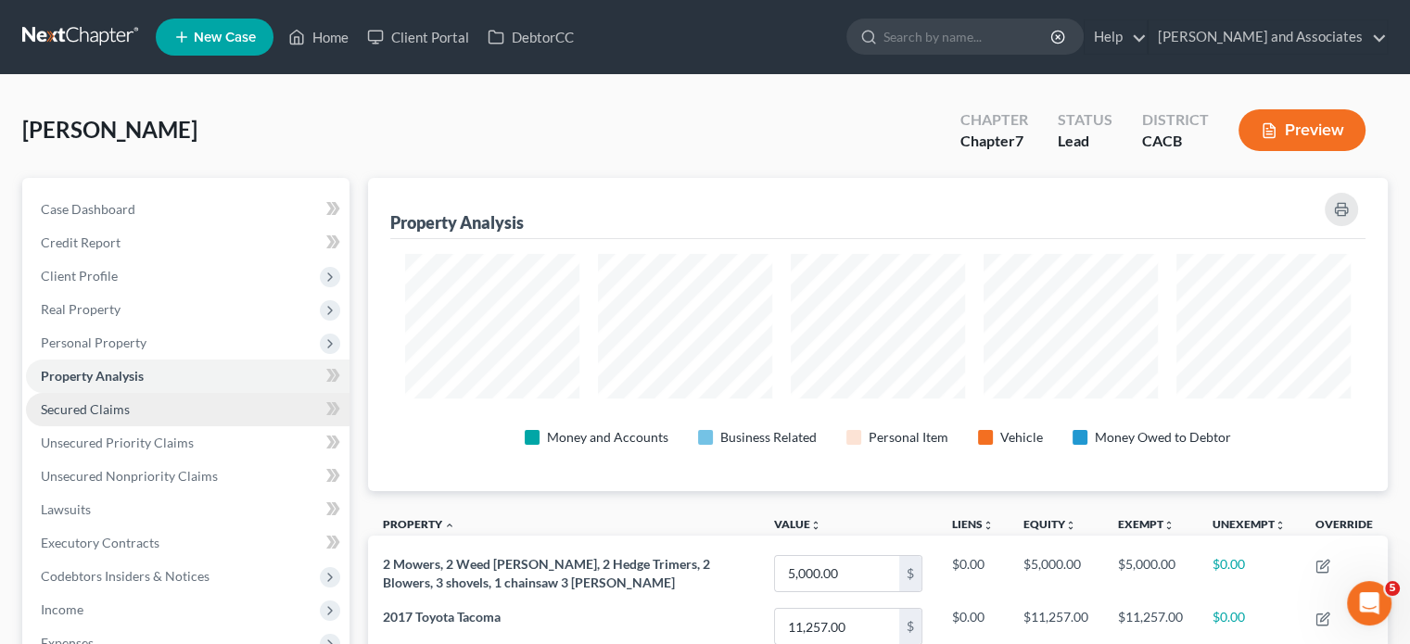
scroll to position [313, 1019]
click at [111, 407] on span "Secured Claims" at bounding box center [85, 409] width 89 height 16
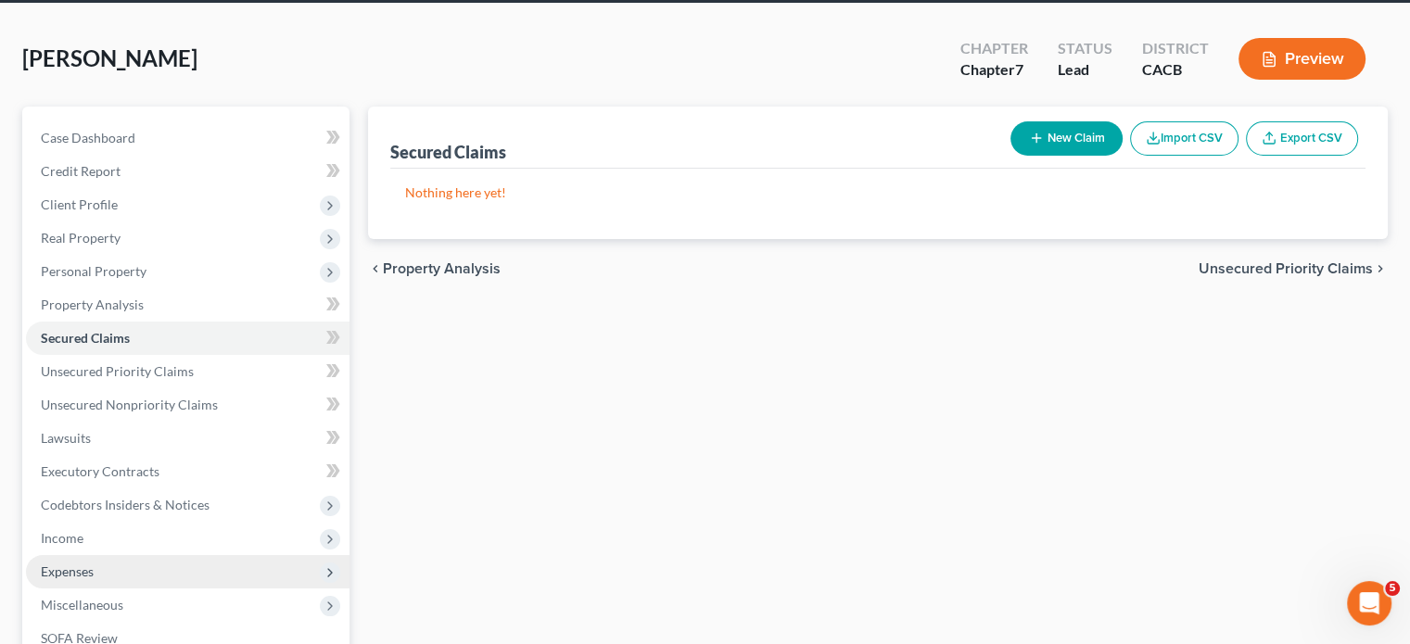
scroll to position [185, 0]
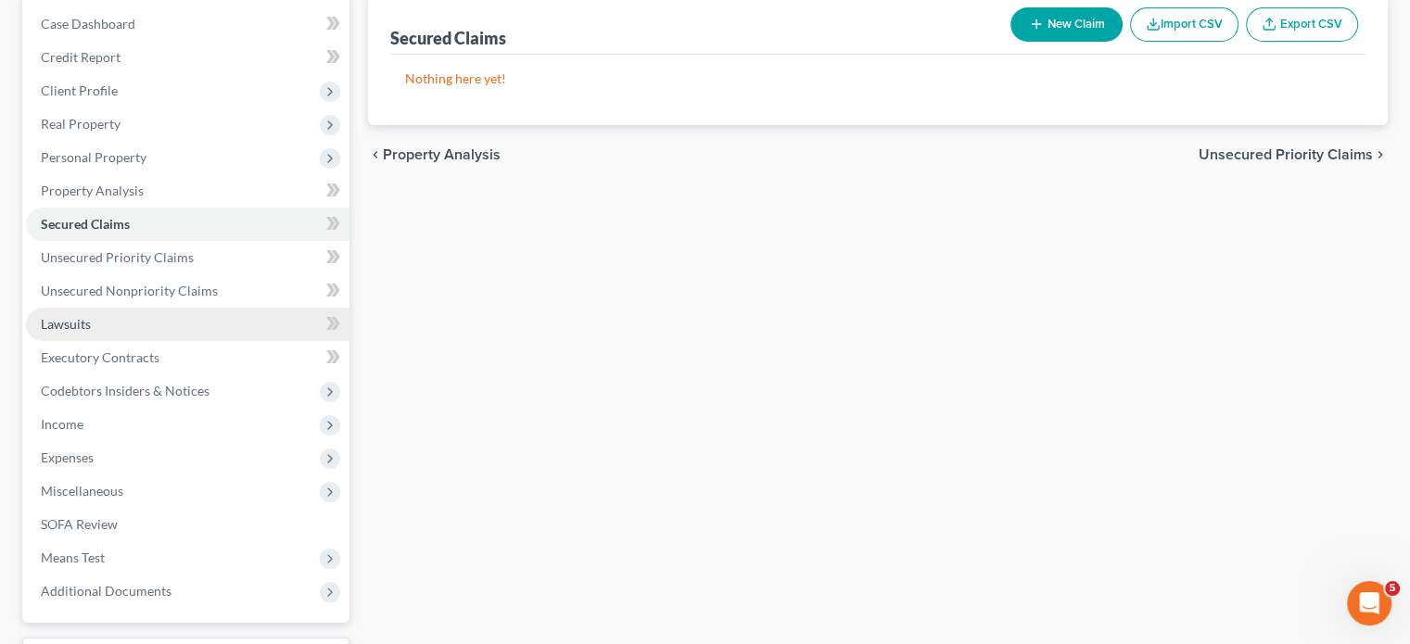
click at [116, 329] on link "Lawsuits" at bounding box center [188, 324] width 324 height 33
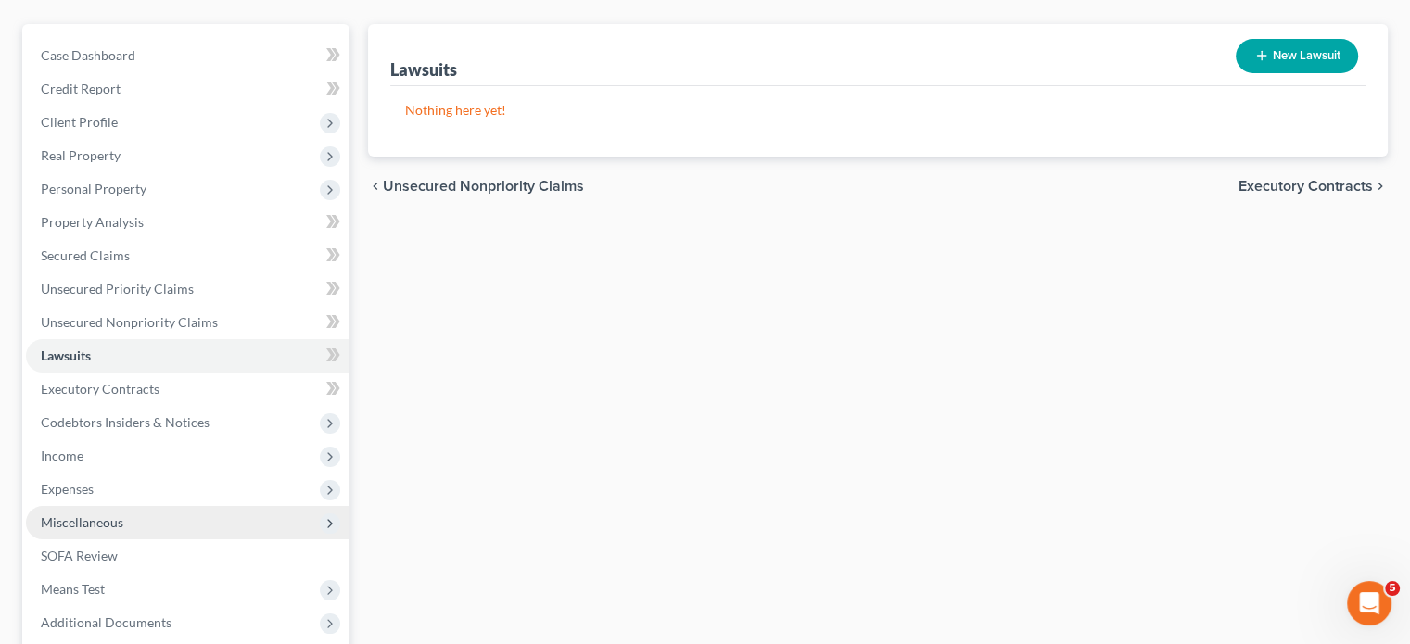
scroll to position [185, 0]
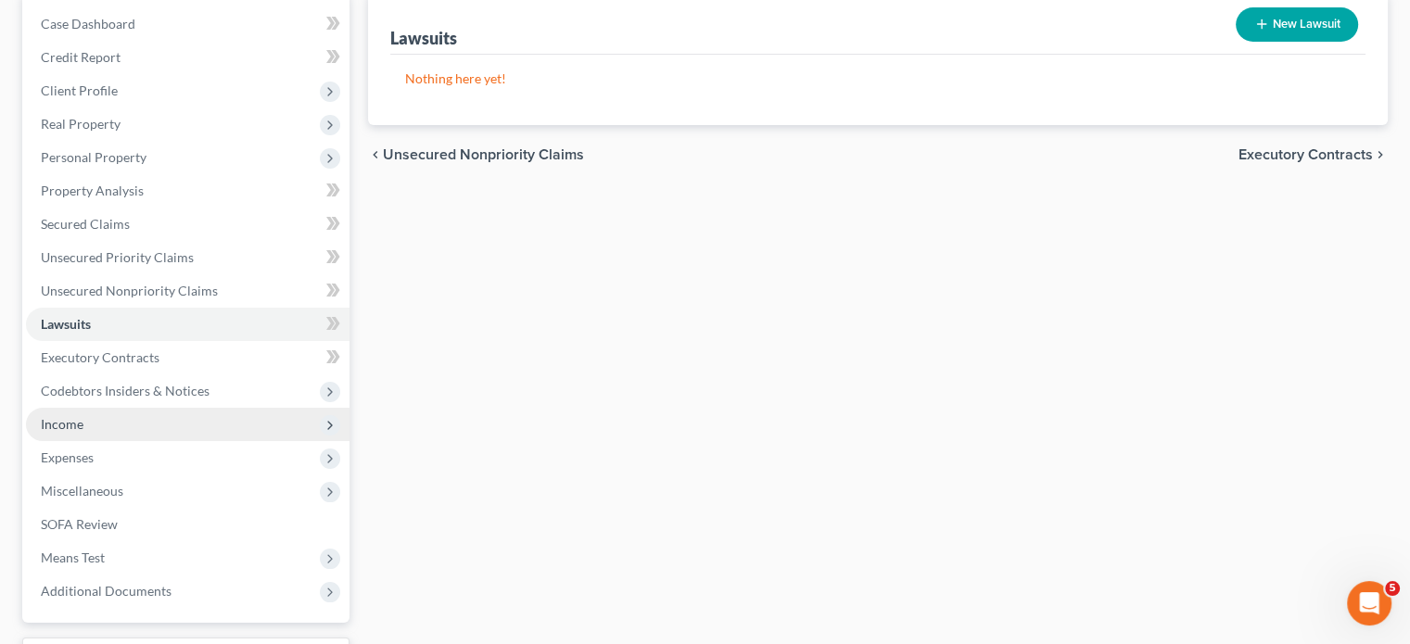
click at [146, 433] on span "Income" at bounding box center [188, 424] width 324 height 33
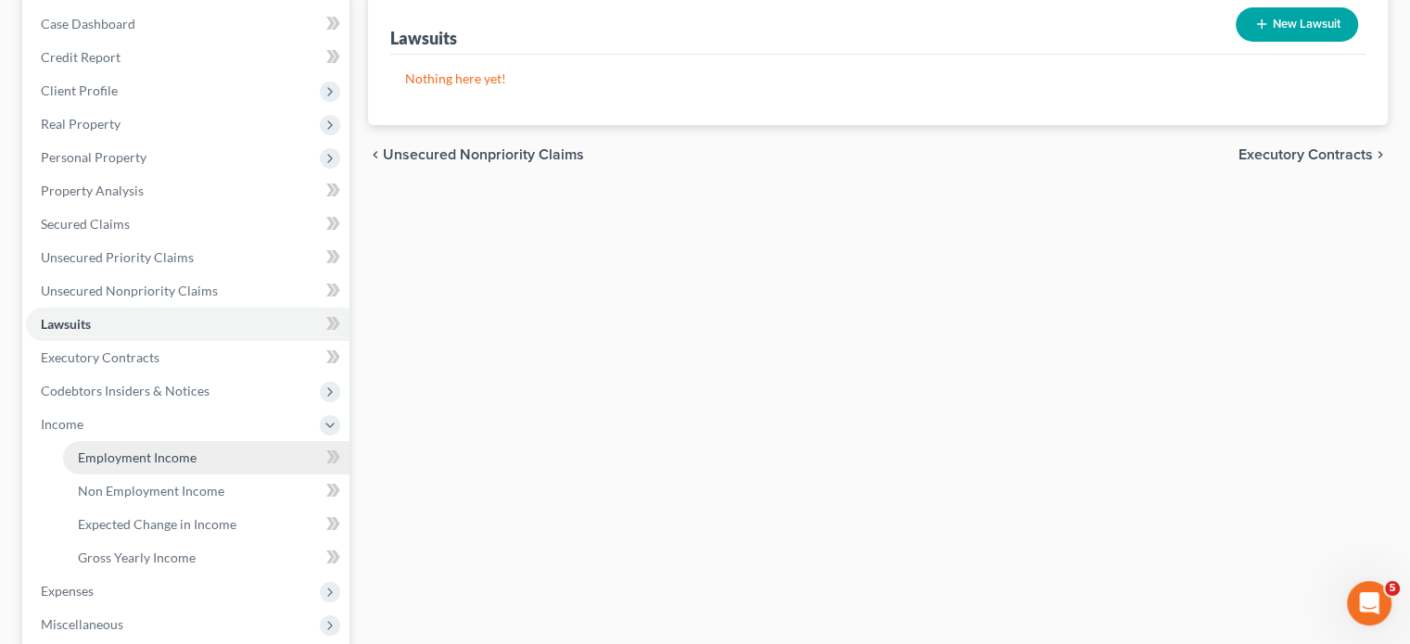
click at [226, 462] on link "Employment Income" at bounding box center [206, 457] width 286 height 33
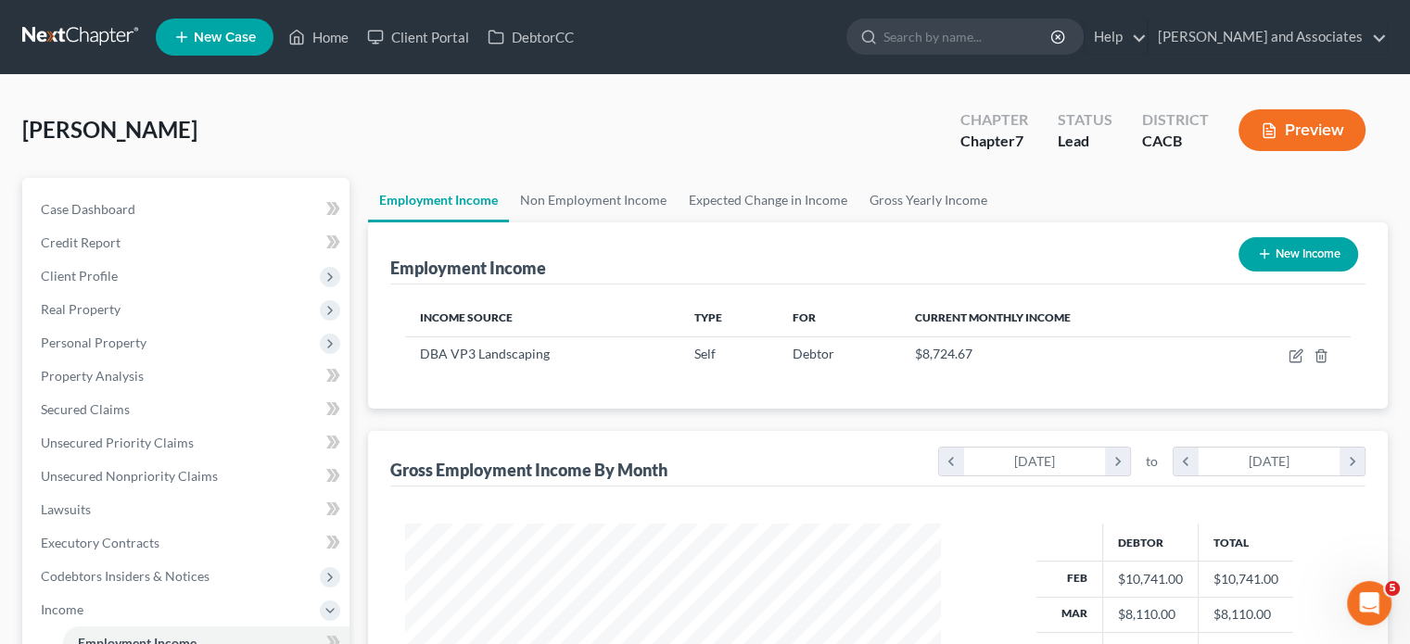
scroll to position [926745, 926502]
click at [582, 189] on link "Non Employment Income" at bounding box center [593, 200] width 169 height 44
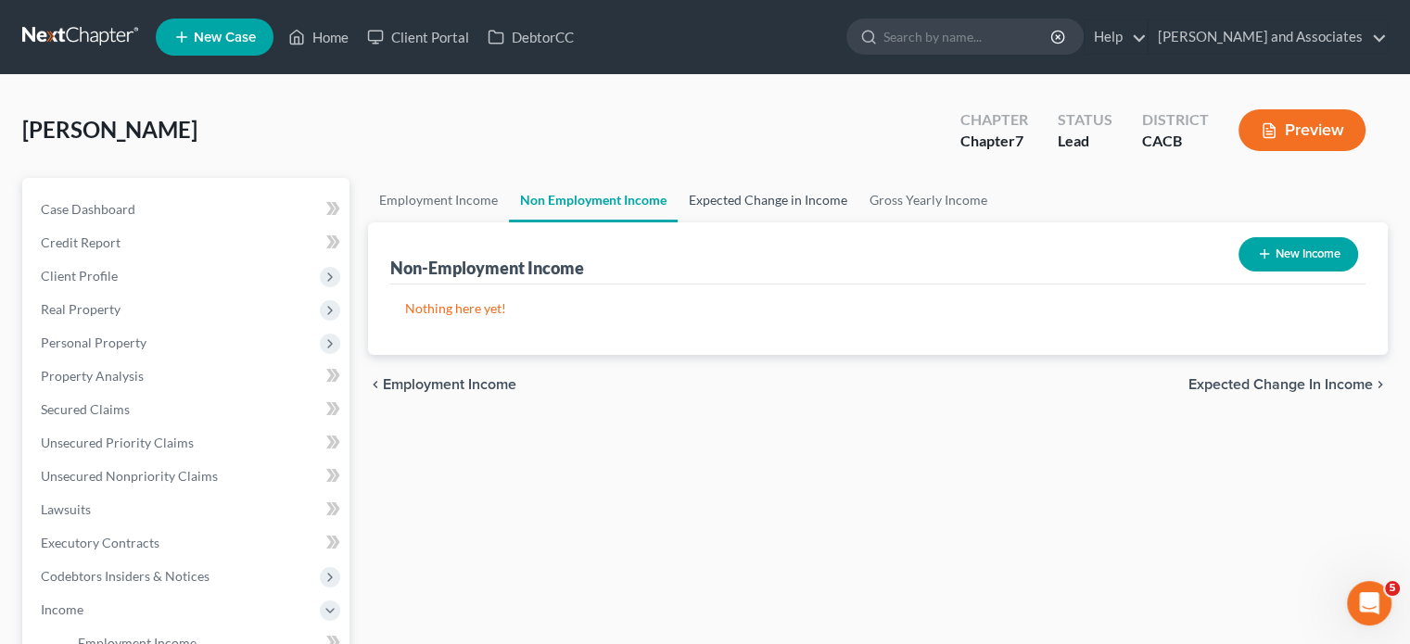
click at [801, 203] on link "Expected Change in Income" at bounding box center [768, 200] width 181 height 44
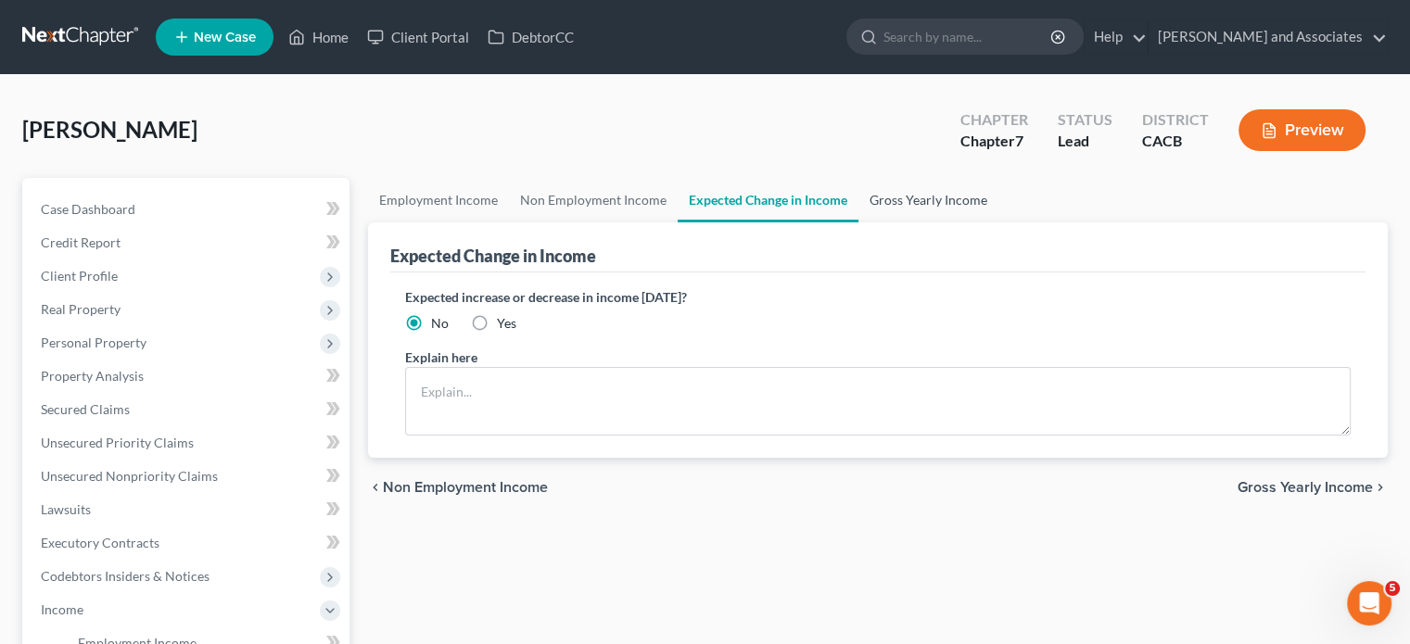
click at [947, 207] on link "Gross Yearly Income" at bounding box center [928, 200] width 140 height 44
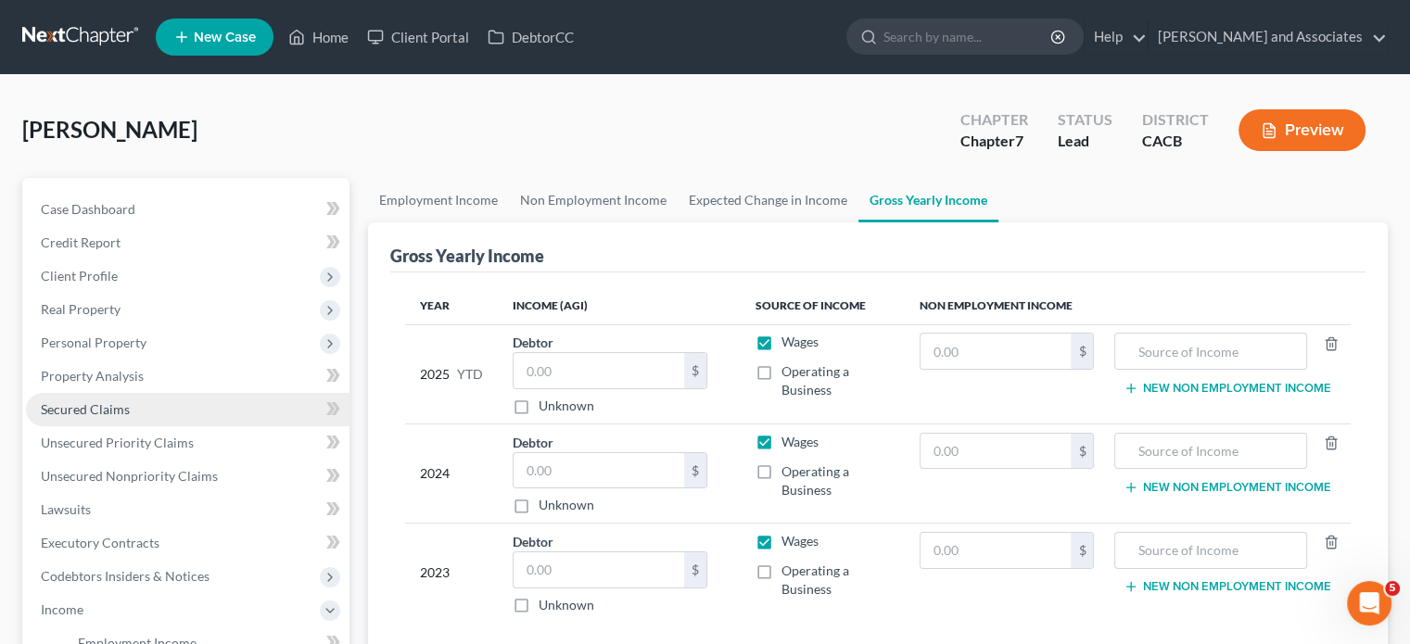
click at [159, 403] on link "Secured Claims" at bounding box center [188, 409] width 324 height 33
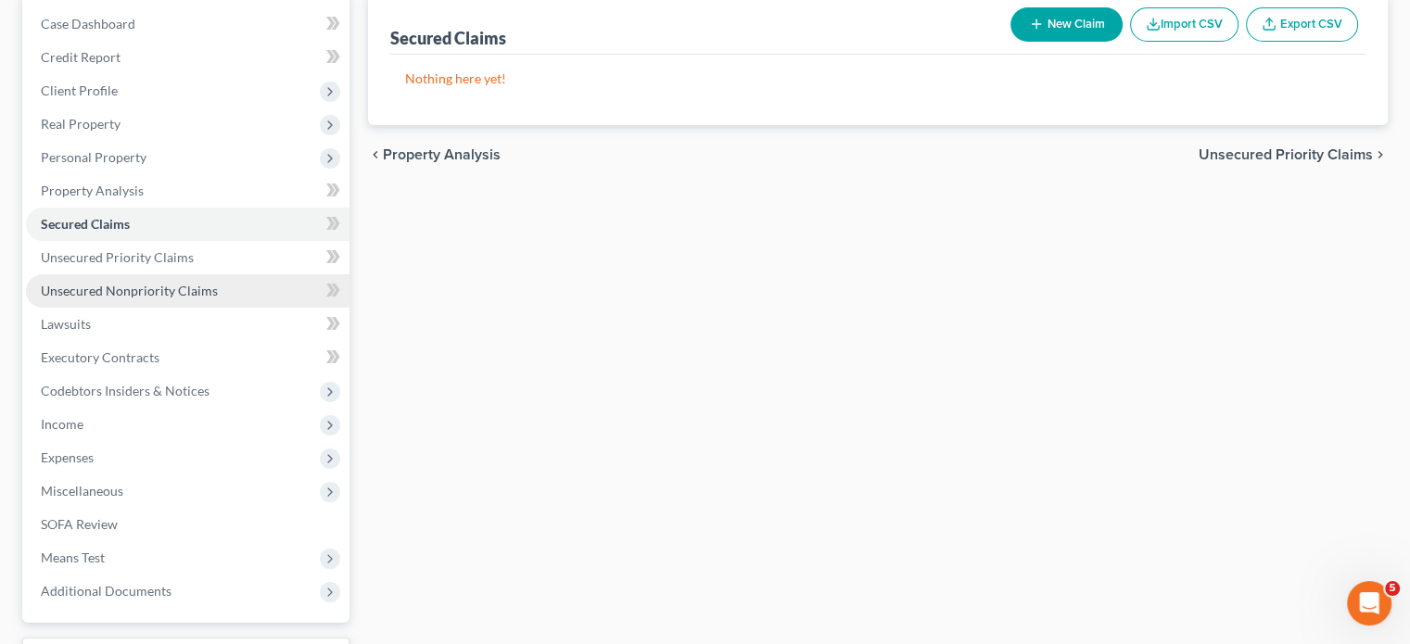
click at [230, 299] on link "Unsecured Nonpriority Claims" at bounding box center [188, 290] width 324 height 33
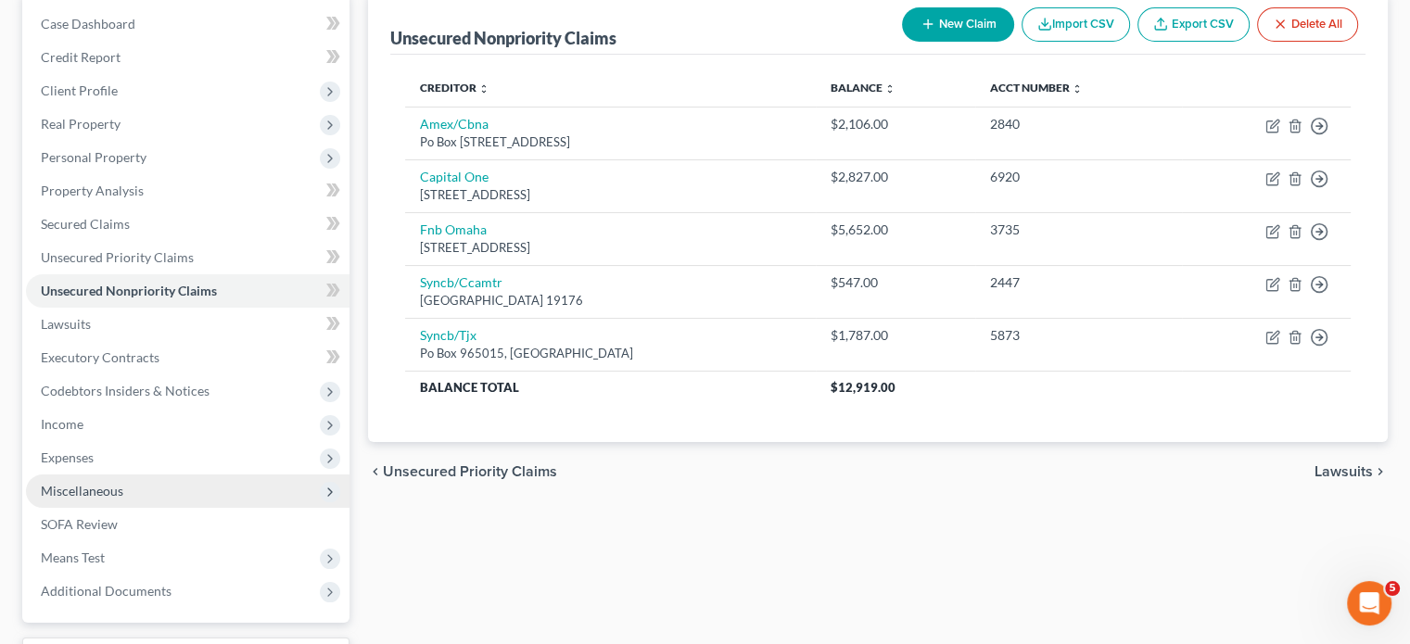
click at [121, 485] on span "Miscellaneous" at bounding box center [82, 491] width 83 height 16
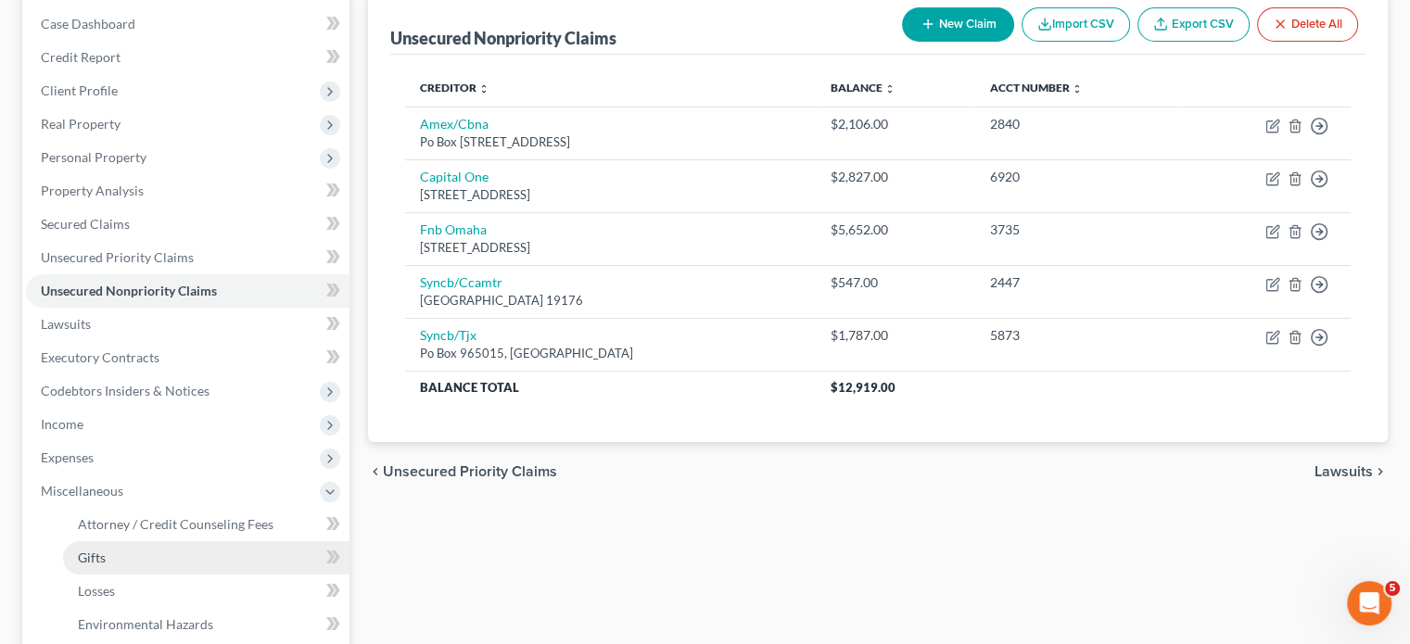
click at [142, 541] on link "Gifts" at bounding box center [206, 557] width 286 height 33
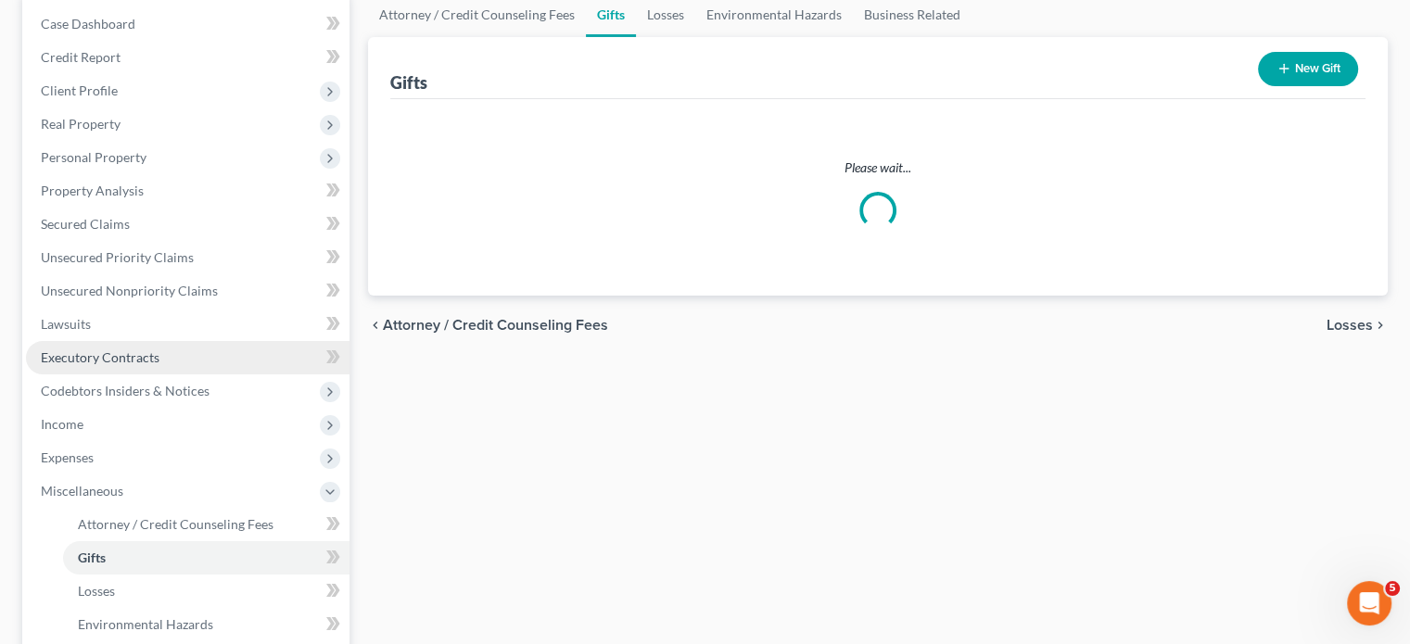
scroll to position [34, 0]
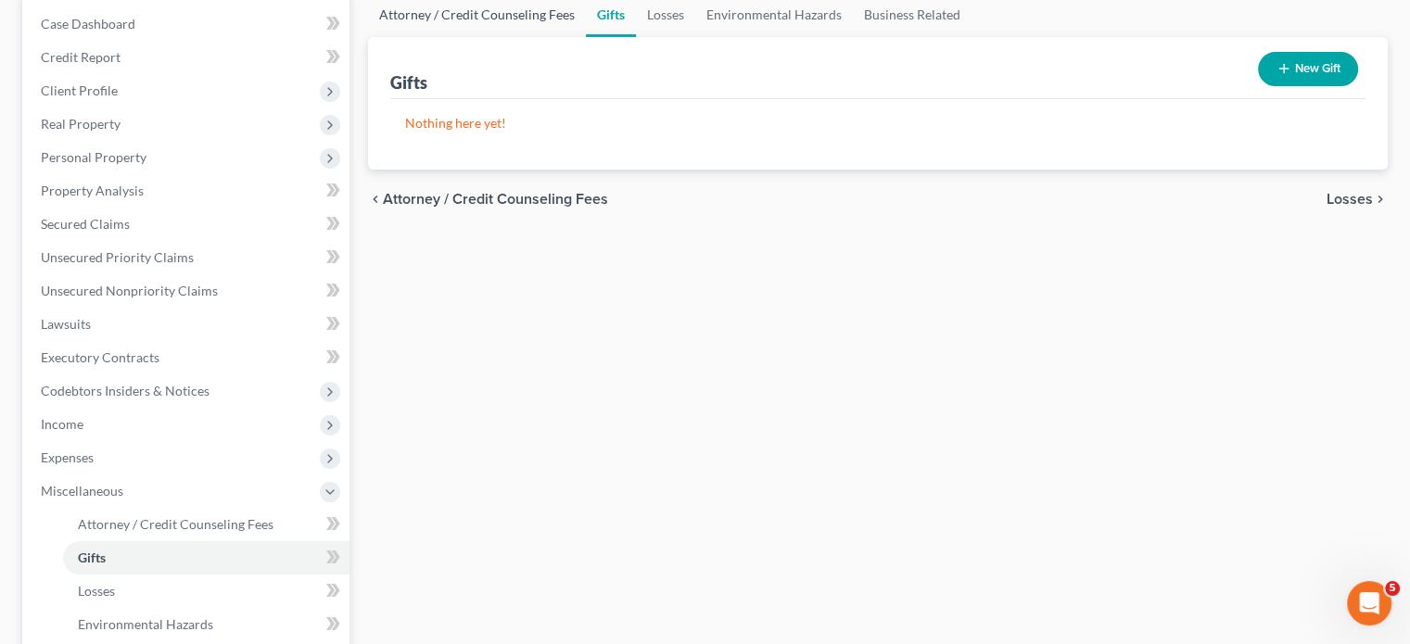
click at [531, 20] on link "Attorney / Credit Counseling Fees" at bounding box center [477, 15] width 218 height 44
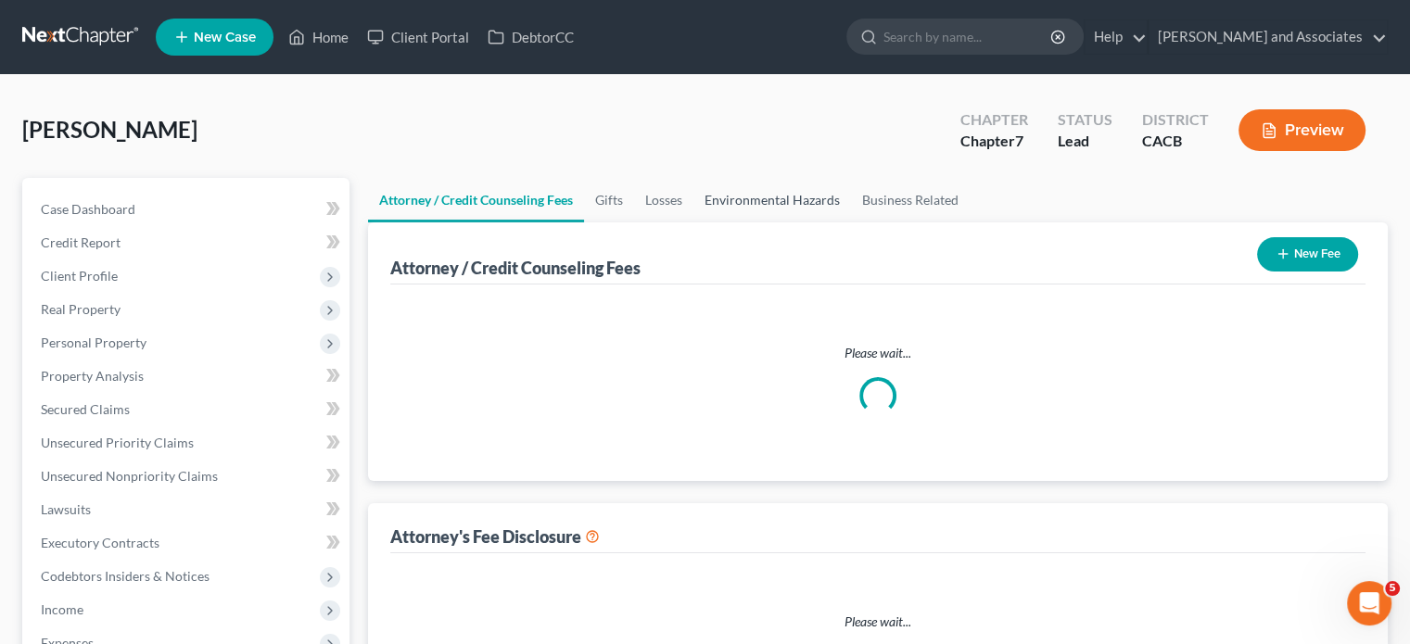
select select "0"
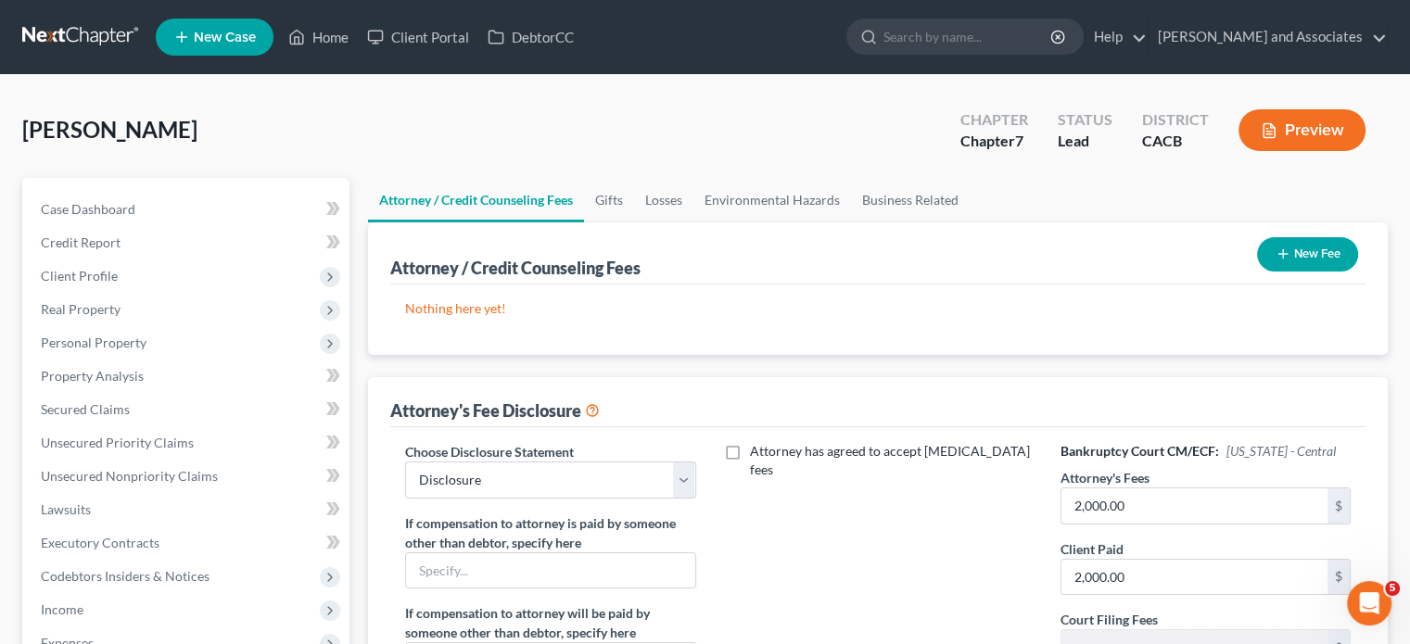
click at [1328, 253] on button "New Fee" at bounding box center [1307, 254] width 101 height 34
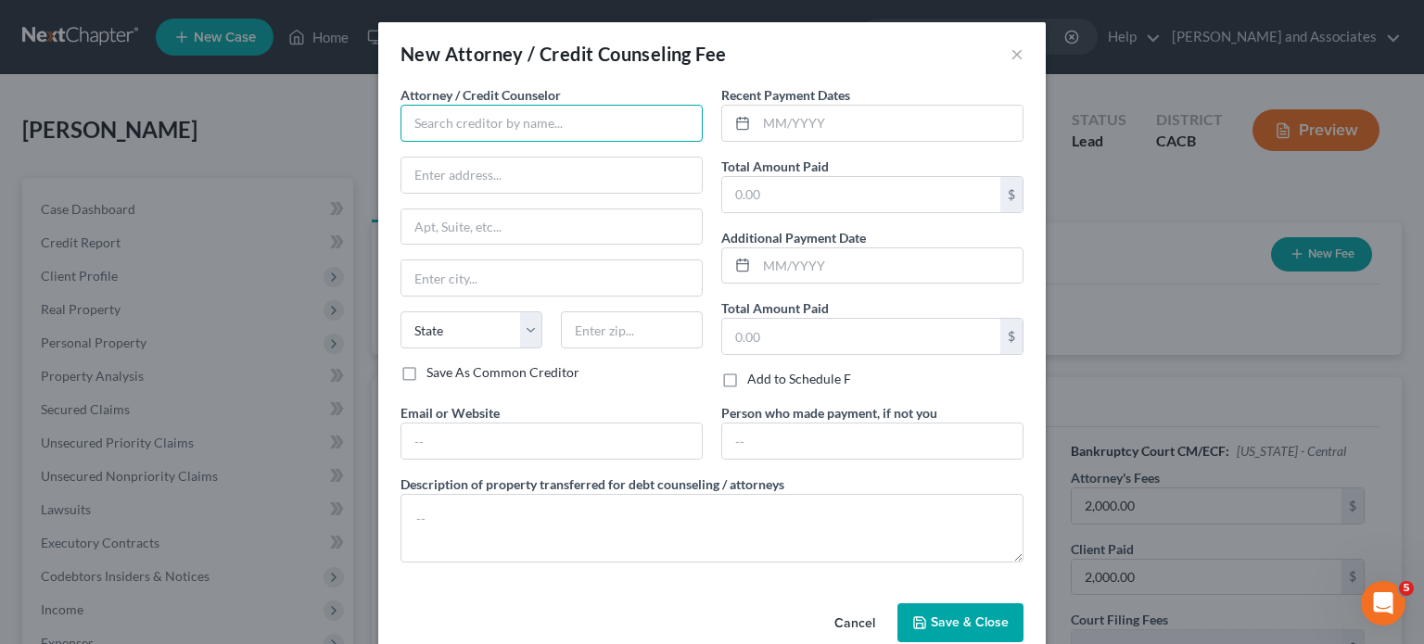
click at [488, 130] on input "text" at bounding box center [551, 123] width 302 height 37
type input "[PERSON_NAME] and Associates"
click at [764, 185] on input "text" at bounding box center [861, 194] width 278 height 35
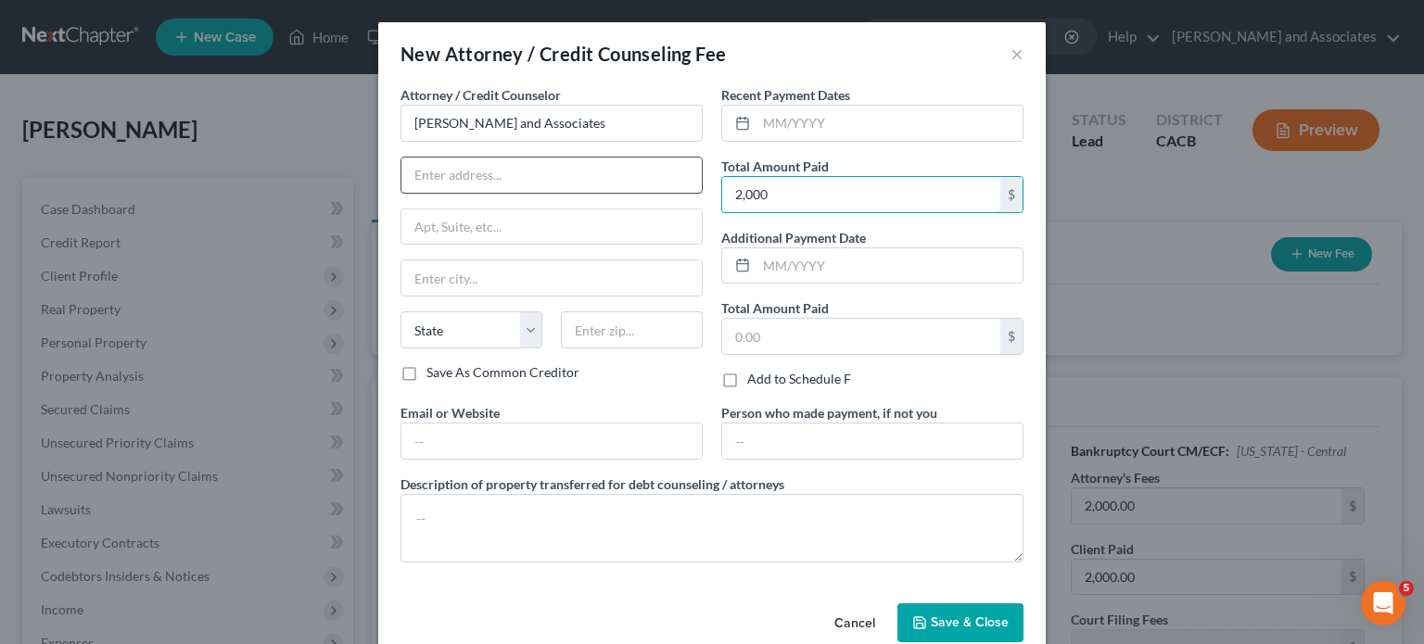
type input "2,000"
click at [578, 174] on input "text" at bounding box center [551, 175] width 300 height 35
type input "[STREET_ADDRESS]"
click at [579, 332] on input "text" at bounding box center [632, 329] width 142 height 37
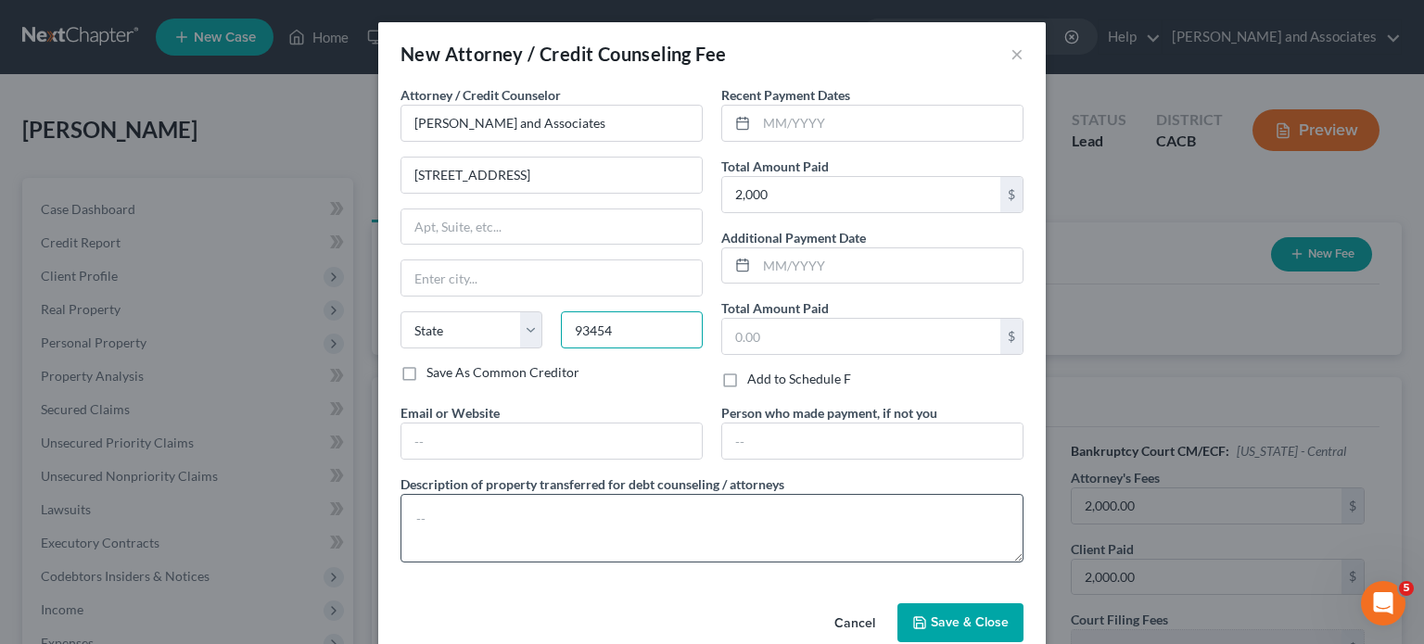
type input "93454"
click at [525, 548] on textarea at bounding box center [711, 528] width 623 height 69
type input "Santa [PERSON_NAME]"
select select "4"
type textarea "Attorney Fees"
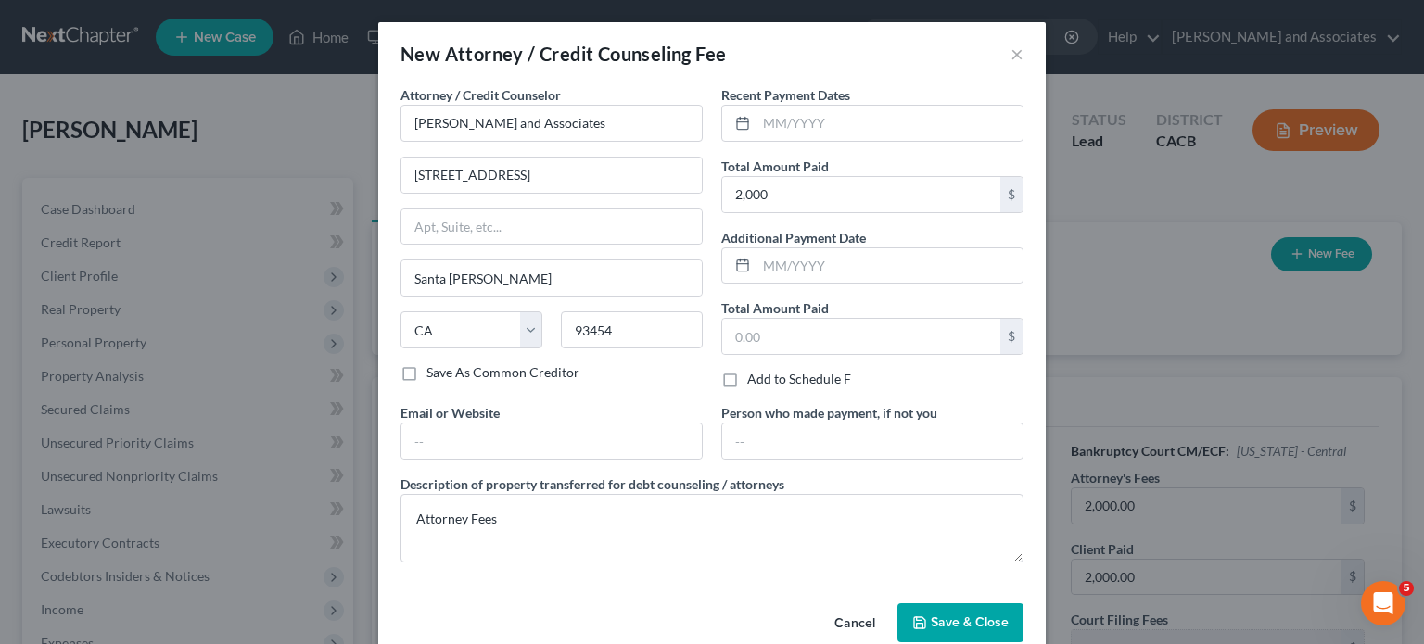
click at [986, 617] on span "Save & Close" at bounding box center [970, 623] width 78 height 16
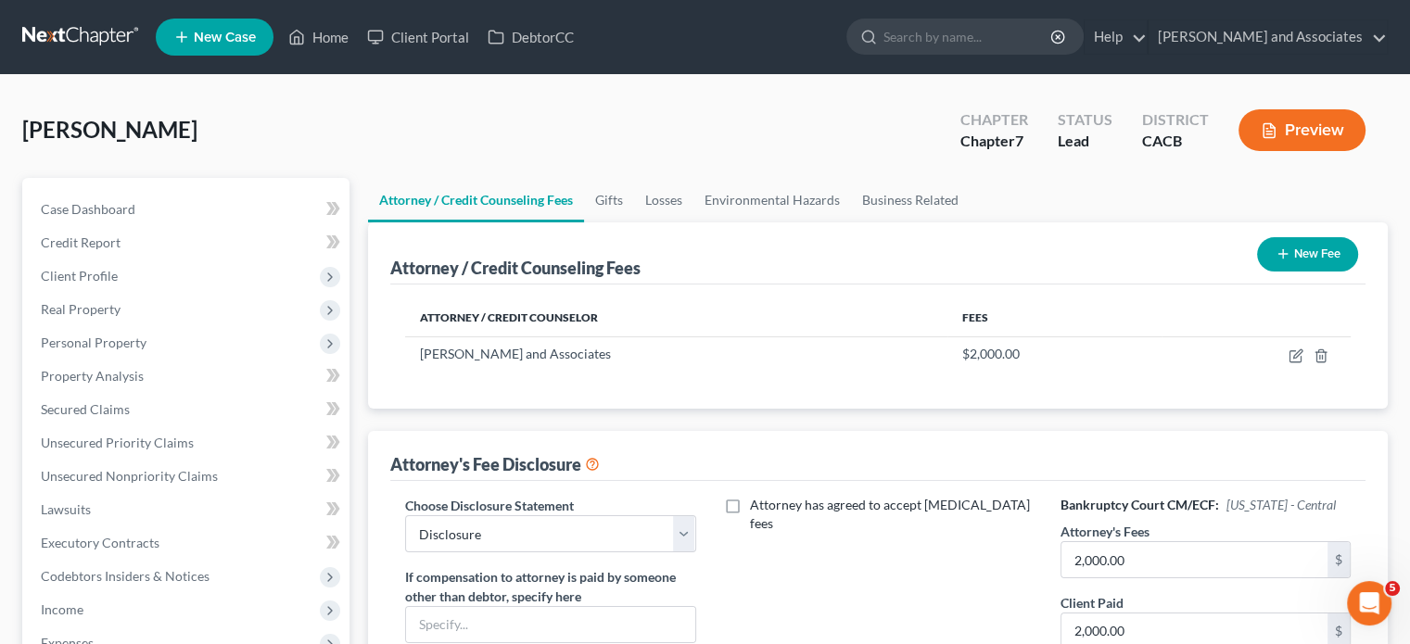
click at [1290, 268] on button "New Fee" at bounding box center [1307, 254] width 101 height 34
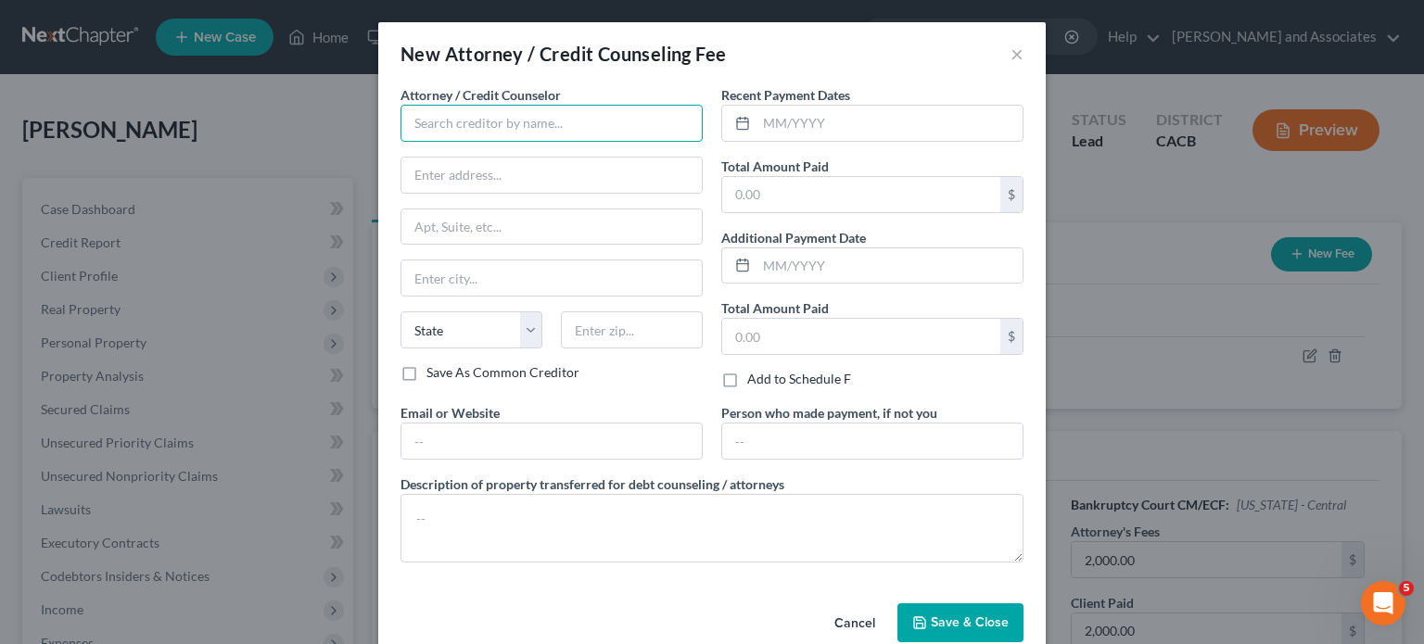
click at [514, 133] on input "text" at bounding box center [551, 123] width 302 height 37
click at [762, 187] on input "text" at bounding box center [861, 194] width 278 height 35
type input "Access Counseling"
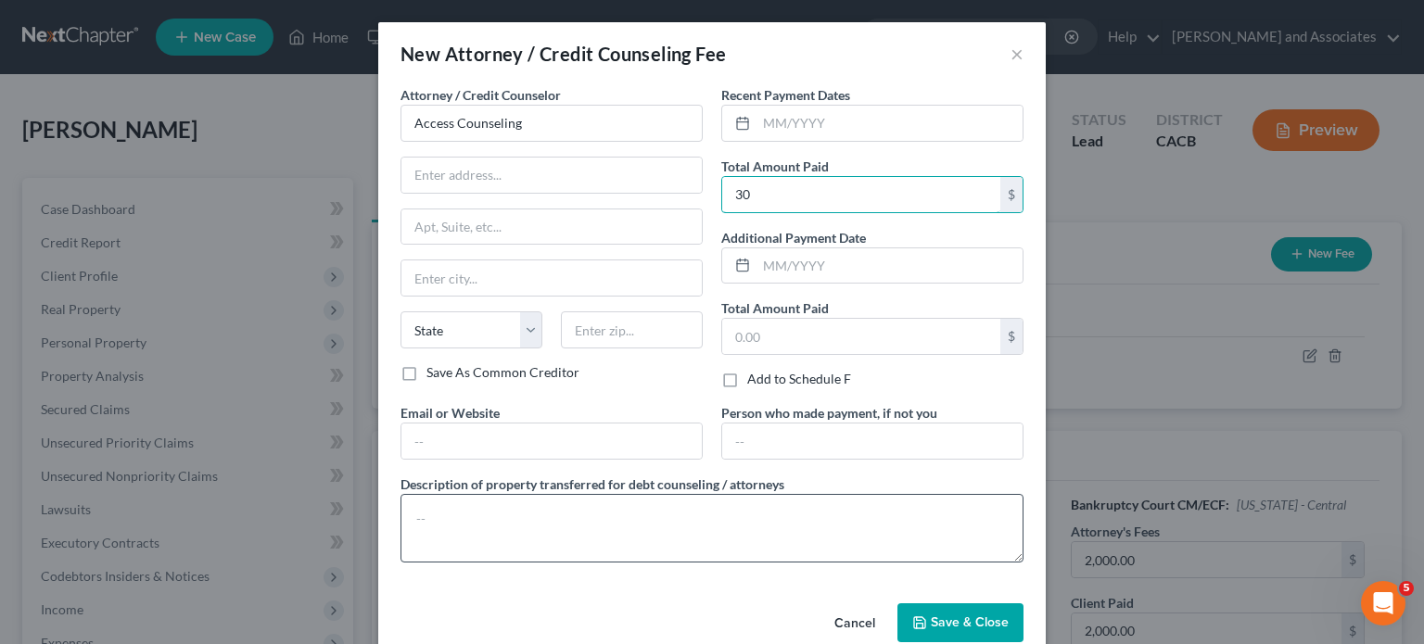
type input "30"
click at [669, 507] on textarea at bounding box center [711, 528] width 623 height 69
type textarea "Credit Counseling"
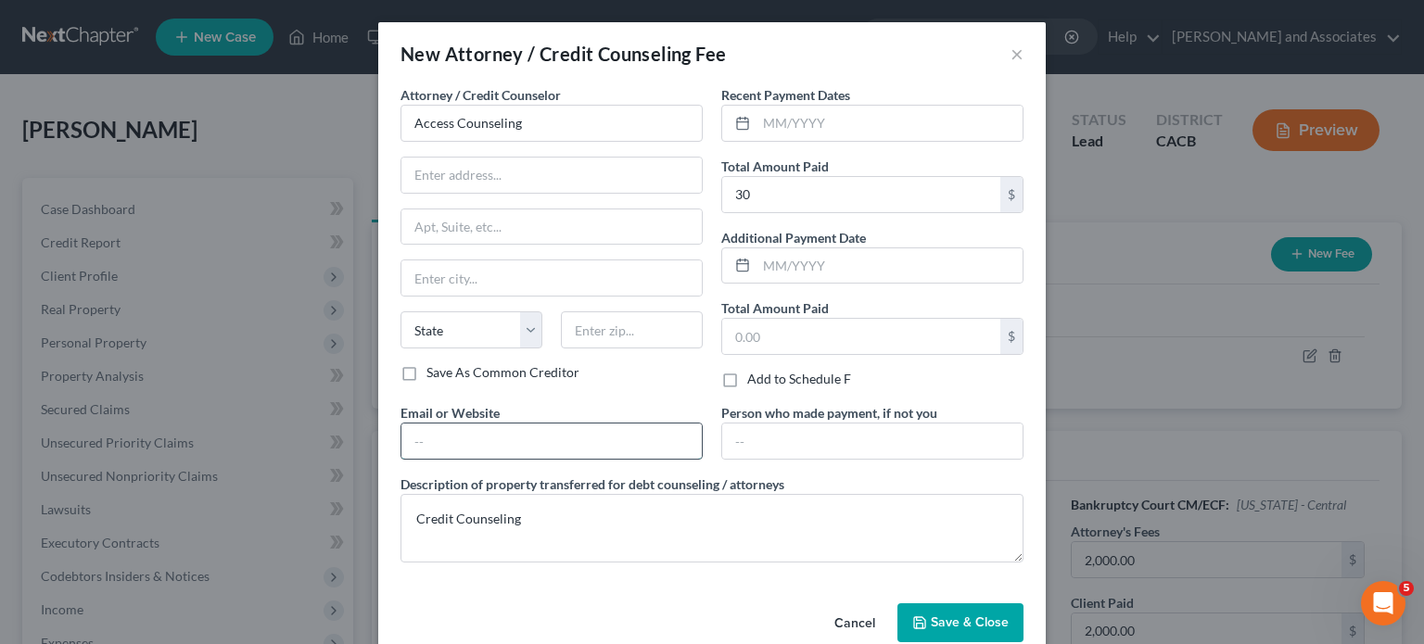
click at [494, 451] on input "text" at bounding box center [551, 441] width 300 height 35
paste input "[URL][DOMAIN_NAME]"
type input "[URL][DOMAIN_NAME]"
click at [980, 604] on button "Save & Close" at bounding box center [960, 623] width 126 height 39
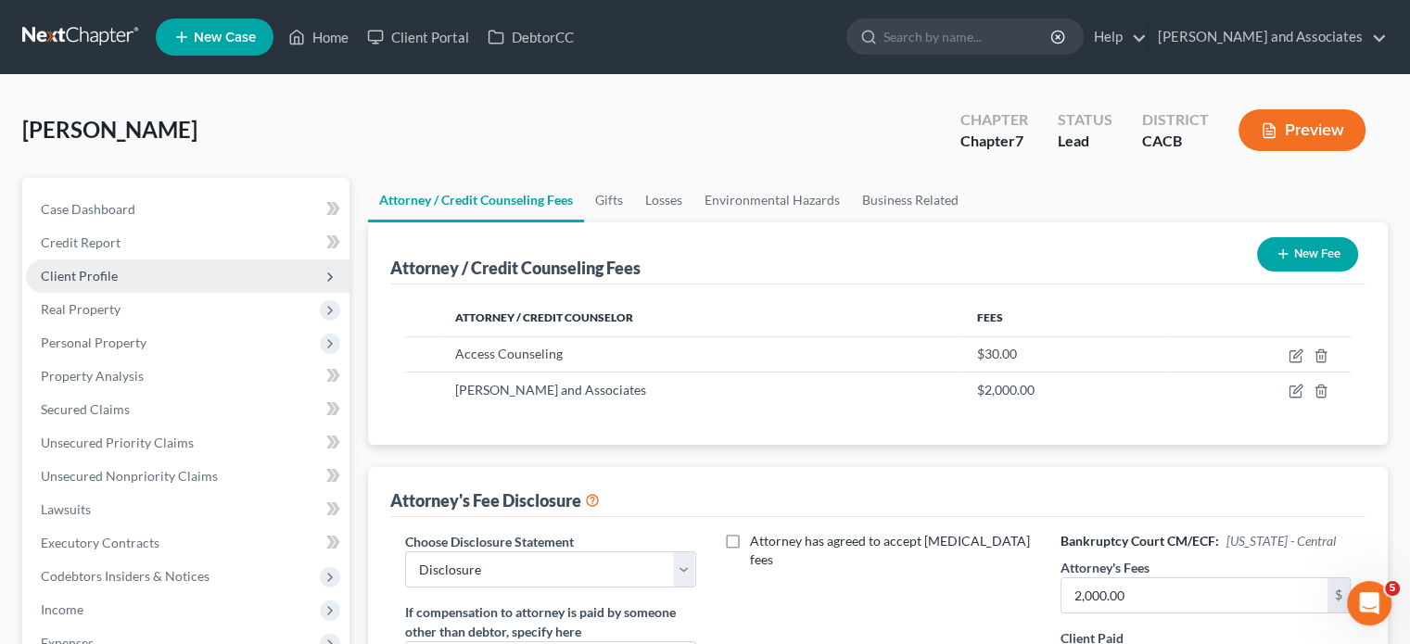
click at [159, 273] on span "Client Profile" at bounding box center [188, 276] width 324 height 33
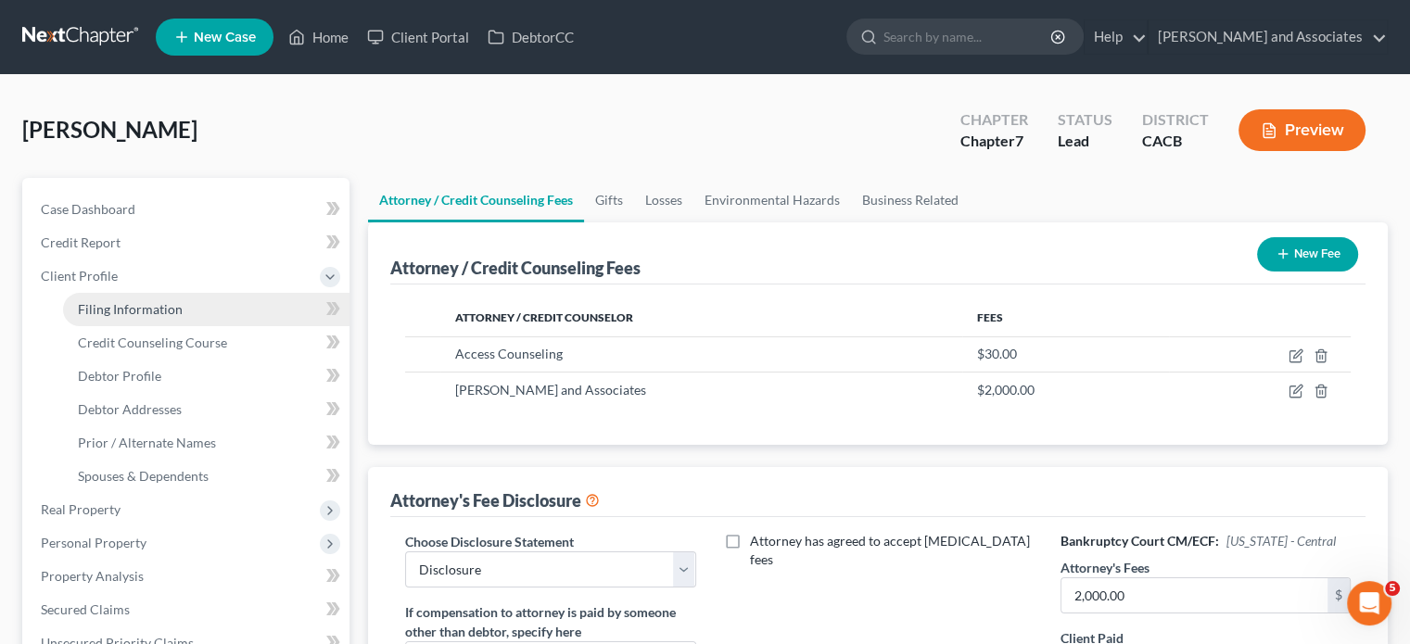
click at [210, 321] on link "Filing Information" at bounding box center [206, 309] width 286 height 33
select select "1"
select select "0"
select select "4"
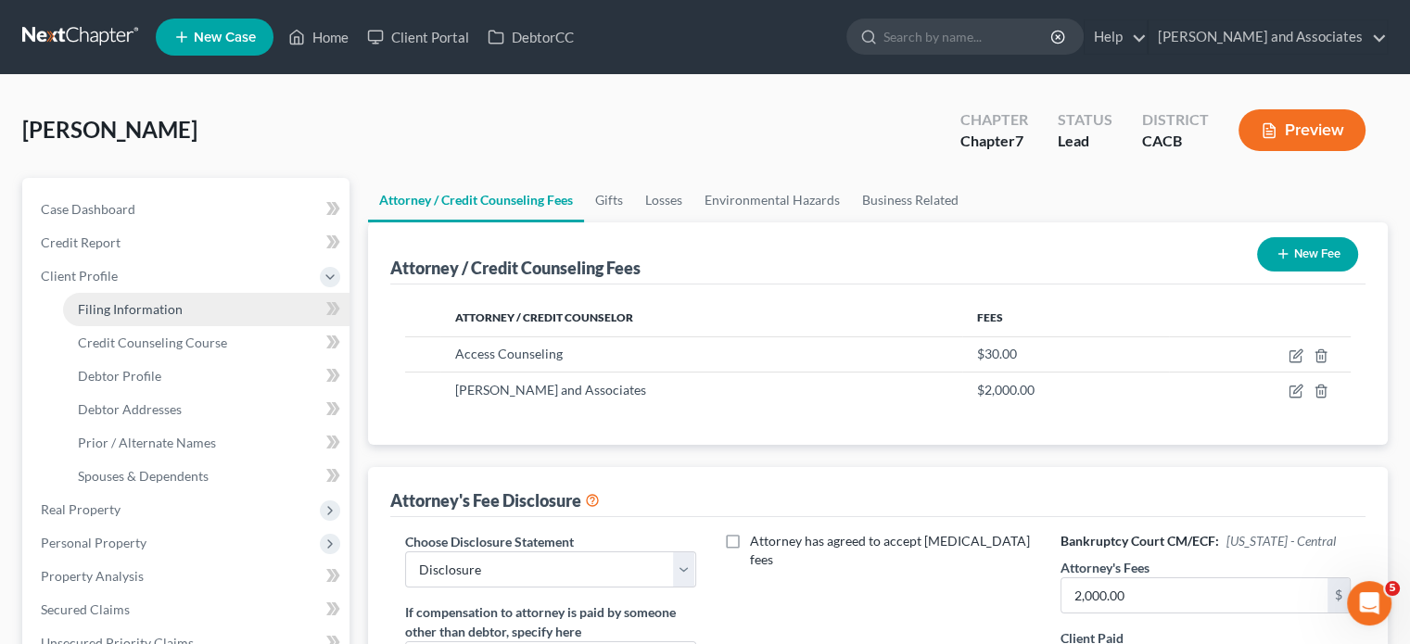
select select "0"
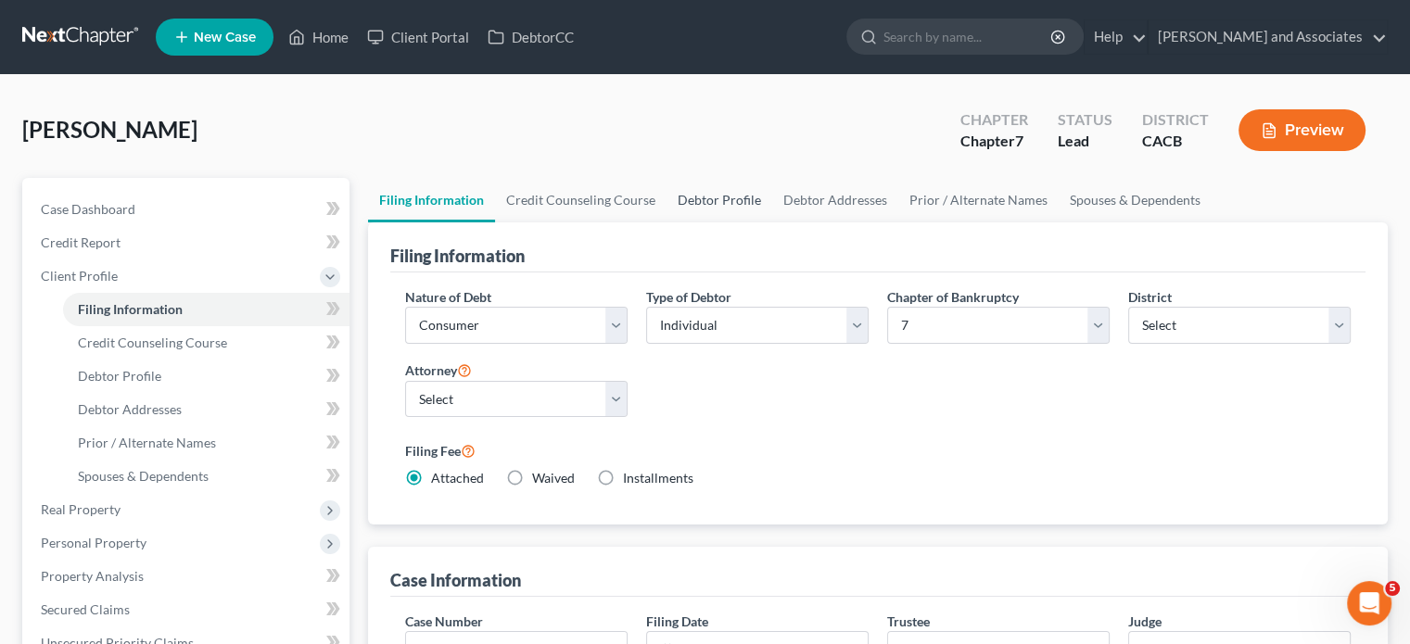
click at [744, 206] on link "Debtor Profile" at bounding box center [720, 200] width 106 height 44
select select "0"
select select "2"
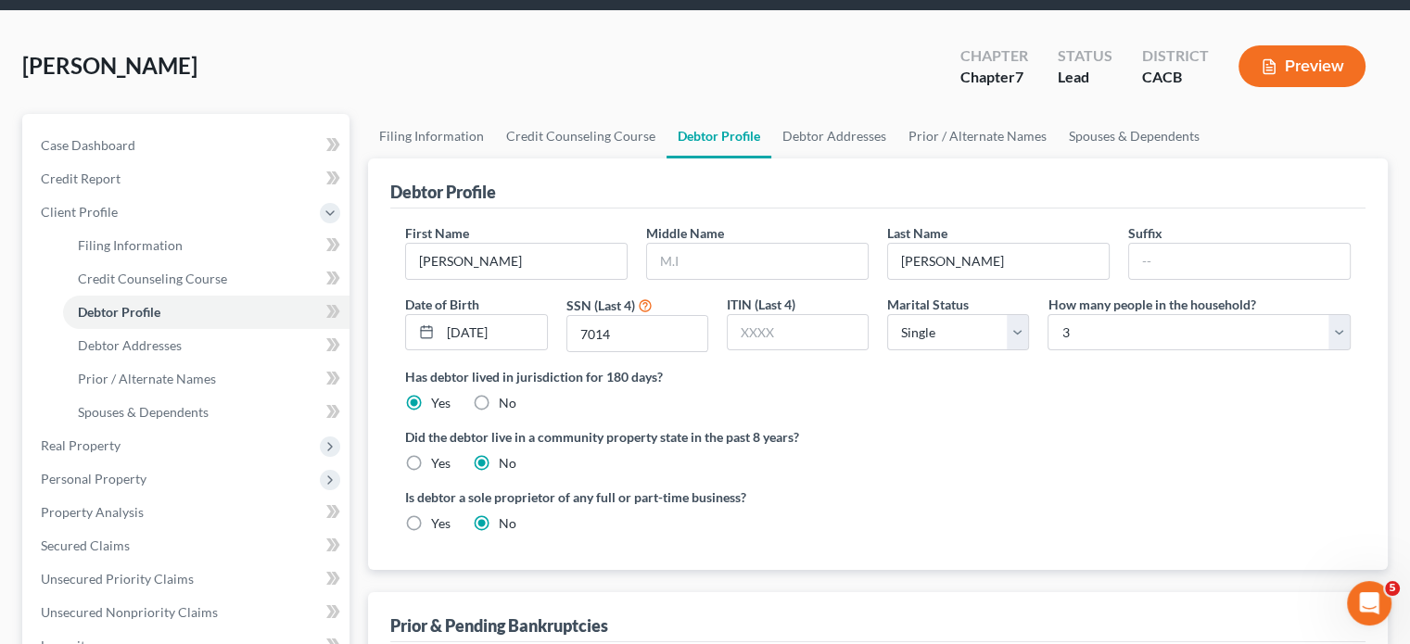
scroll to position [185, 0]
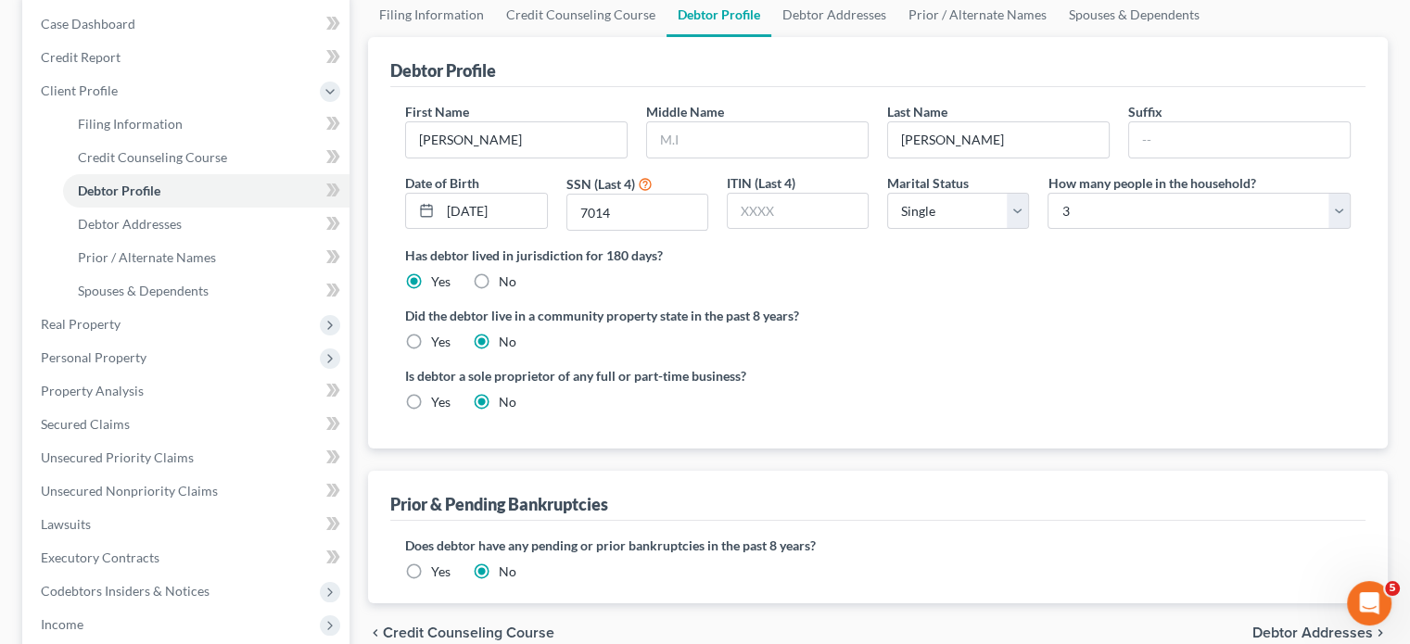
click at [431, 393] on label "Yes" at bounding box center [440, 402] width 19 height 19
click at [439, 393] on input "Yes" at bounding box center [445, 399] width 12 height 12
radio input "true"
radio input "false"
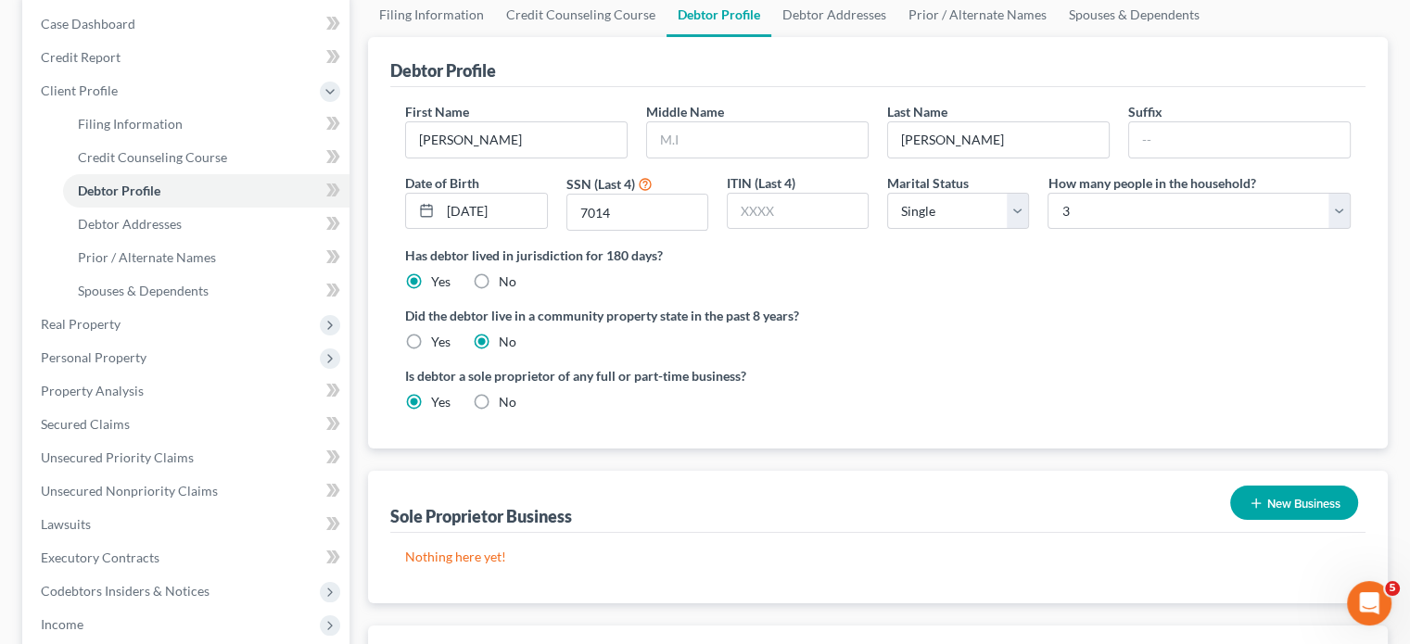
click at [1293, 493] on button "New Business" at bounding box center [1294, 503] width 128 height 34
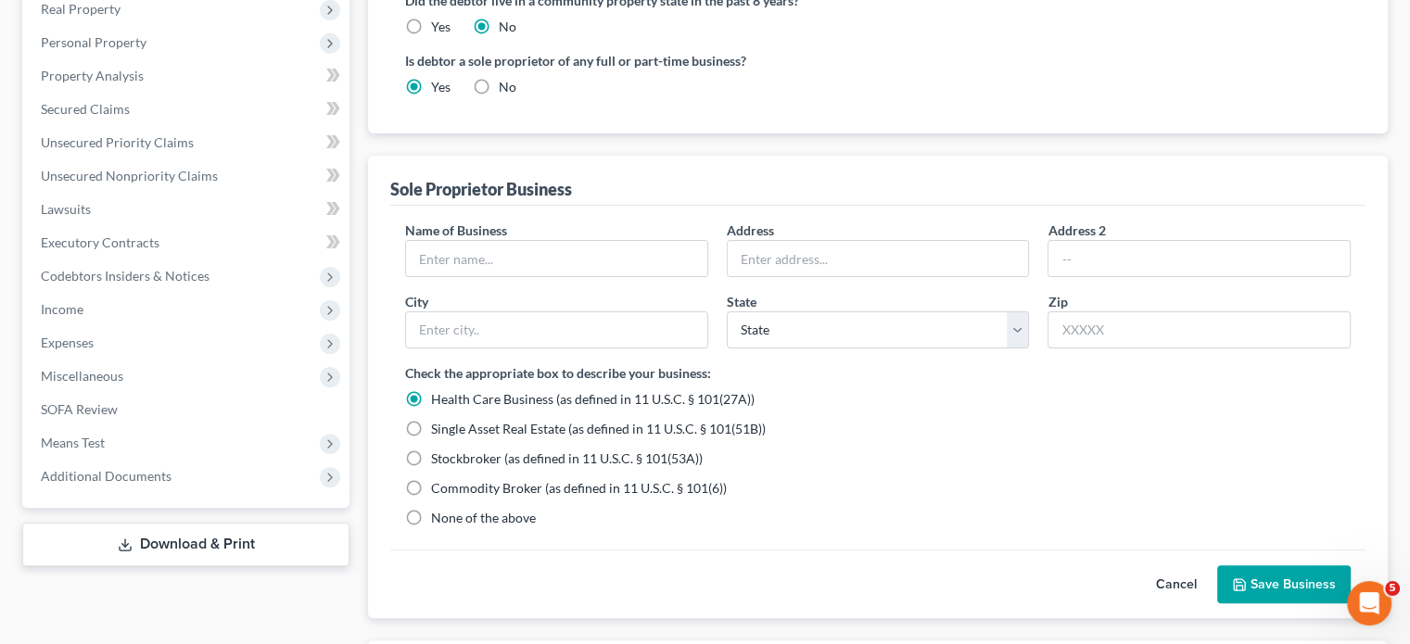
scroll to position [556, 0]
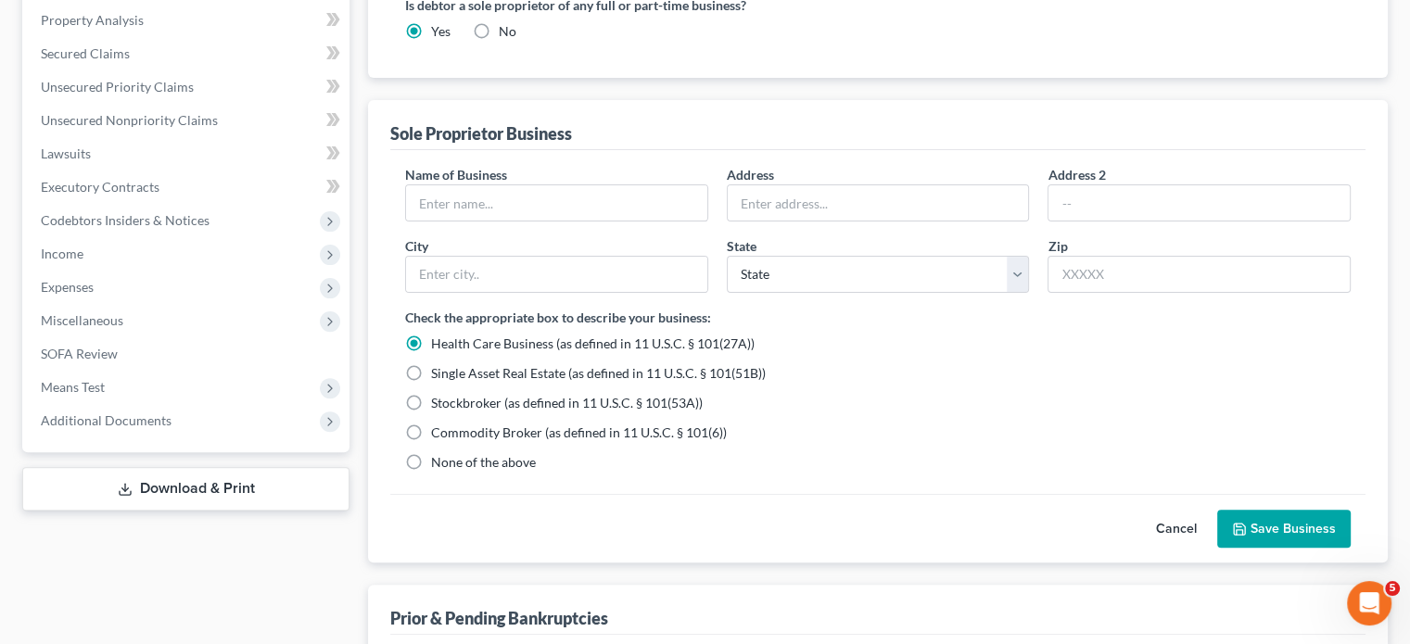
click at [435, 466] on span "None of the above" at bounding box center [483, 462] width 105 height 16
click at [439, 465] on input "None of the above" at bounding box center [445, 459] width 12 height 12
radio input "true"
radio input "false"
click at [547, 211] on input "text" at bounding box center [556, 202] width 301 height 35
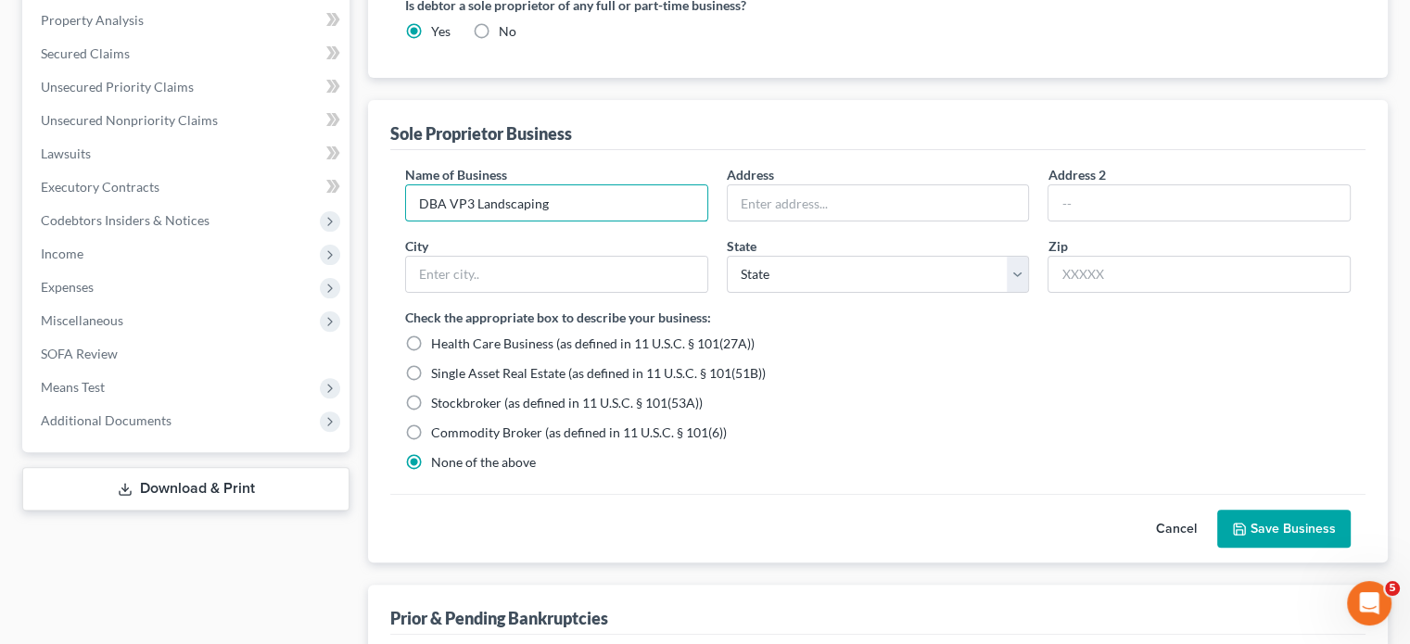
type input "DBA VP3 Landscaping"
click at [1310, 525] on button "Save Business" at bounding box center [1283, 529] width 133 height 39
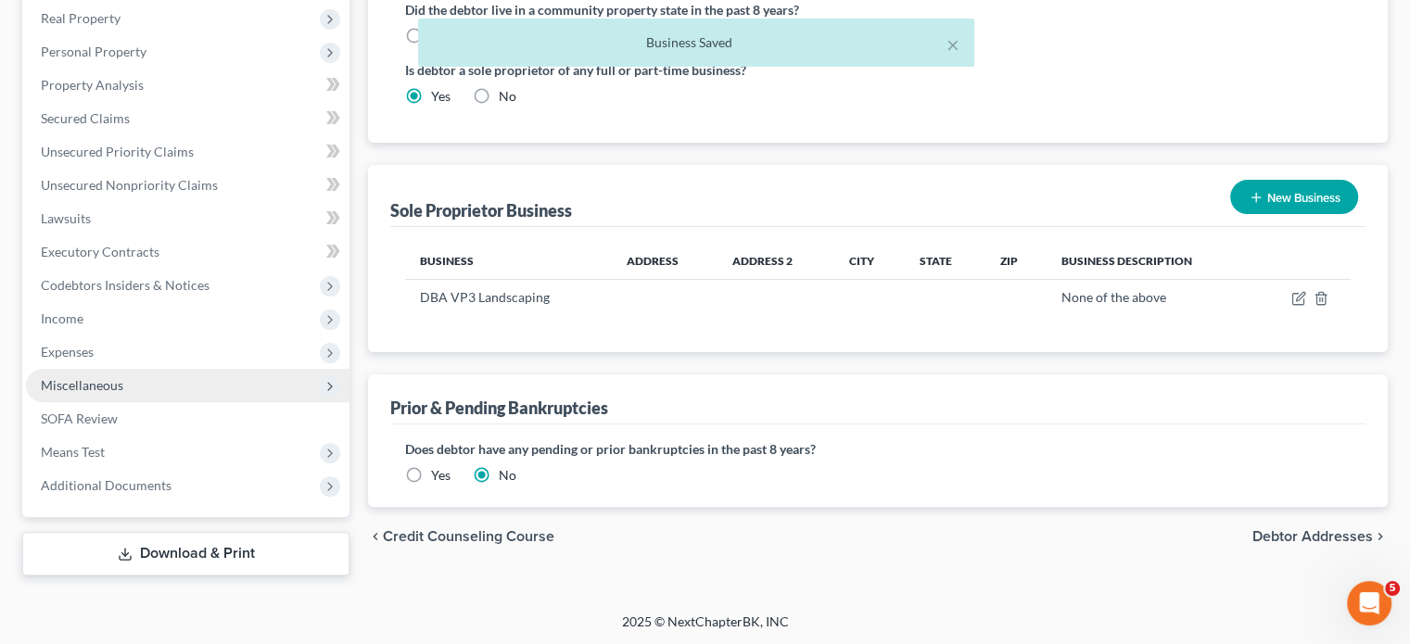
click at [156, 385] on span "Miscellaneous" at bounding box center [188, 385] width 324 height 33
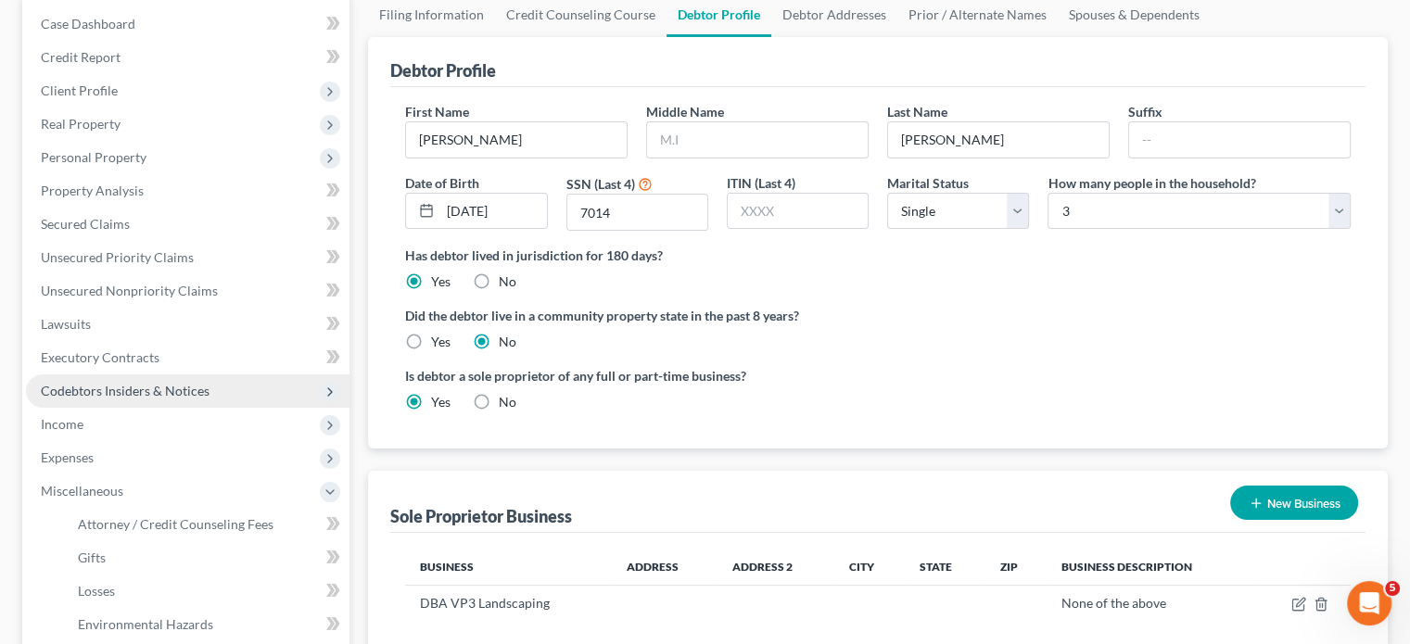
scroll to position [356, 0]
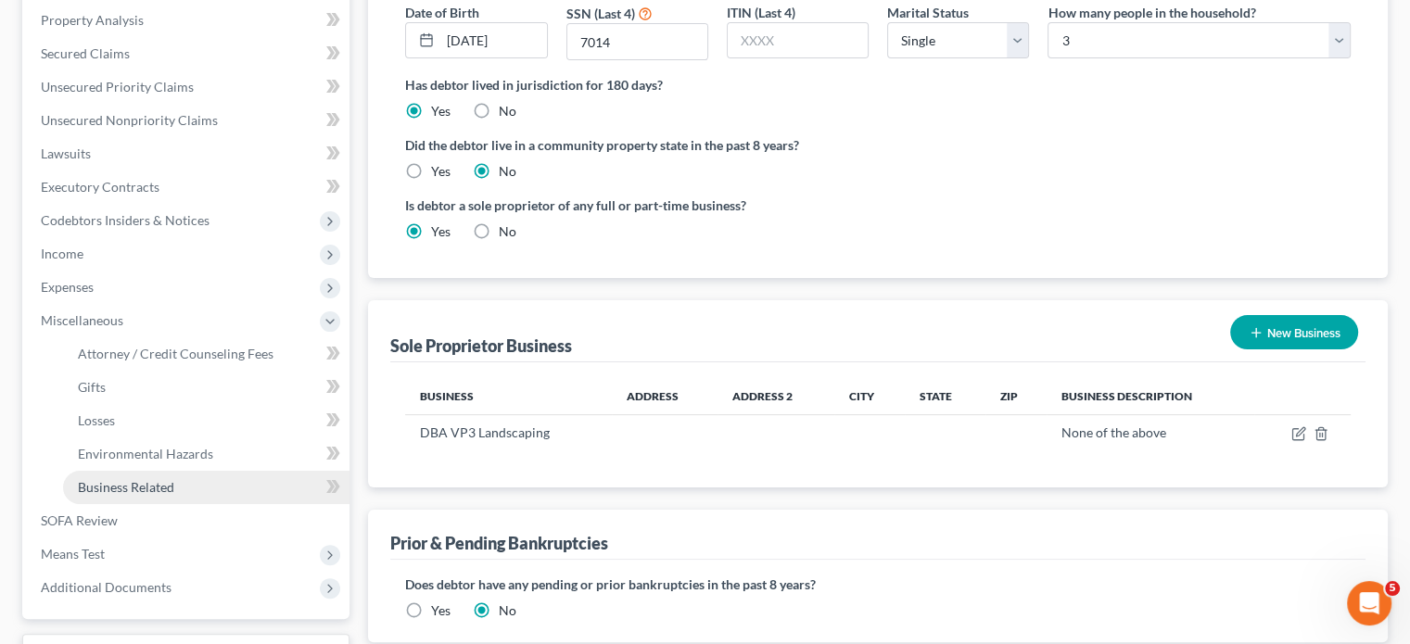
click at [163, 479] on span "Business Related" at bounding box center [126, 487] width 96 height 16
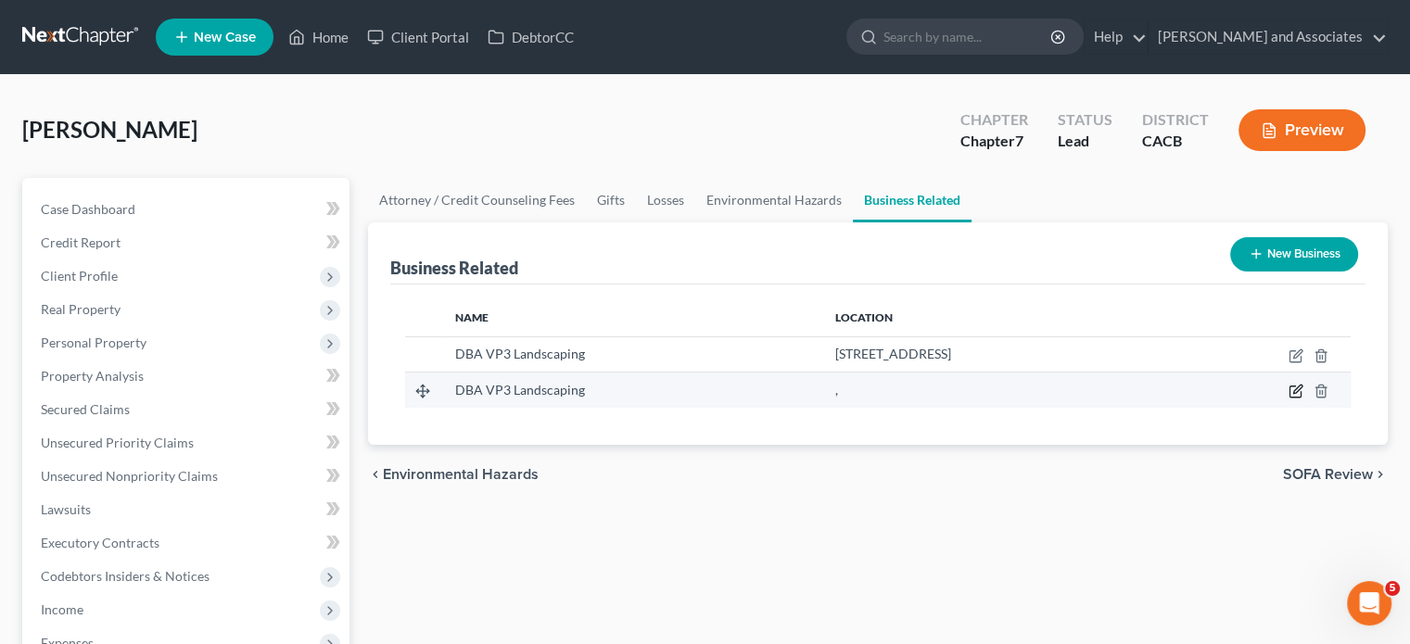
click at [1298, 396] on icon "button" at bounding box center [1295, 392] width 11 height 11
select select "sole_proprietor"
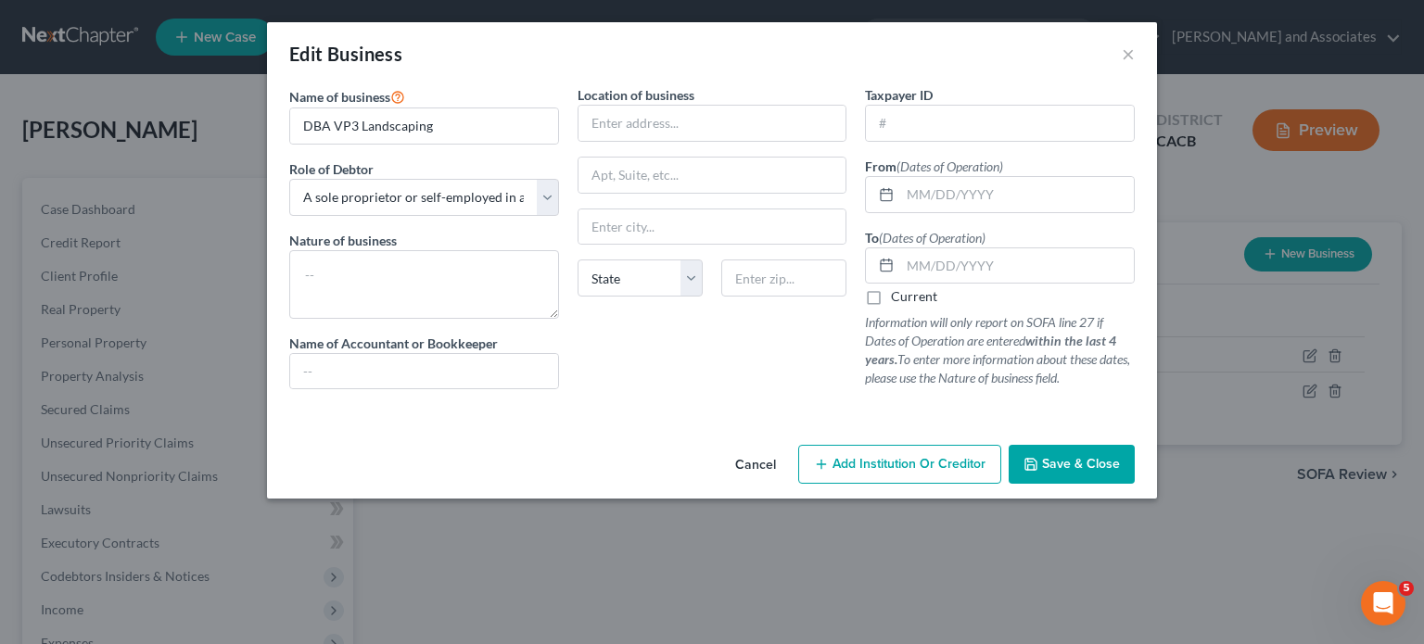
click at [1135, 50] on div "Edit Business ×" at bounding box center [712, 53] width 890 height 63
click at [1125, 48] on button "×" at bounding box center [1128, 54] width 13 height 22
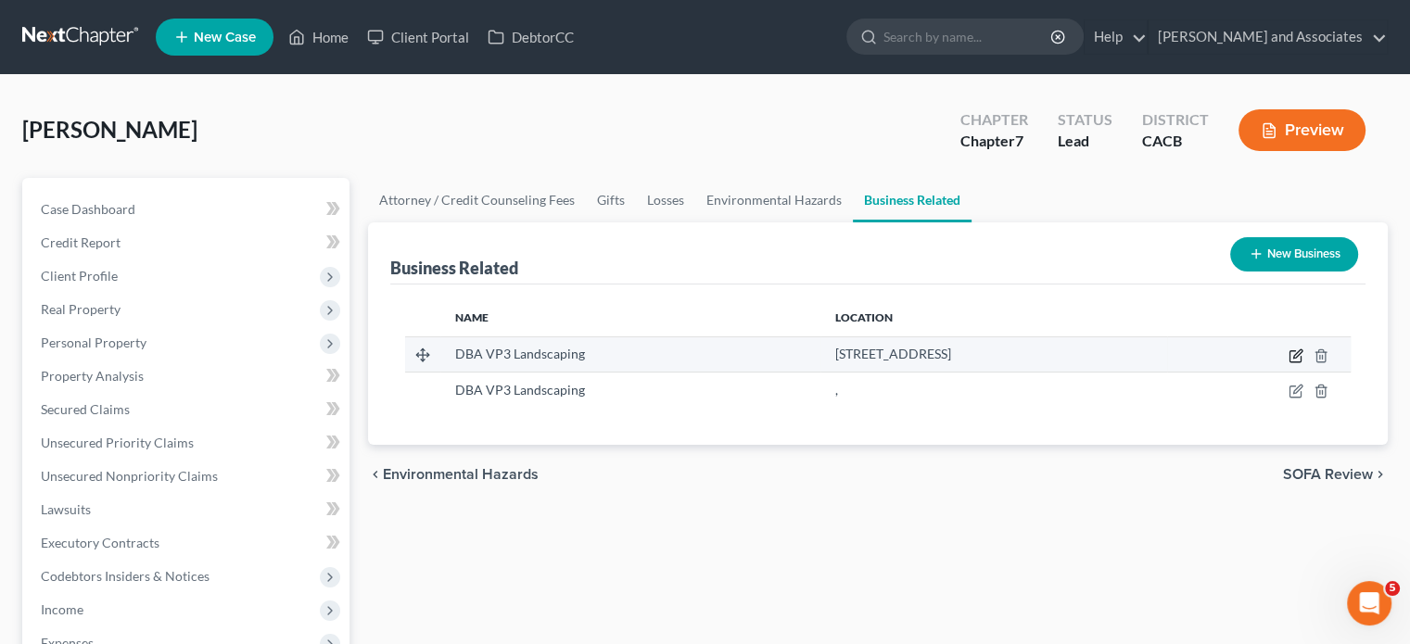
click at [1300, 350] on icon "button" at bounding box center [1297, 354] width 8 height 8
select select "sole_proprietor"
select select "4"
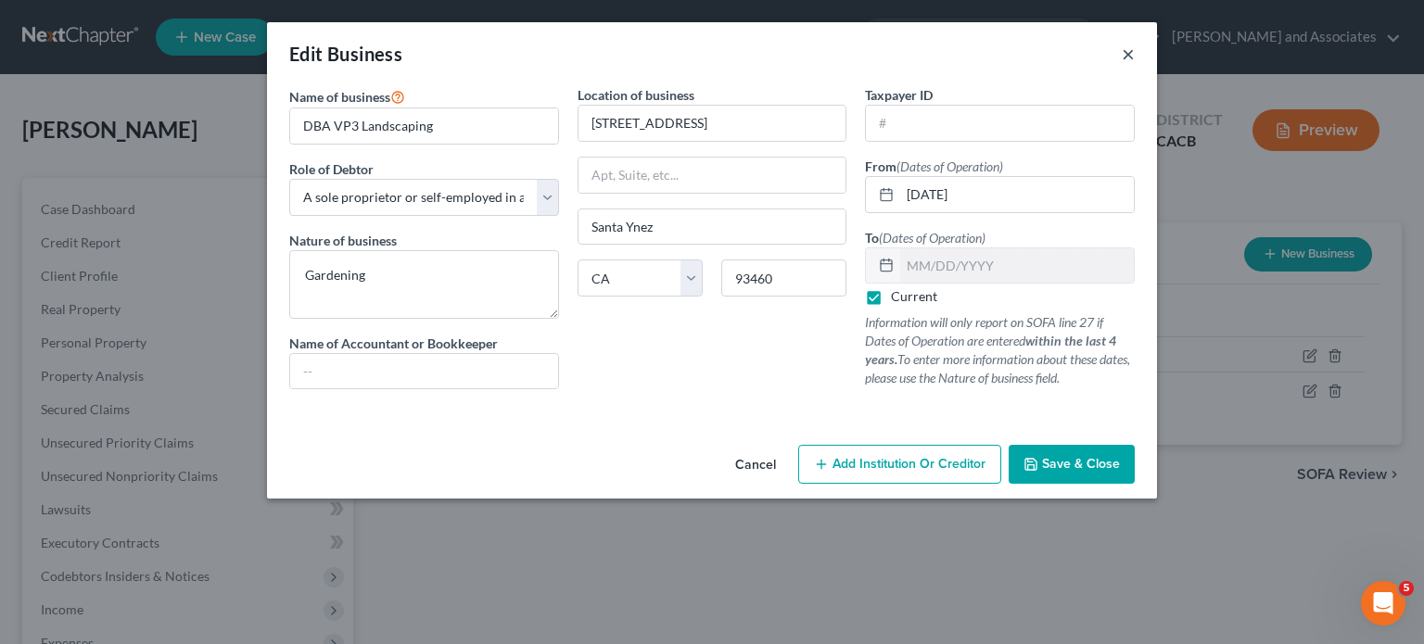
click at [1131, 51] on button "×" at bounding box center [1128, 54] width 13 height 22
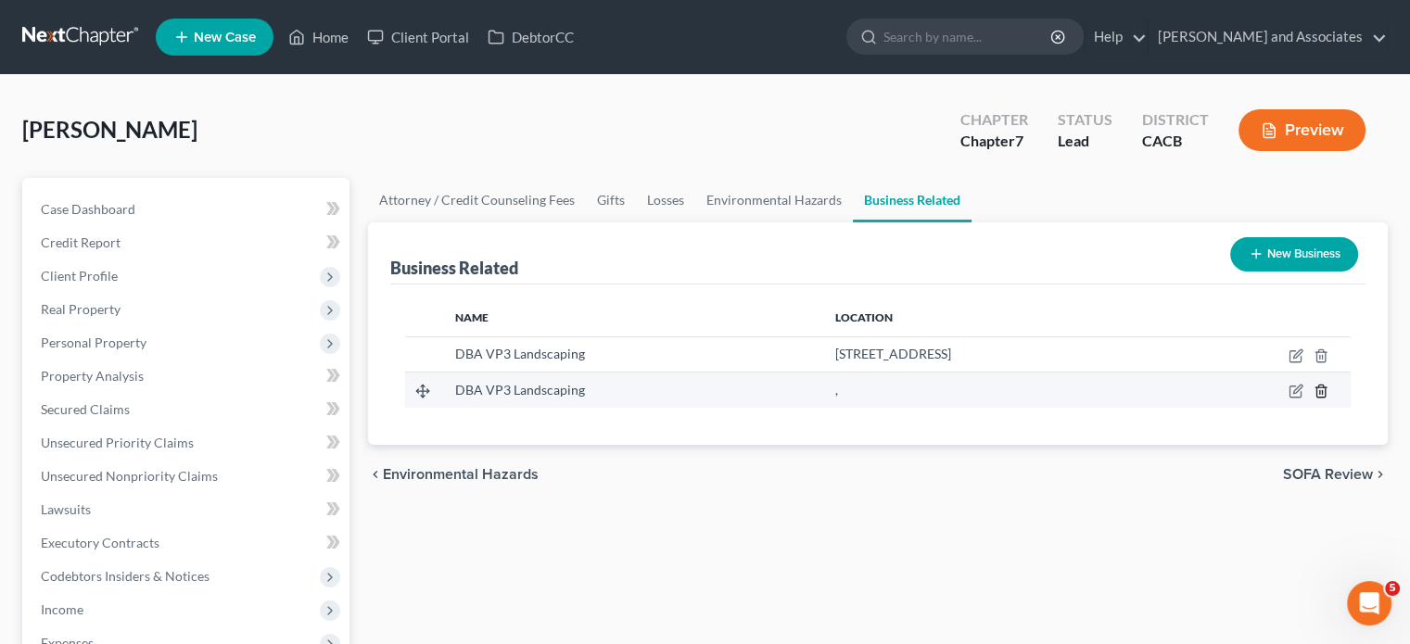
click at [1318, 392] on icon "button" at bounding box center [1321, 391] width 15 height 15
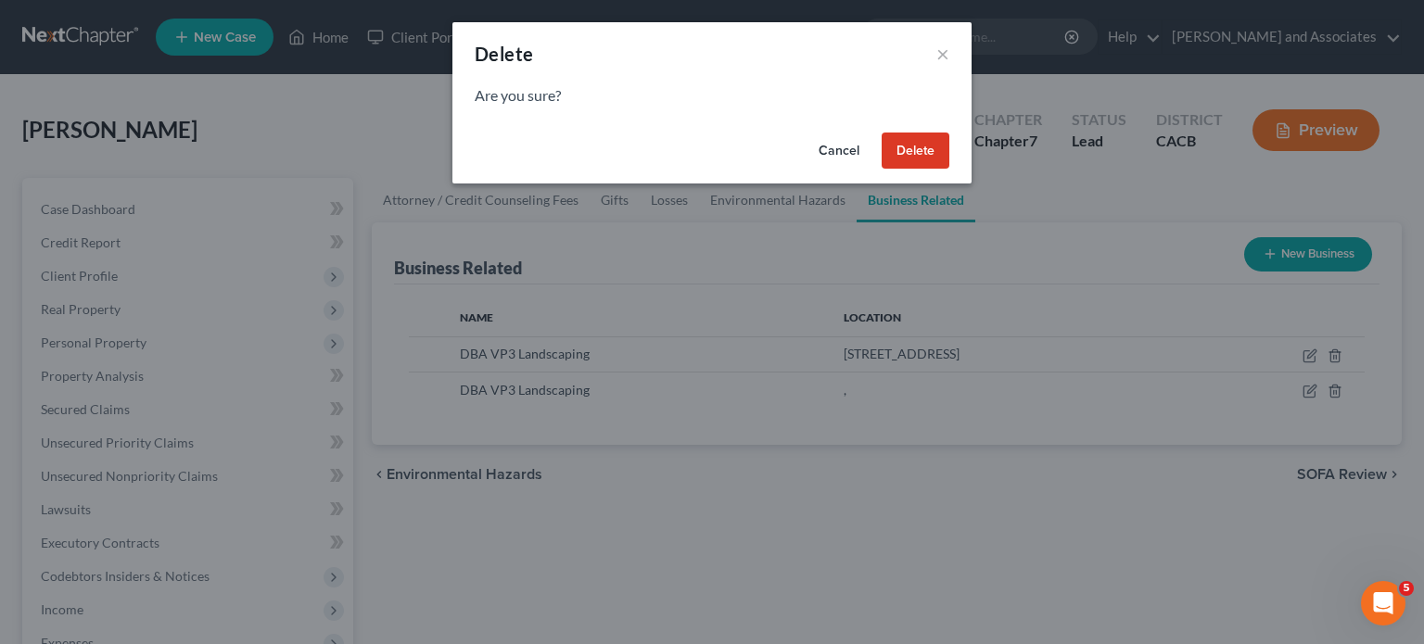
click at [897, 156] on button "Delete" at bounding box center [916, 151] width 68 height 37
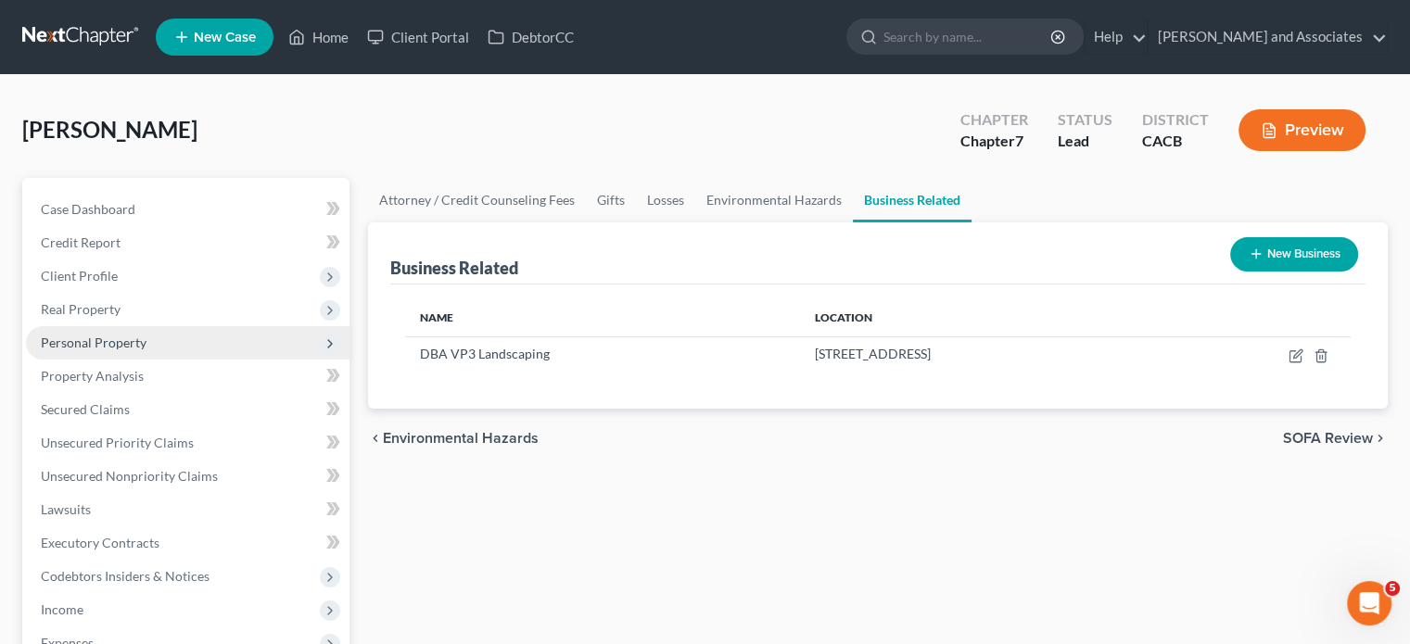
click at [155, 341] on span "Personal Property" at bounding box center [188, 342] width 324 height 33
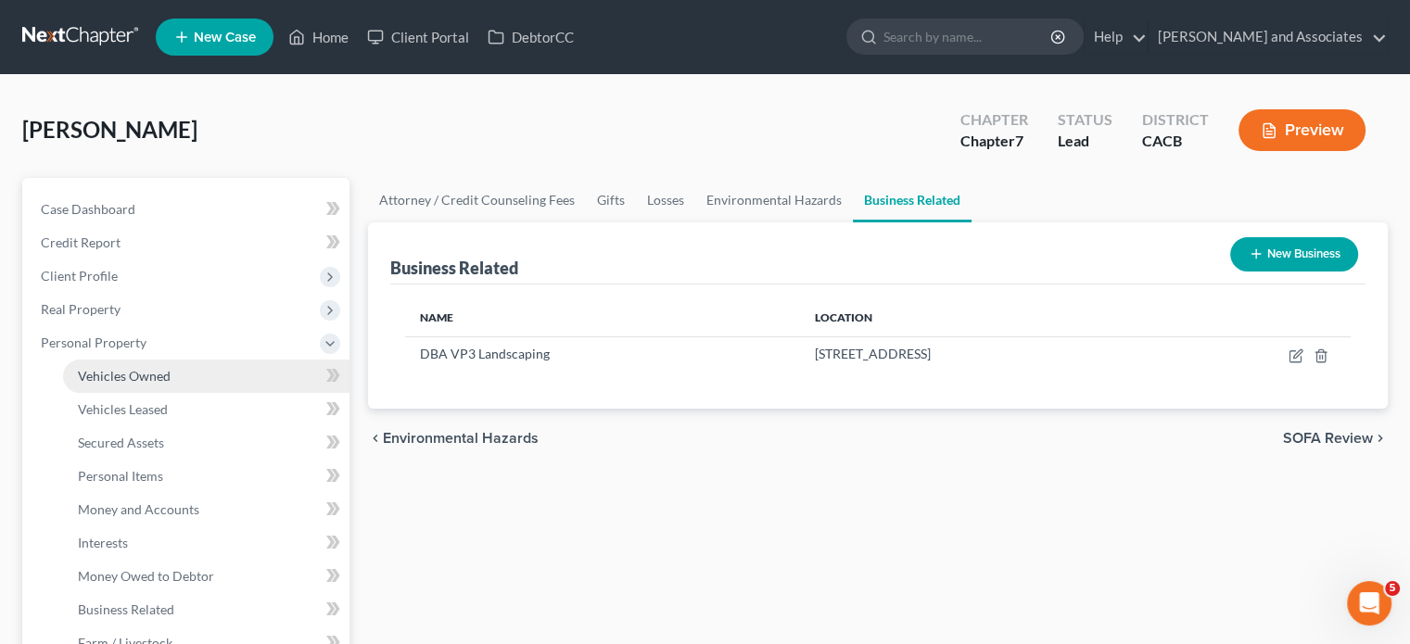
click at [200, 382] on link "Vehicles Owned" at bounding box center [206, 376] width 286 height 33
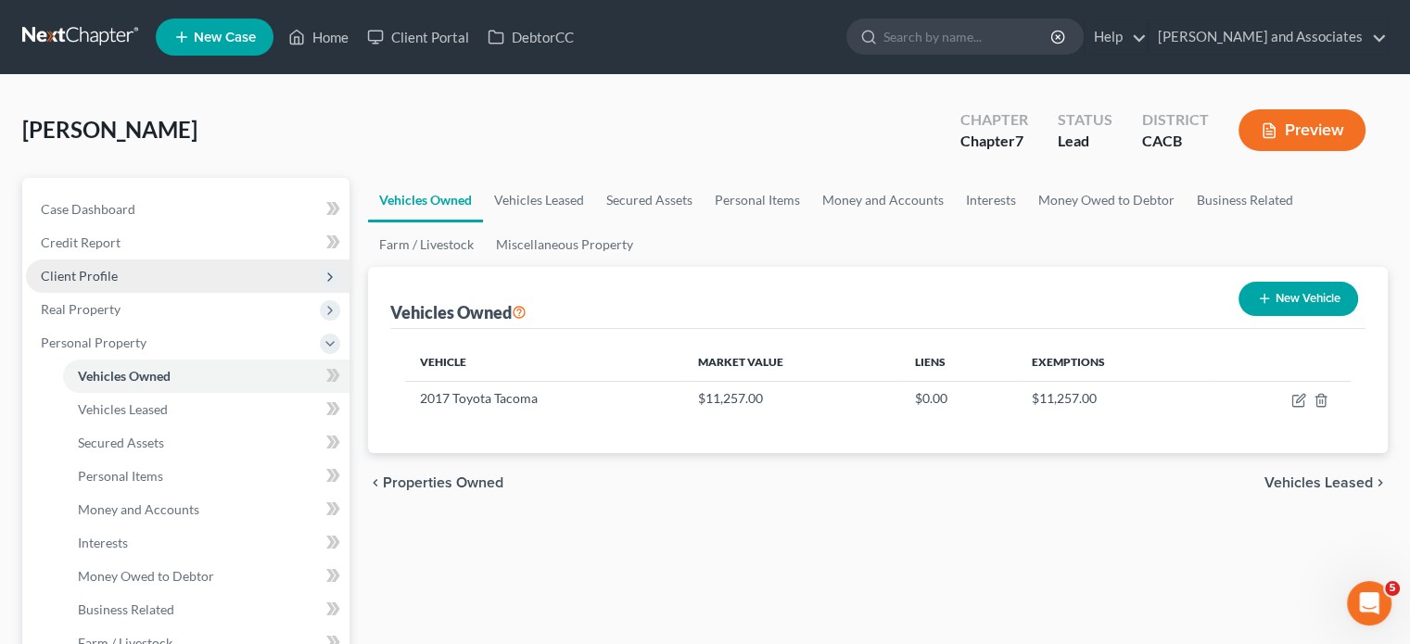
click at [145, 278] on span "Client Profile" at bounding box center [188, 276] width 324 height 33
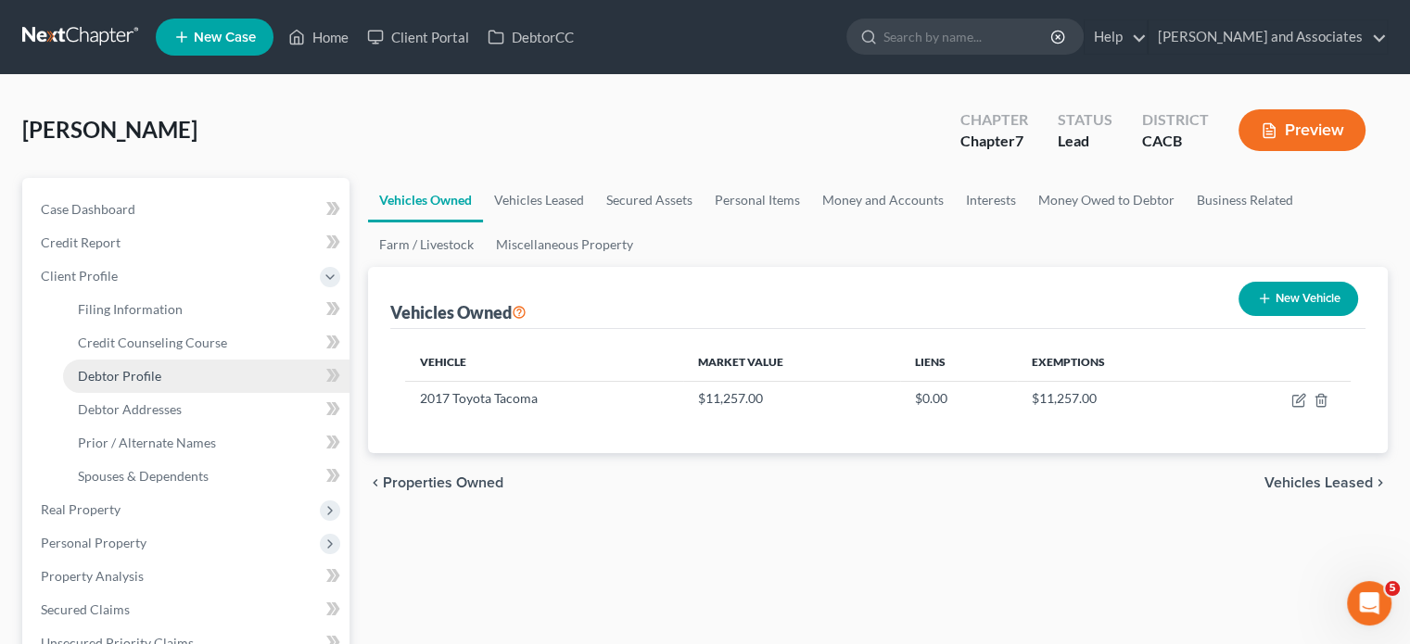
click at [185, 387] on link "Debtor Profile" at bounding box center [206, 376] width 286 height 33
select select "0"
select select "2"
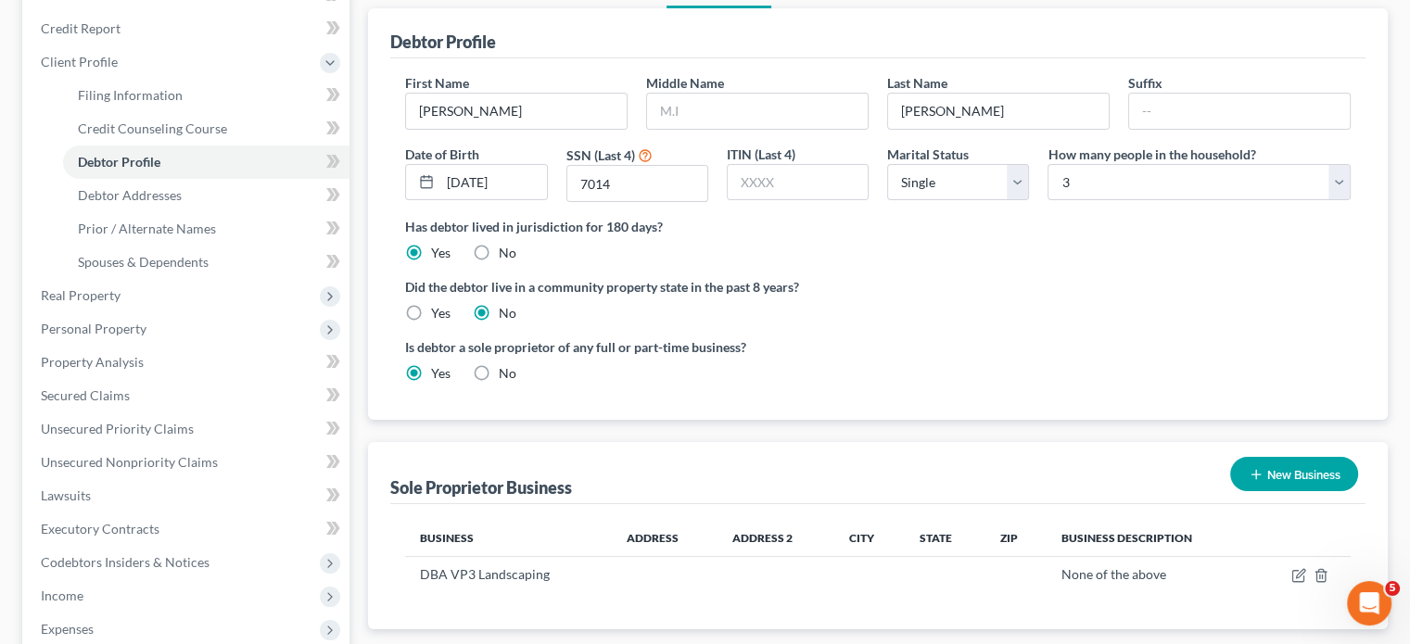
scroll to position [491, 0]
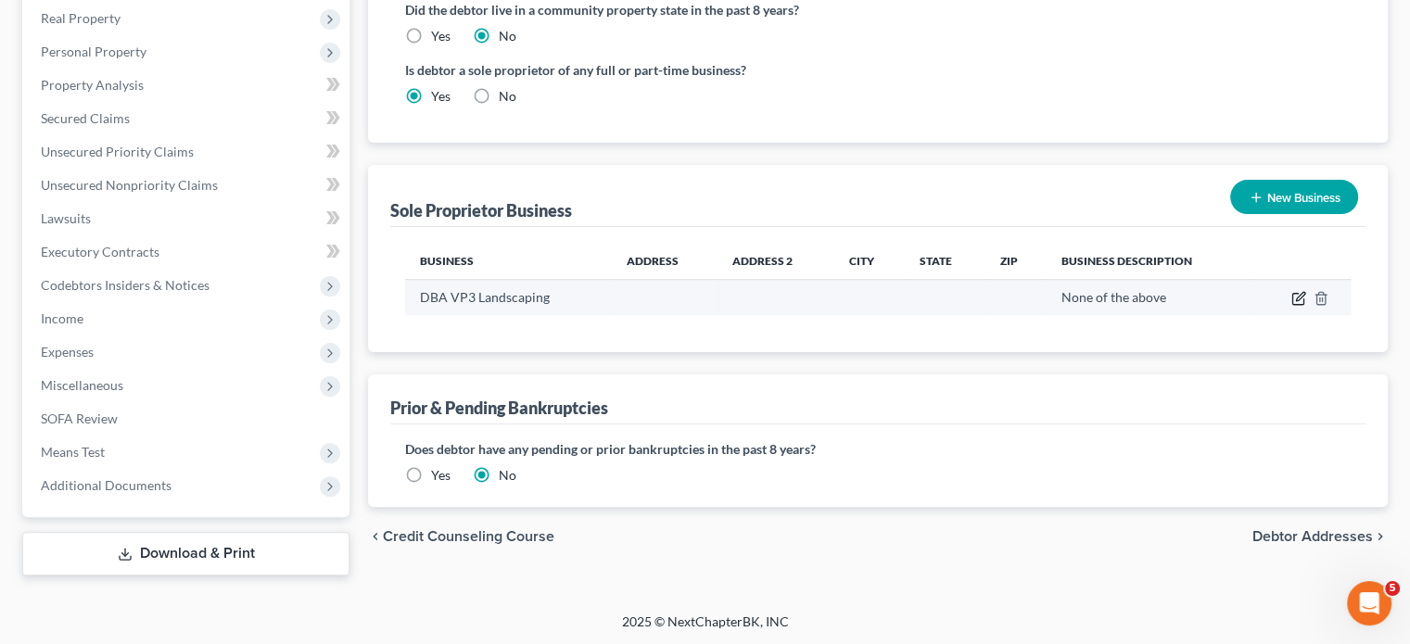
click at [1293, 296] on icon "button" at bounding box center [1298, 298] width 15 height 15
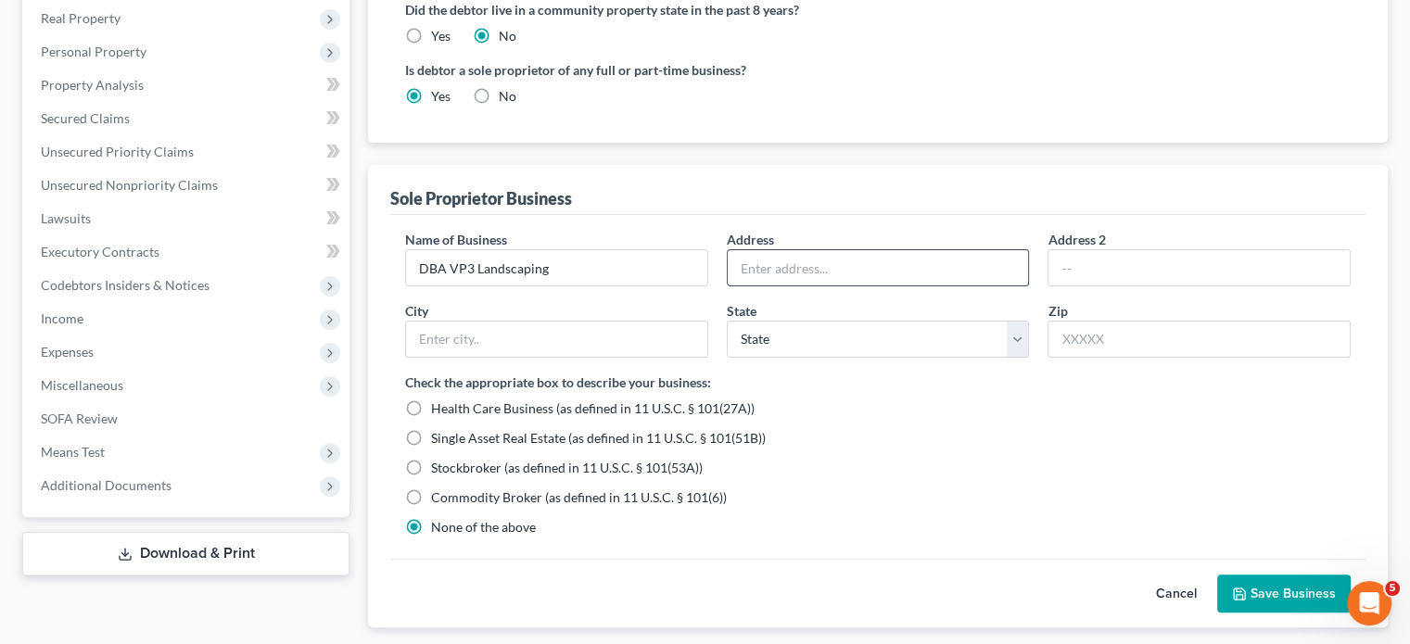
click at [802, 277] on input "text" at bounding box center [878, 267] width 301 height 35
type input "[STREET_ADDRESS]"
click at [1090, 337] on input "text" at bounding box center [1199, 339] width 303 height 37
type input "93460"
click at [1095, 384] on div "Check the appropriate box to describe your business: Health Care Business (as d…" at bounding box center [878, 455] width 946 height 164
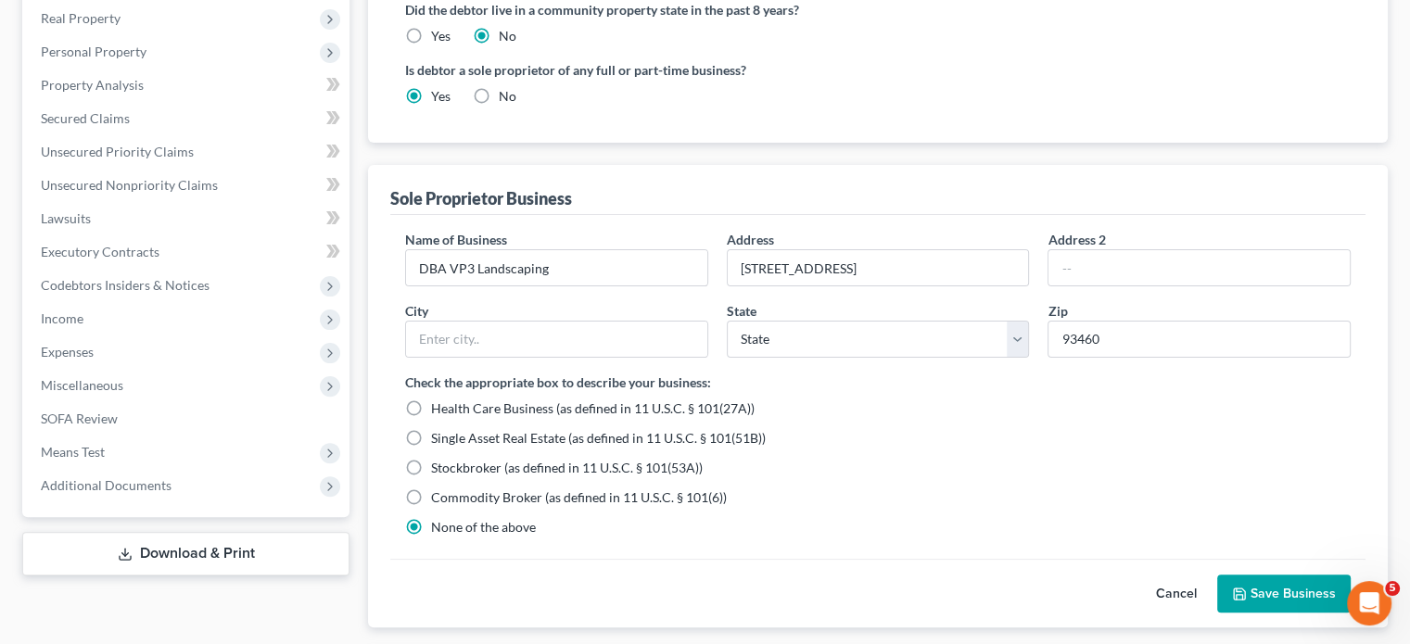
type input "Santa Ynez"
select select "4"
click at [1260, 570] on div "Cancel Save Business" at bounding box center [877, 594] width 975 height 70
click at [1250, 589] on button "Save Business" at bounding box center [1283, 594] width 133 height 39
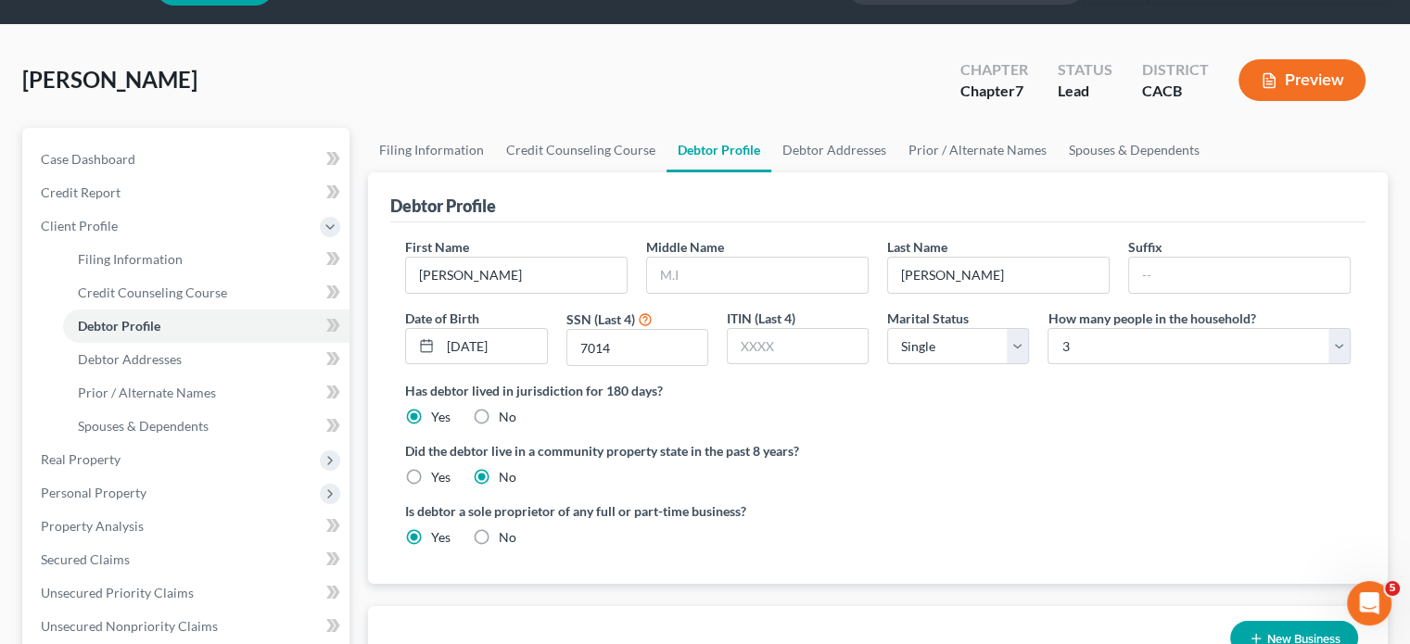
scroll to position [0, 0]
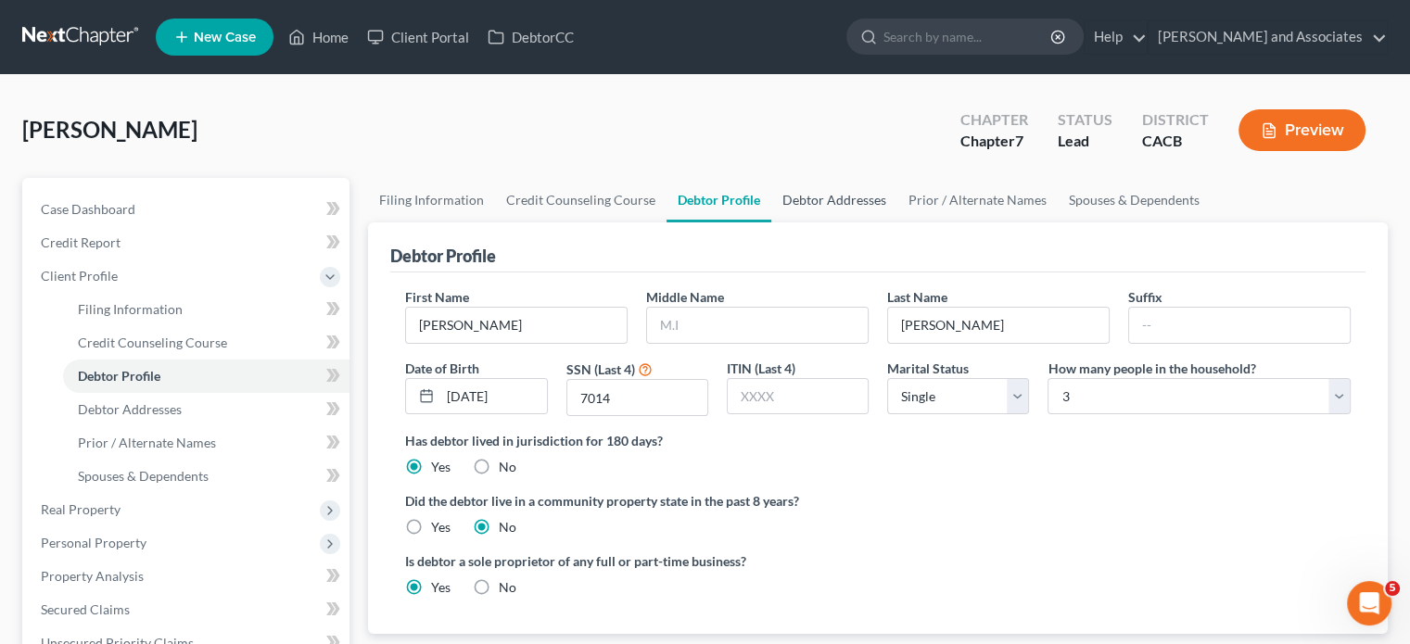
click at [827, 209] on link "Debtor Addresses" at bounding box center [834, 200] width 126 height 44
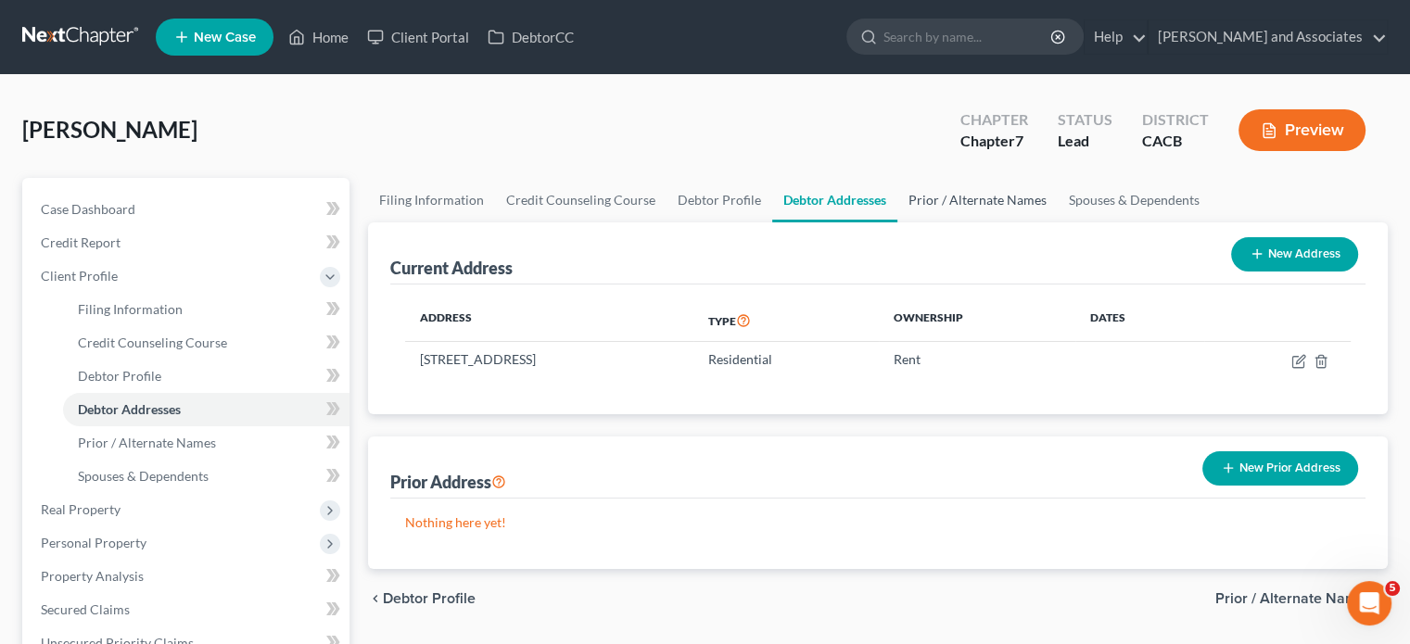
click at [994, 198] on link "Prior / Alternate Names" at bounding box center [977, 200] width 160 height 44
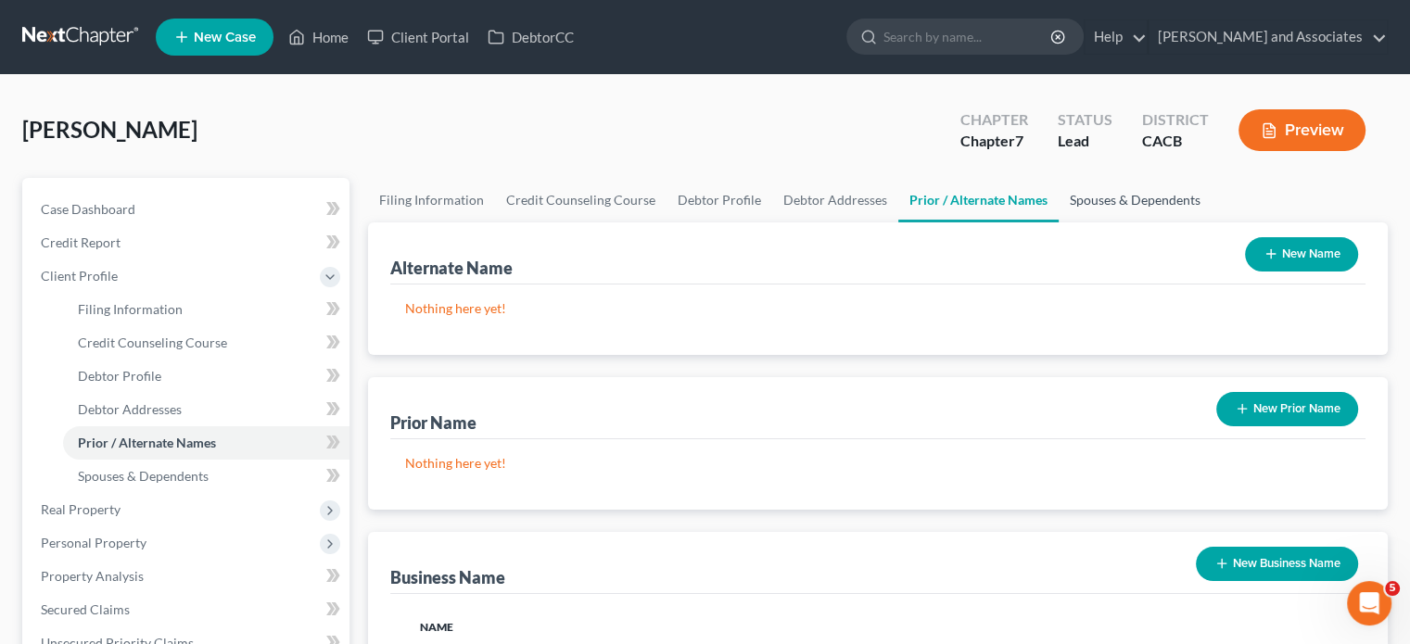
click at [1129, 201] on link "Spouses & Dependents" at bounding box center [1135, 200] width 153 height 44
